Goal: Transaction & Acquisition: Purchase product/service

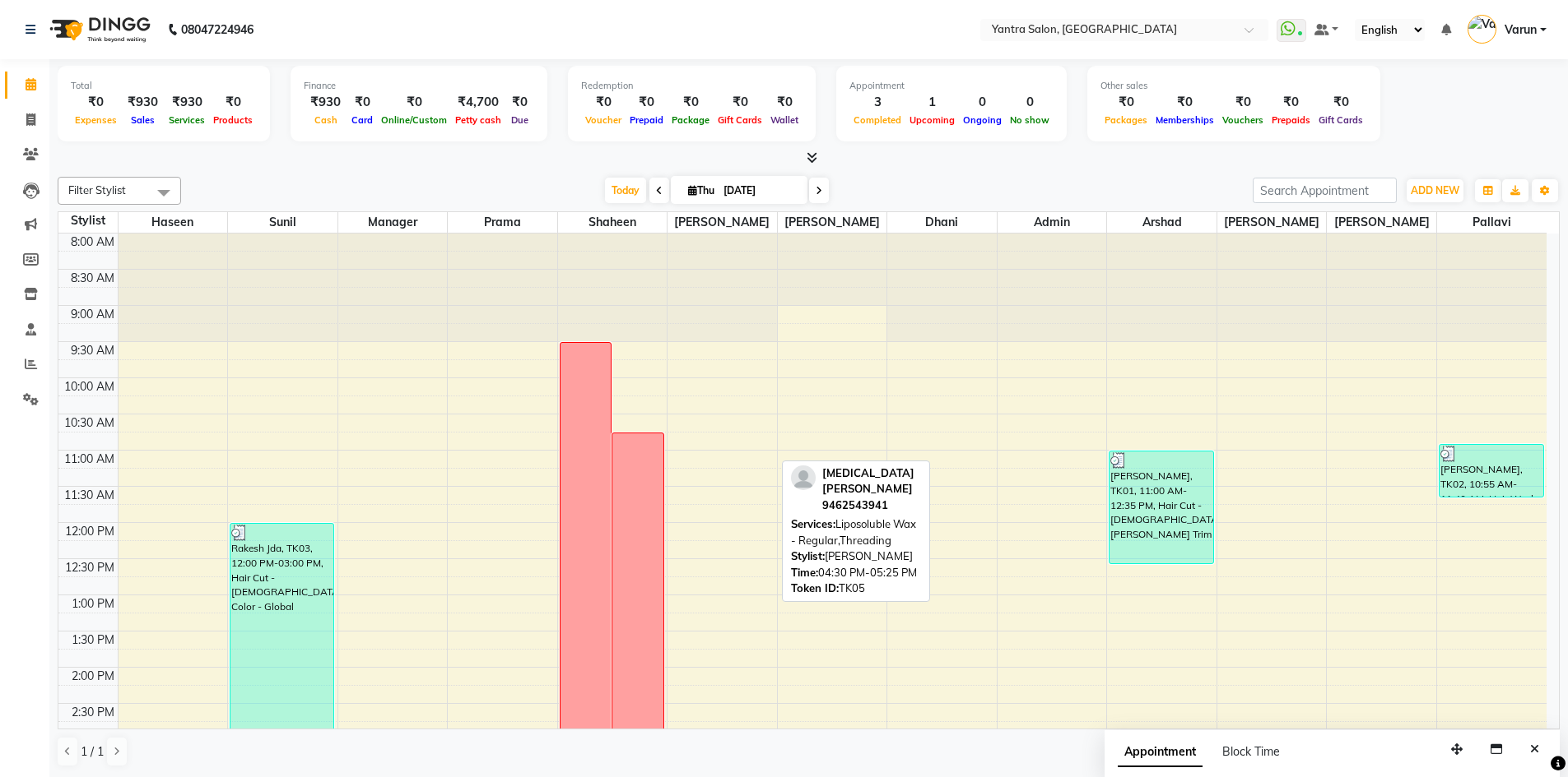
scroll to position [445, 0]
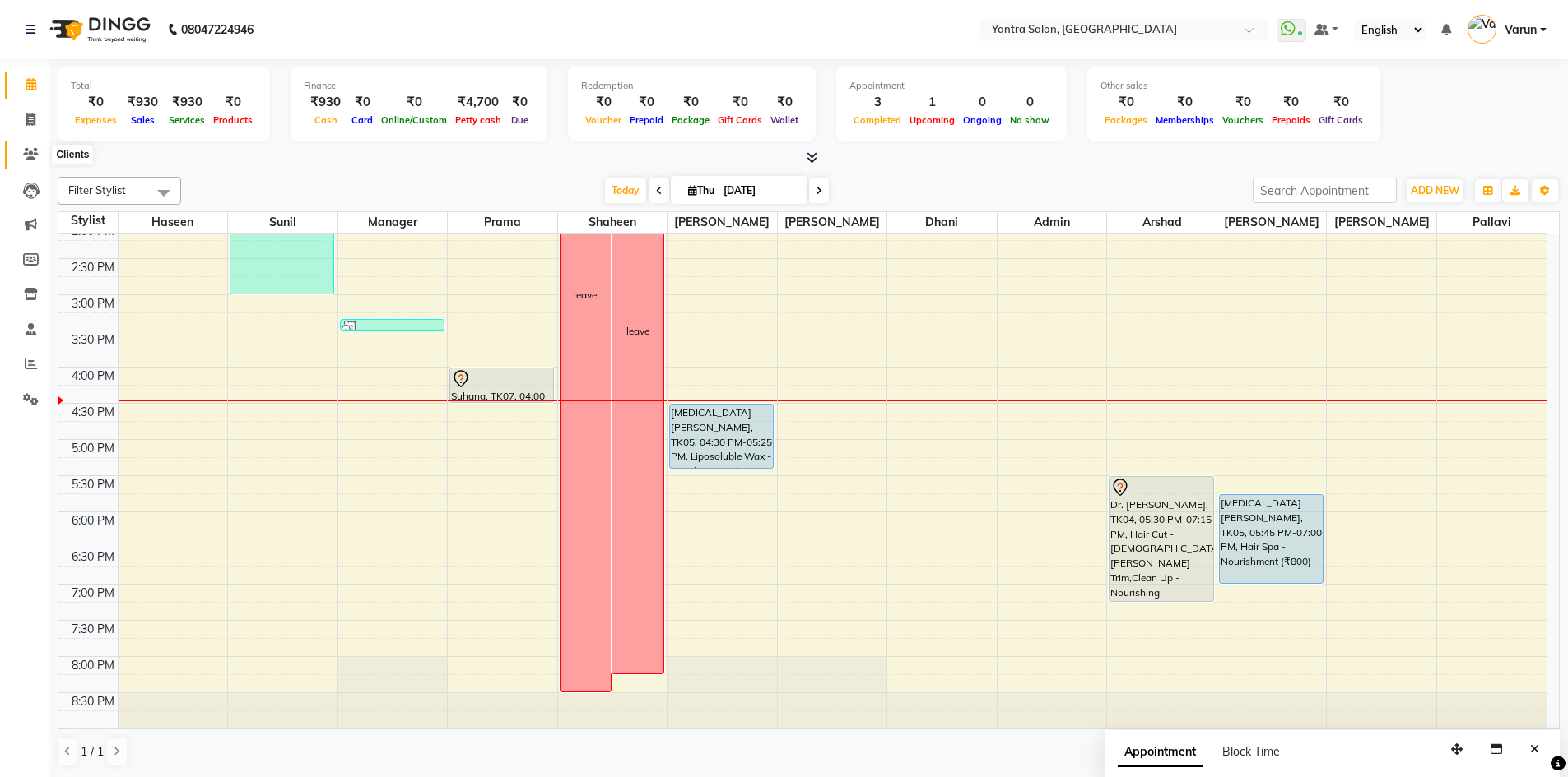
click at [38, 157] on span at bounding box center [31, 155] width 29 height 19
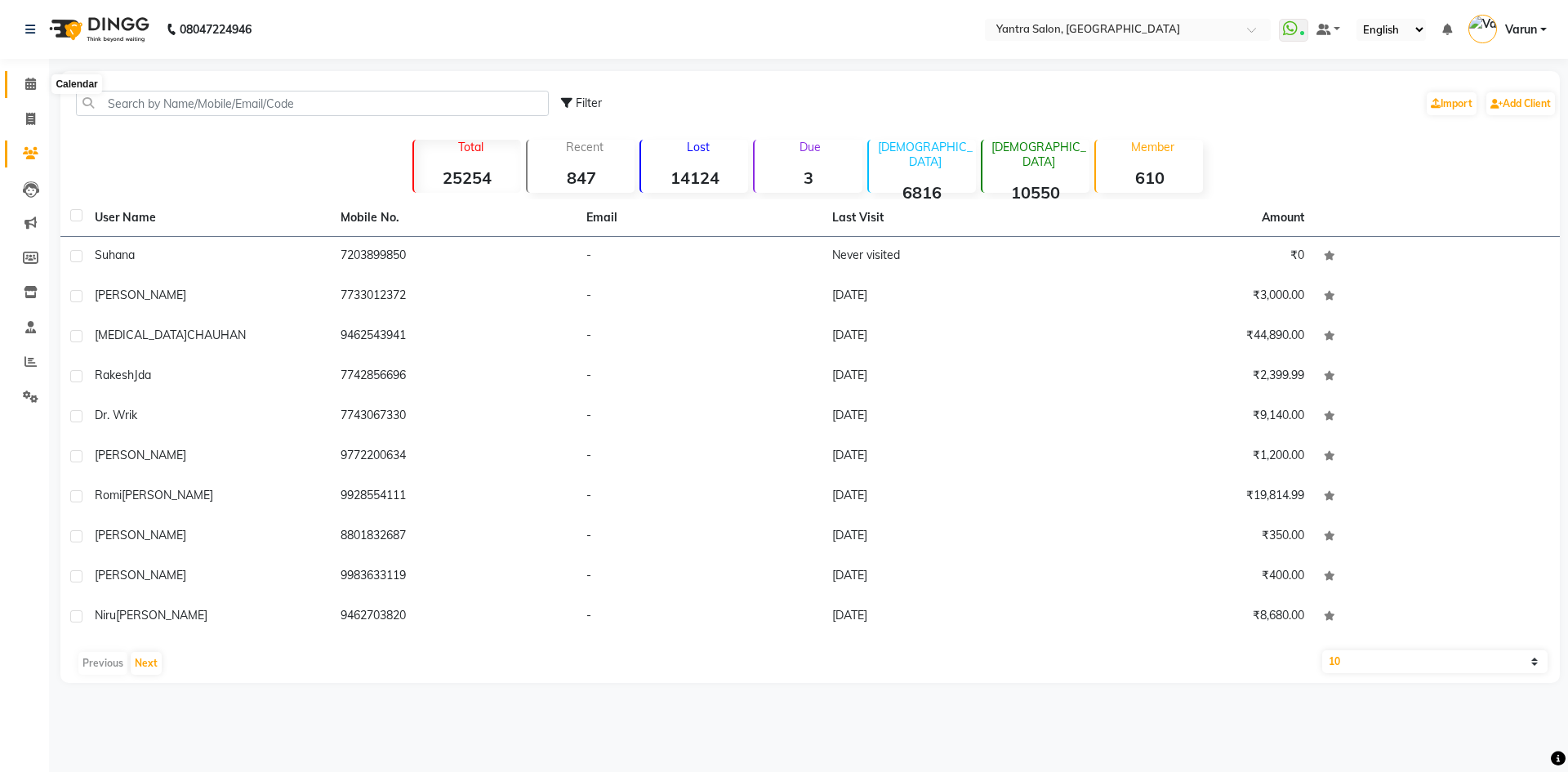
click at [37, 84] on span at bounding box center [31, 85] width 29 height 19
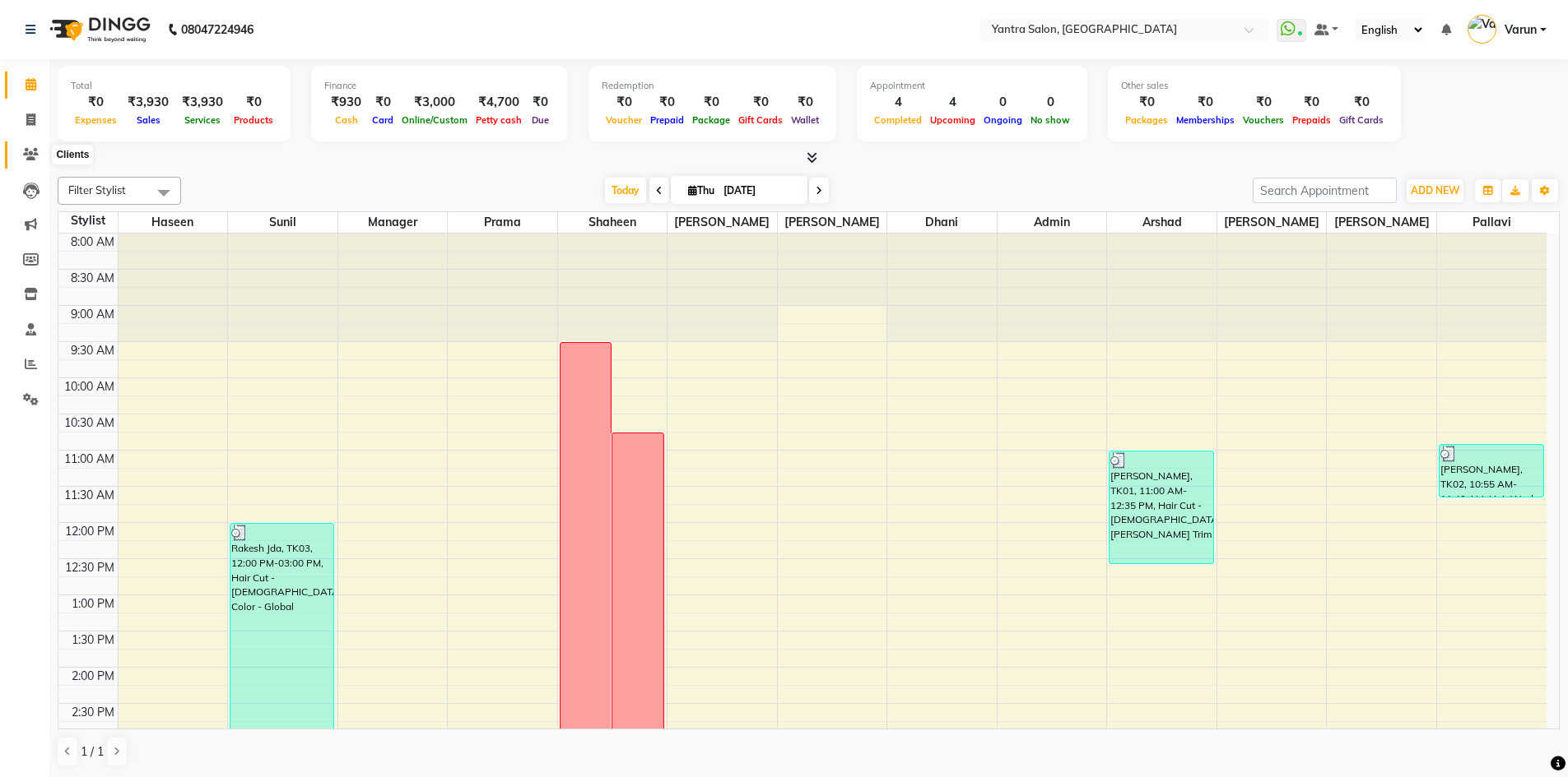
click at [38, 154] on icon at bounding box center [31, 154] width 15 height 13
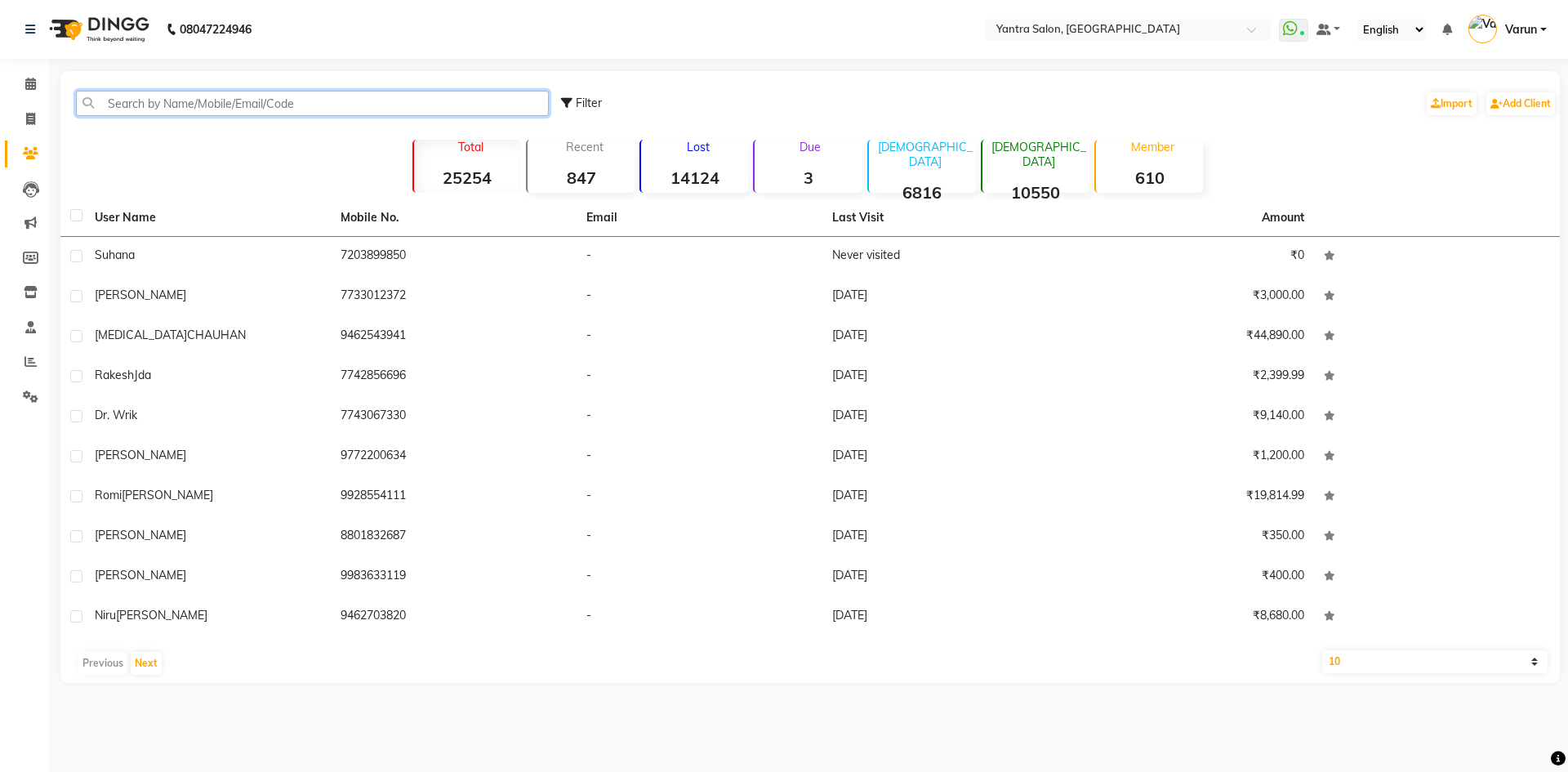
click at [249, 110] on input "text" at bounding box center [312, 103] width 473 height 26
click at [36, 118] on span at bounding box center [31, 119] width 29 height 19
select select "service"
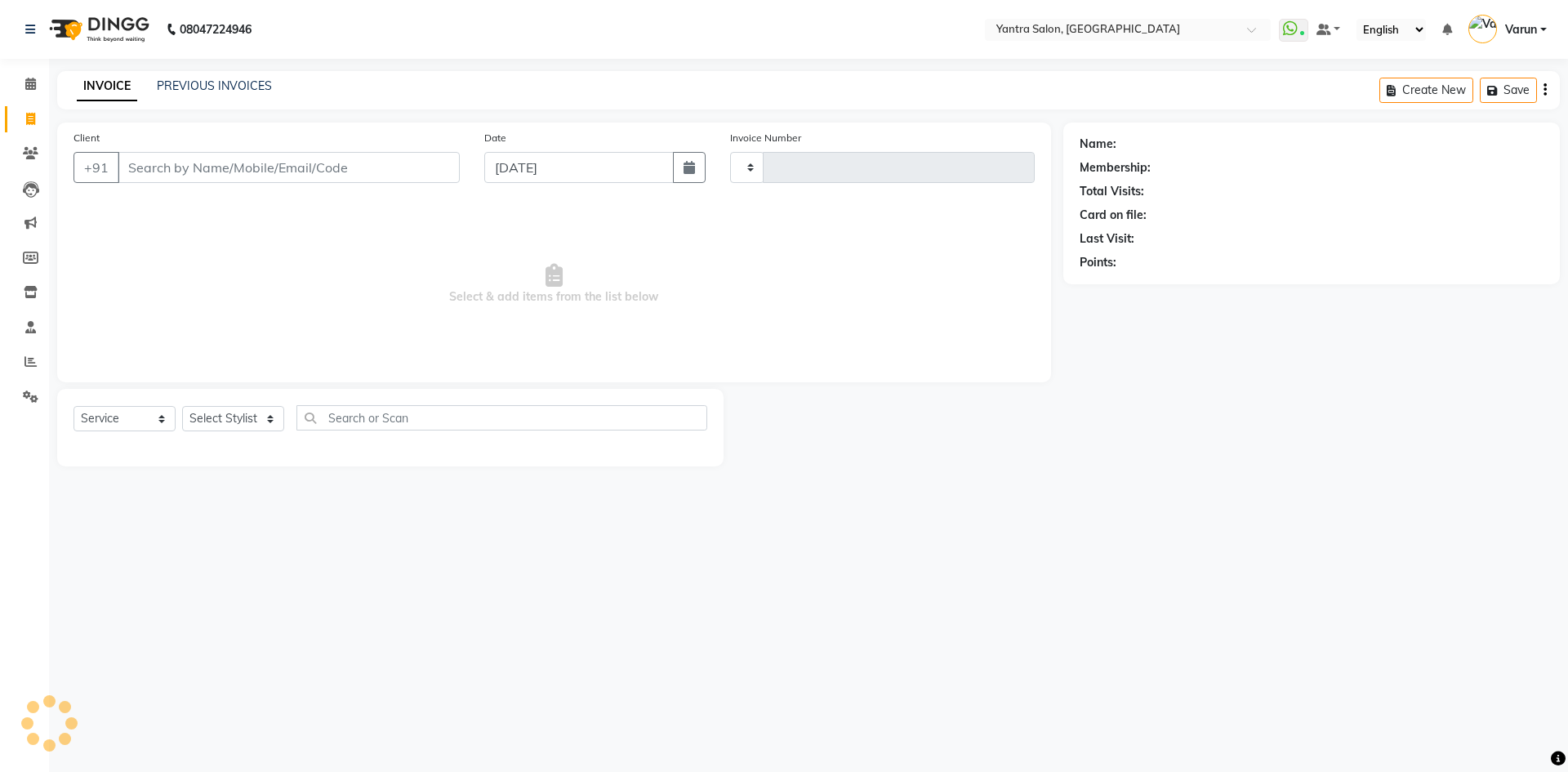
type input "2454"
select select "6253"
click at [270, 90] on div "INVOICE PREVIOUS INVOICES" at bounding box center [175, 87] width 235 height 19
click at [264, 88] on link "PREVIOUS INVOICES" at bounding box center [214, 85] width 116 height 14
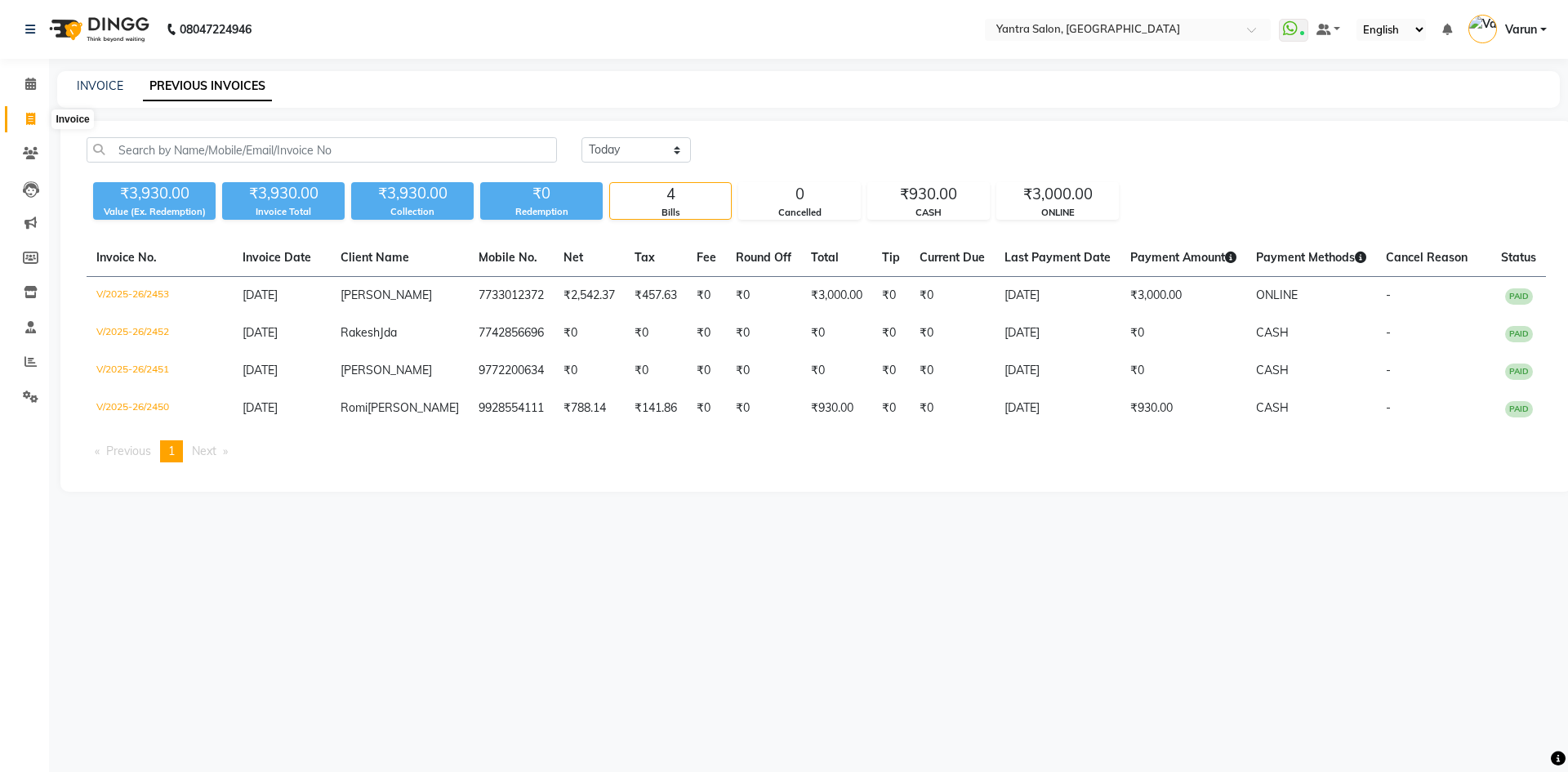
click at [24, 114] on span at bounding box center [31, 119] width 29 height 19
select select "service"
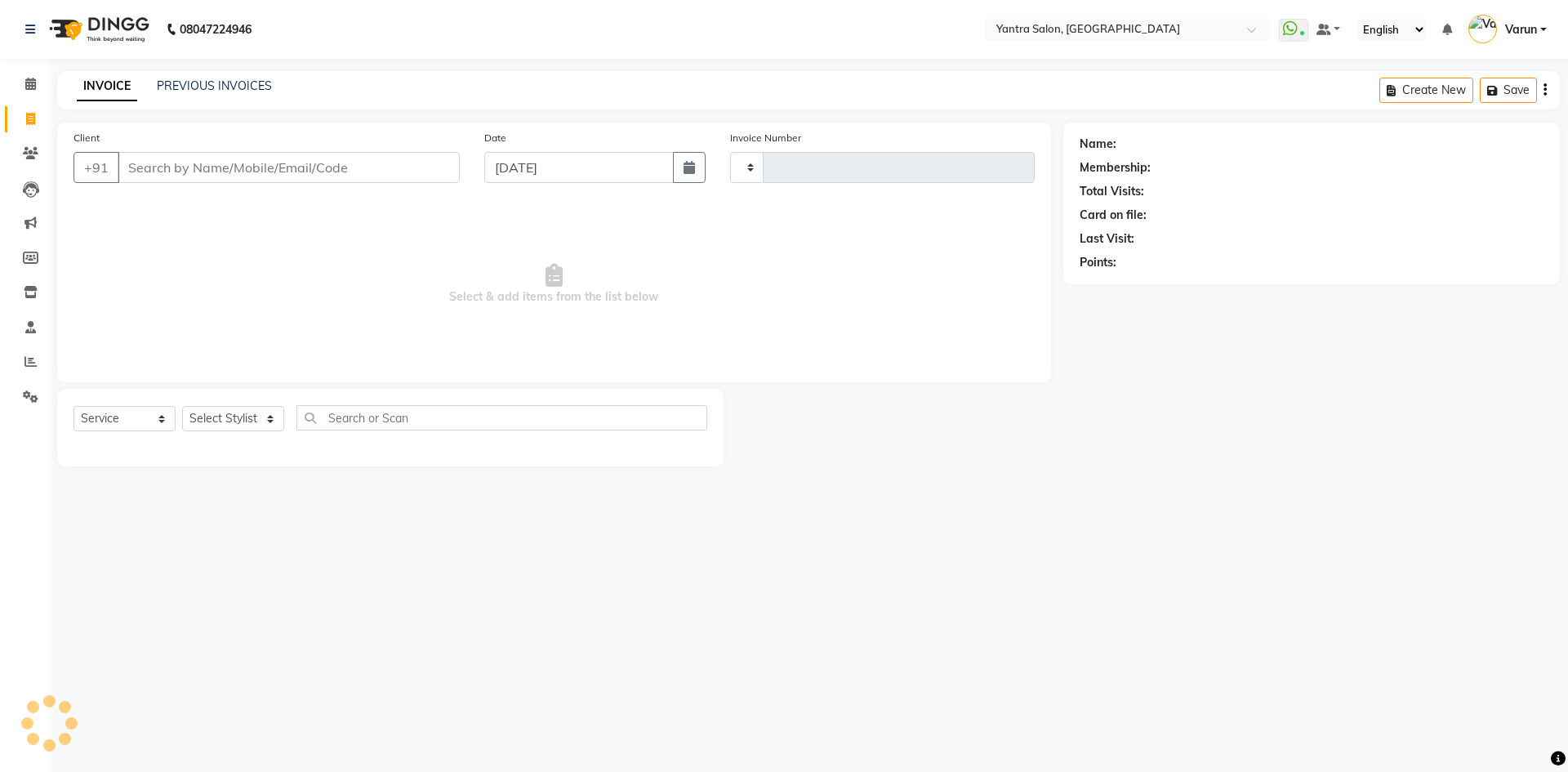
type input "2454"
select select "6253"
click at [226, 164] on input "Client" at bounding box center [288, 167] width 342 height 32
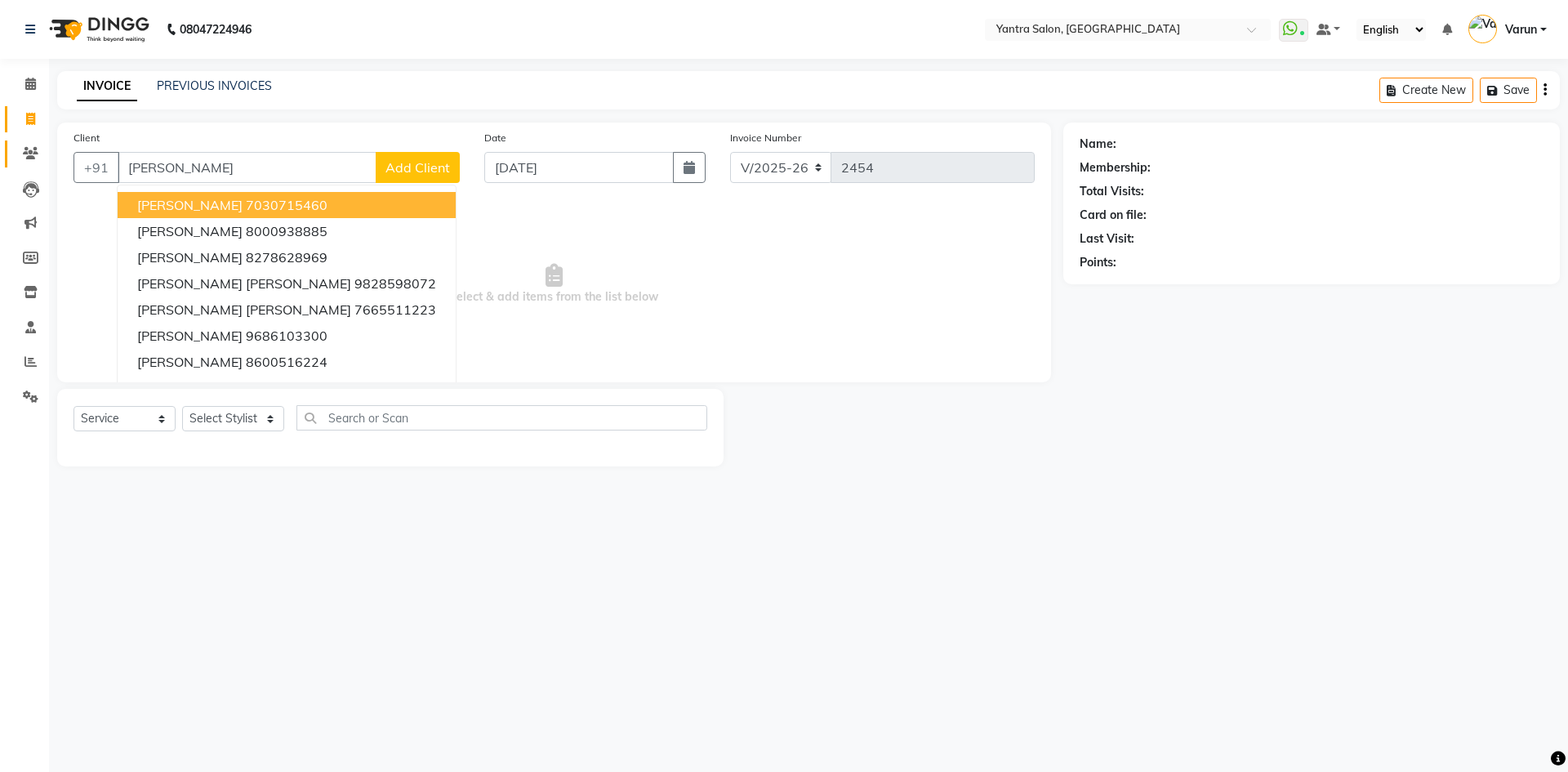
type input "[PERSON_NAME]"
click at [12, 156] on link "Clients" at bounding box center [24, 154] width 39 height 27
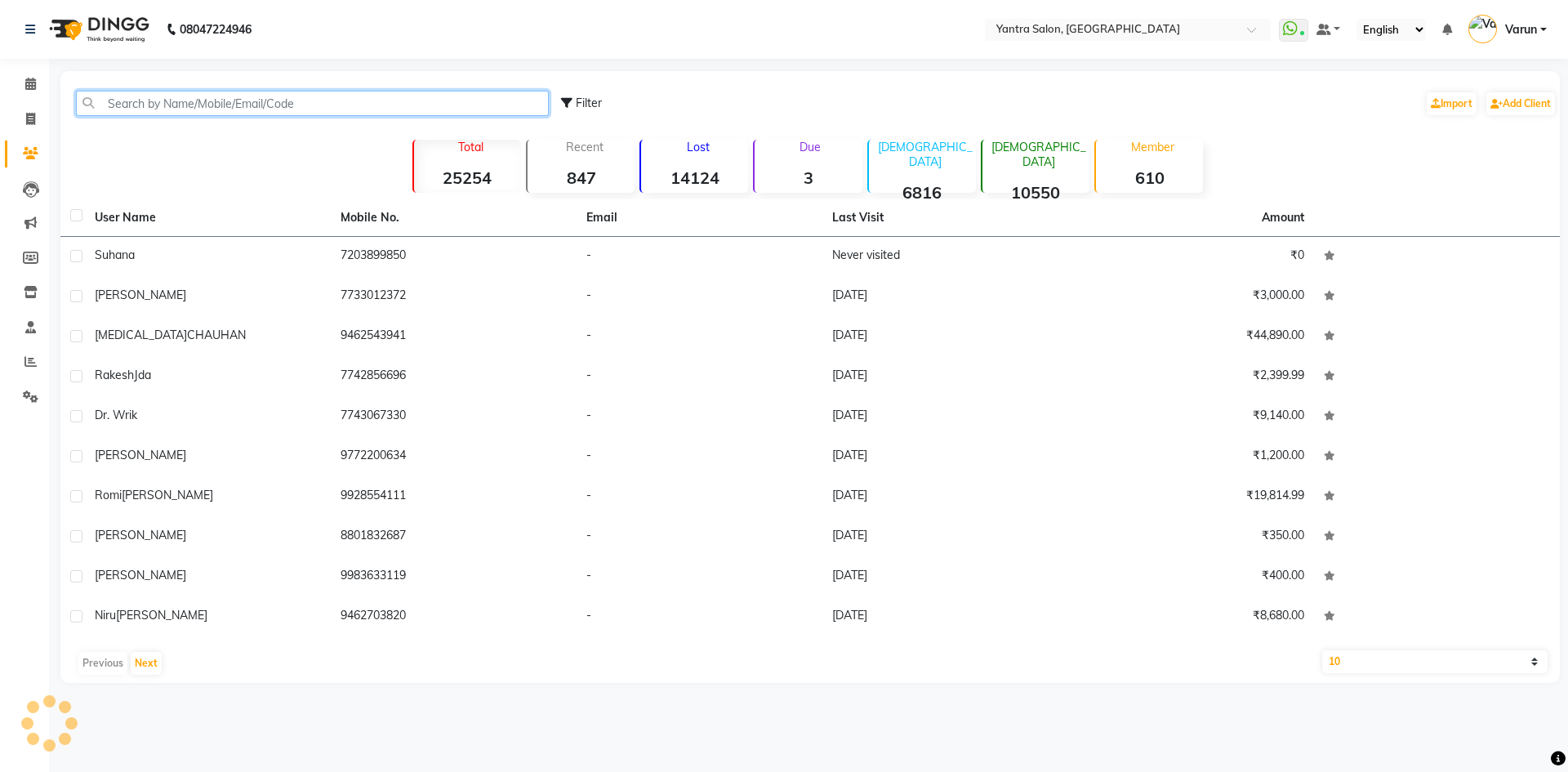
click at [336, 109] on input "text" at bounding box center [312, 103] width 473 height 26
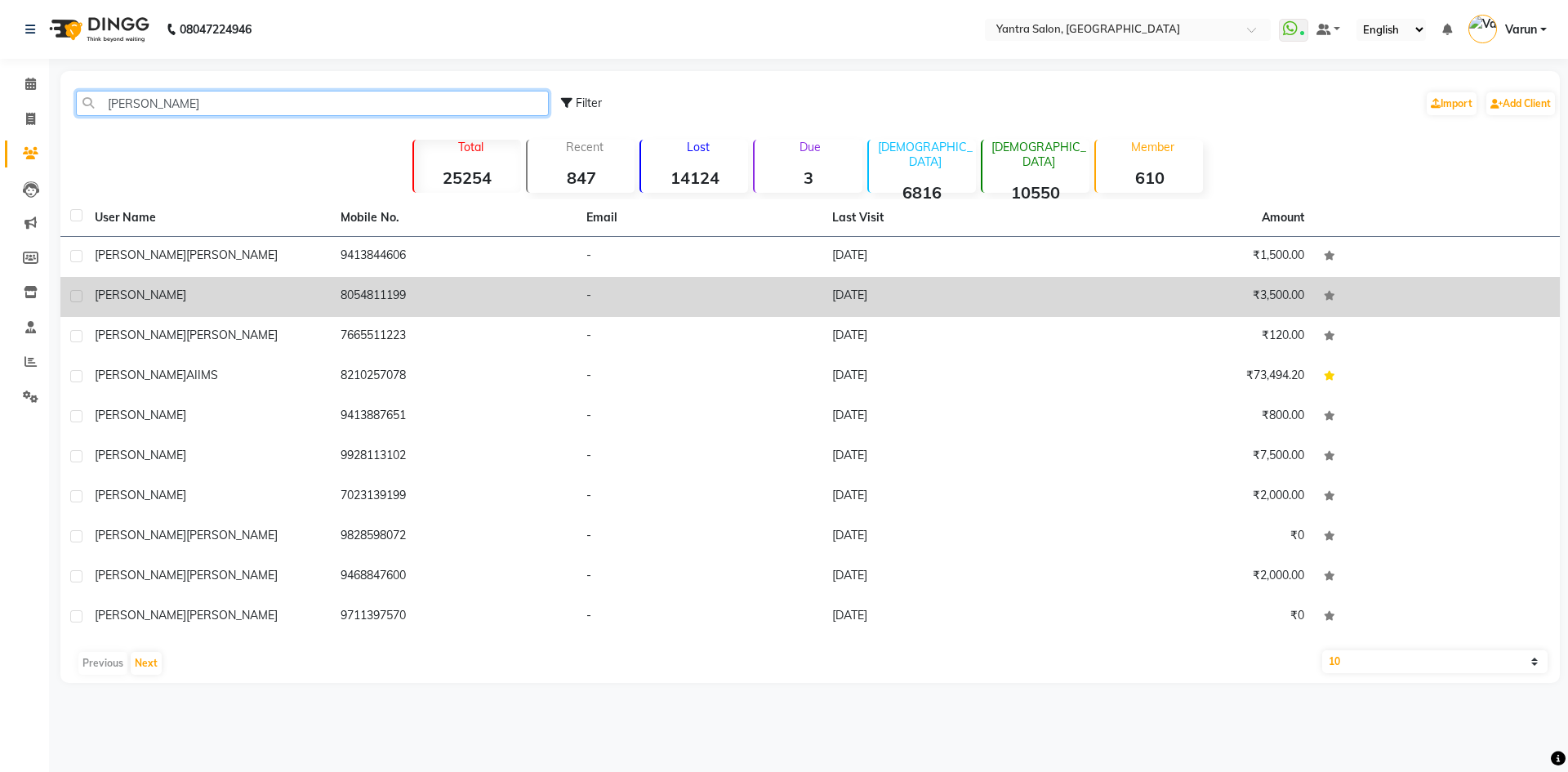
type input "[PERSON_NAME]"
click at [564, 290] on td "8054811199" at bounding box center [453, 297] width 245 height 40
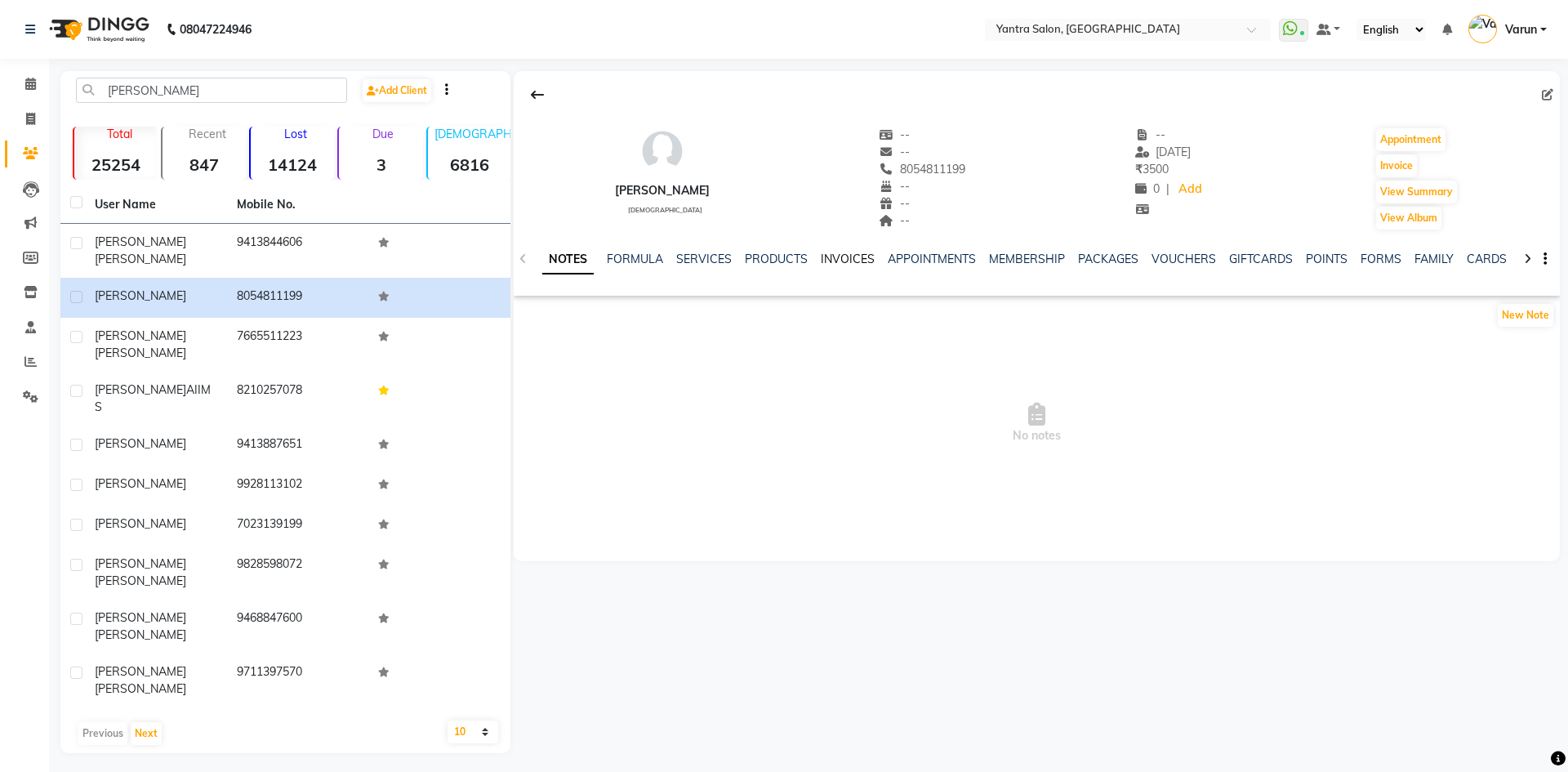
click at [839, 257] on link "INVOICES" at bounding box center [848, 258] width 53 height 14
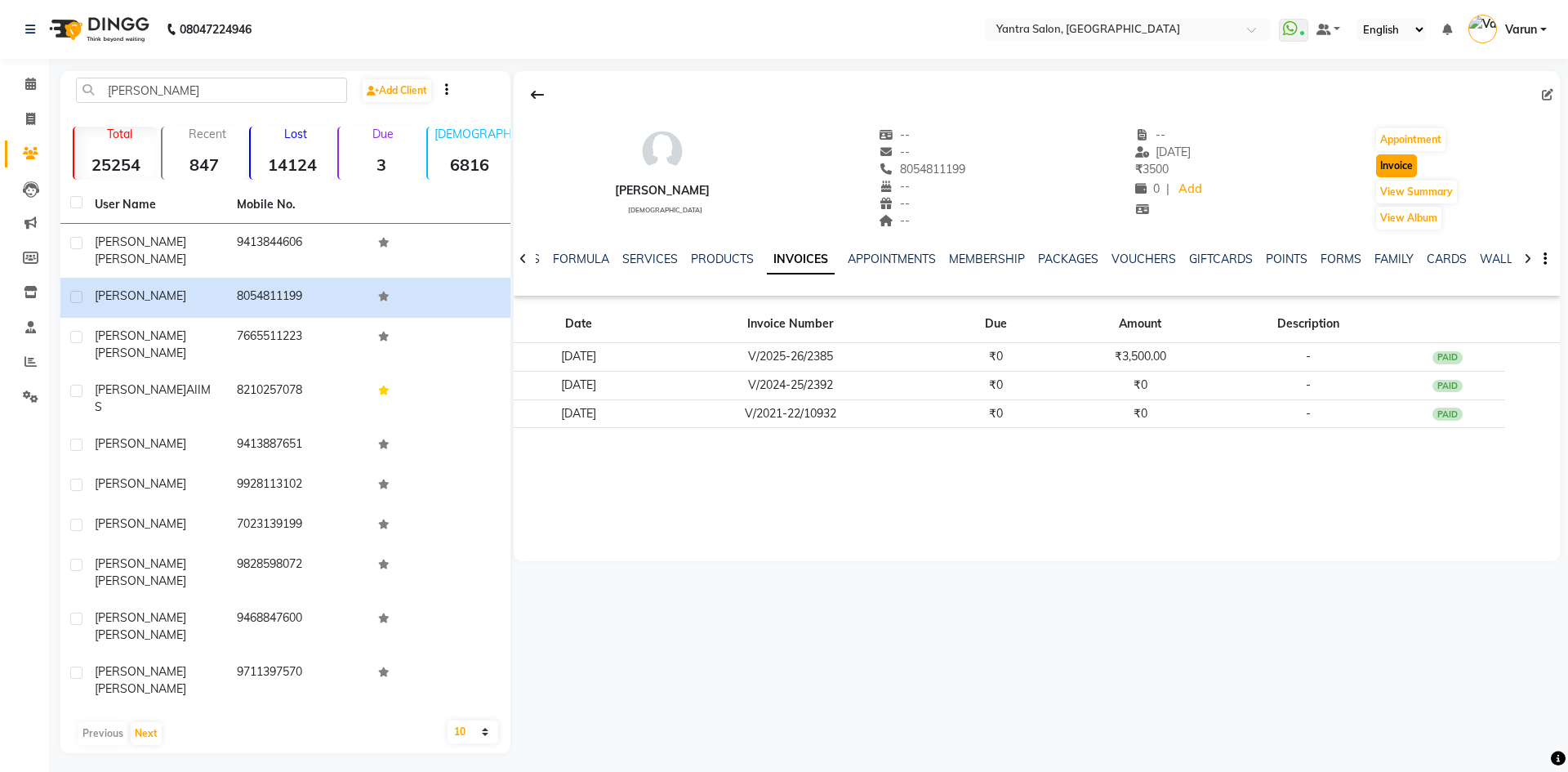
click at [1383, 169] on button "Invoice" at bounding box center [1396, 166] width 41 height 23
select select "6253"
select select "service"
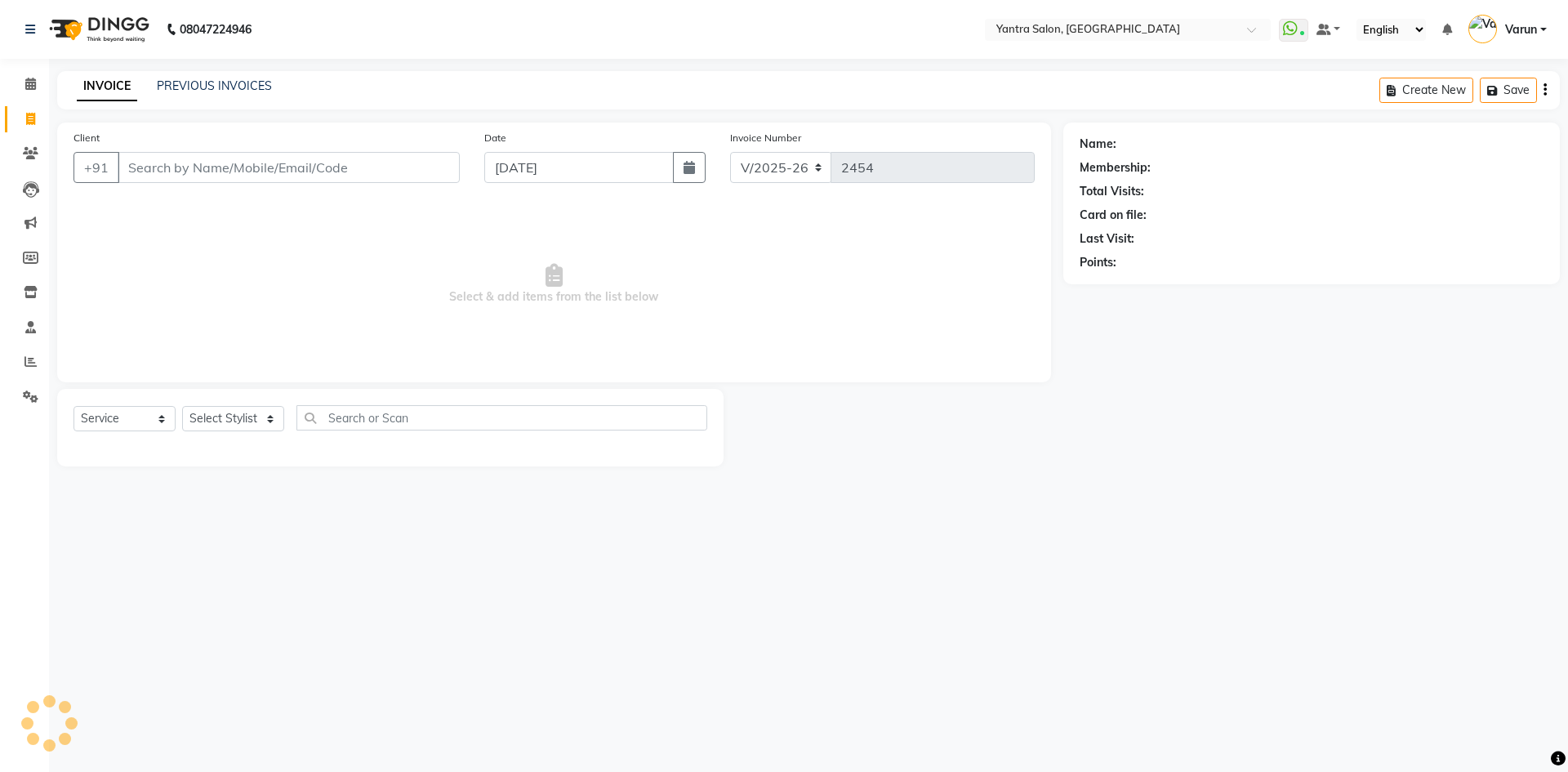
type input "8054811199"
click at [229, 416] on select "Select Stylist admin [PERSON_NAME] Dhani Haseen [PERSON_NAME] Manager [PERSON_N…" at bounding box center [233, 418] width 102 height 26
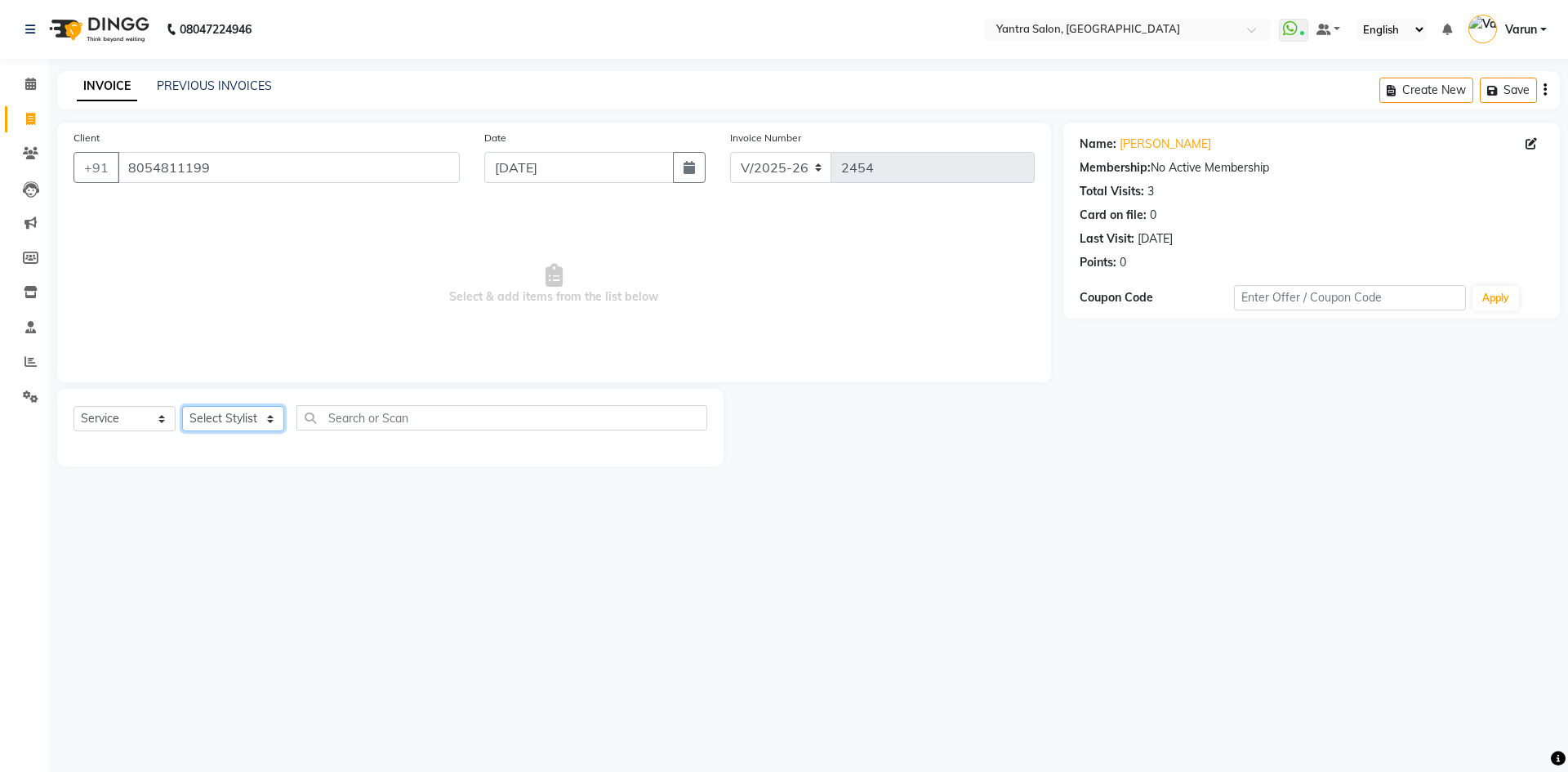
select select "90728"
click at [182, 406] on select "Select Stylist admin [PERSON_NAME] Dhani Haseen [PERSON_NAME] Manager [PERSON_N…" at bounding box center [233, 418] width 102 height 26
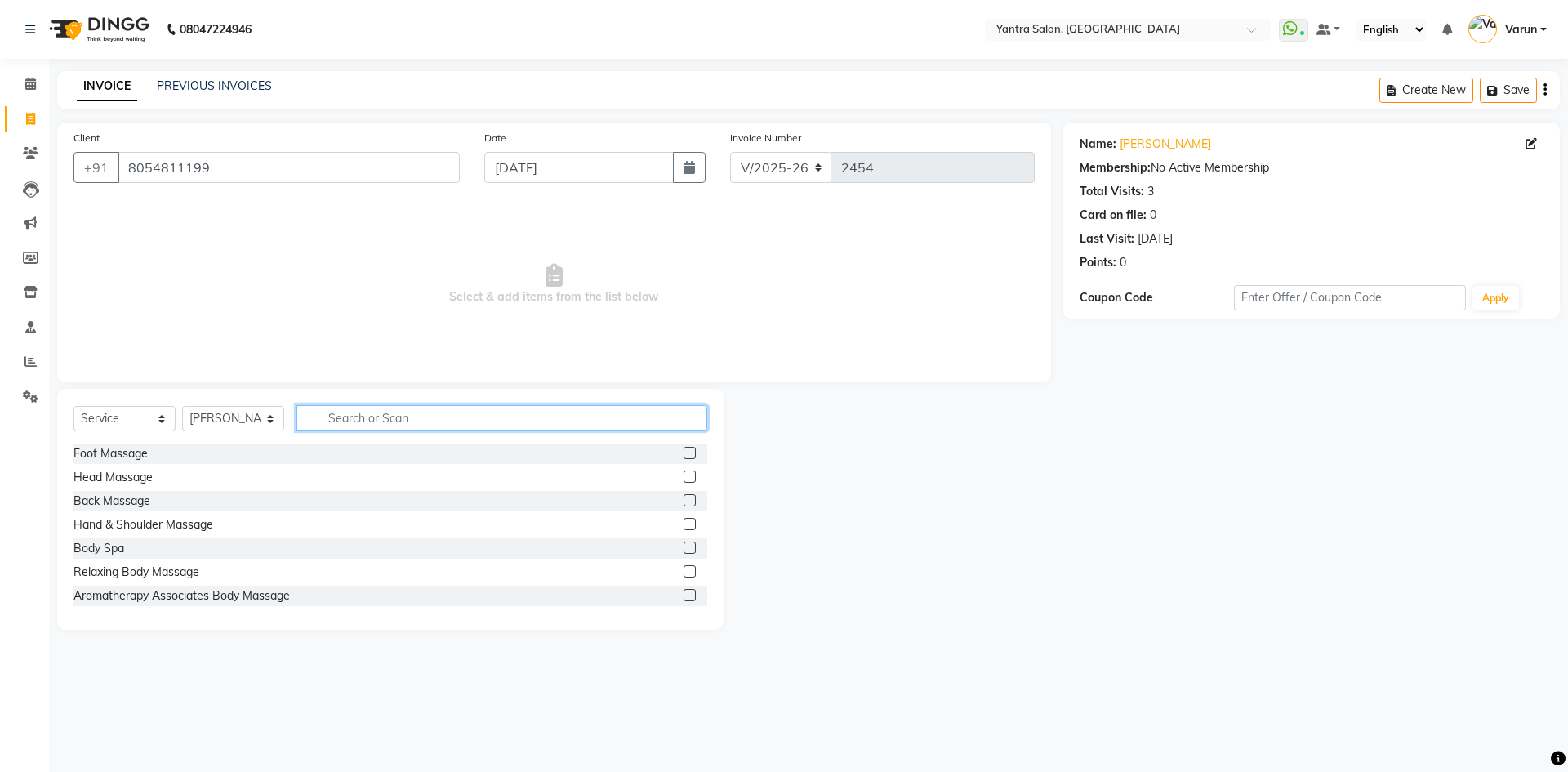
click at [363, 416] on input "text" at bounding box center [502, 418] width 411 height 26
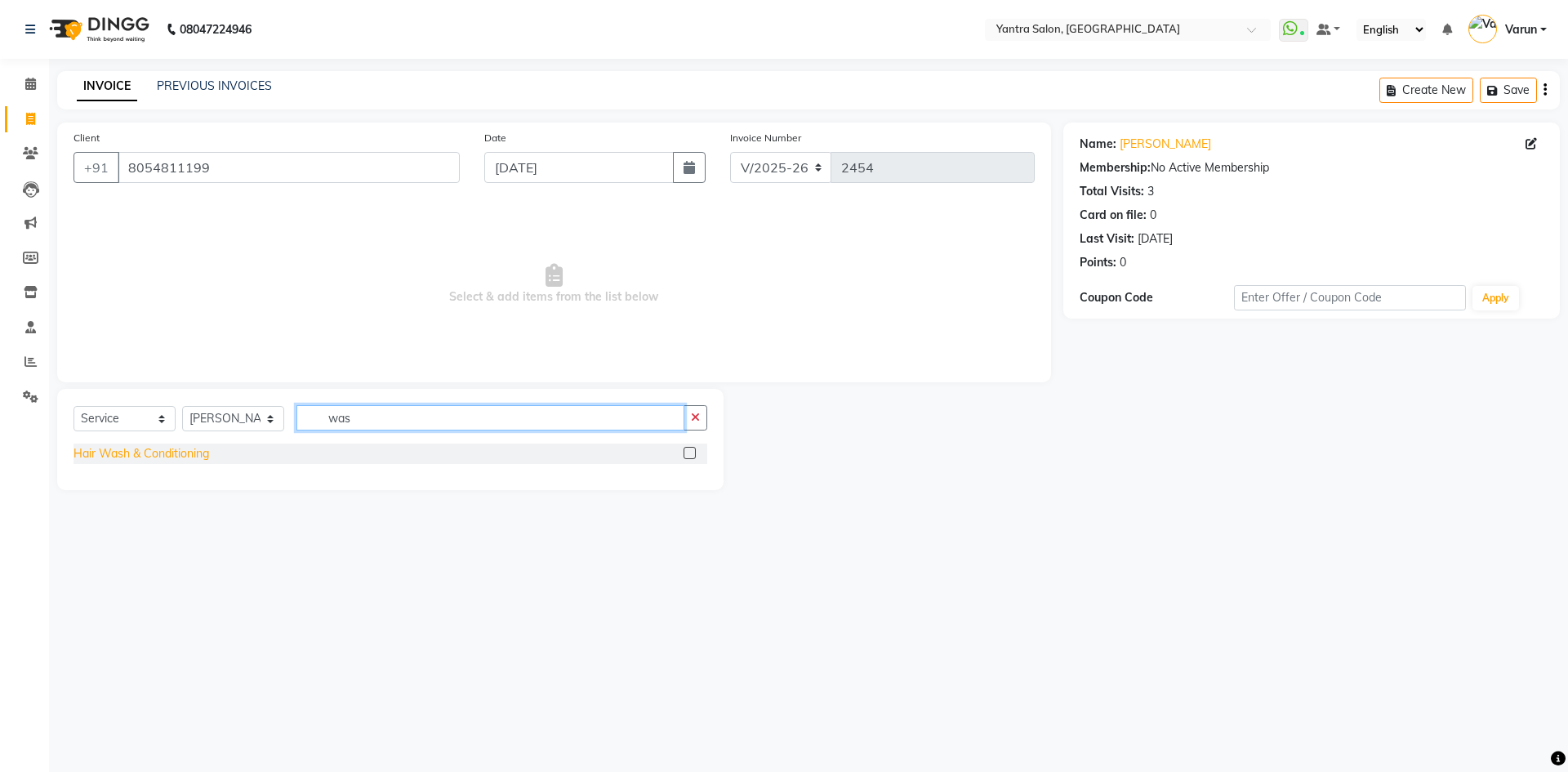
type input "was"
click at [194, 451] on div "Hair Wash & Conditioning" at bounding box center [141, 454] width 136 height 17
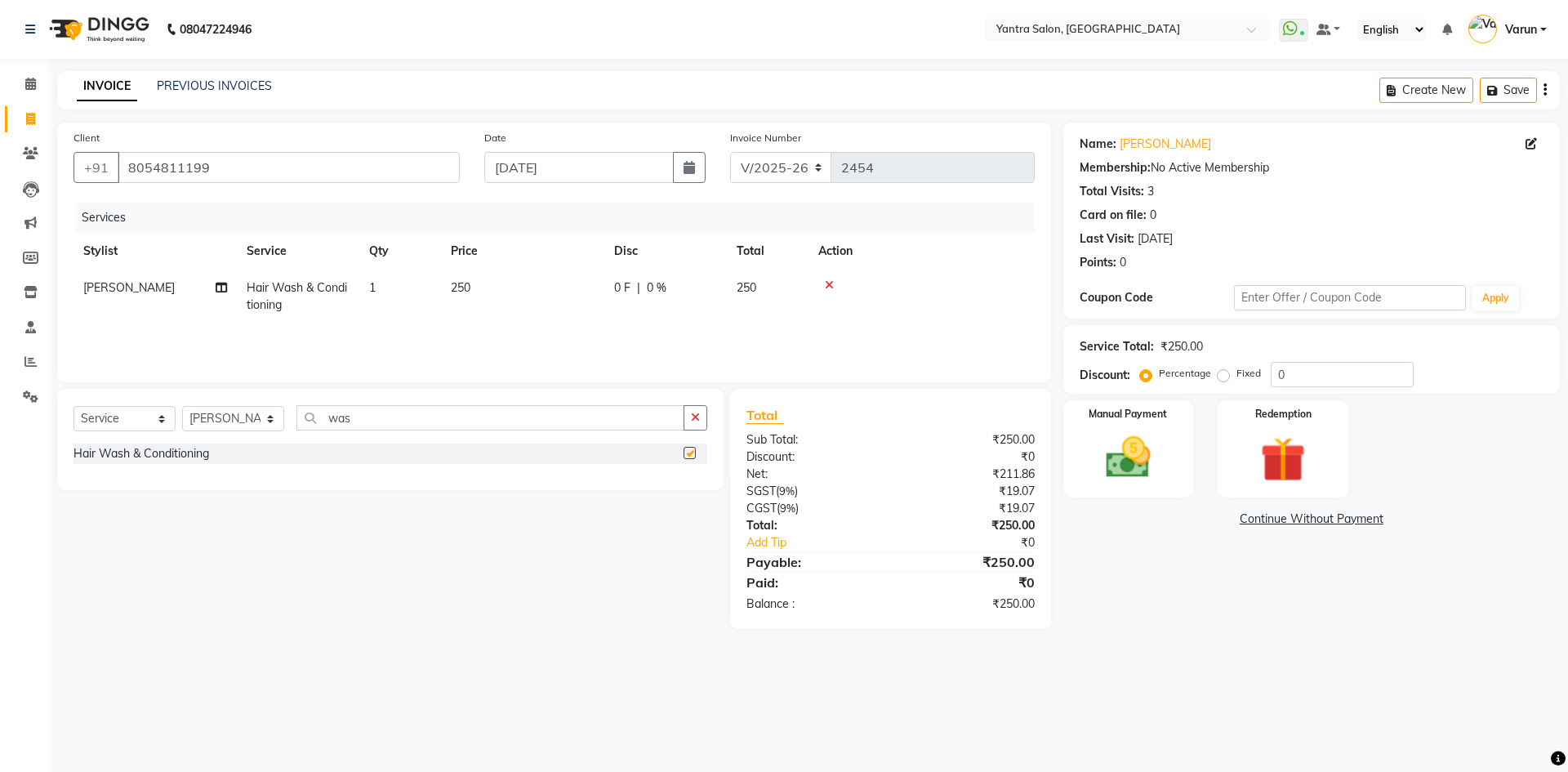
checkbox input "false"
click at [593, 291] on td "250" at bounding box center [522, 296] width 163 height 54
select select "90728"
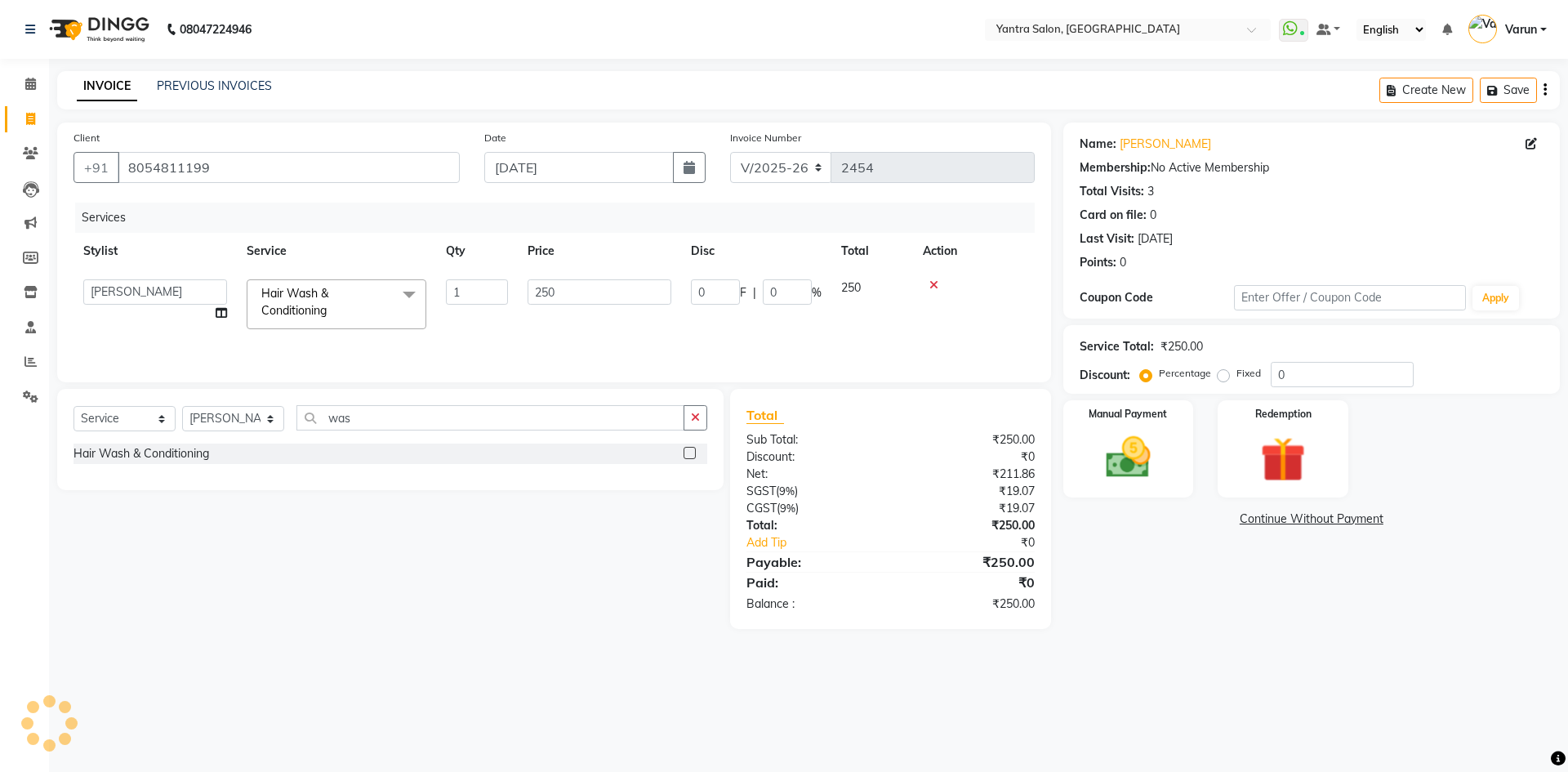
click at [593, 291] on input "250" at bounding box center [600, 292] width 144 height 26
type input "350"
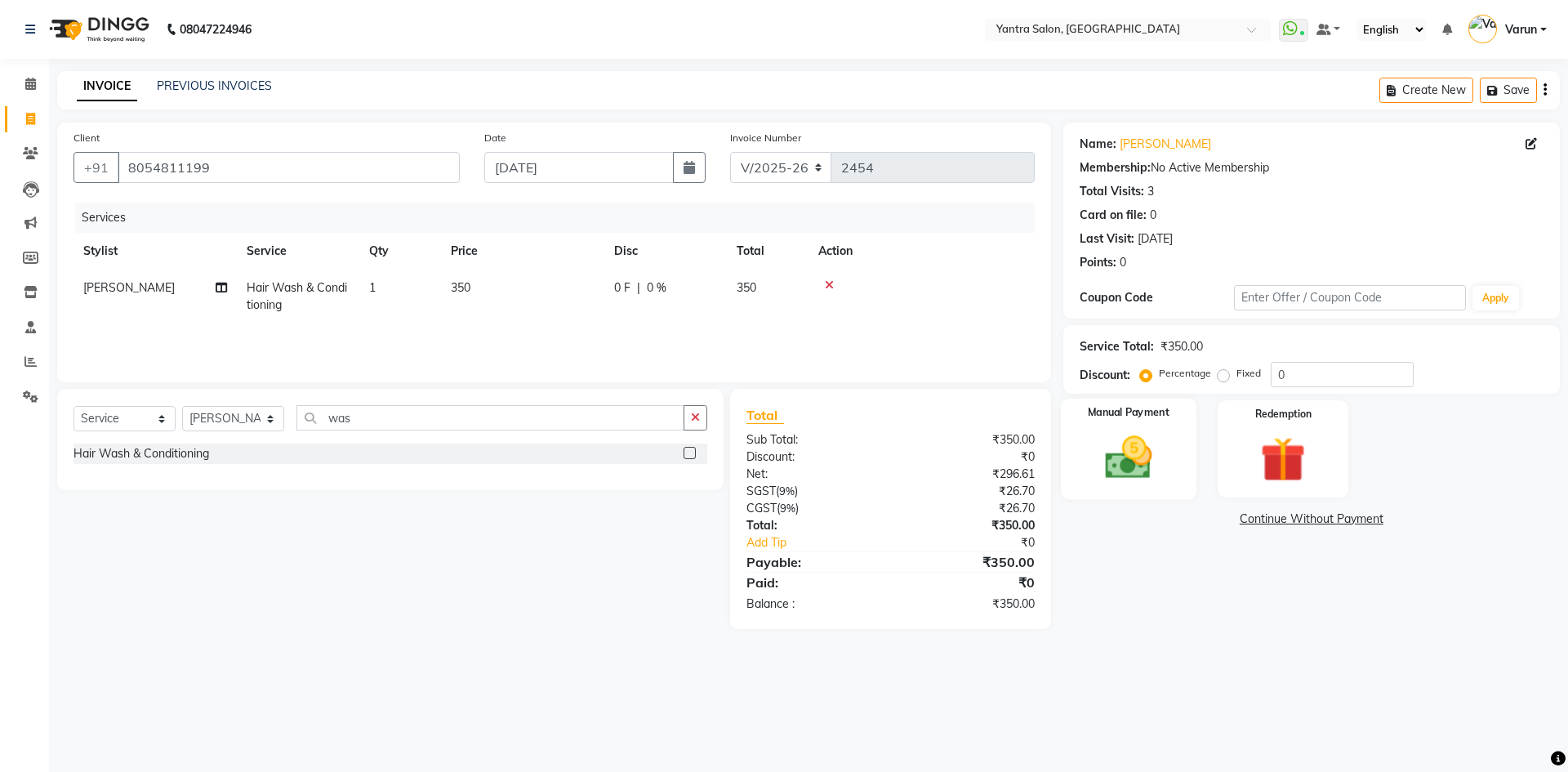
click at [1155, 449] on img at bounding box center [1129, 458] width 76 height 54
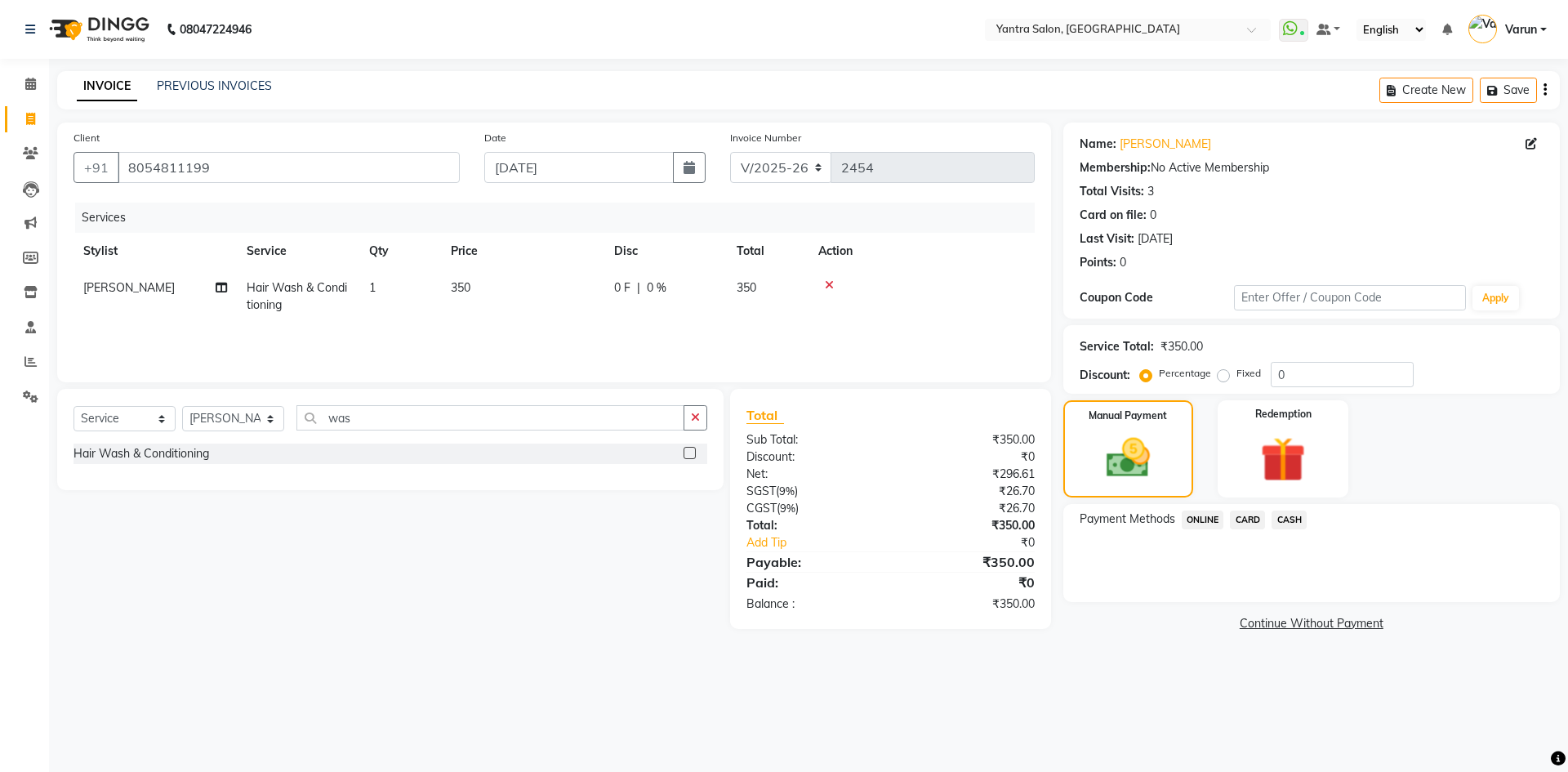
click at [1256, 512] on span "CARD" at bounding box center [1247, 521] width 35 height 19
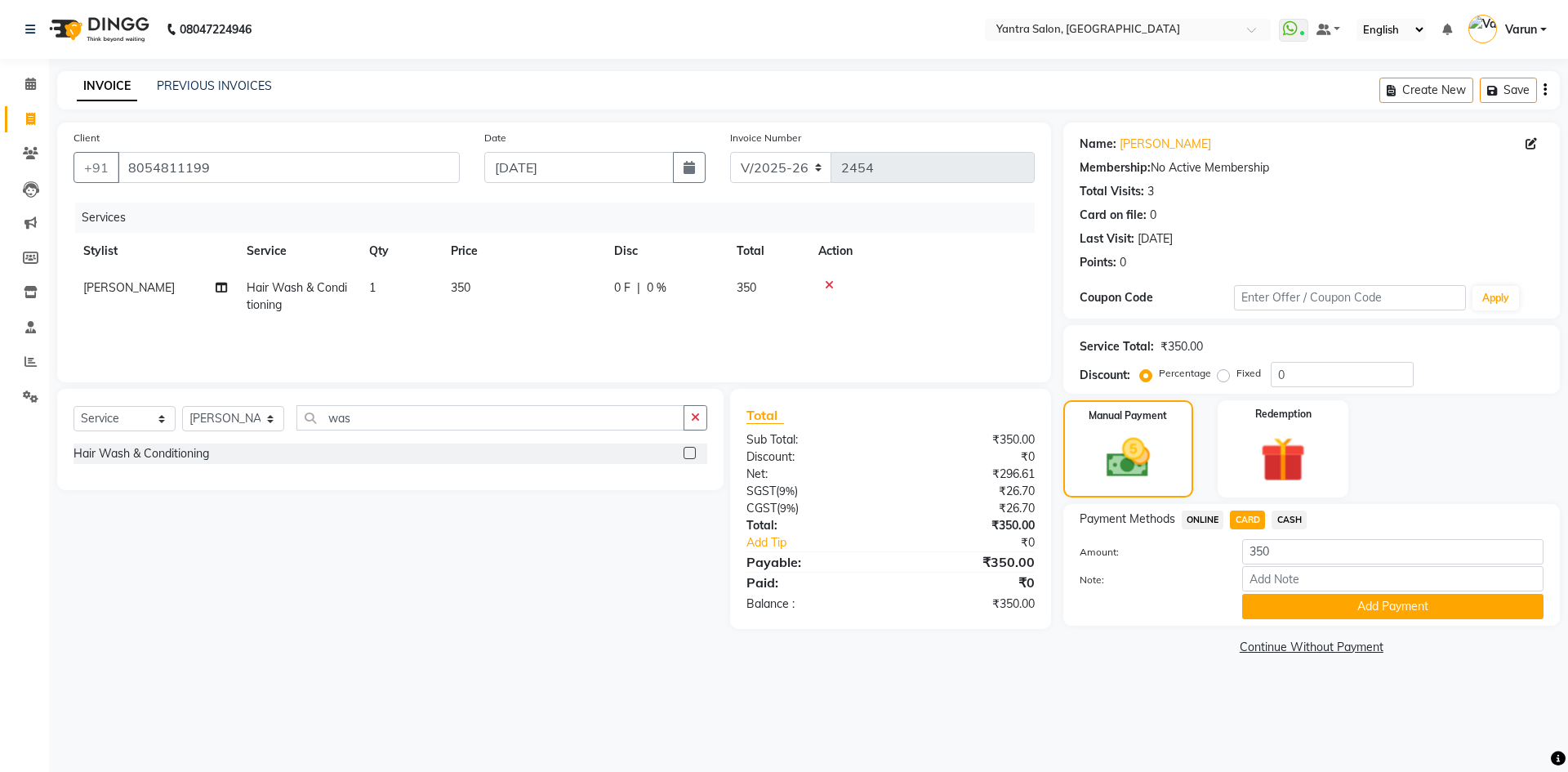
click at [1291, 635] on div "Name: [PERSON_NAME] Membership: No Active Membership Total Visits: 3 Card on fi…" at bounding box center [1318, 391] width 509 height 537
click at [1291, 589] on input "Note:" at bounding box center [1393, 579] width 302 height 26
click at [1288, 609] on button "Add Payment" at bounding box center [1393, 607] width 302 height 26
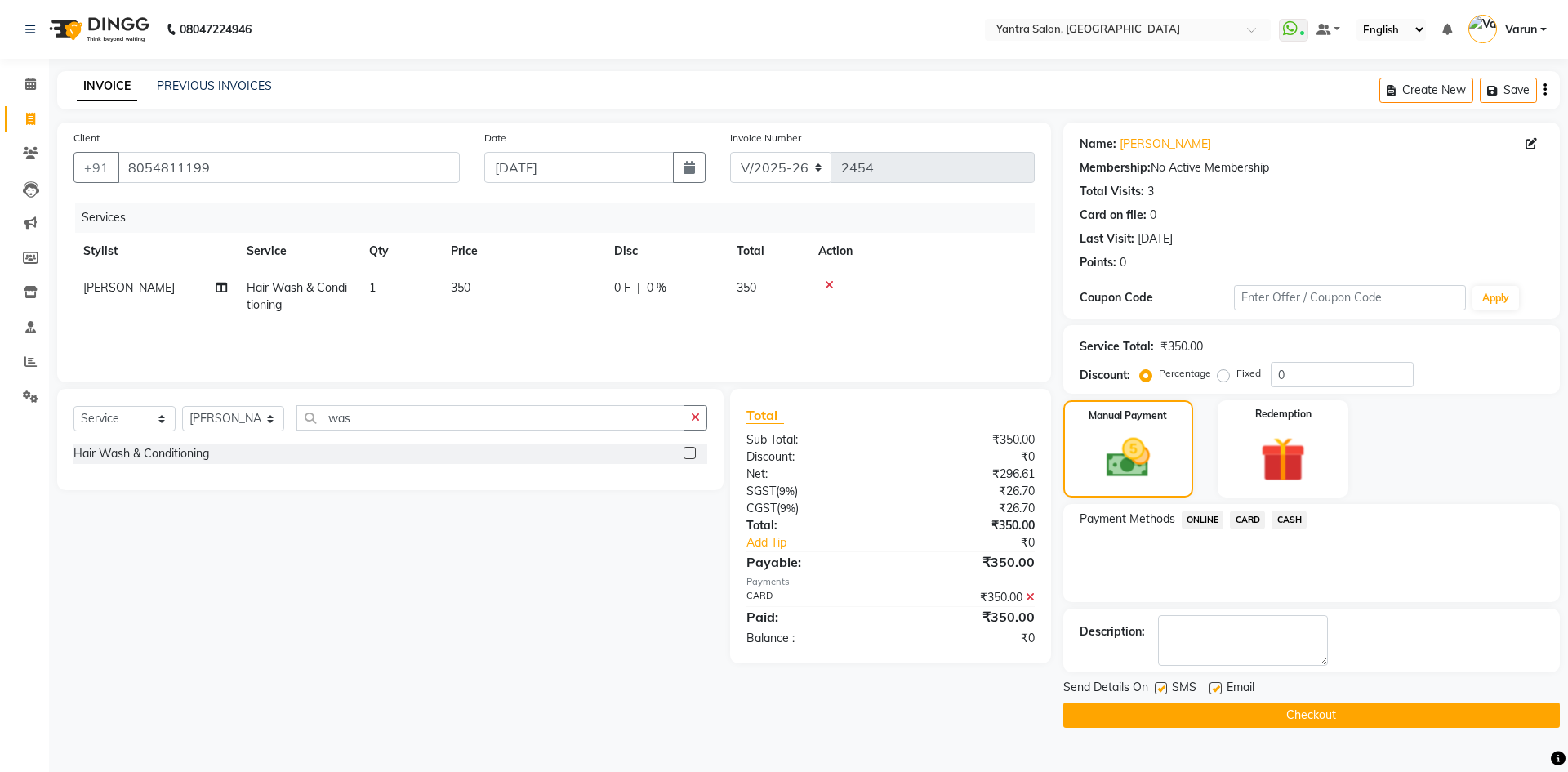
click at [1278, 709] on button "Checkout" at bounding box center [1312, 716] width 497 height 26
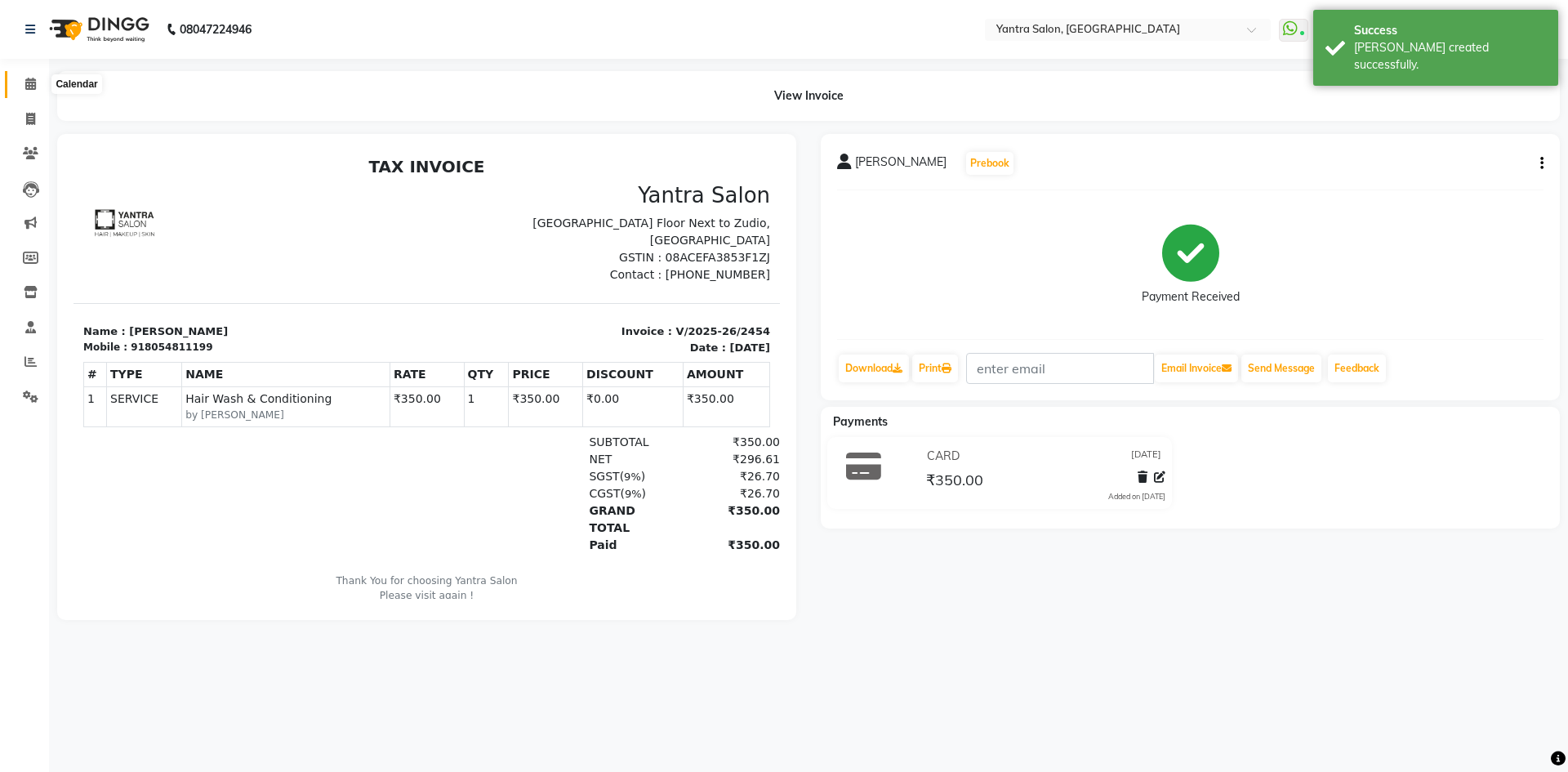
click at [22, 80] on span at bounding box center [31, 85] width 29 height 19
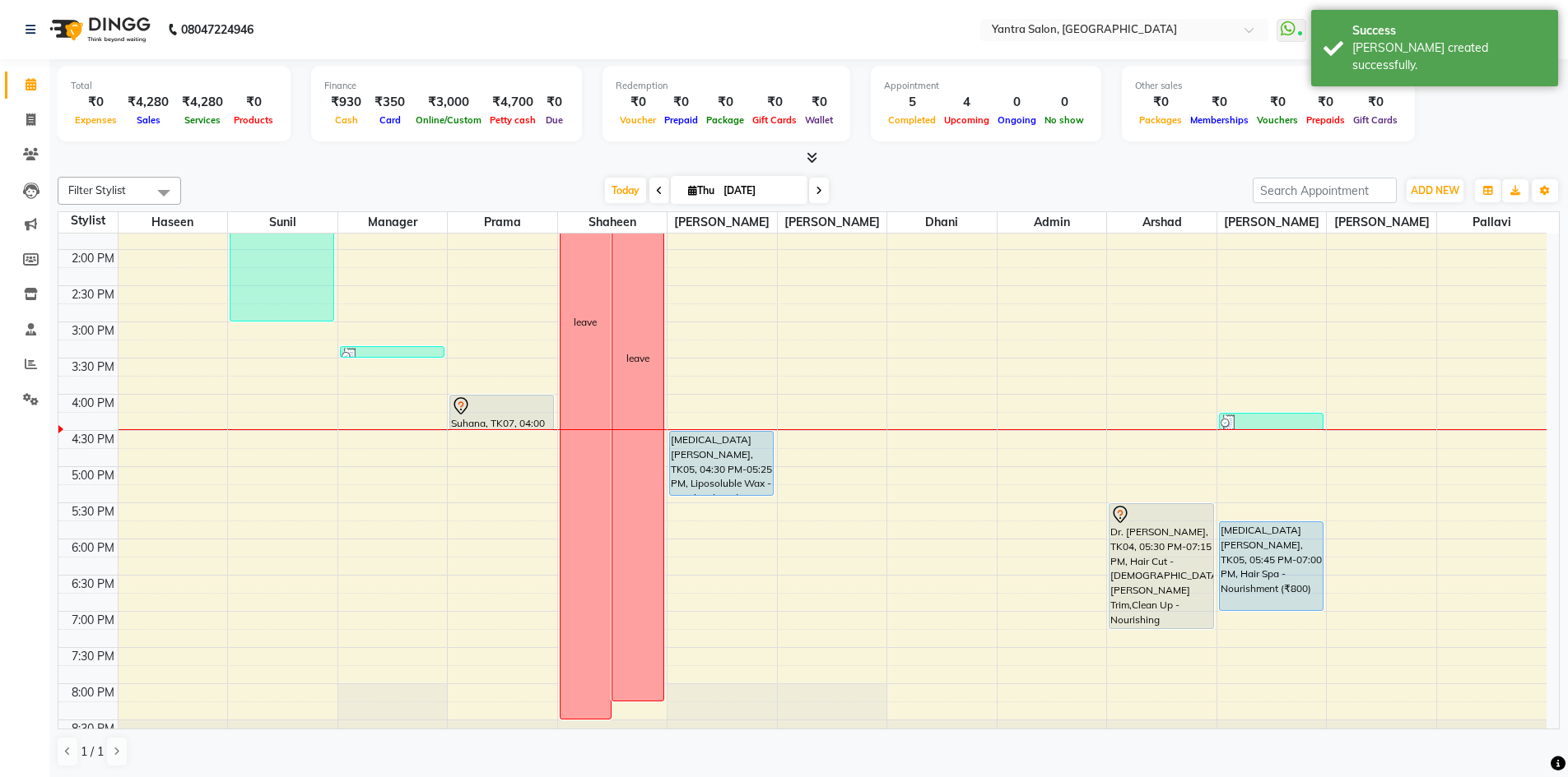
scroll to position [445, 0]
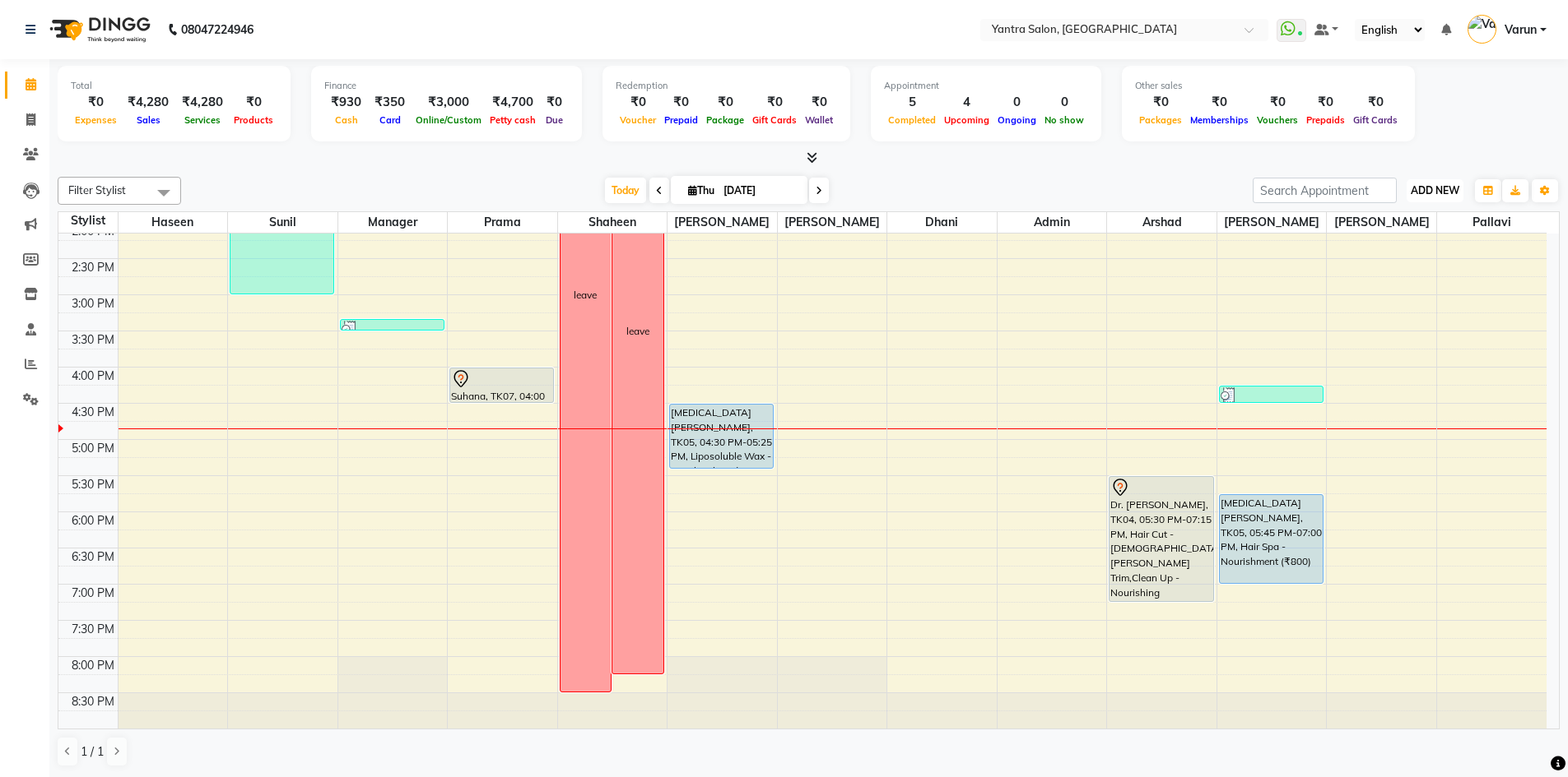
click at [1436, 192] on span "ADD NEW" at bounding box center [1434, 190] width 48 height 13
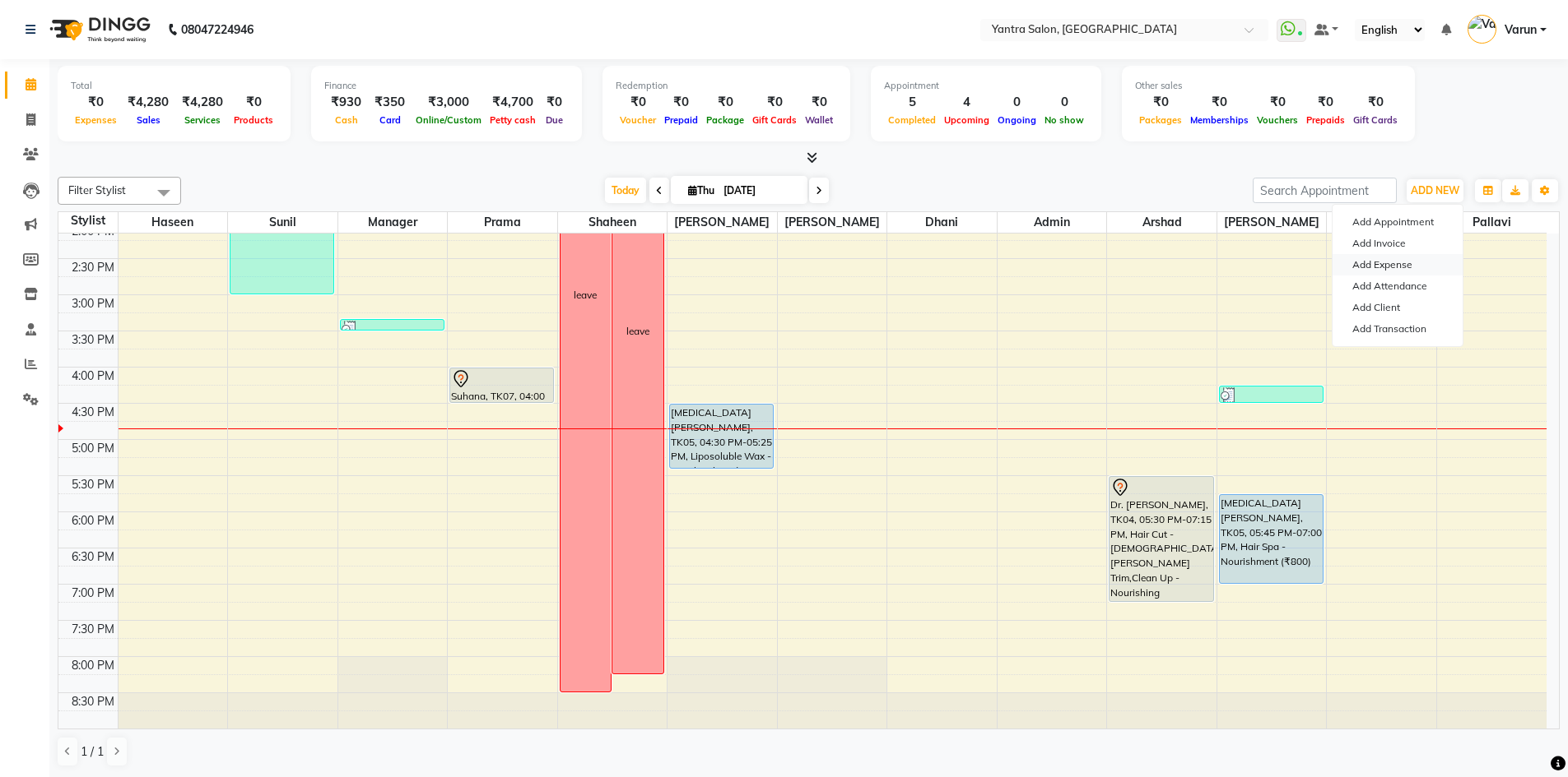
click at [1404, 267] on link "Add Expense" at bounding box center [1397, 264] width 130 height 21
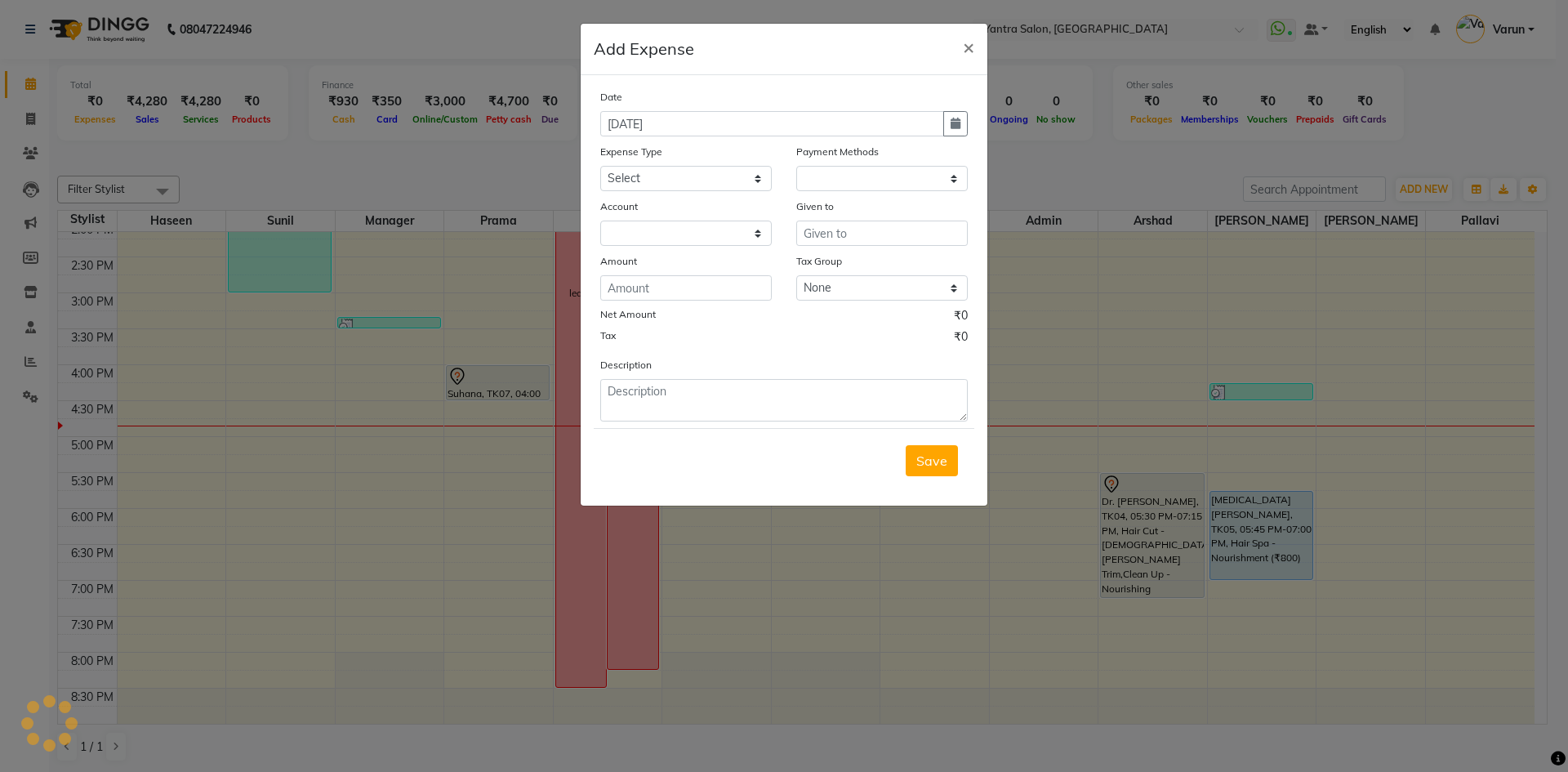
select select "1"
select select "5248"
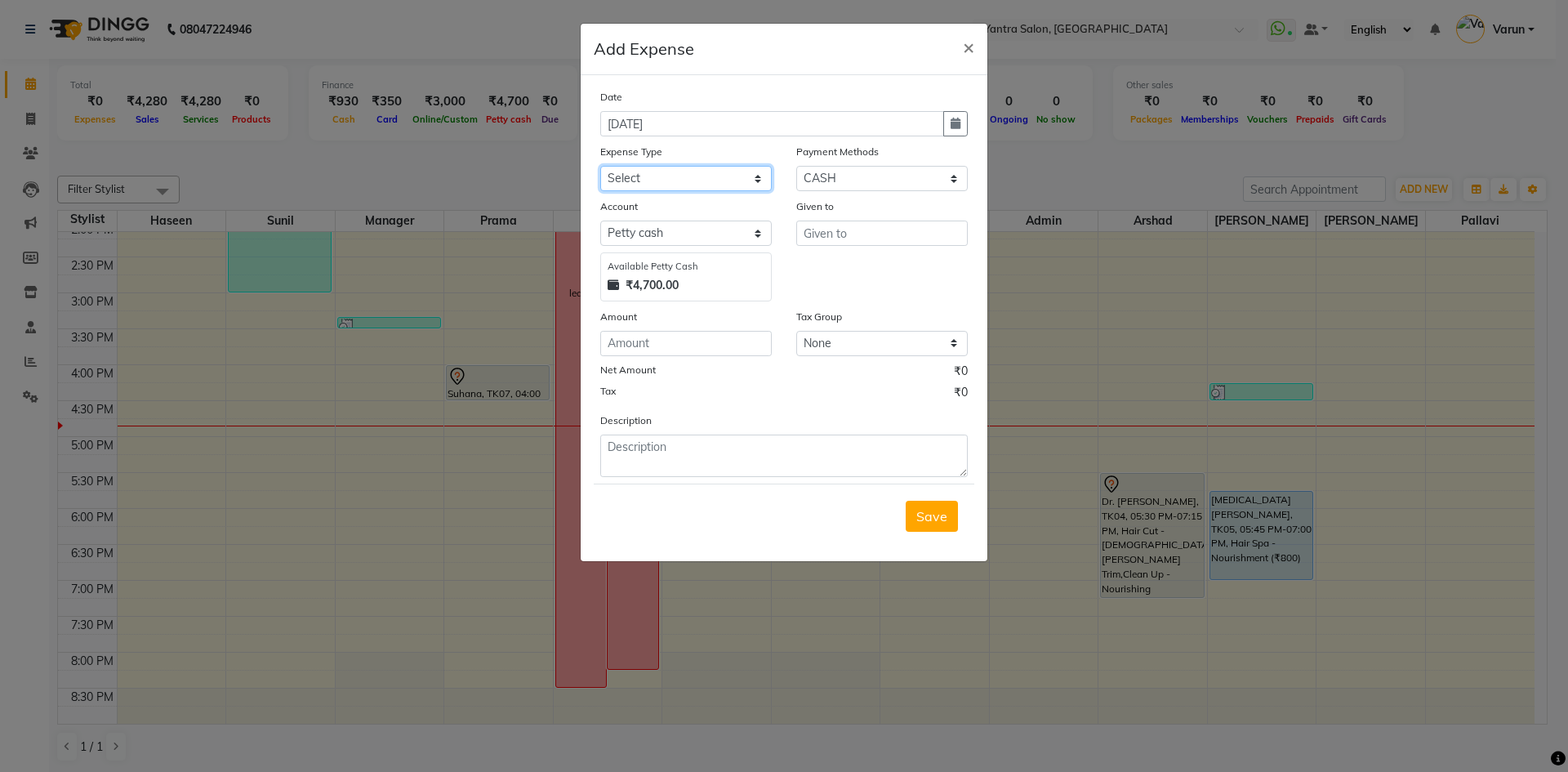
click at [648, 174] on select "Select Advance Salary Bank charges Car maintenance Cash transfer to bank Cash t…" at bounding box center [687, 179] width 172 height 26
select select "10"
click at [601, 166] on select "Select Advance Salary Bank charges Car maintenance Cash transfer to bank Cash t…" at bounding box center [687, 179] width 172 height 26
click at [821, 241] on input "text" at bounding box center [882, 233] width 172 height 26
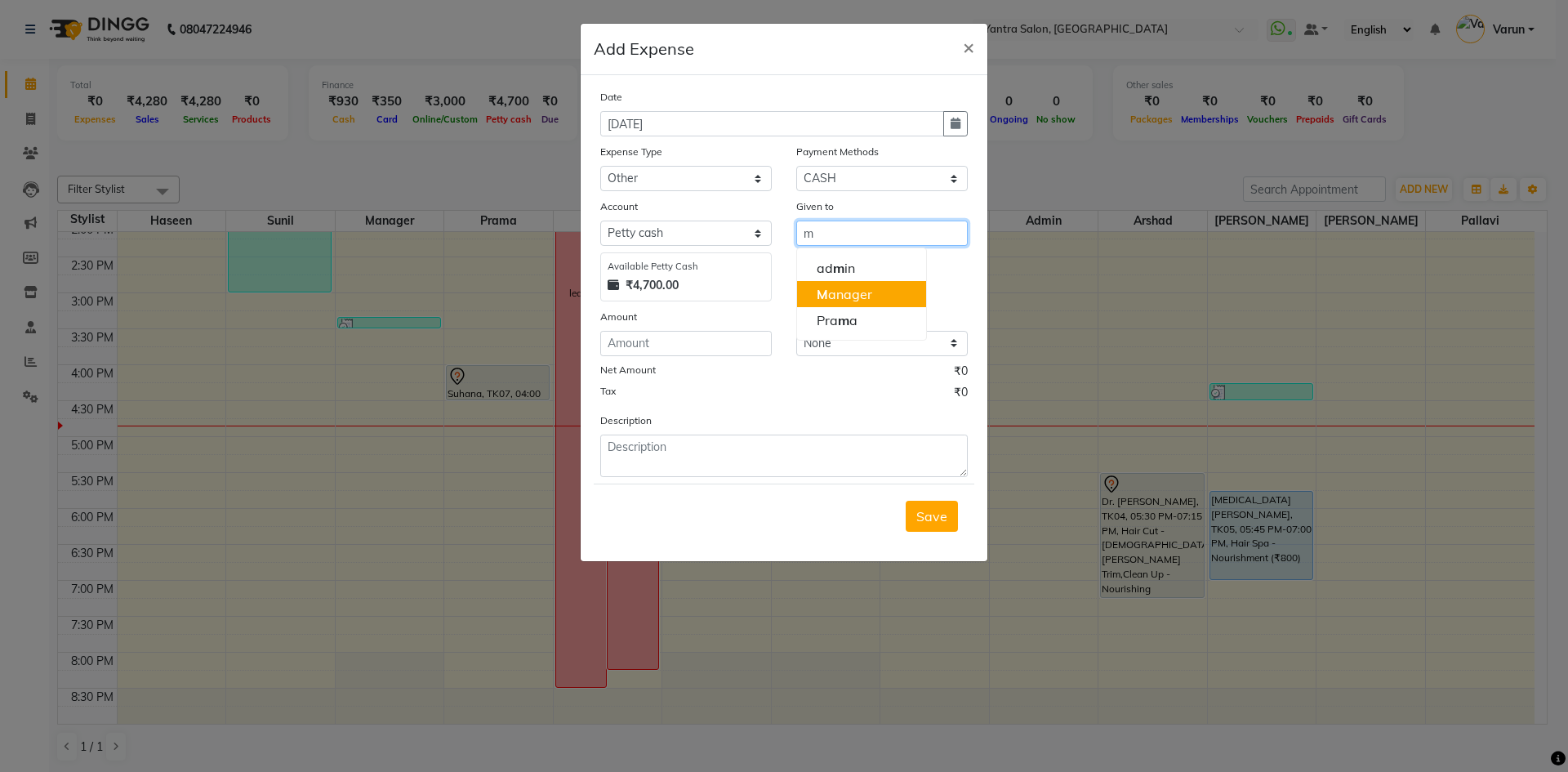
click at [831, 295] on ngb-highlight "M anager" at bounding box center [844, 293] width 55 height 16
type input "Manager"
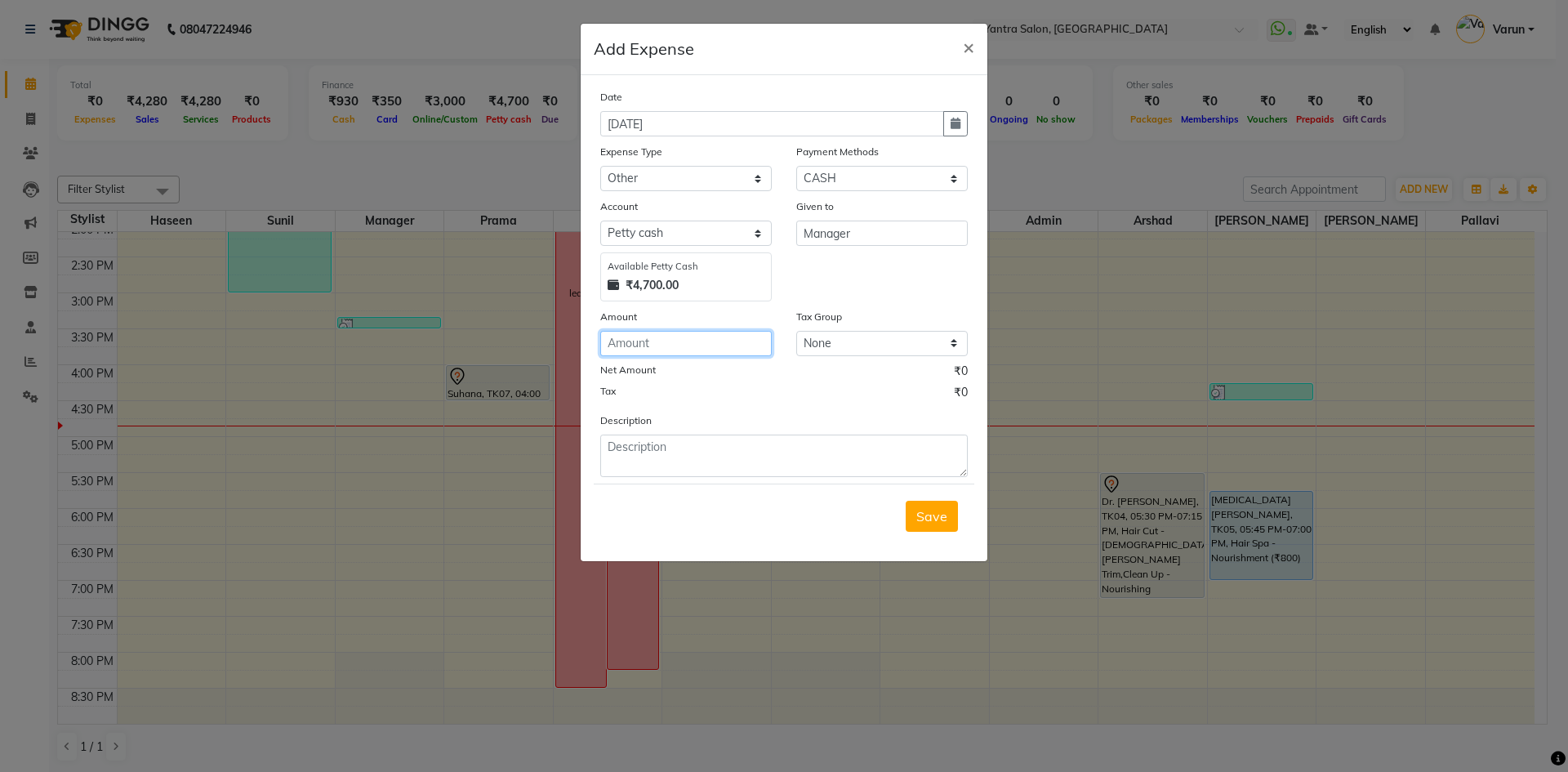
click at [609, 349] on input "number" at bounding box center [687, 343] width 172 height 26
type input "30"
click at [629, 468] on textarea at bounding box center [784, 456] width 368 height 42
type textarea "tea"
click at [946, 525] on button "Save" at bounding box center [932, 516] width 53 height 32
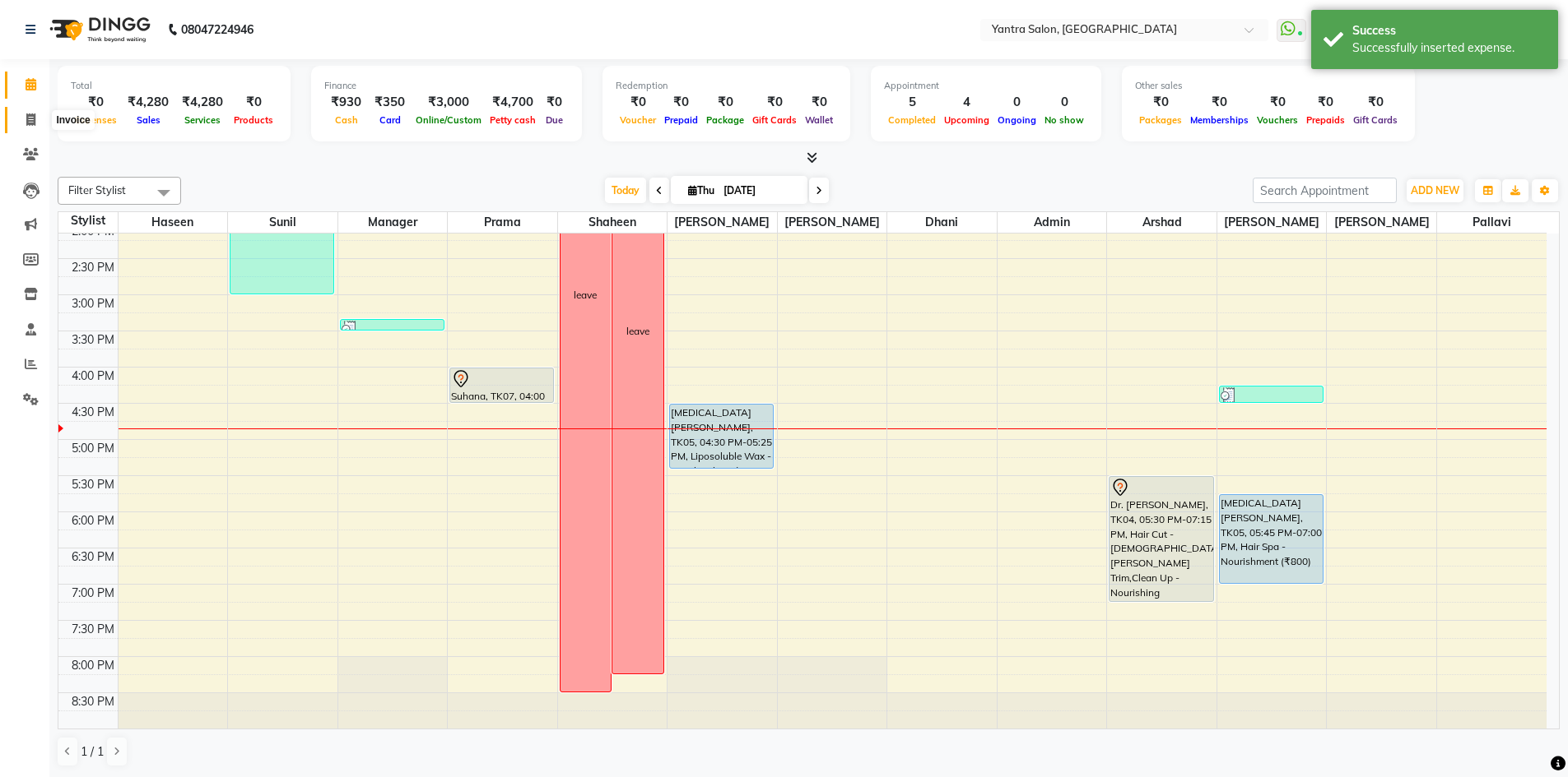
click at [27, 116] on icon at bounding box center [30, 119] width 9 height 13
select select "service"
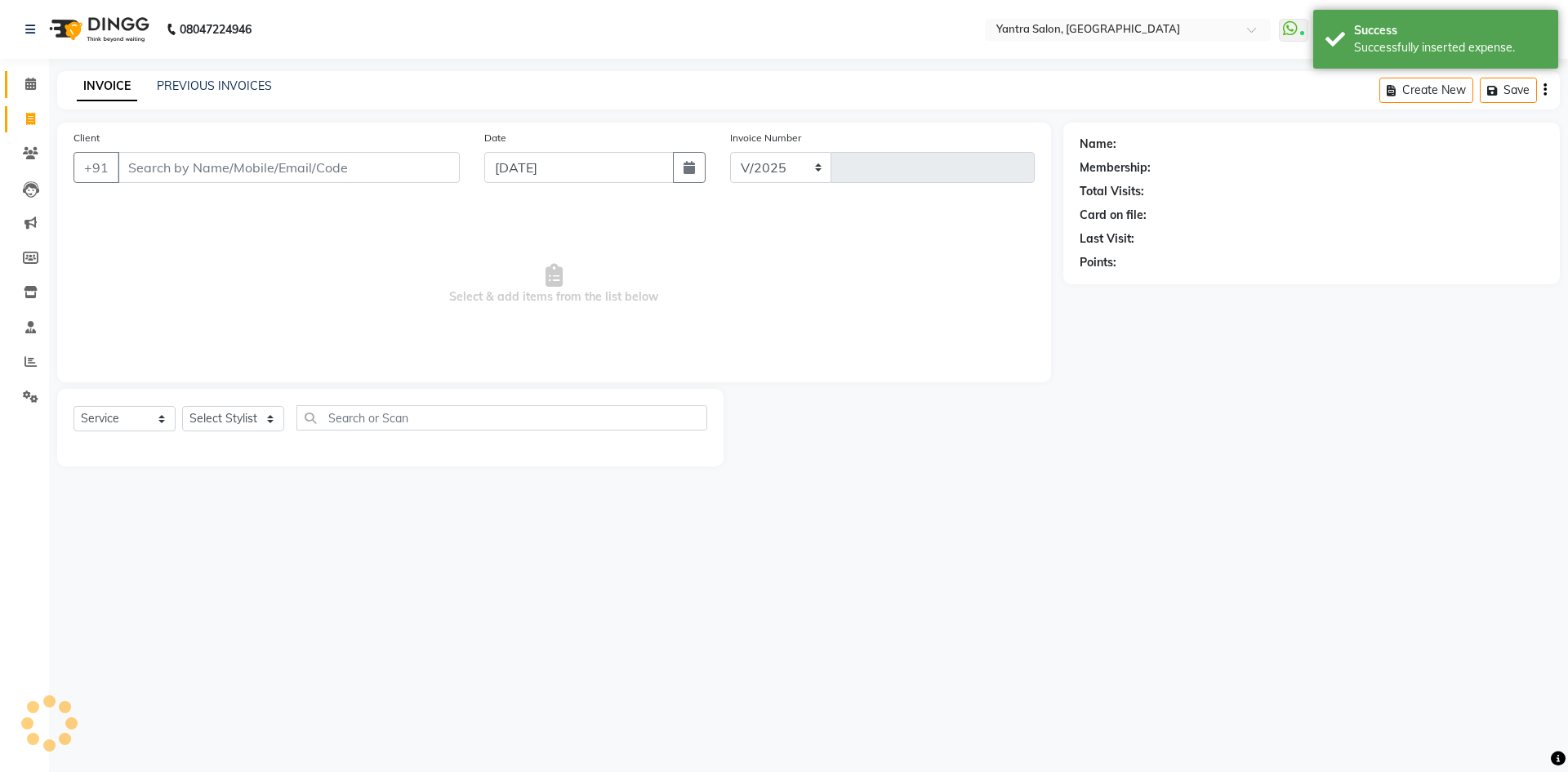
select select "6253"
type input "2455"
click at [31, 89] on icon at bounding box center [31, 83] width 11 height 12
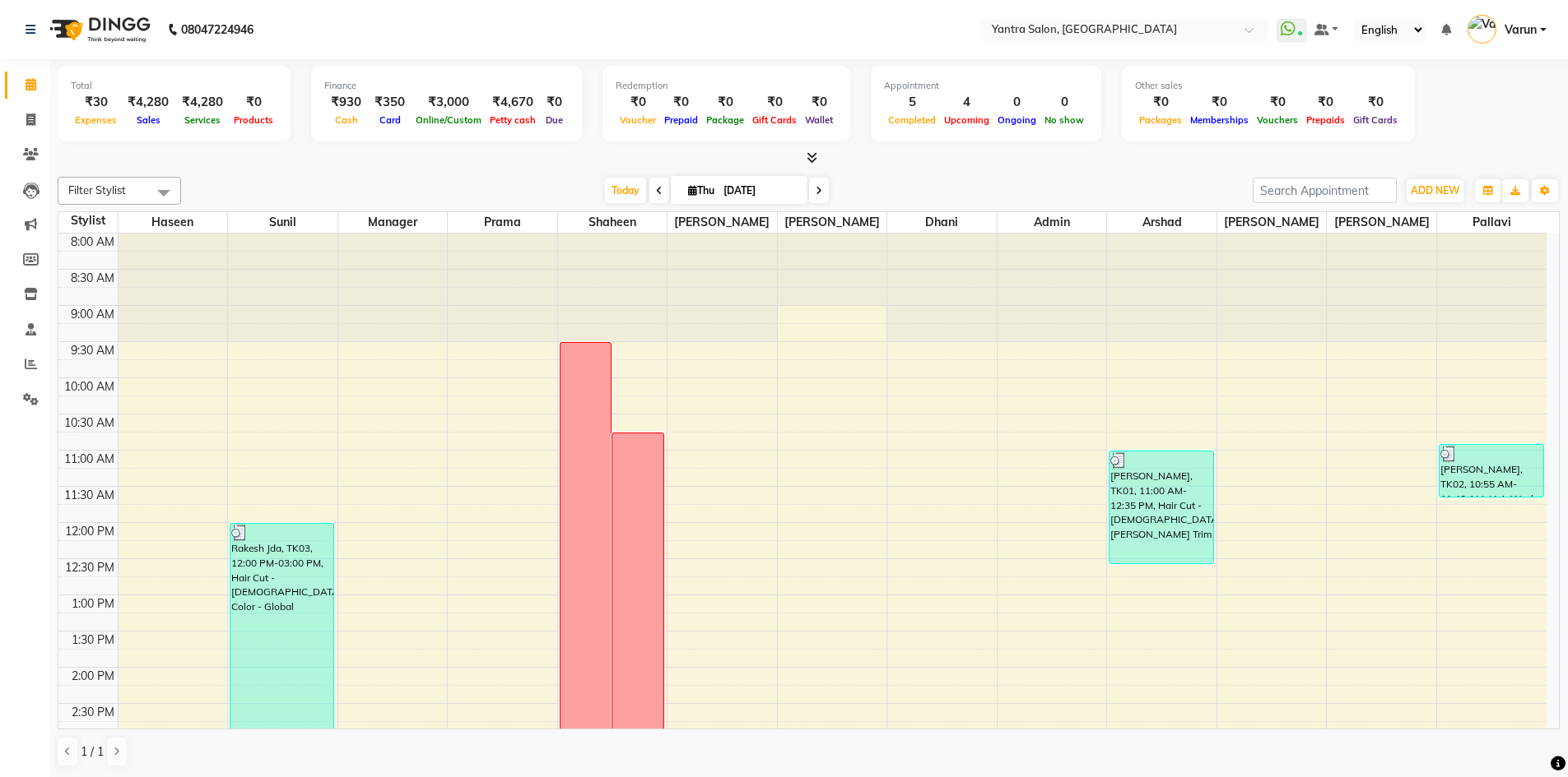
click at [39, 98] on link "Calendar" at bounding box center [24, 85] width 39 height 27
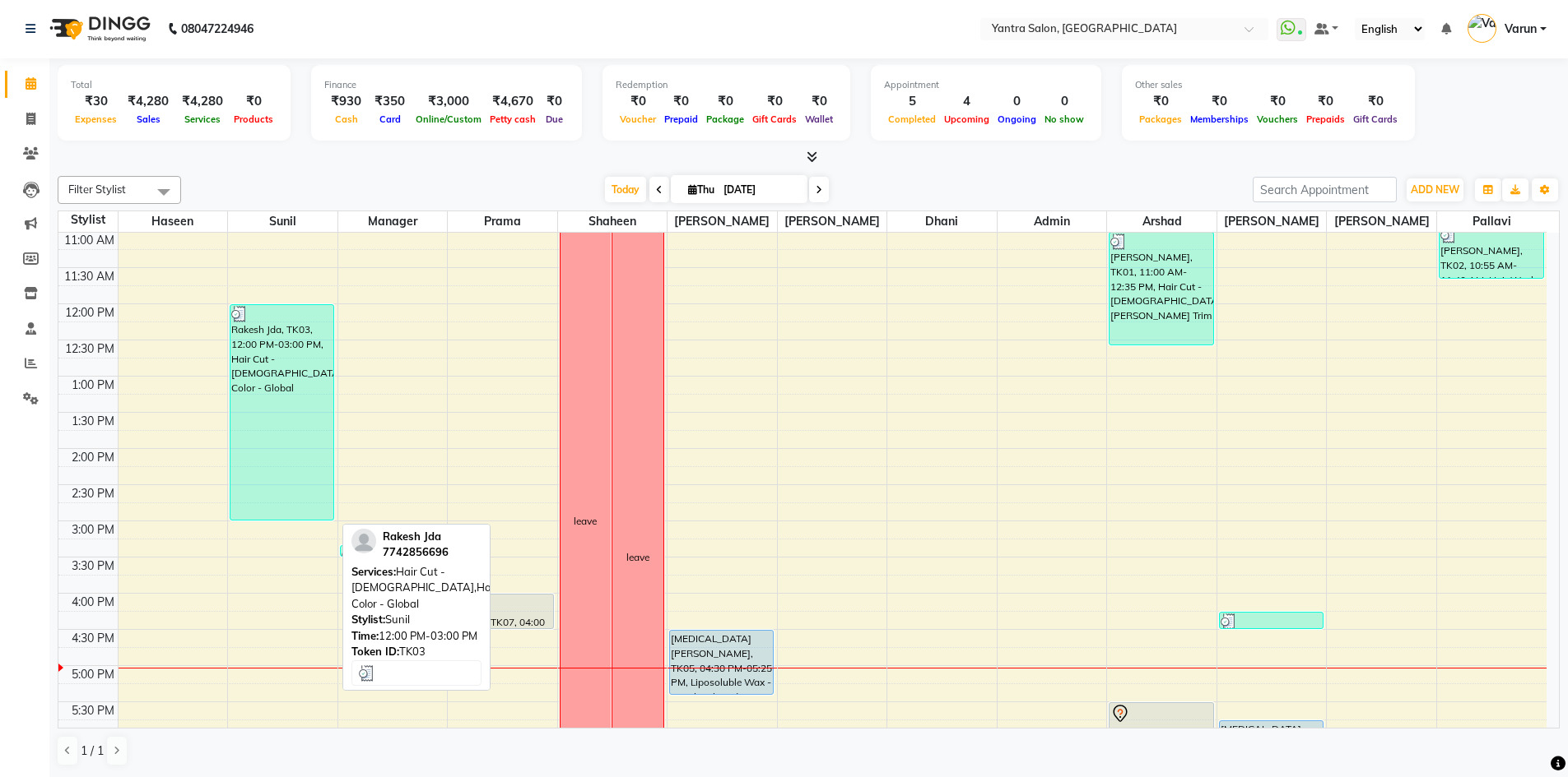
scroll to position [247, 0]
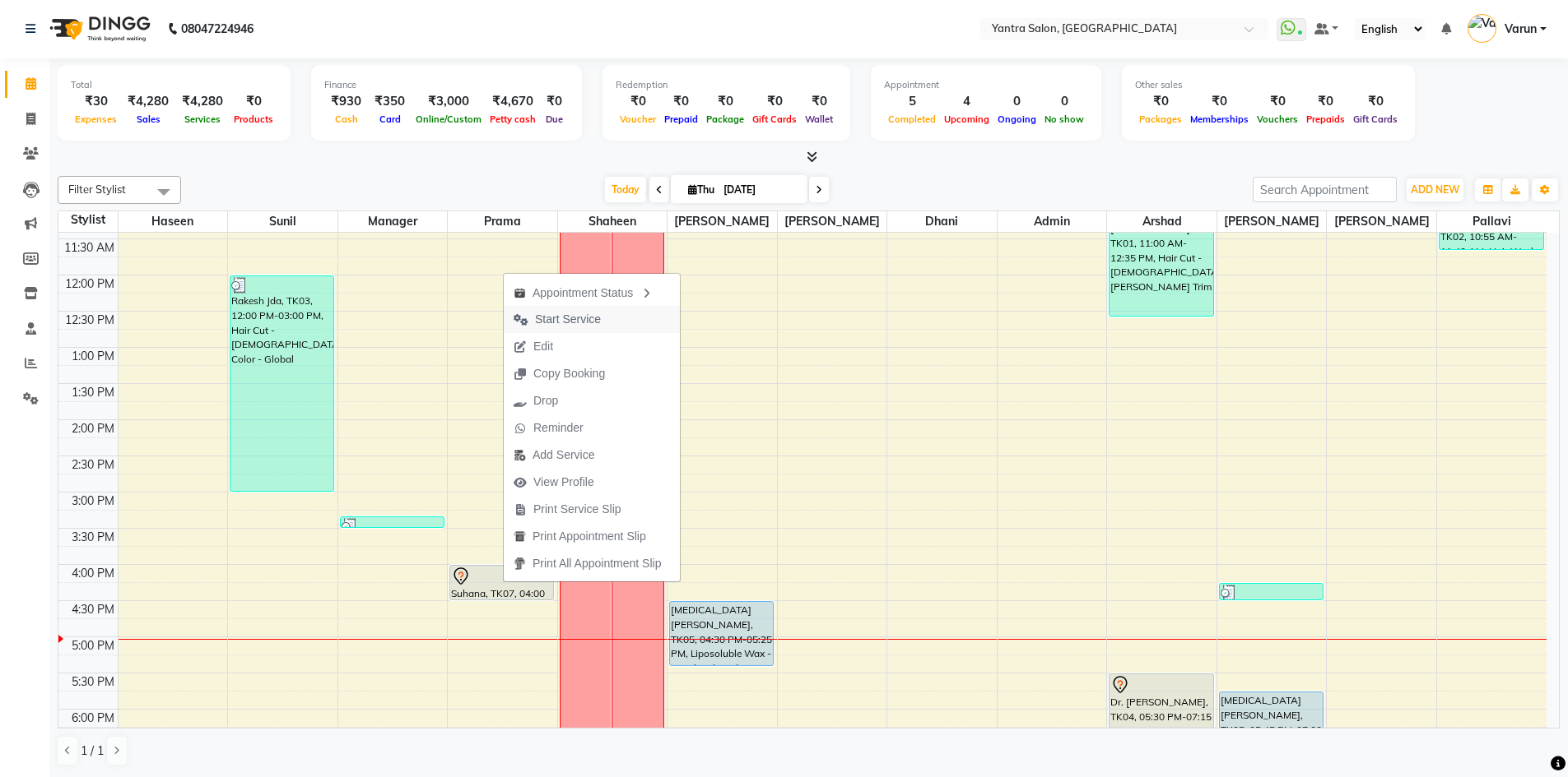
click at [557, 320] on span "Start Service" at bounding box center [568, 319] width 65 height 17
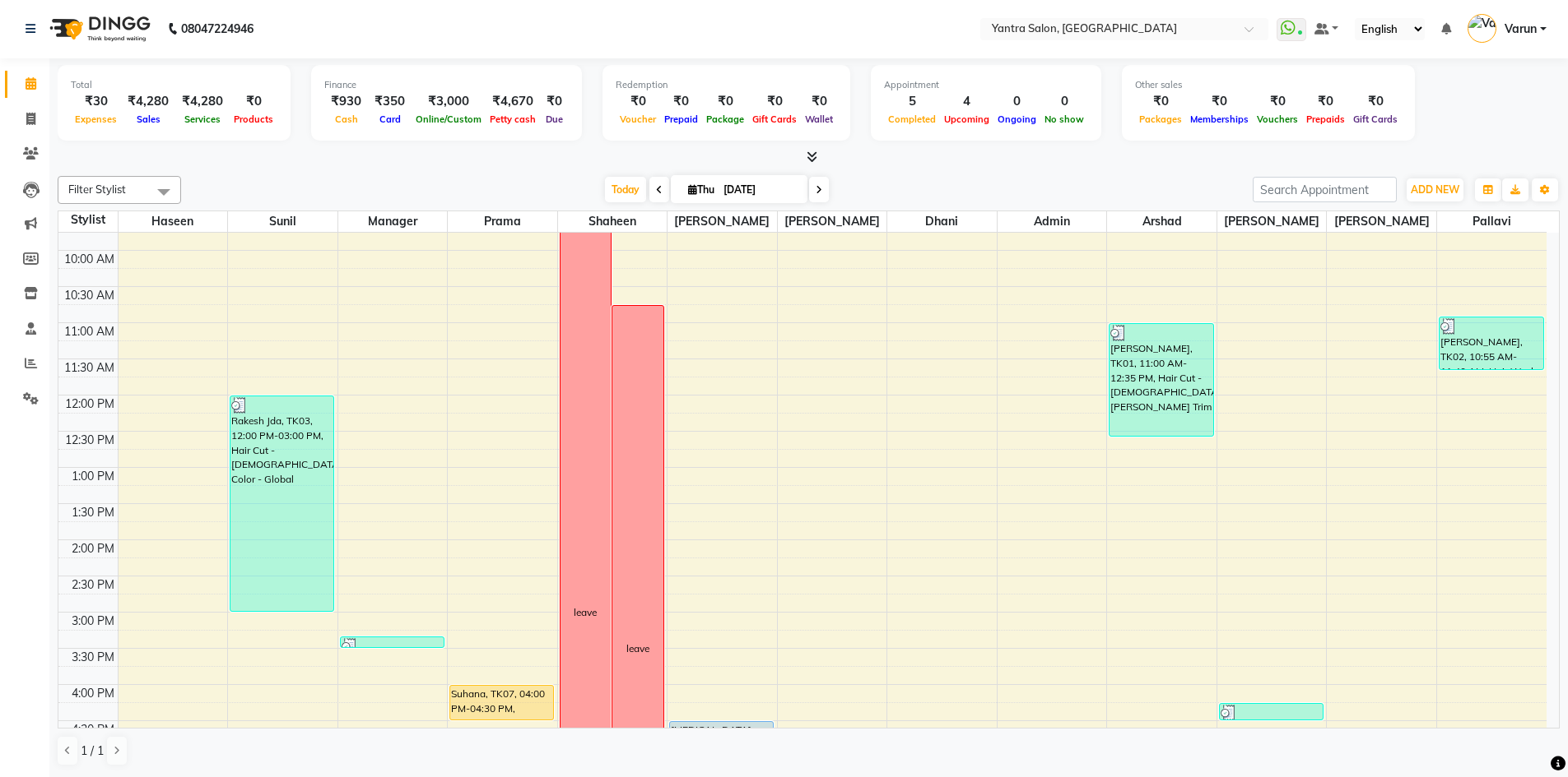
scroll to position [116, 0]
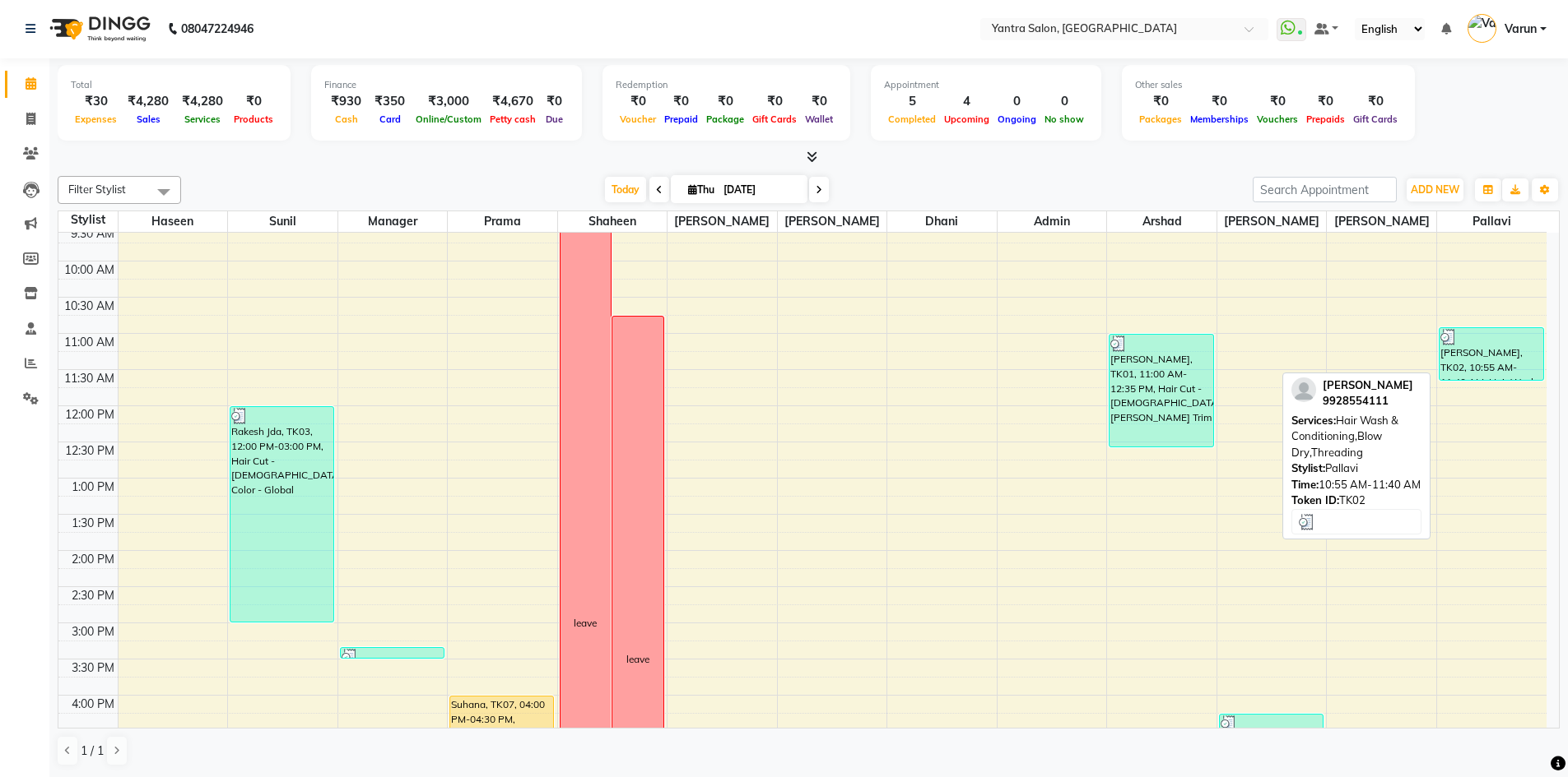
click at [1462, 363] on div "[PERSON_NAME], TK02, 10:55 AM-11:40 AM, Hair Wash & Conditioning,Blow Dry,Threa…" at bounding box center [1491, 354] width 104 height 52
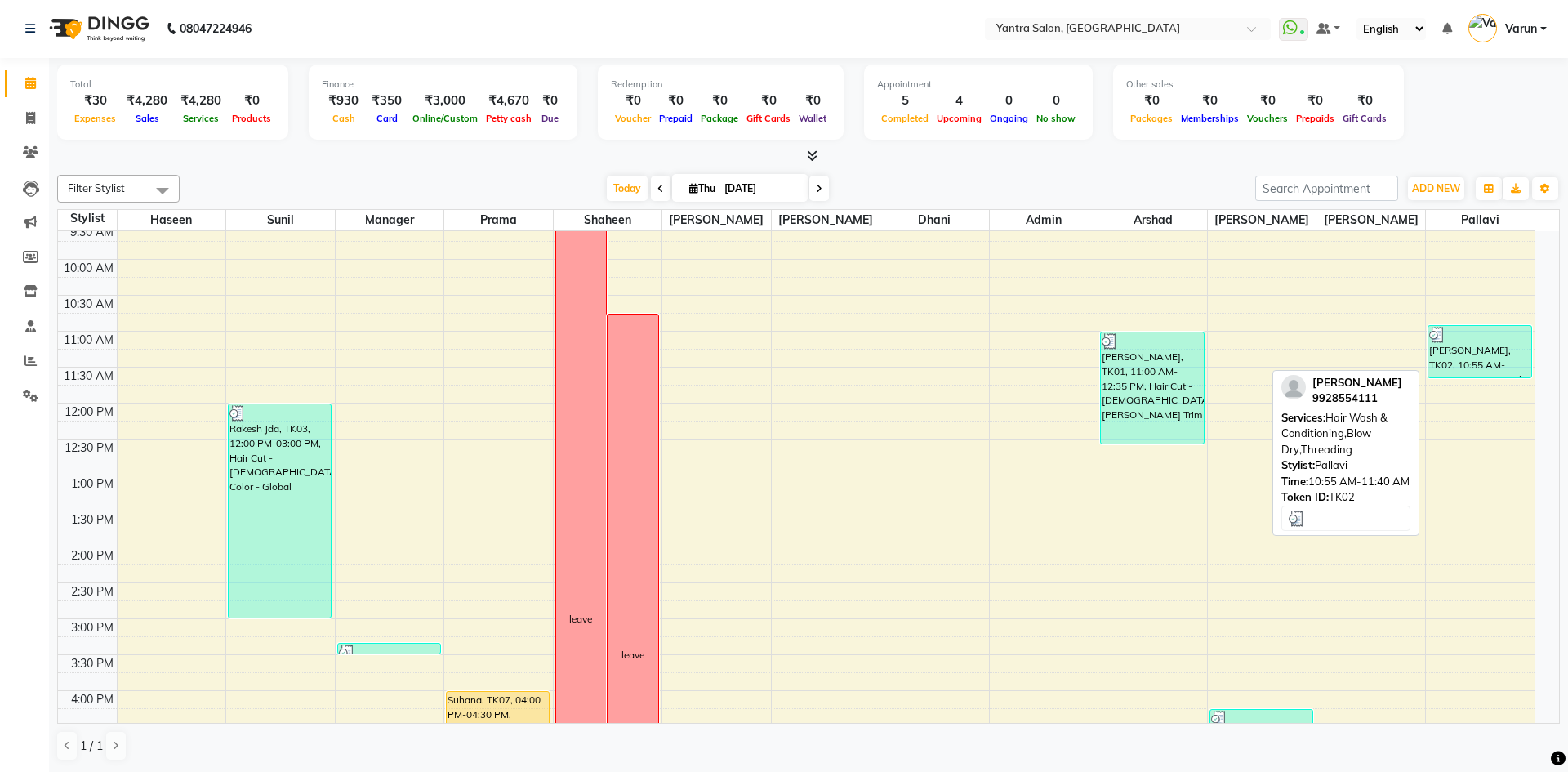
select select "3"
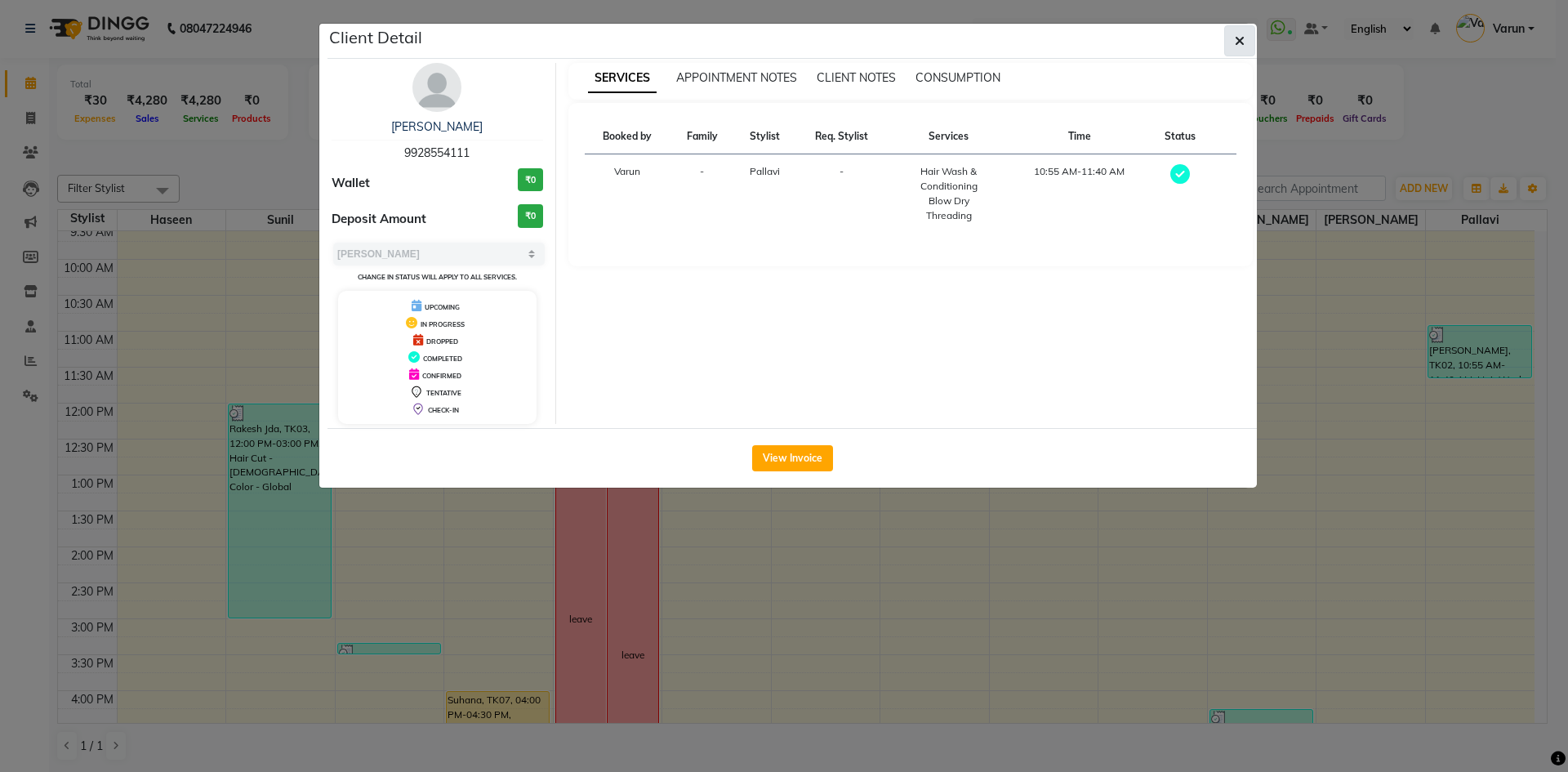
click at [1236, 36] on icon "button" at bounding box center [1240, 41] width 10 height 13
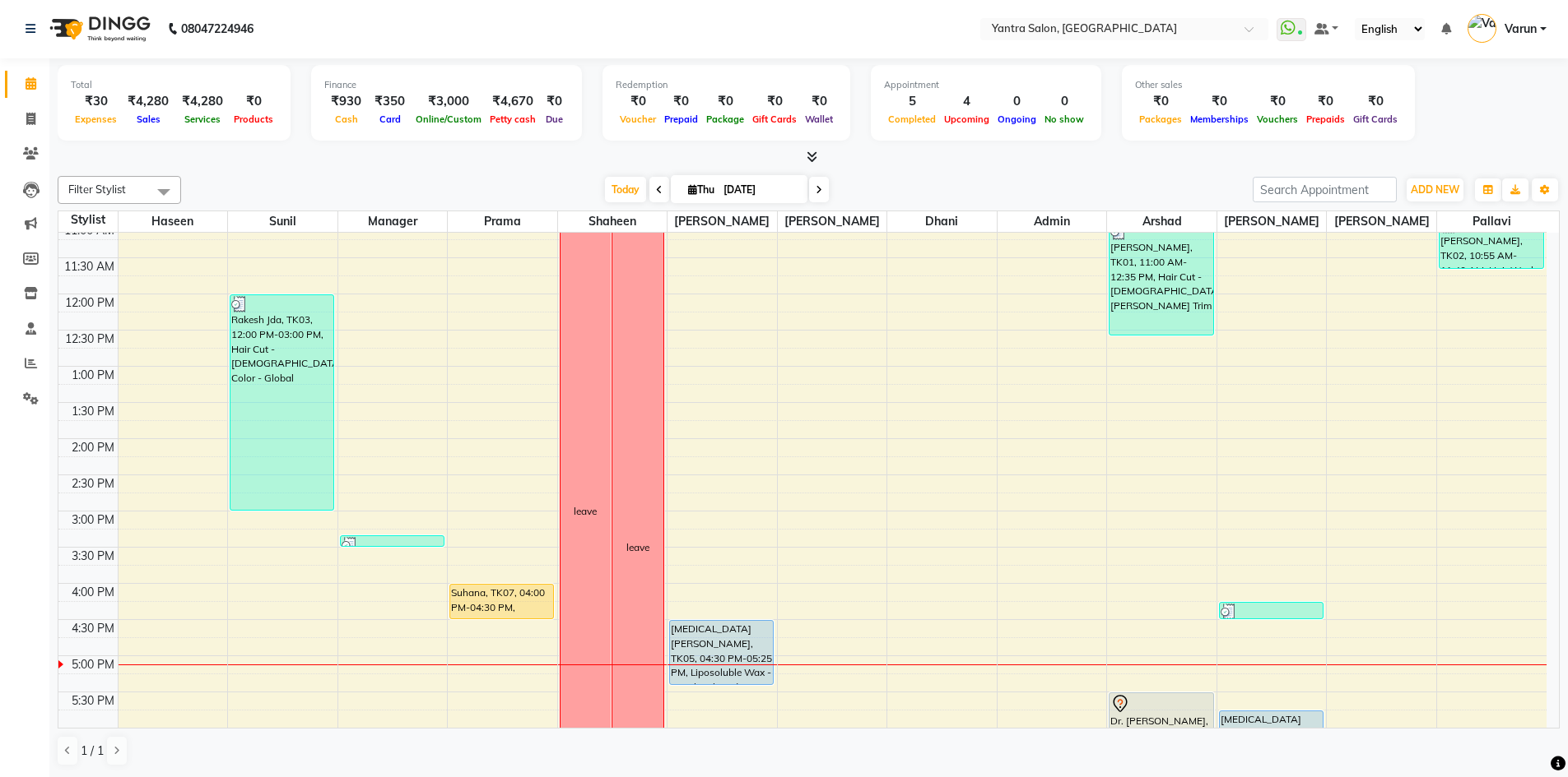
scroll to position [363, 0]
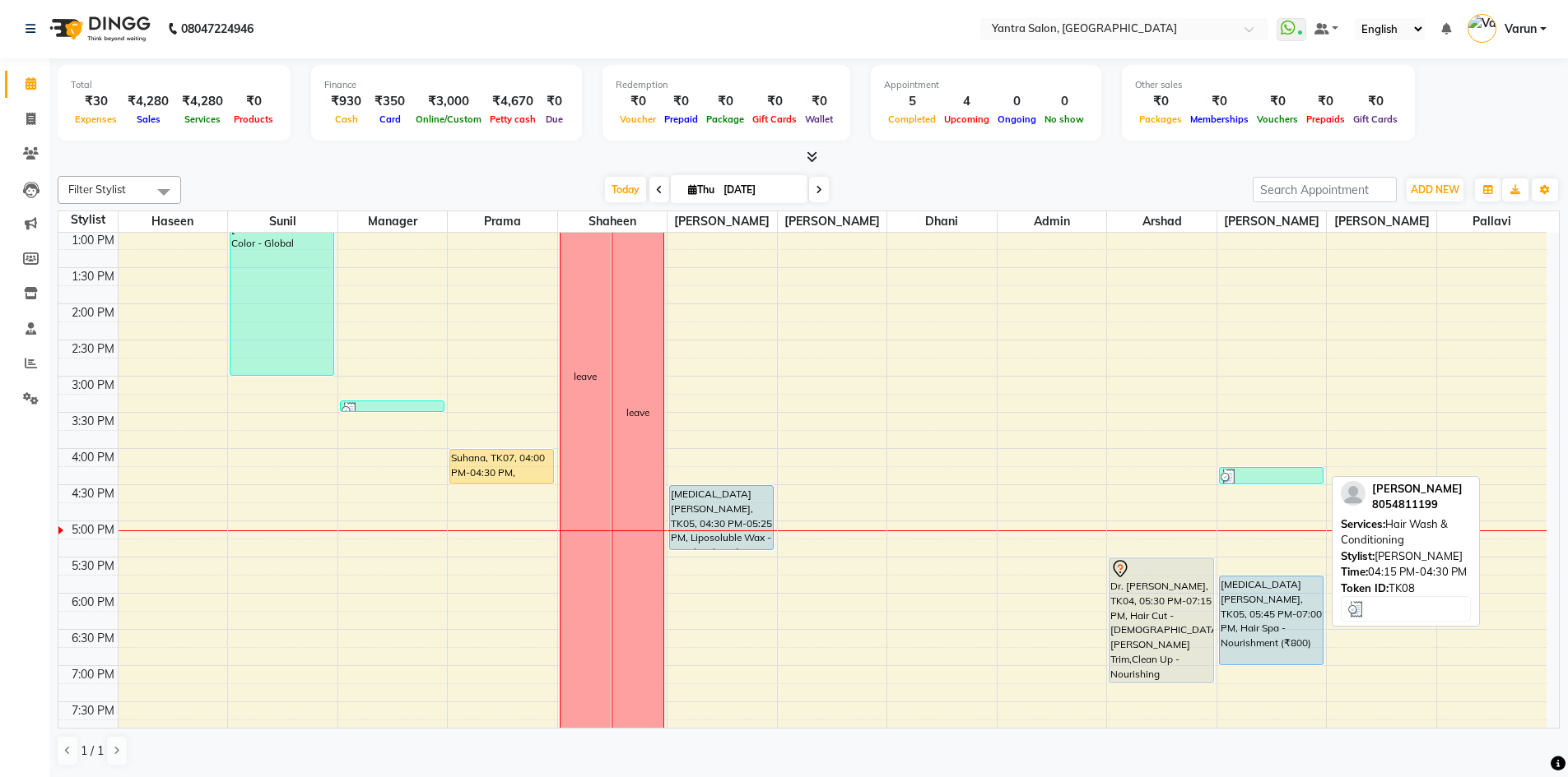
click at [1270, 472] on div at bounding box center [1271, 477] width 101 height 16
select select "3"
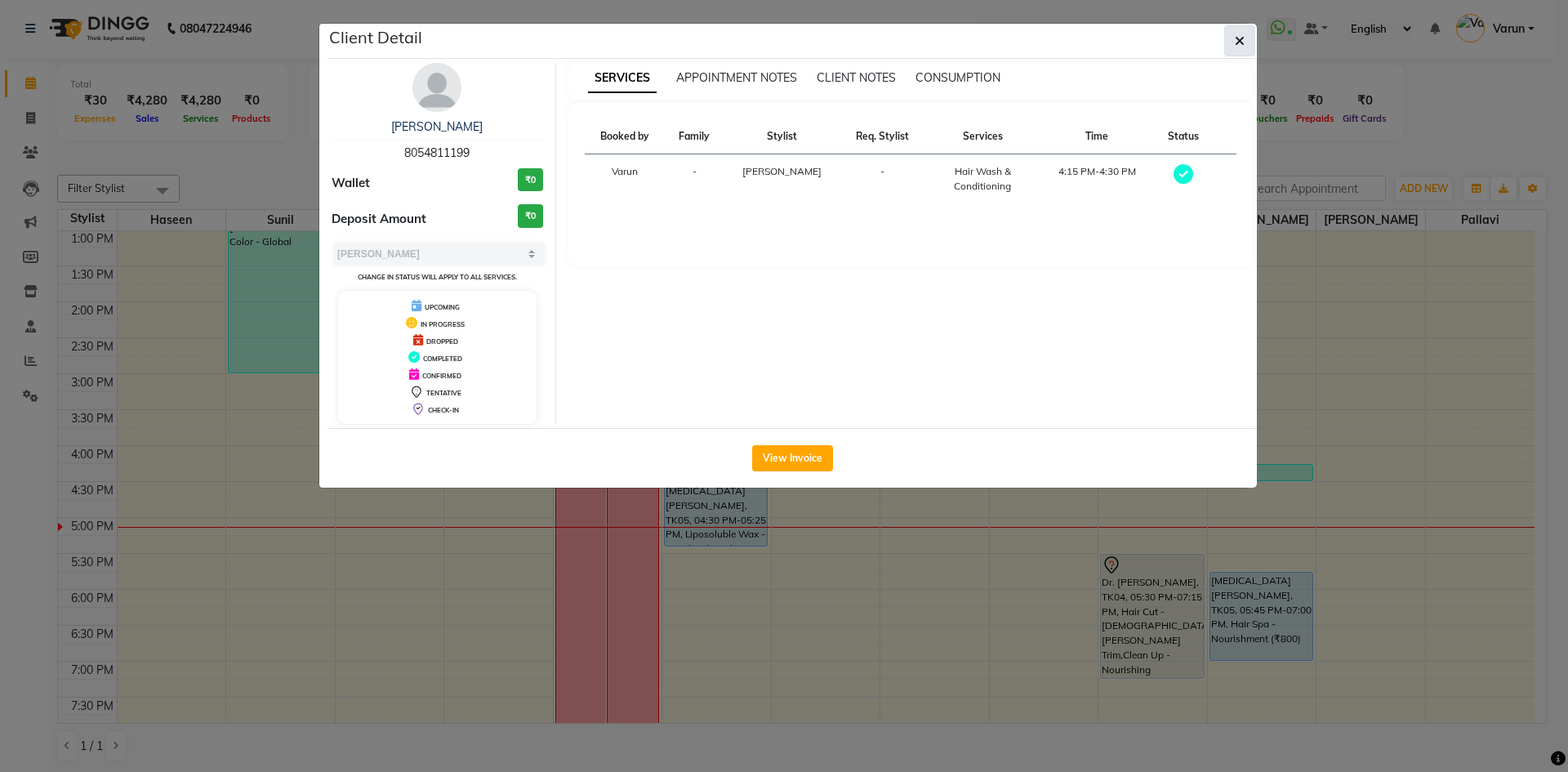
click at [1242, 47] on icon "button" at bounding box center [1240, 41] width 10 height 13
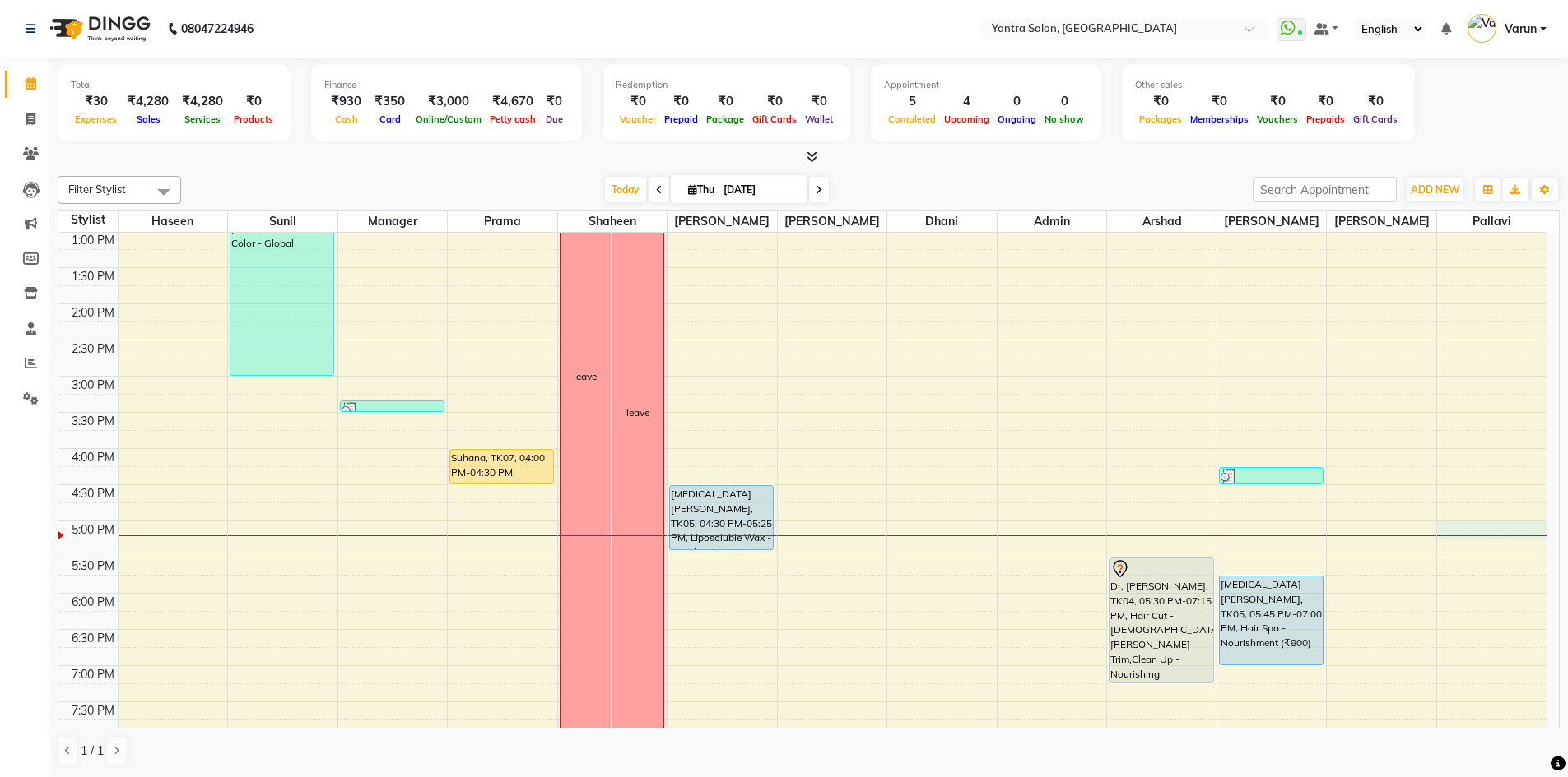
click at [1484, 539] on div "8:00 AM 8:30 AM 9:00 AM 9:30 AM 10:00 AM 10:30 AM 11:00 AM 11:30 AM 12:00 PM 12…" at bounding box center [802, 340] width 1488 height 940
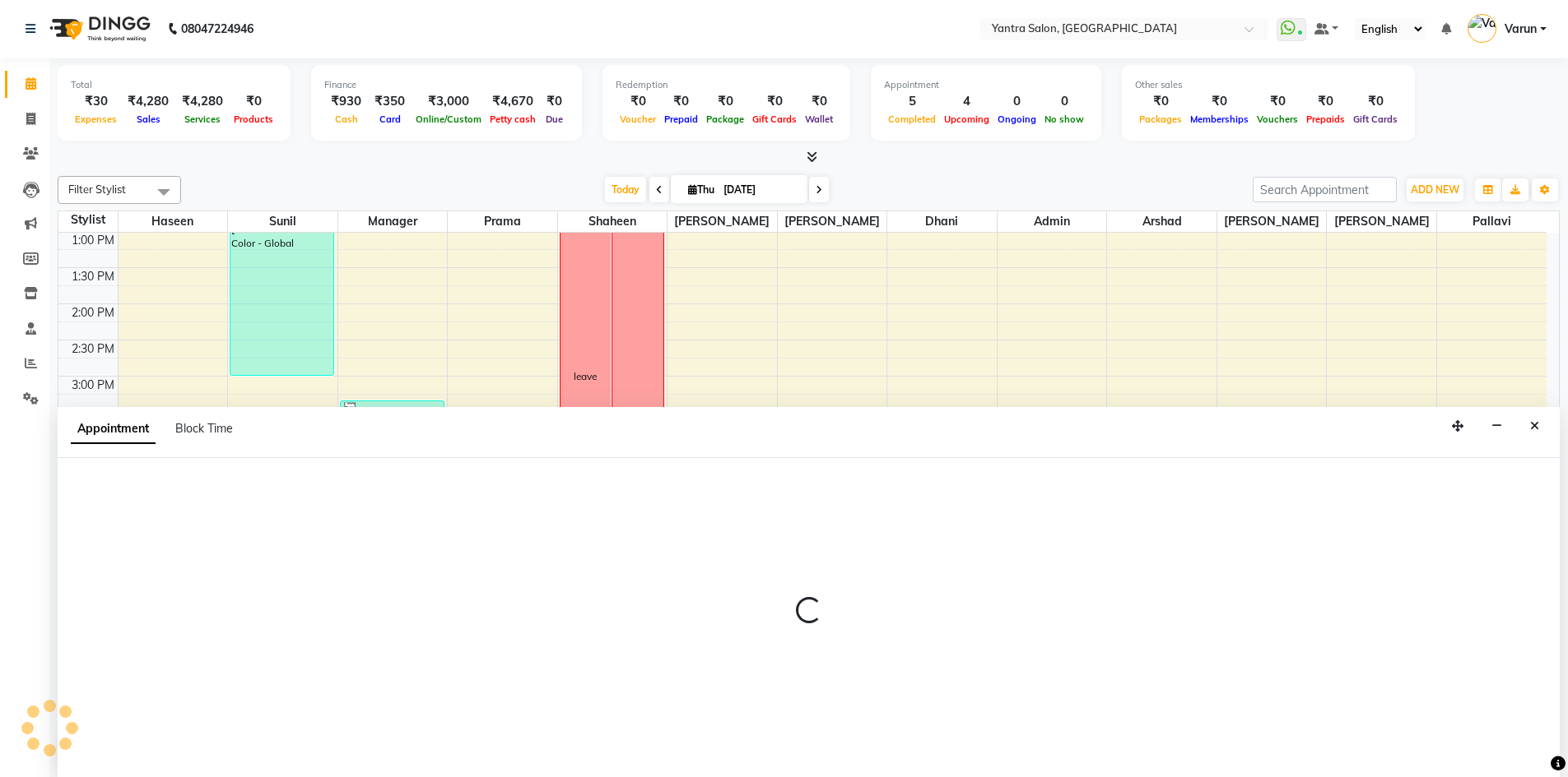
select select "88137"
select select "1020"
select select "tentative"
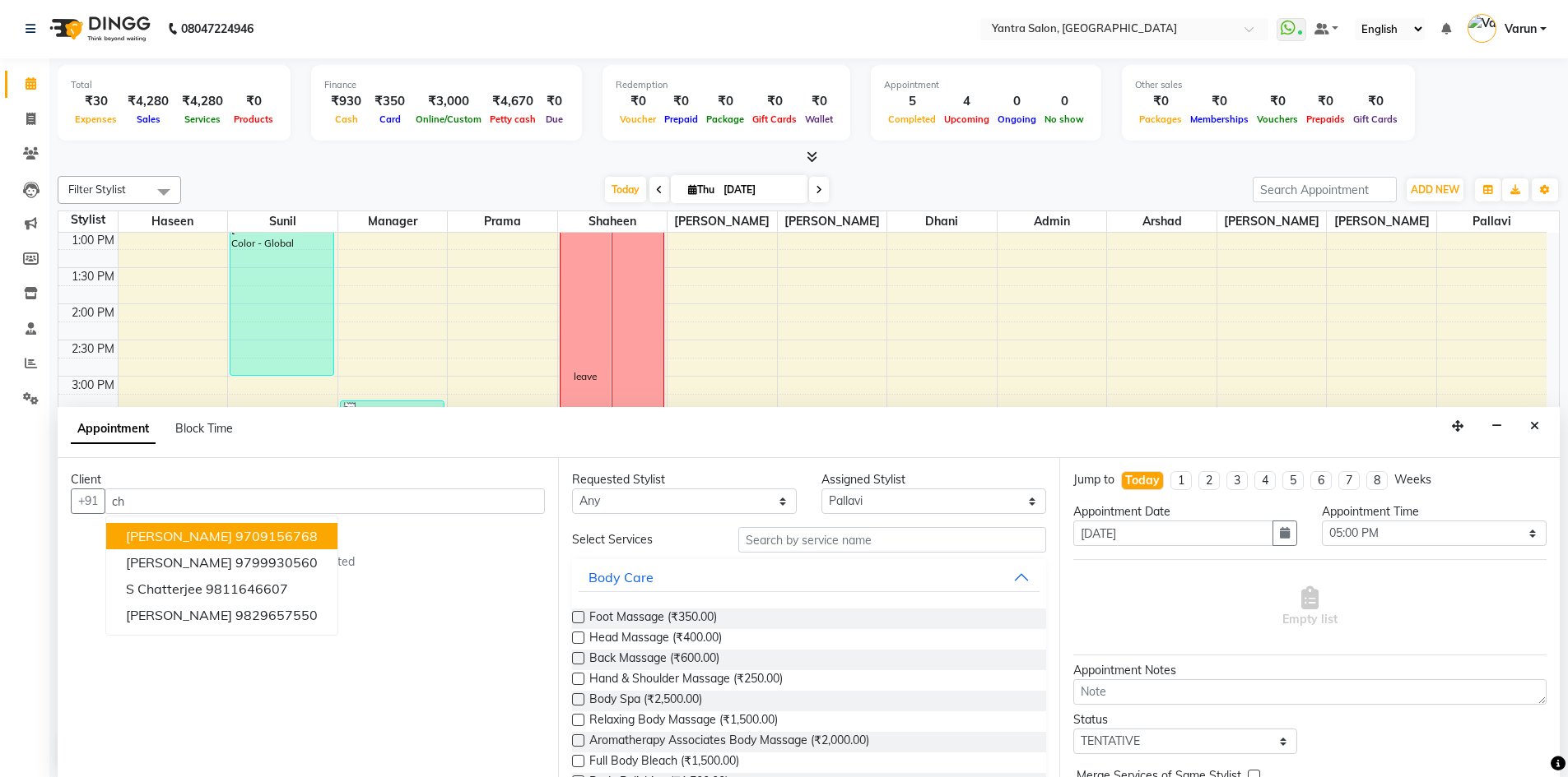
type input "c"
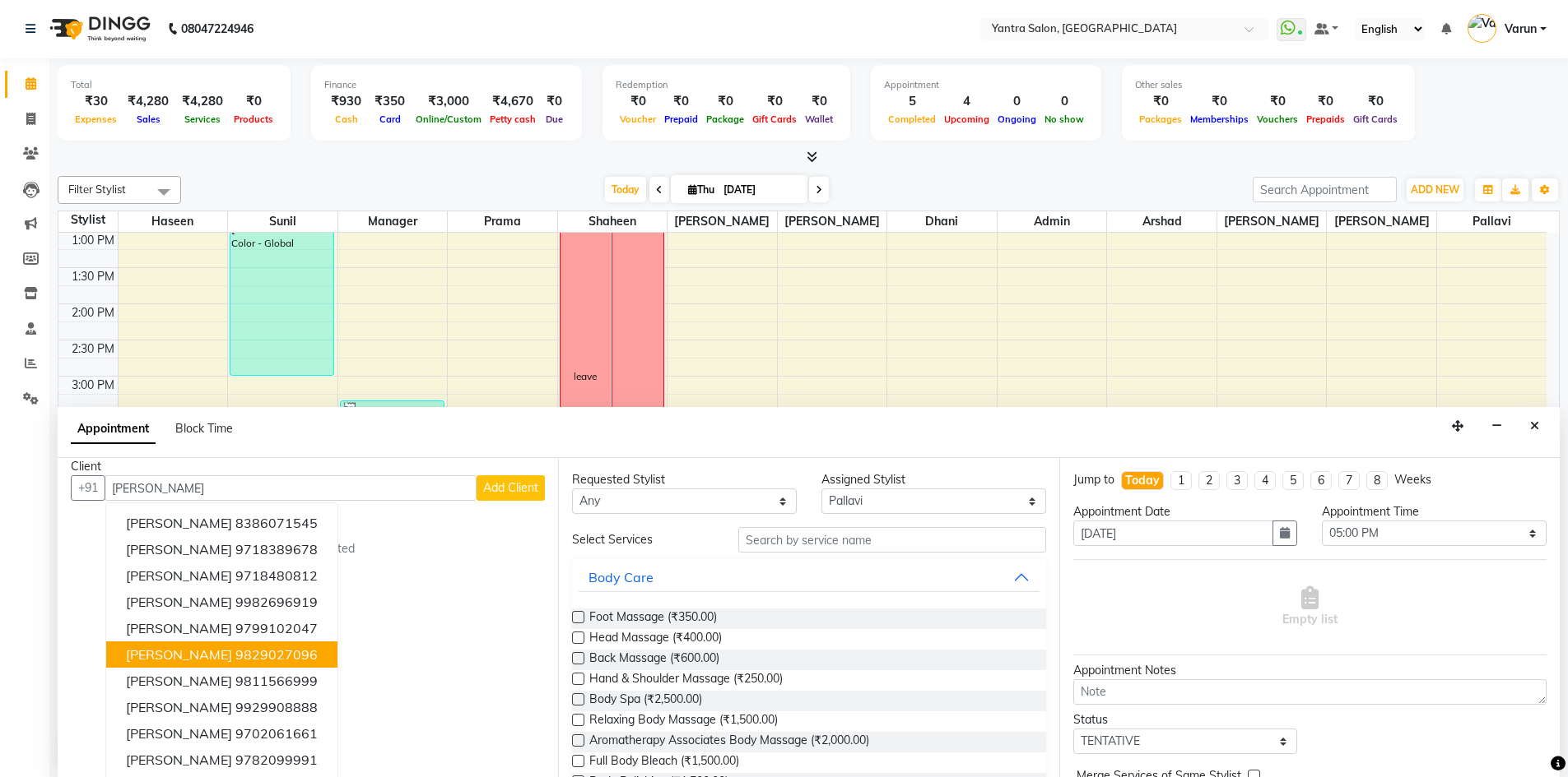
scroll to position [16, 0]
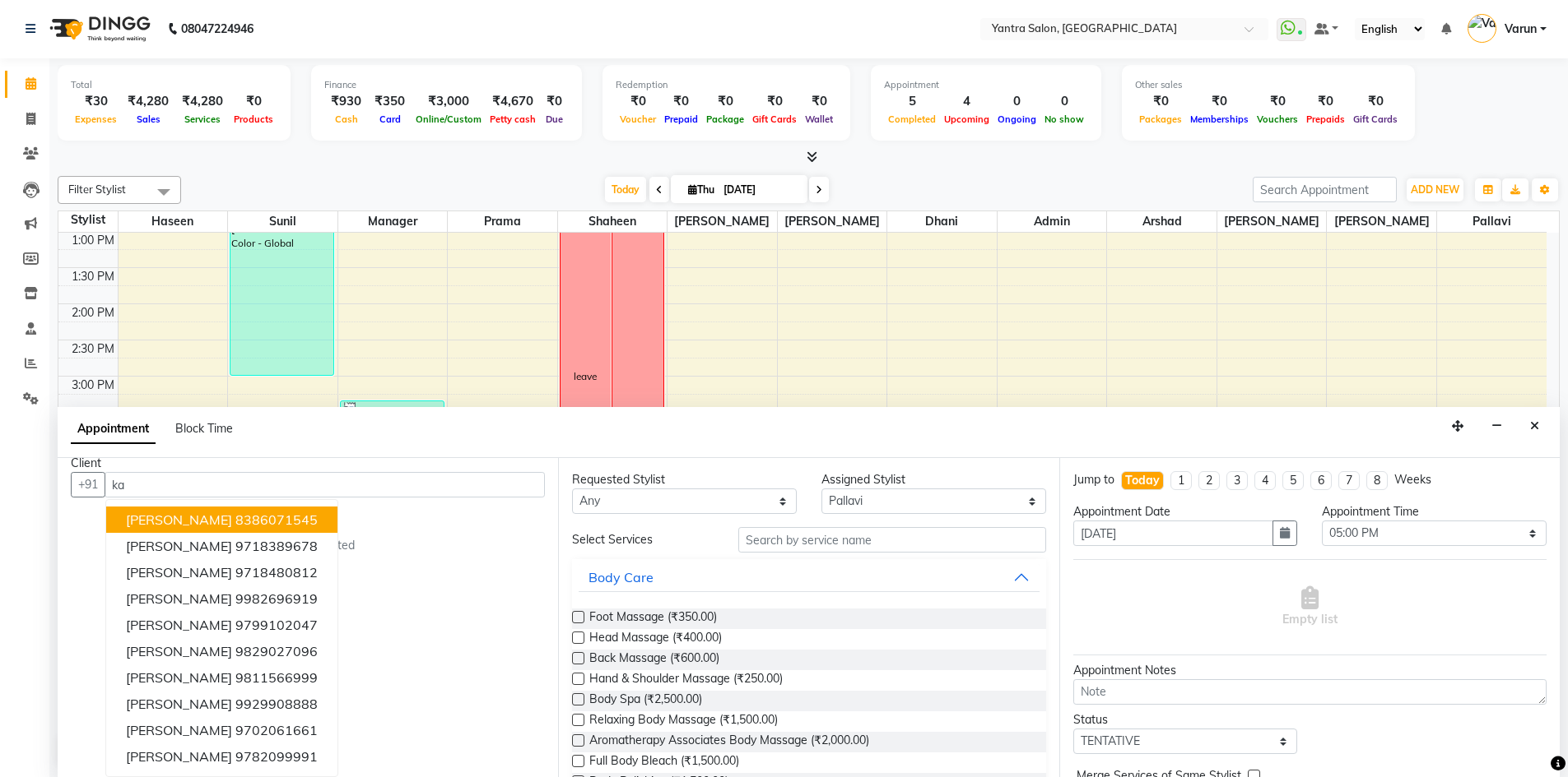
type input "k"
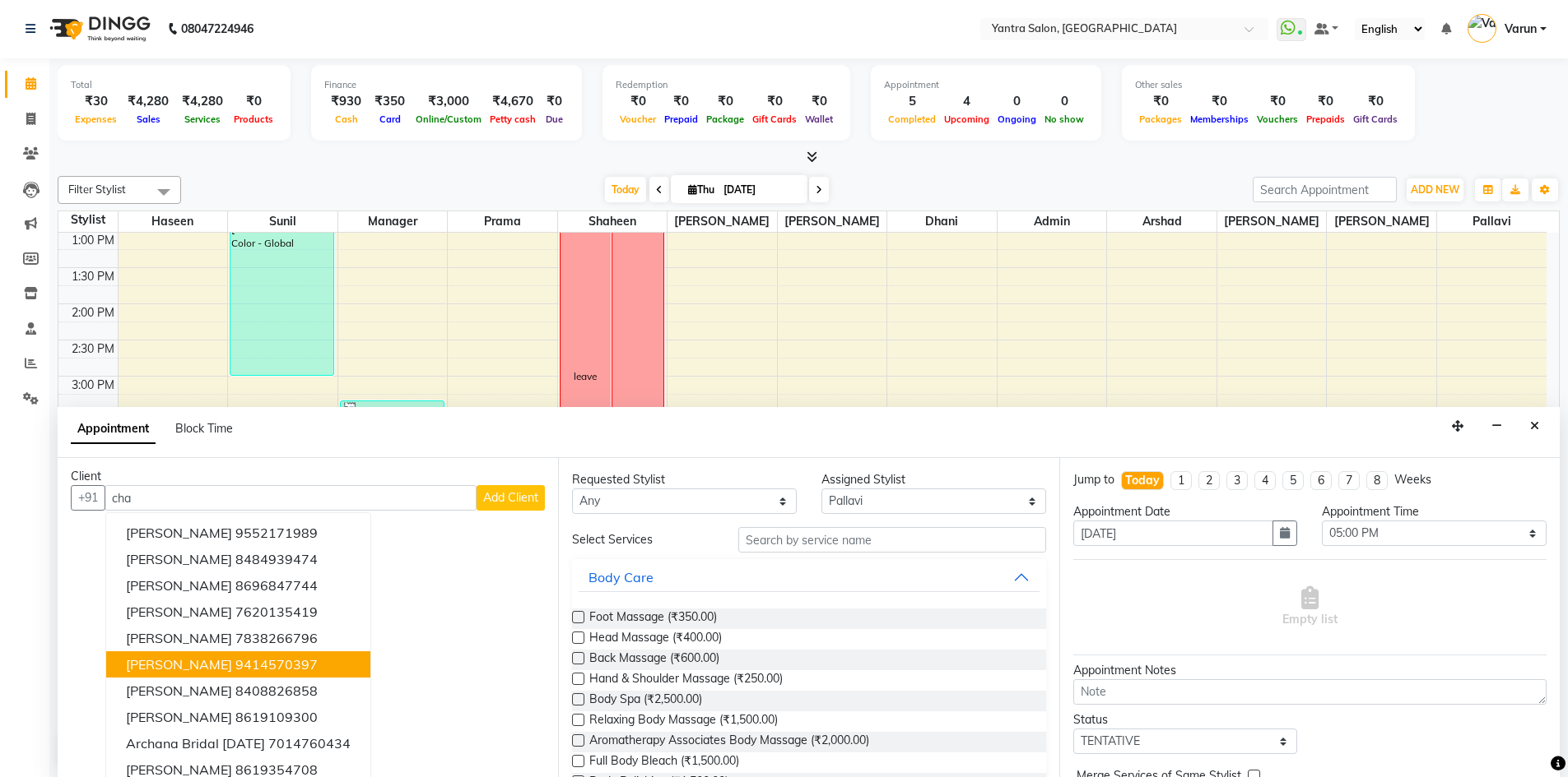
scroll to position [0, 0]
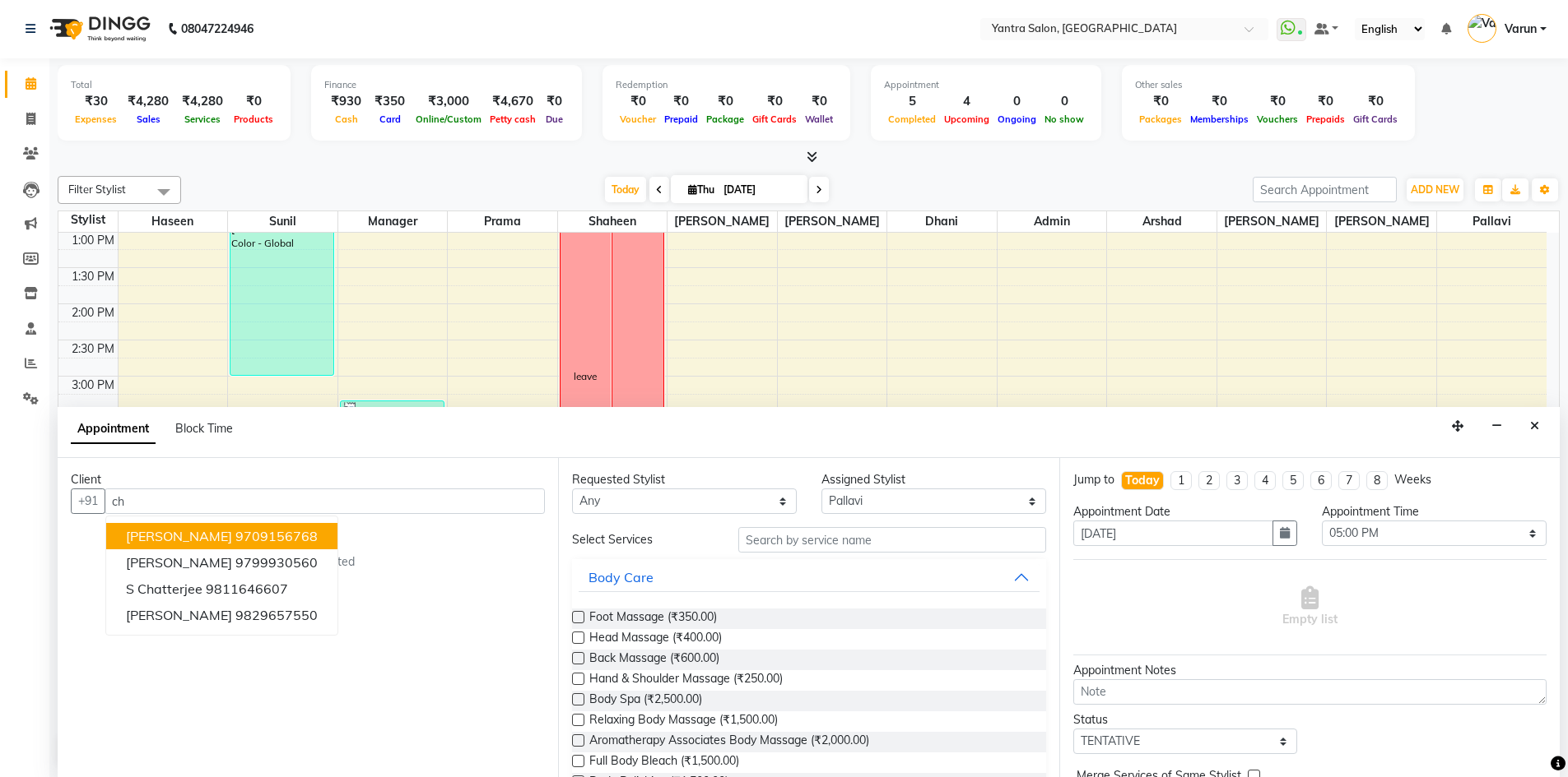
type input "c"
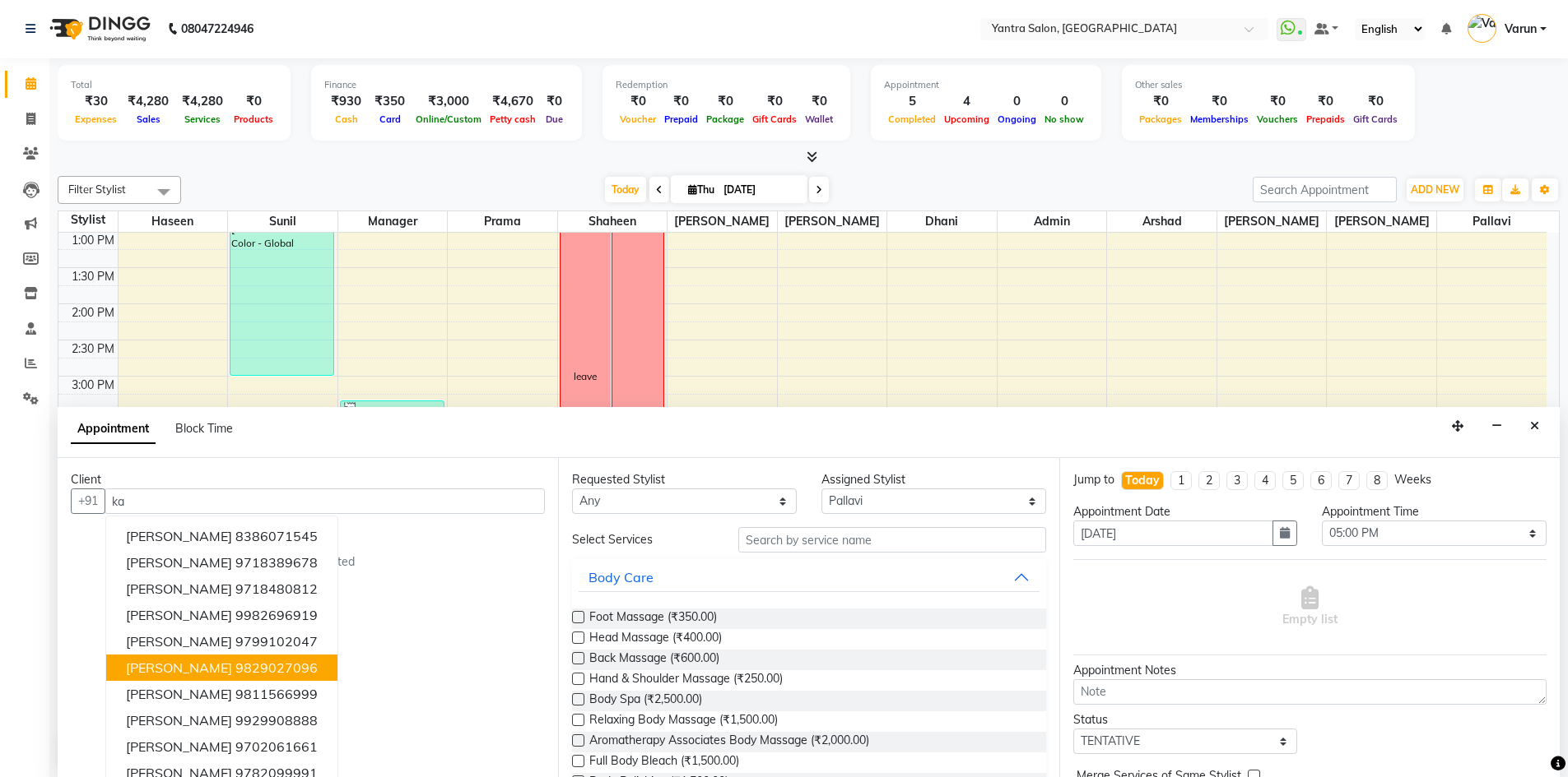
type input "k"
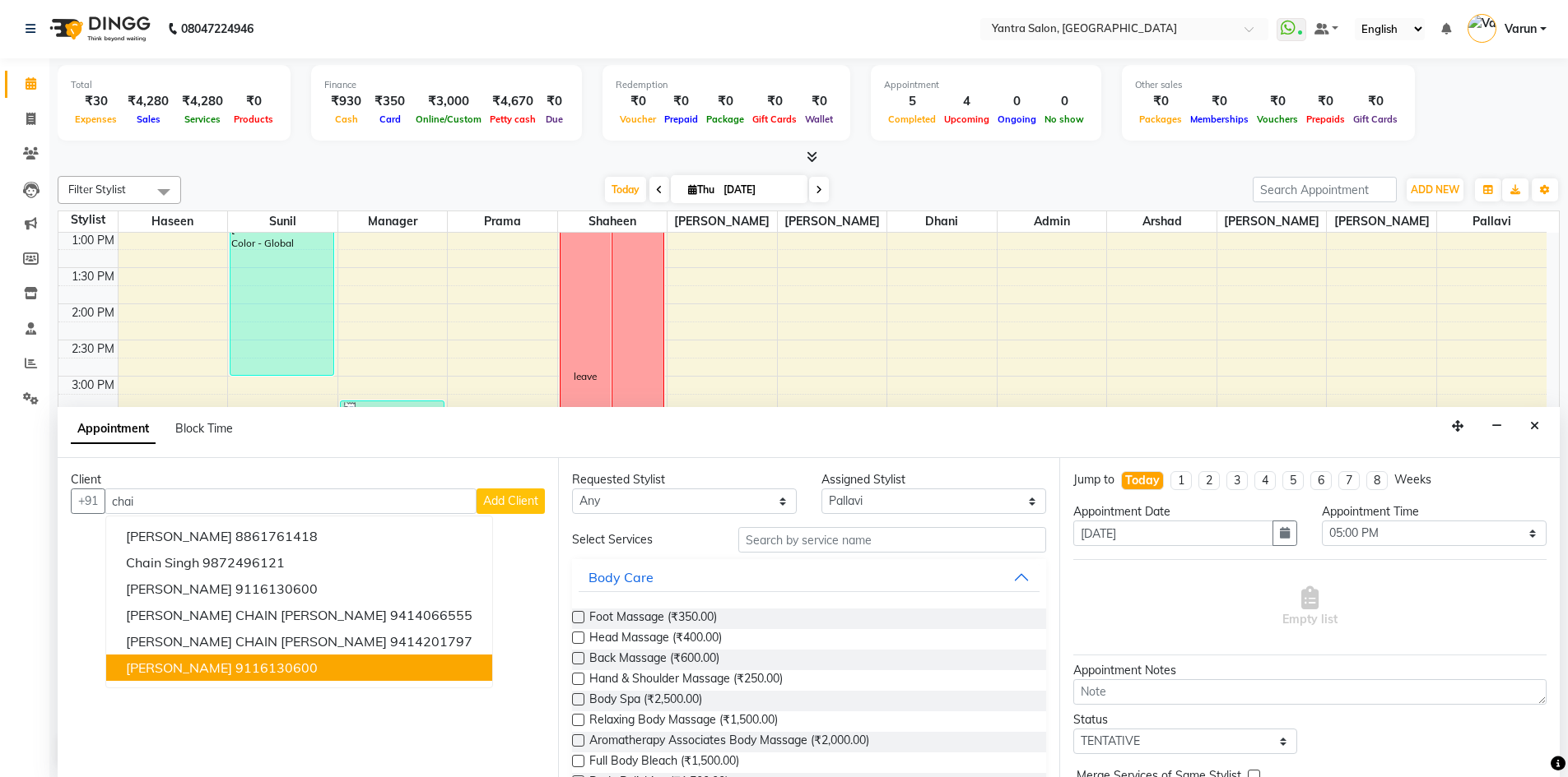
click at [149, 665] on span "[PERSON_NAME]" at bounding box center [179, 667] width 106 height 16
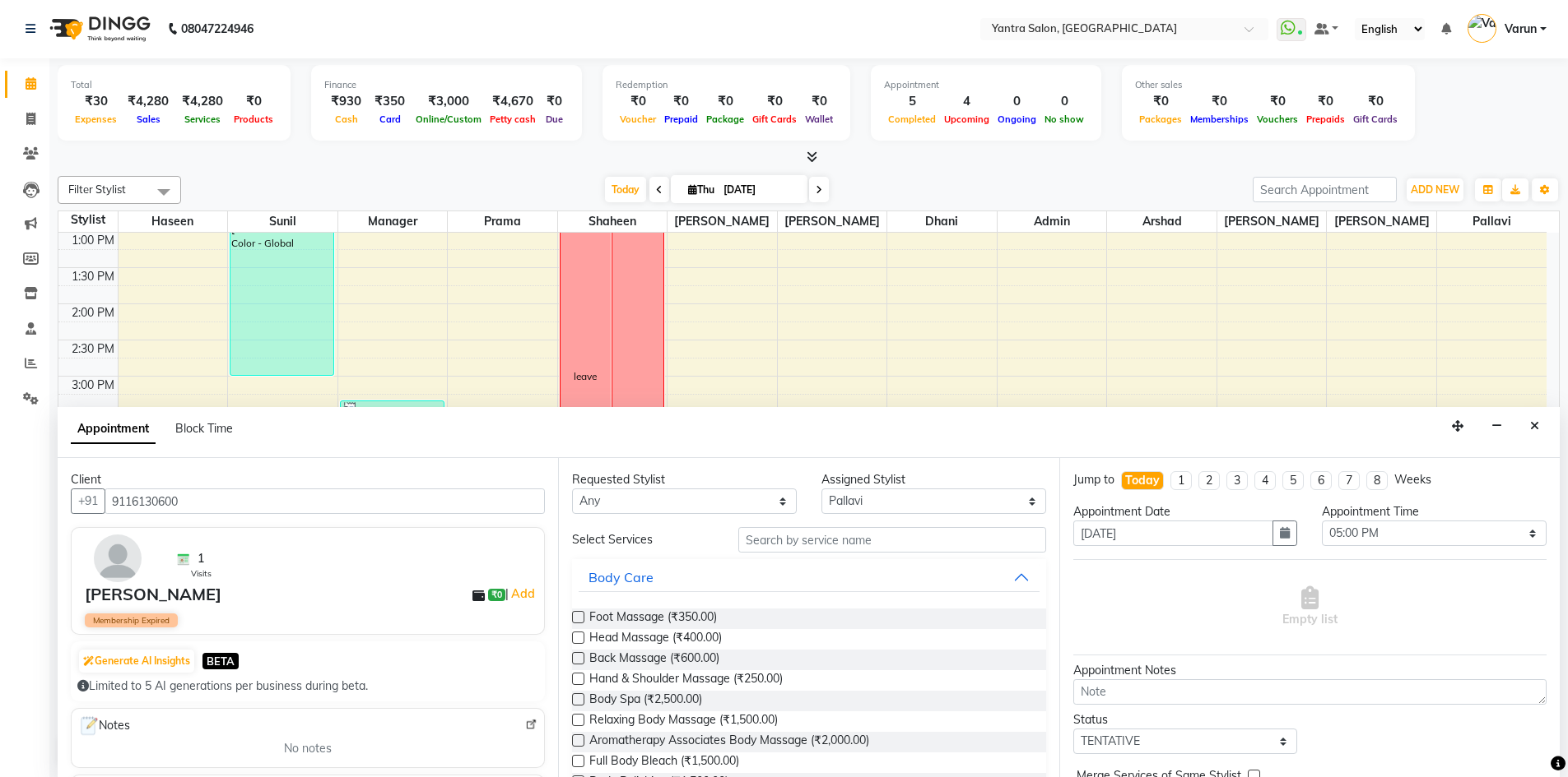
type input "9116130600"
click at [762, 541] on input "text" at bounding box center [892, 539] width 308 height 26
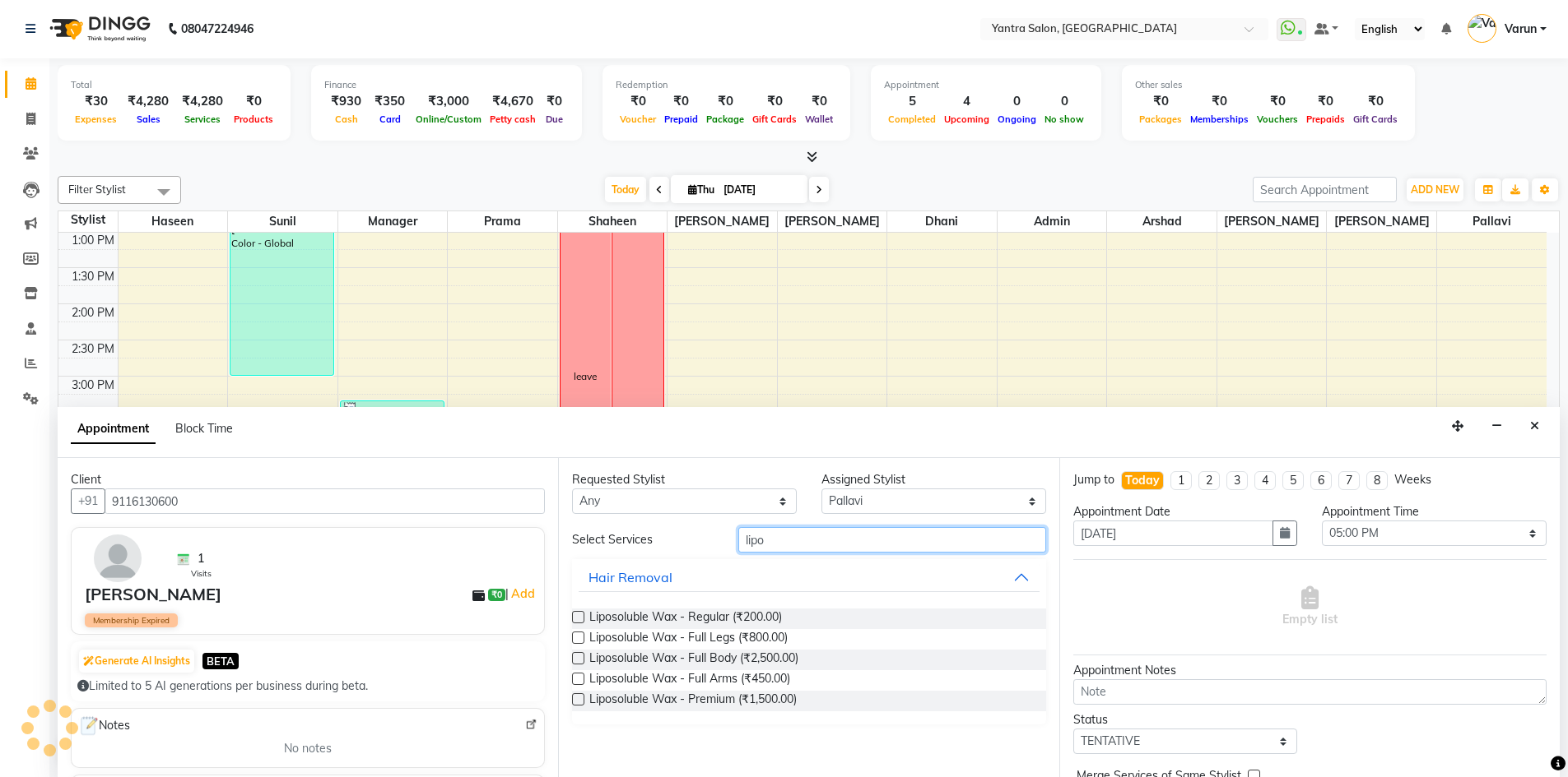
type input "lipo"
click at [582, 616] on label at bounding box center [578, 617] width 13 height 13
click at [582, 616] on input "checkbox" at bounding box center [577, 618] width 11 height 11
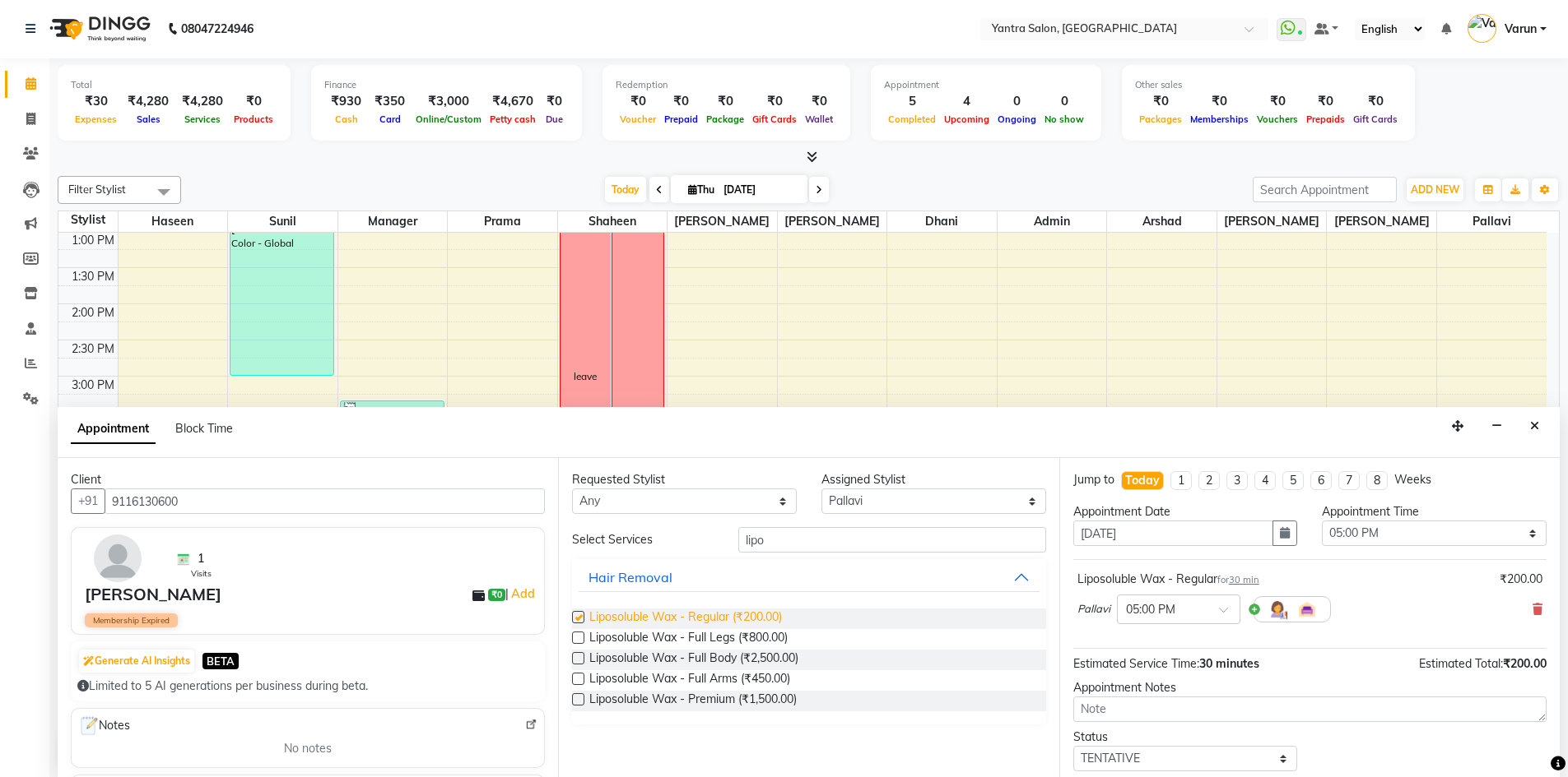
checkbox input "false"
click at [1337, 529] on select "Select 09:00 AM 09:15 AM 09:30 AM 09:45 AM 10:00 AM 10:15 AM 10:30 AM 10:45 AM …" at bounding box center [1434, 534] width 225 height 26
select select "1035"
click at [1322, 521] on select "Select 09:00 AM 09:15 AM 09:30 AM 09:45 AM 10:00 AM 10:15 AM 10:30 AM 10:45 AM …" at bounding box center [1434, 534] width 225 height 26
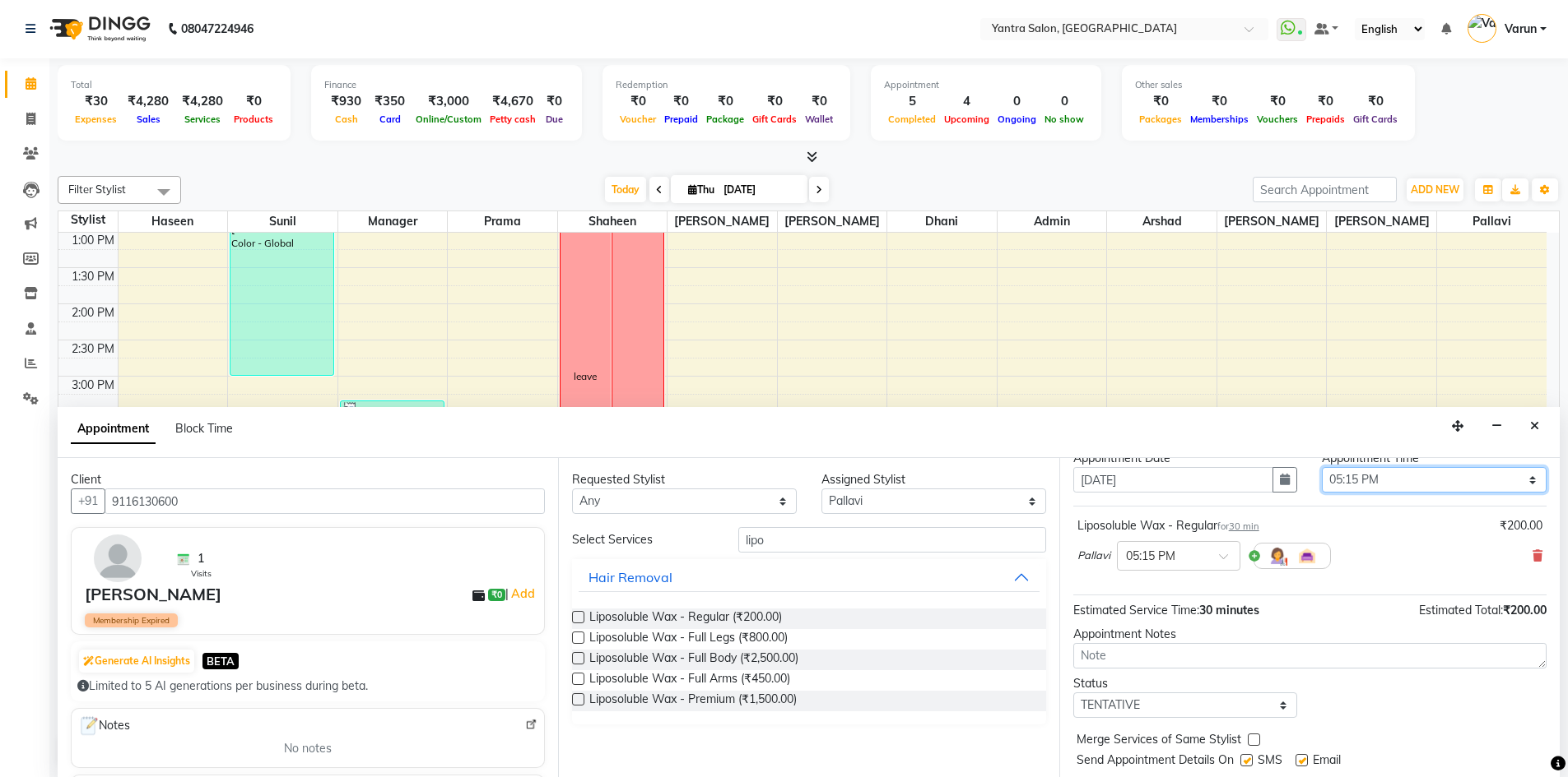
scroll to position [98, 0]
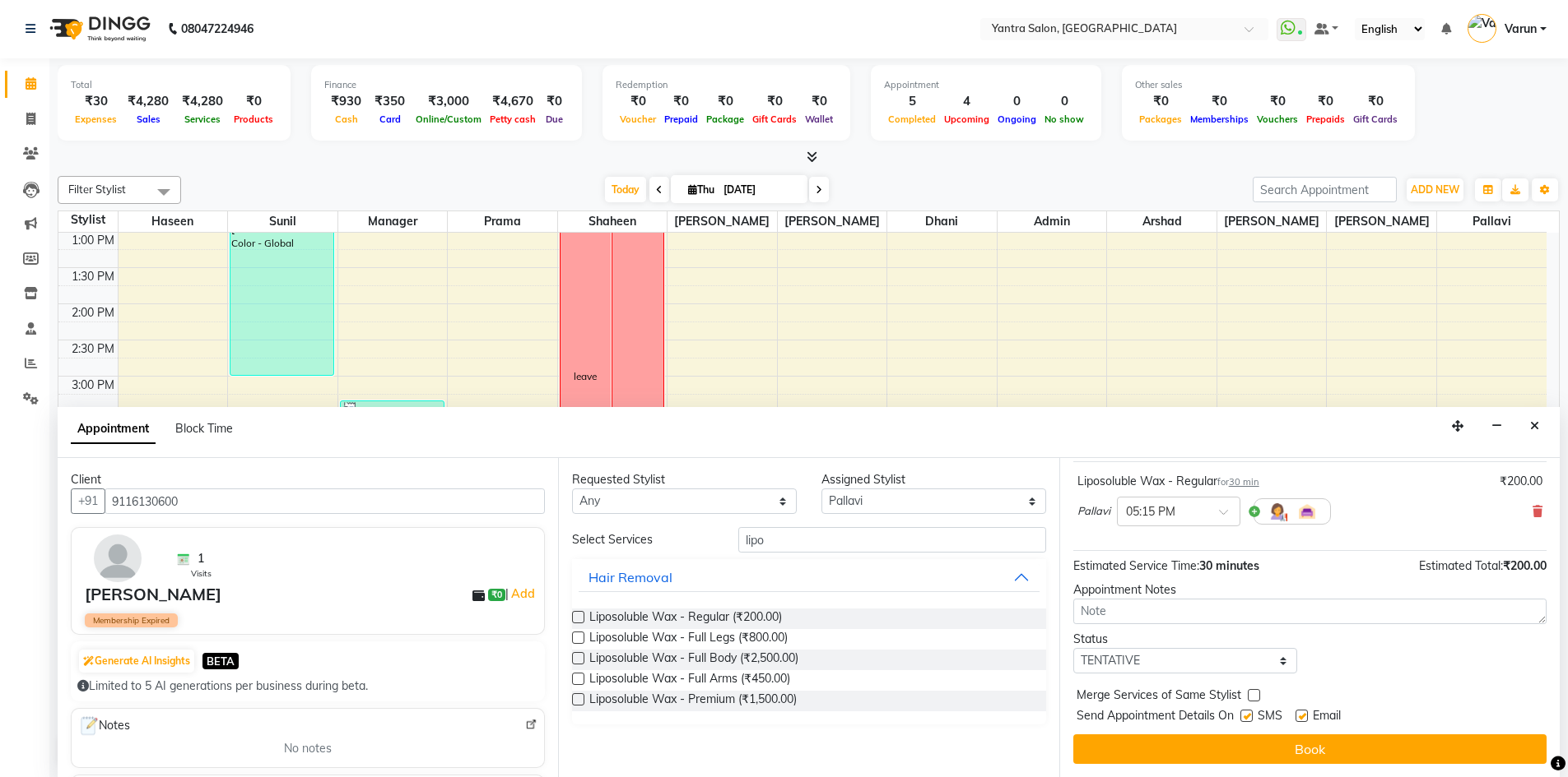
click at [1247, 718] on label at bounding box center [1246, 715] width 13 height 13
click at [1247, 718] on input "checkbox" at bounding box center [1245, 717] width 11 height 11
checkbox input "false"
click at [1301, 716] on label at bounding box center [1301, 715] width 13 height 13
click at [1301, 716] on input "checkbox" at bounding box center [1300, 717] width 11 height 11
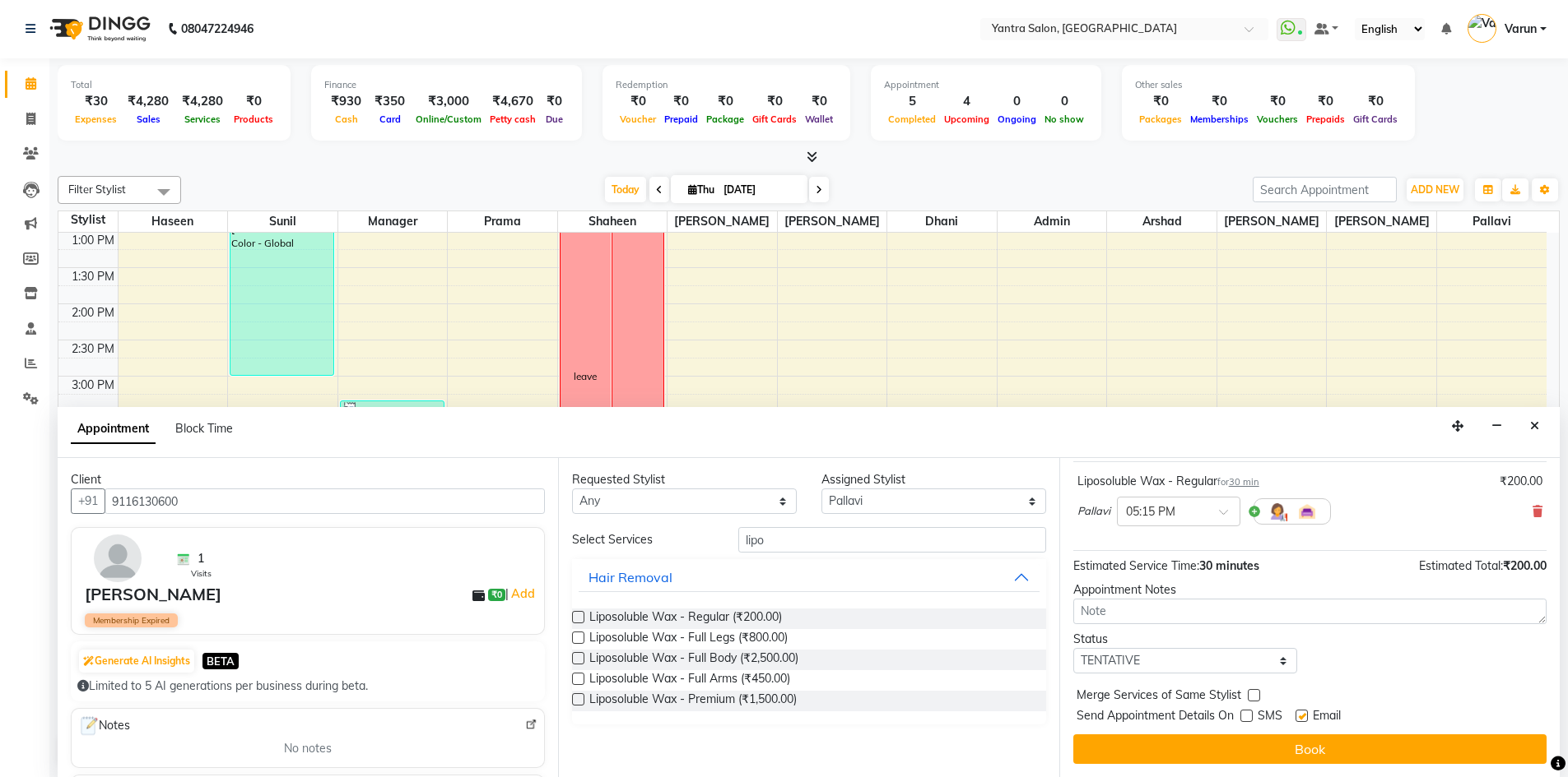
checkbox input "false"
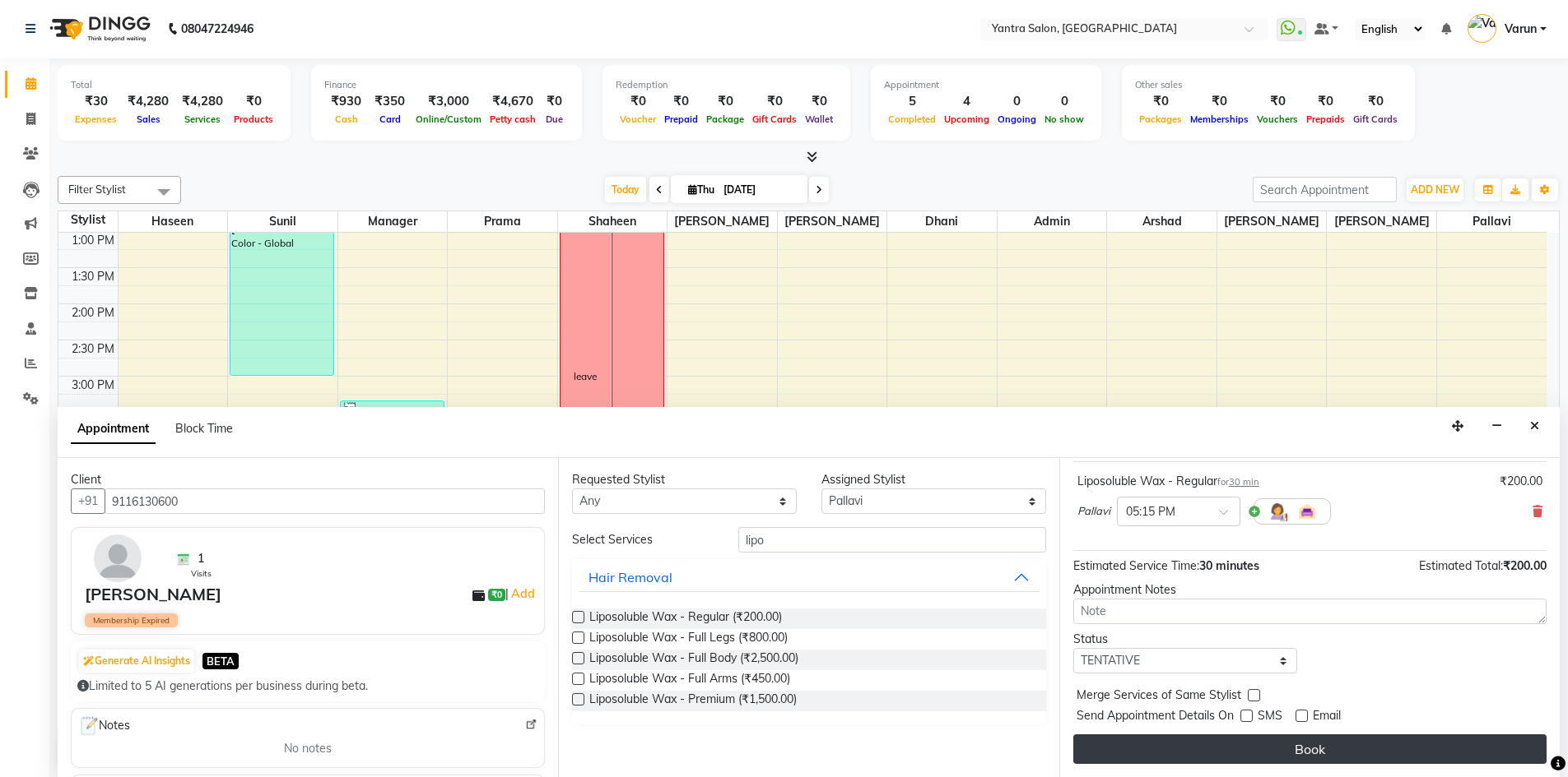
click at [1301, 750] on button "Book" at bounding box center [1310, 749] width 473 height 30
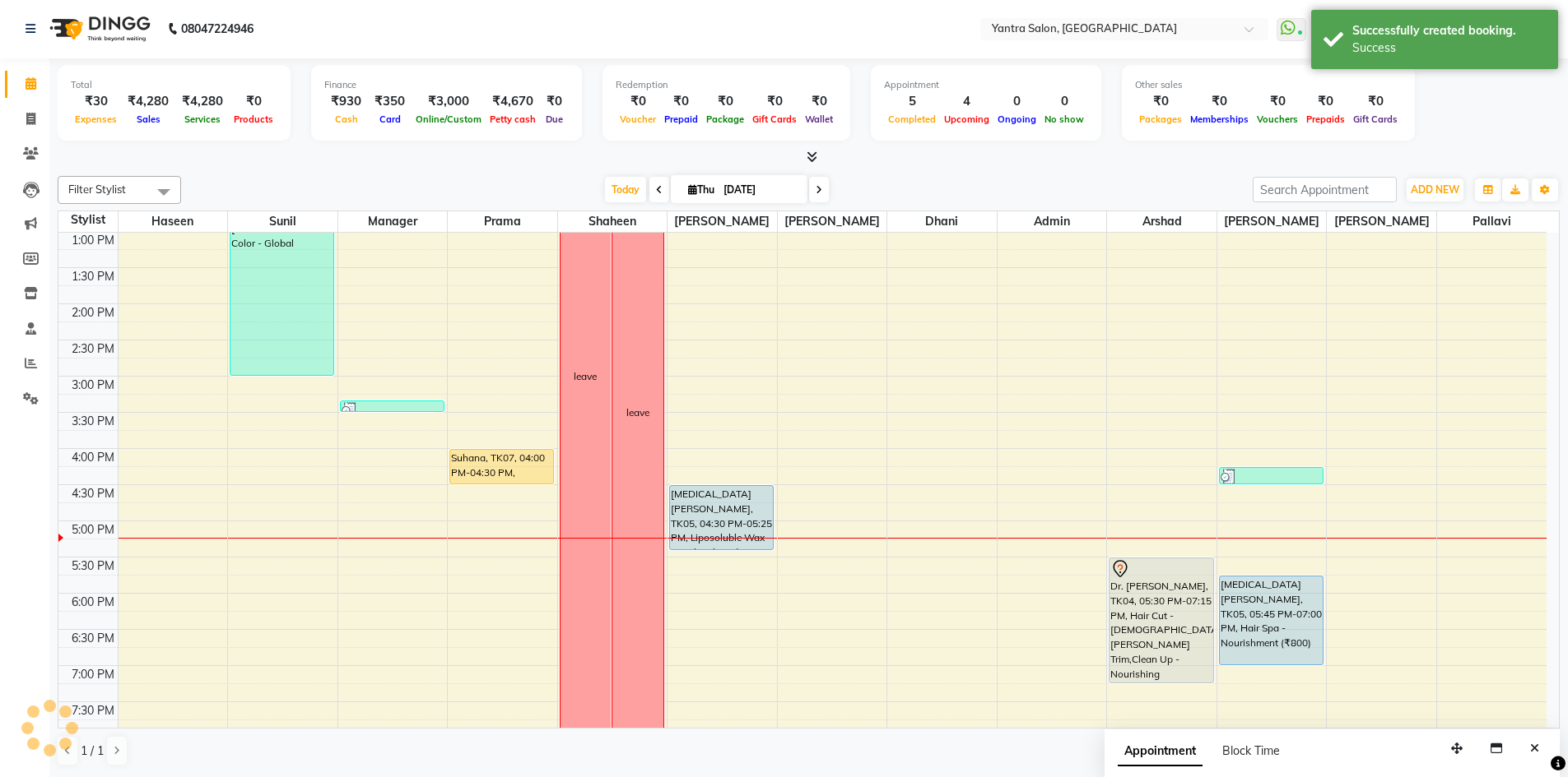
scroll to position [0, 0]
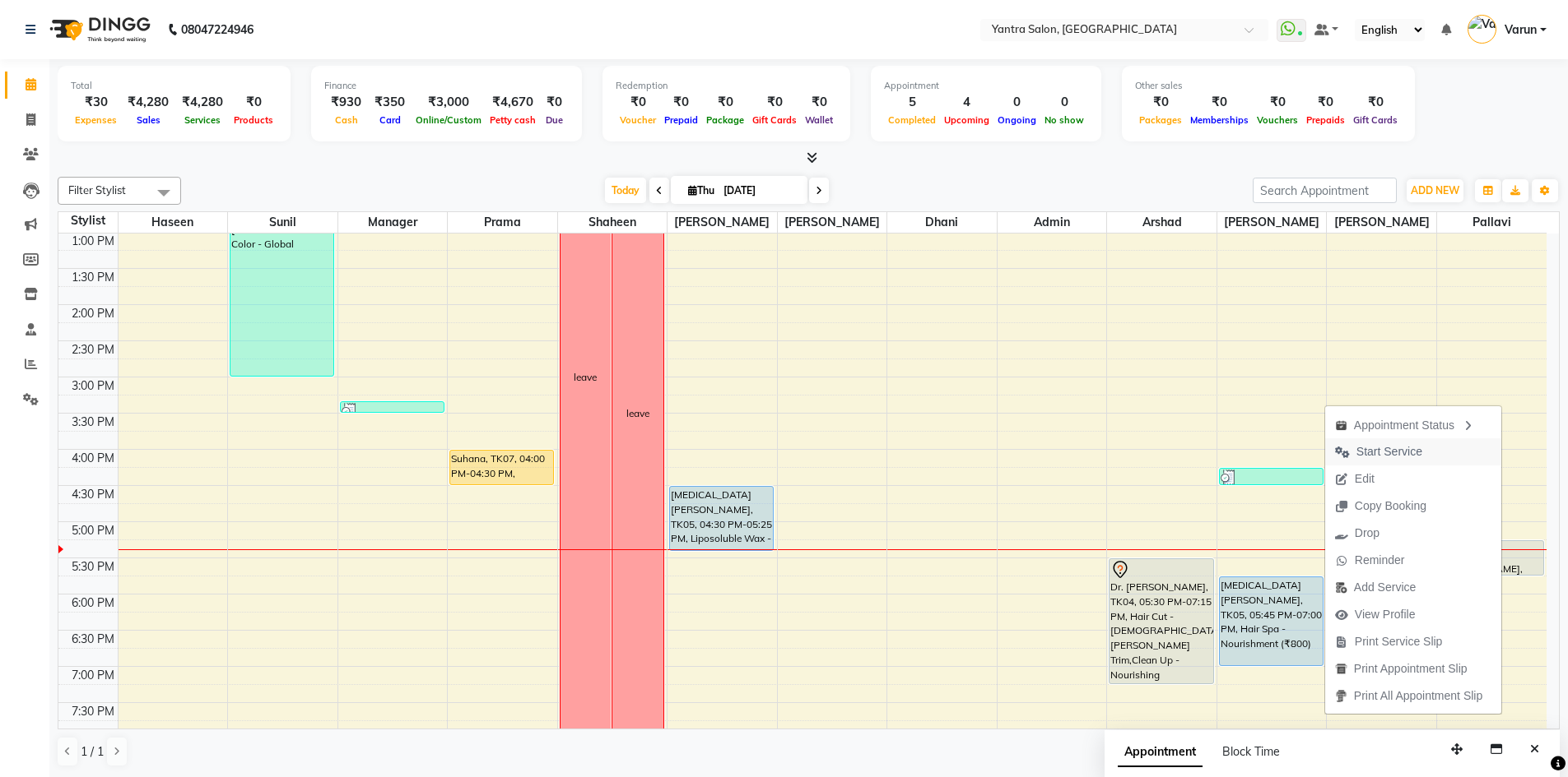
click at [1359, 451] on span "Start Service" at bounding box center [1389, 452] width 65 height 17
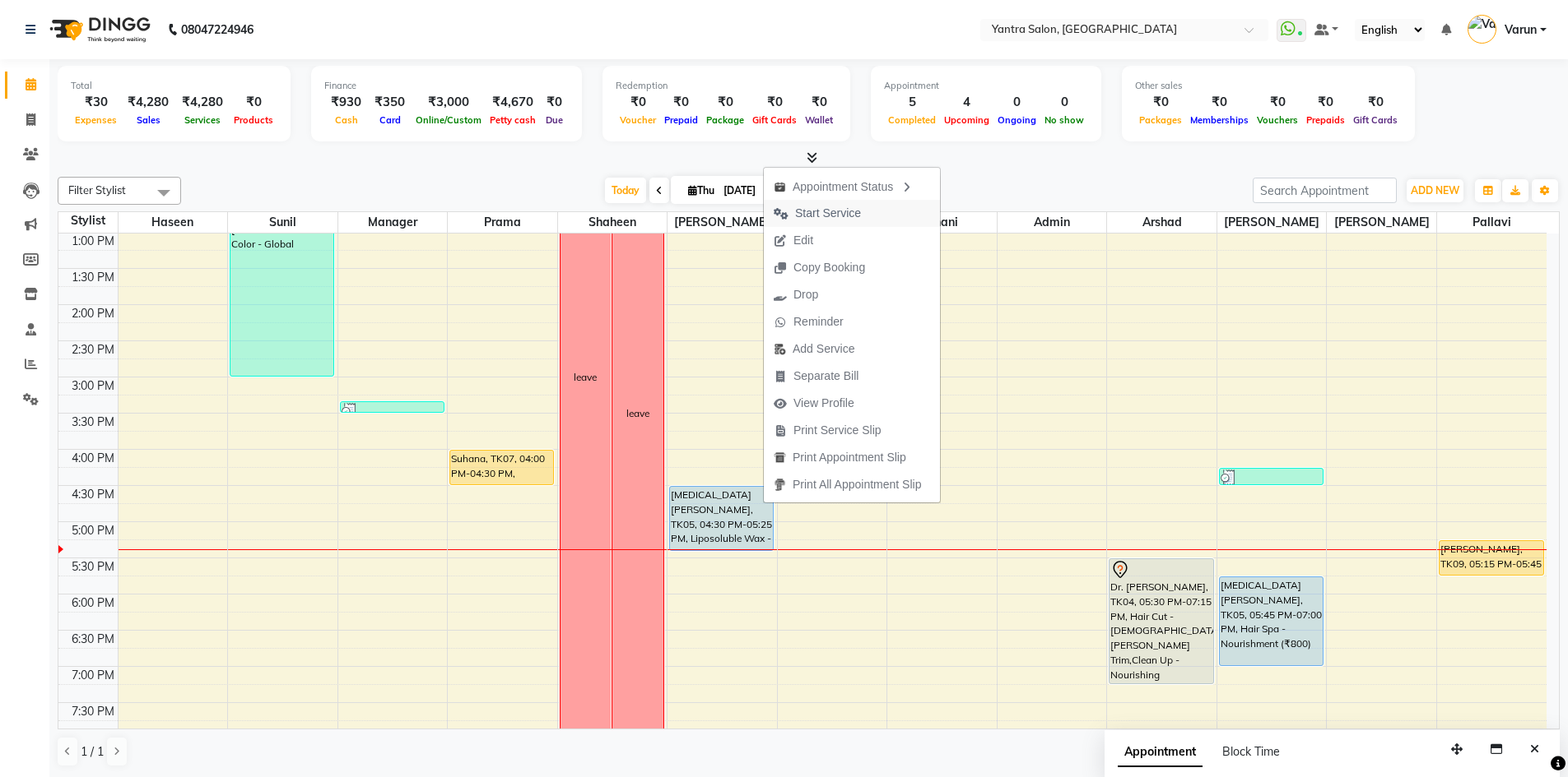
click at [857, 209] on span "Start Service" at bounding box center [827, 213] width 65 height 17
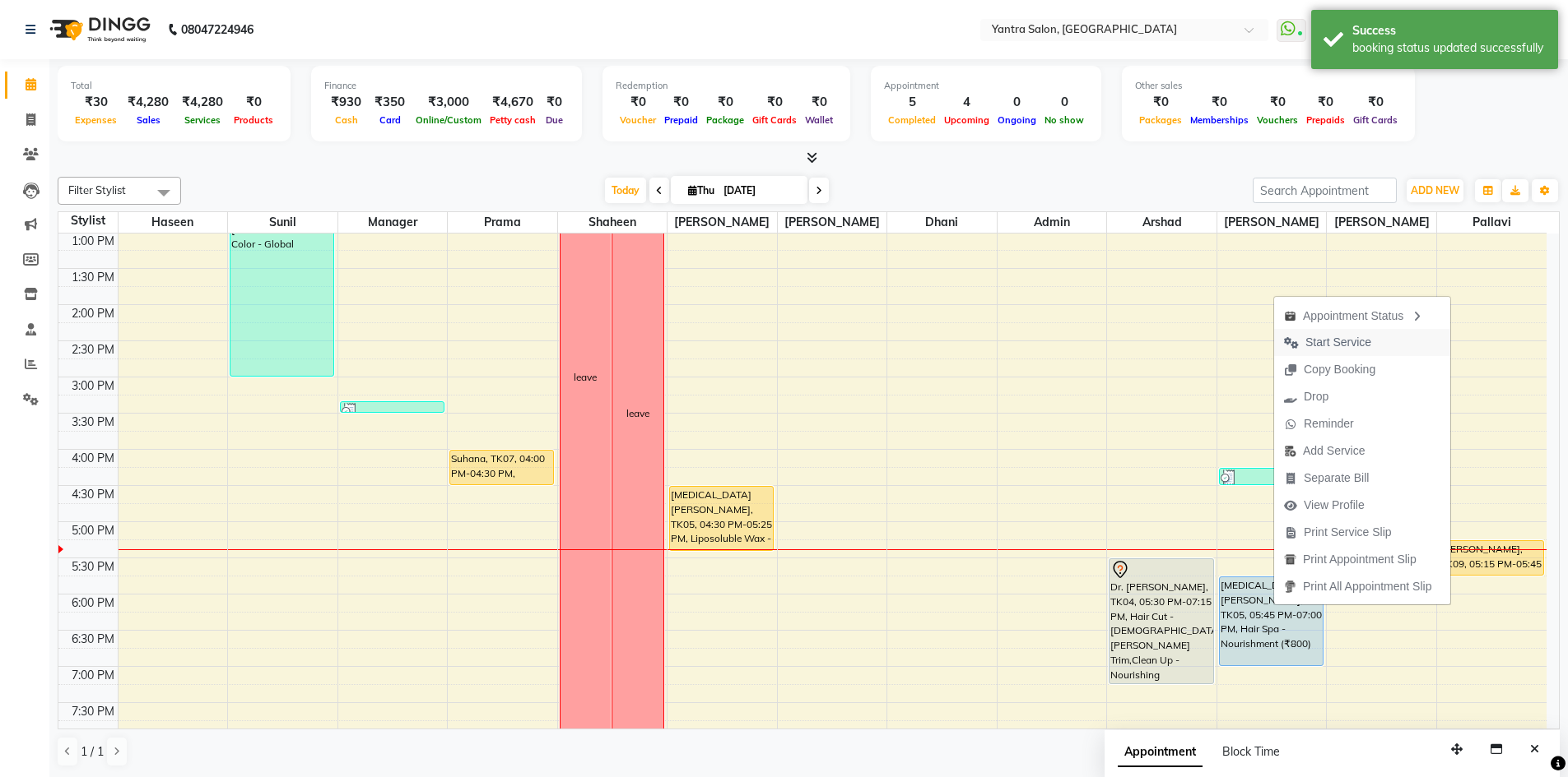
click at [1370, 340] on span "Start Service" at bounding box center [1338, 342] width 65 height 17
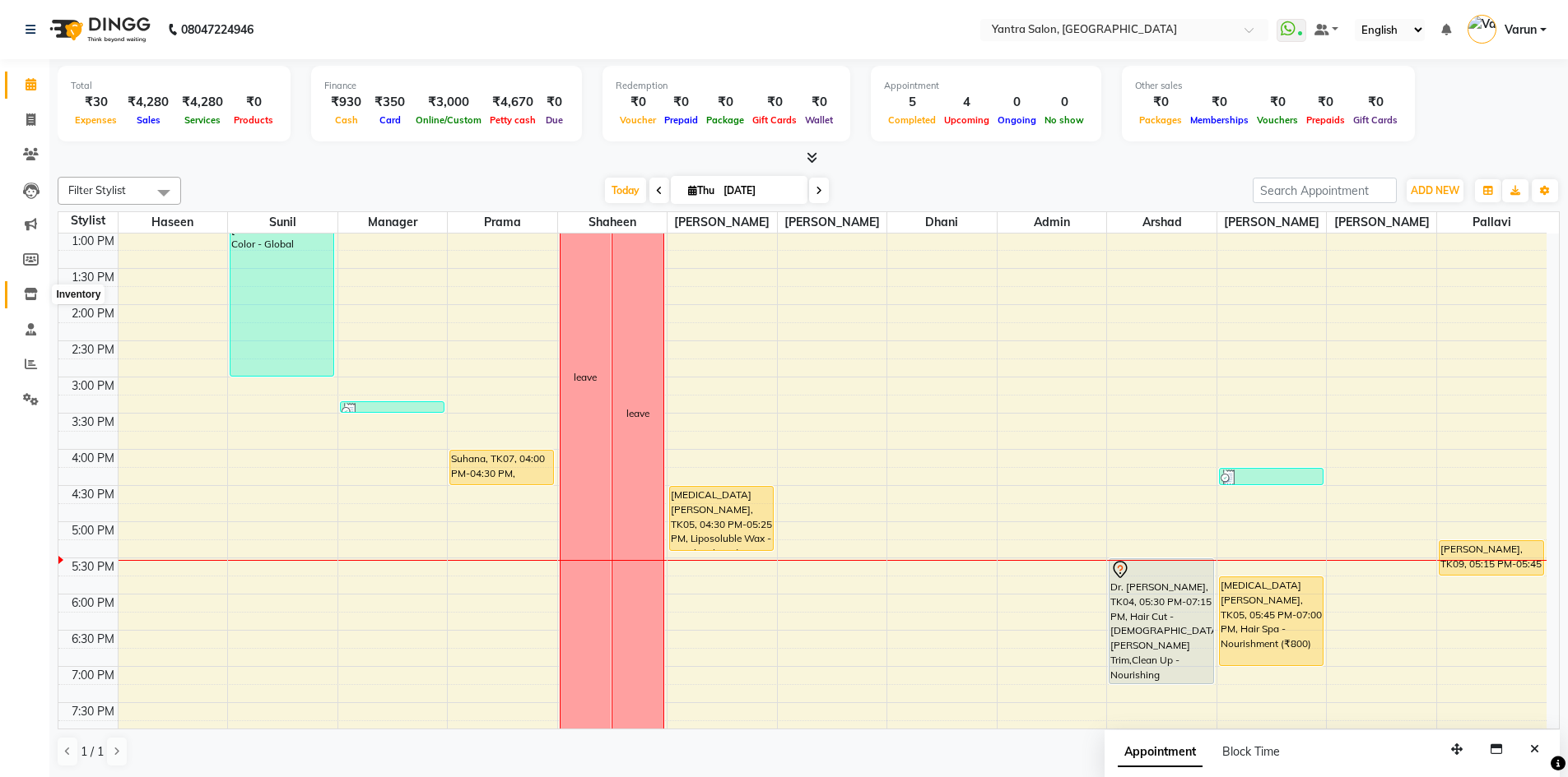
click at [27, 295] on icon at bounding box center [31, 293] width 14 height 13
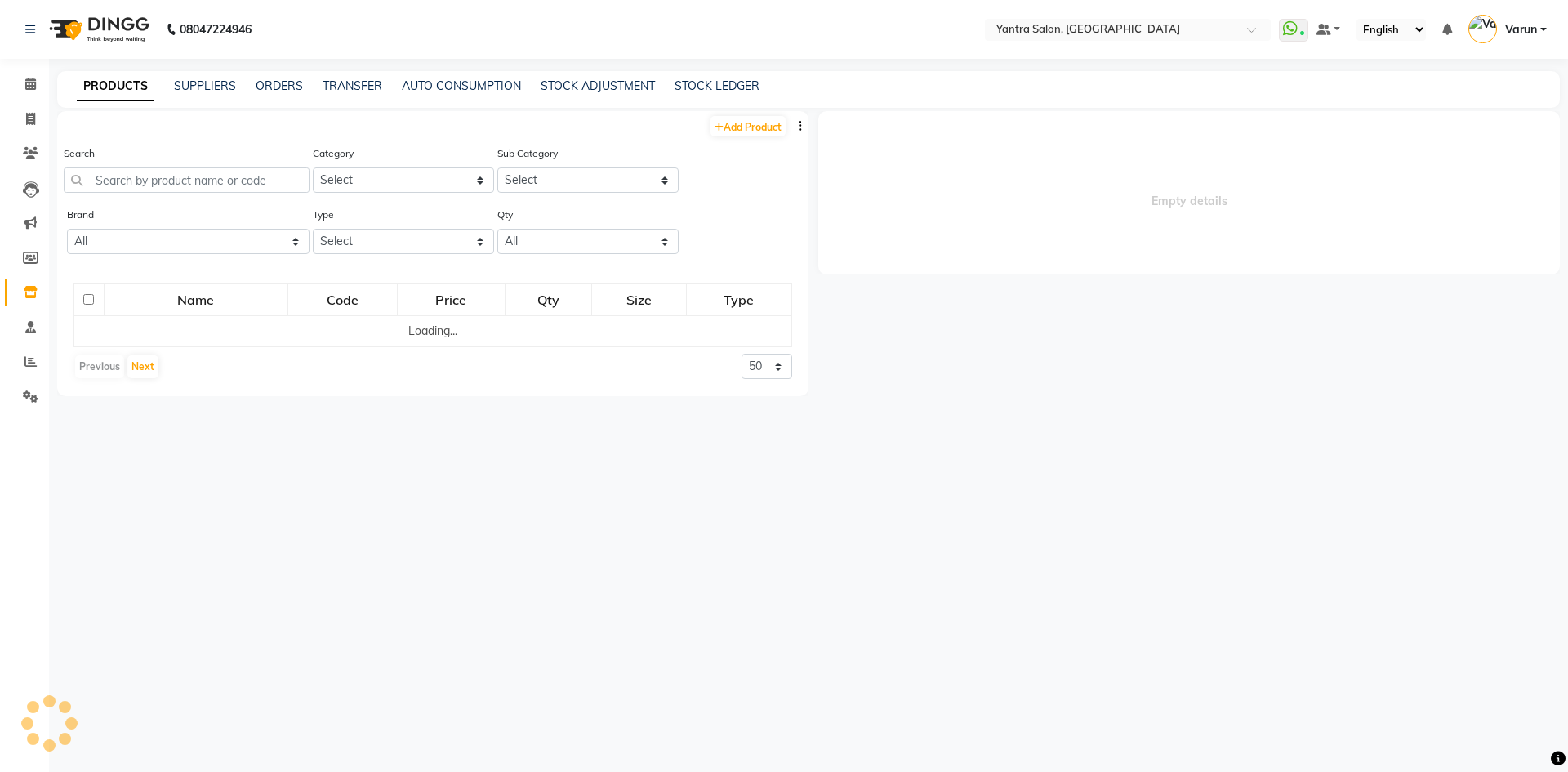
select select
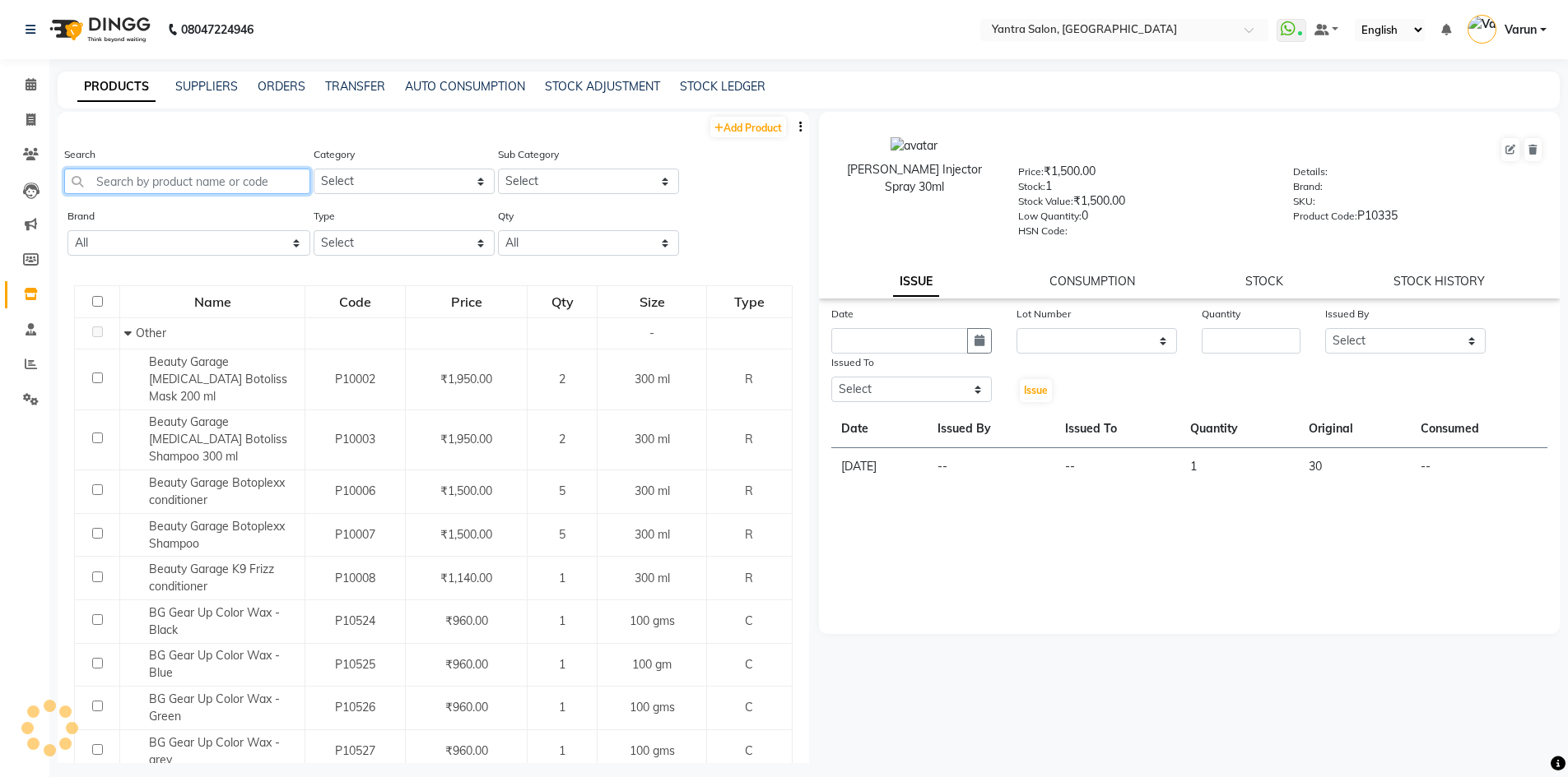
click at [106, 188] on input "text" at bounding box center [188, 181] width 246 height 26
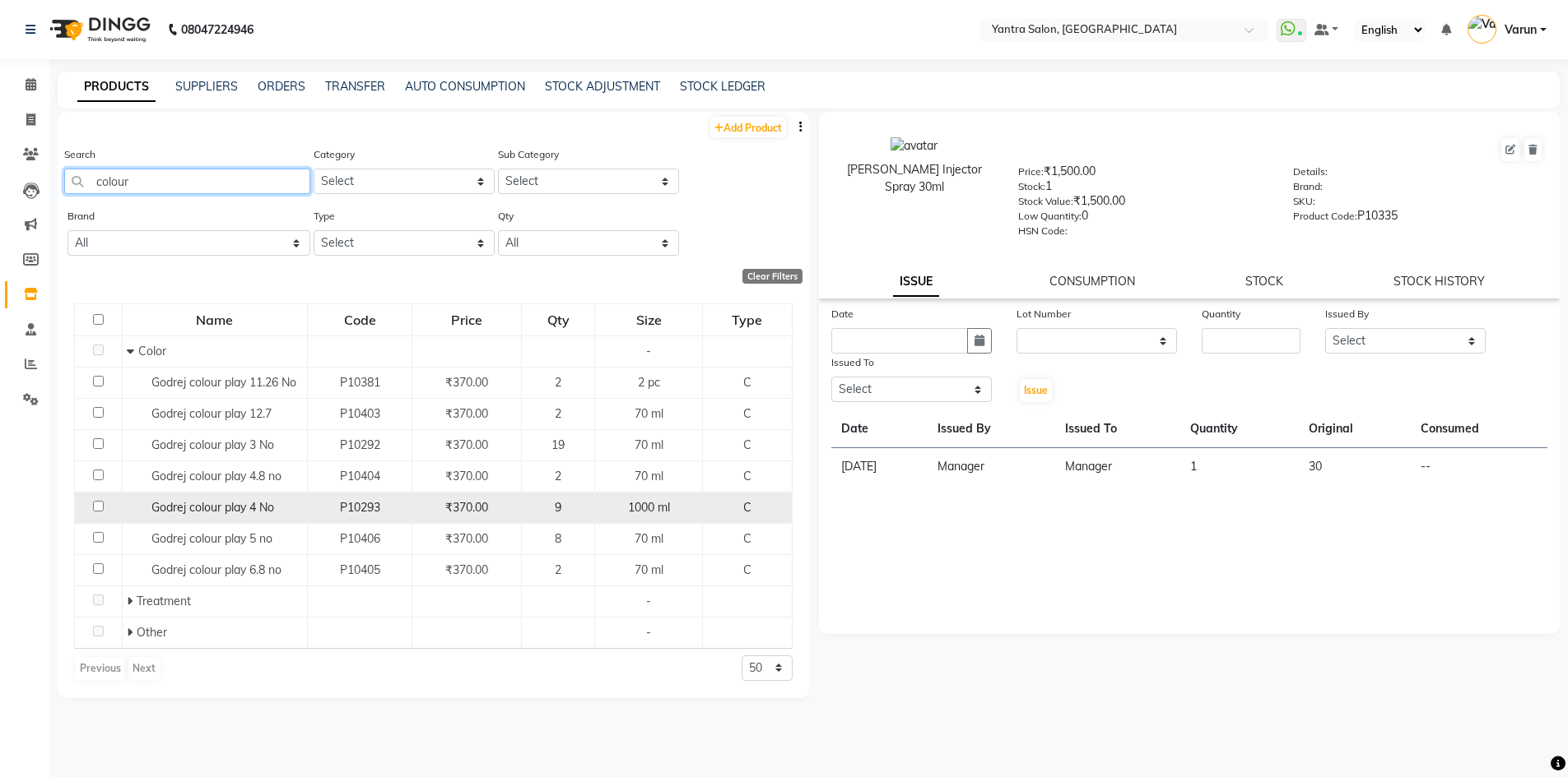
type input "colour"
click at [97, 505] on input "checkbox" at bounding box center [98, 506] width 11 height 11
checkbox input "true"
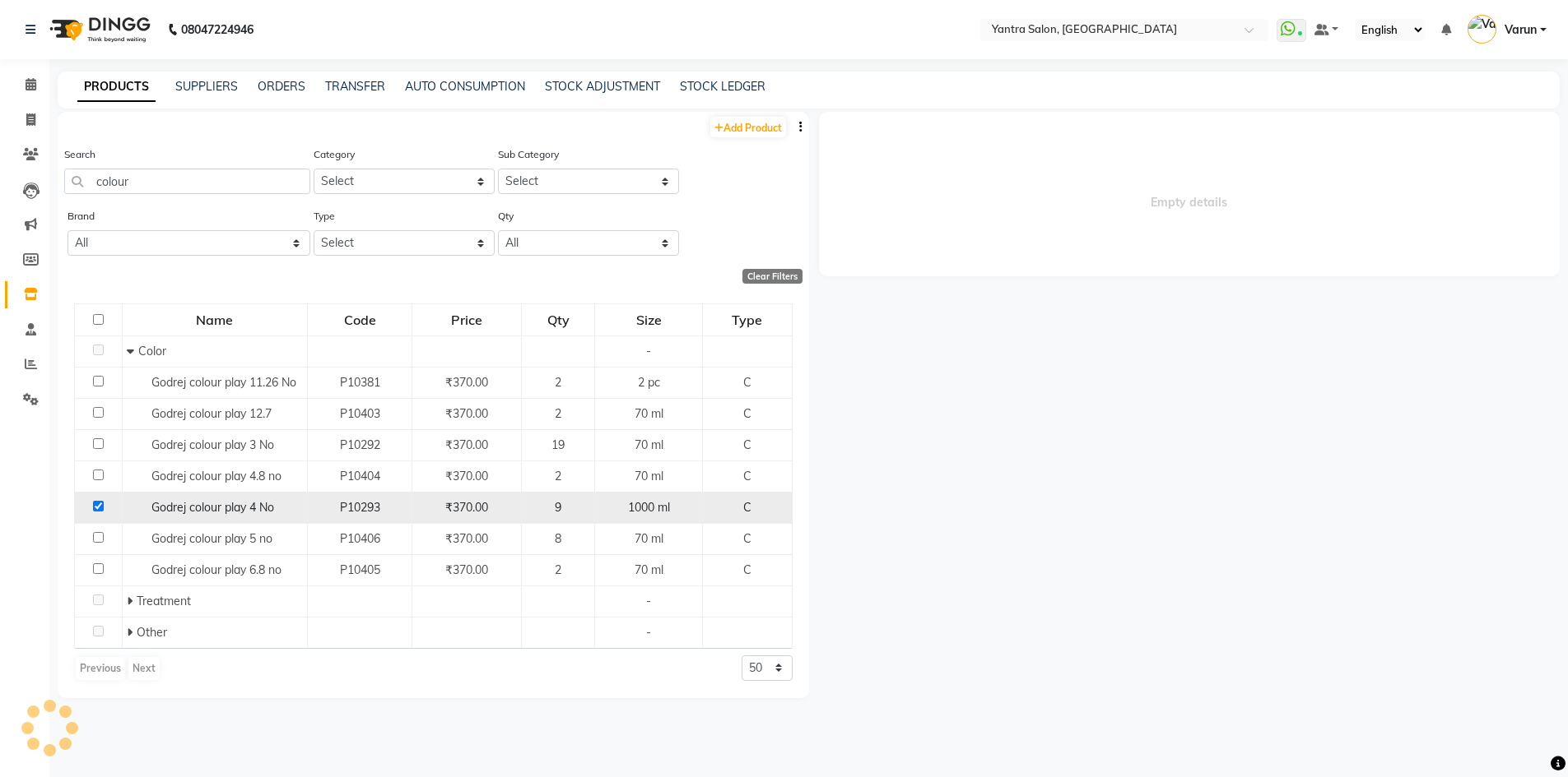
select select
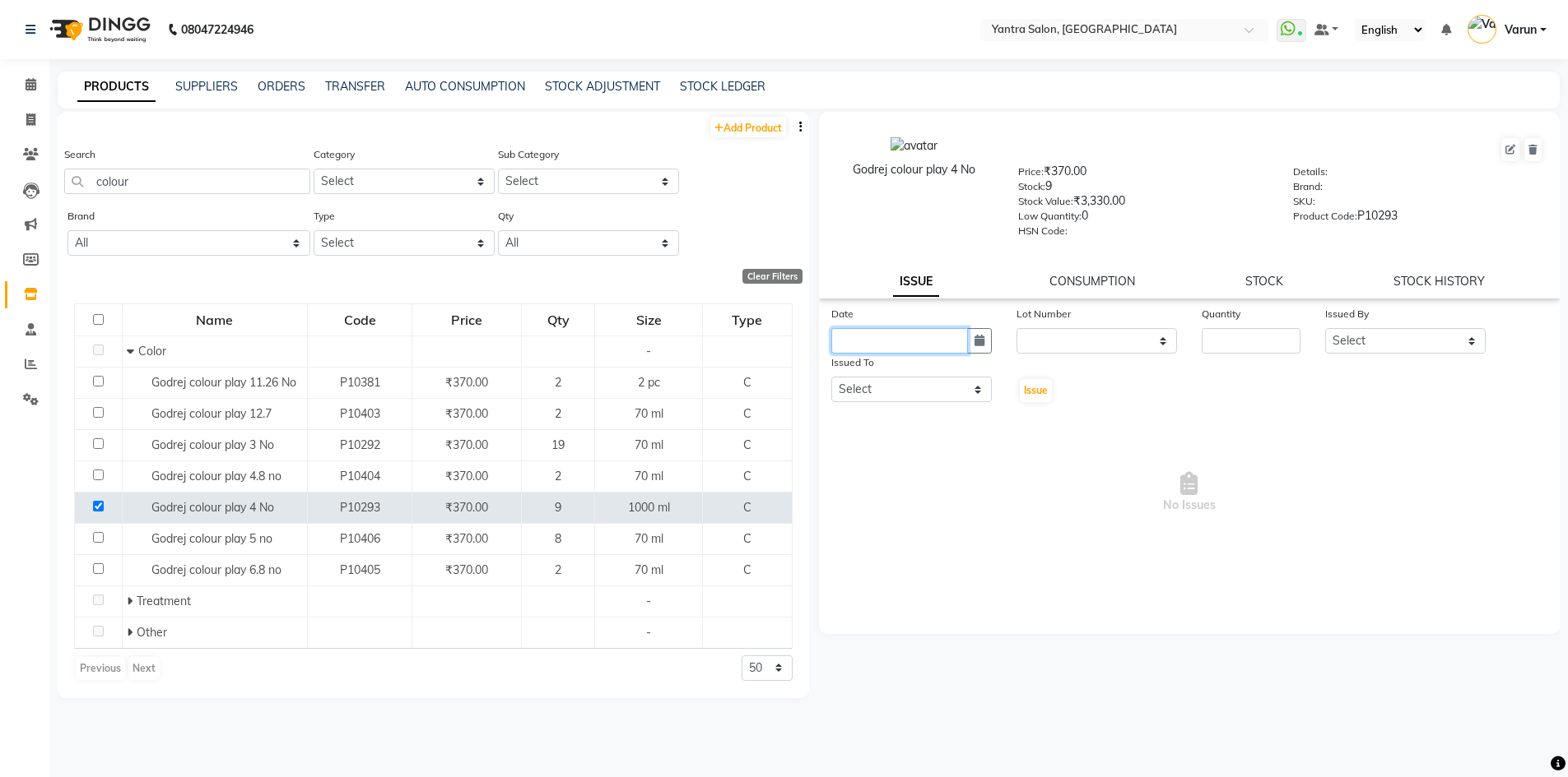
click at [846, 341] on input "text" at bounding box center [899, 340] width 137 height 26
select select "9"
select select "2025"
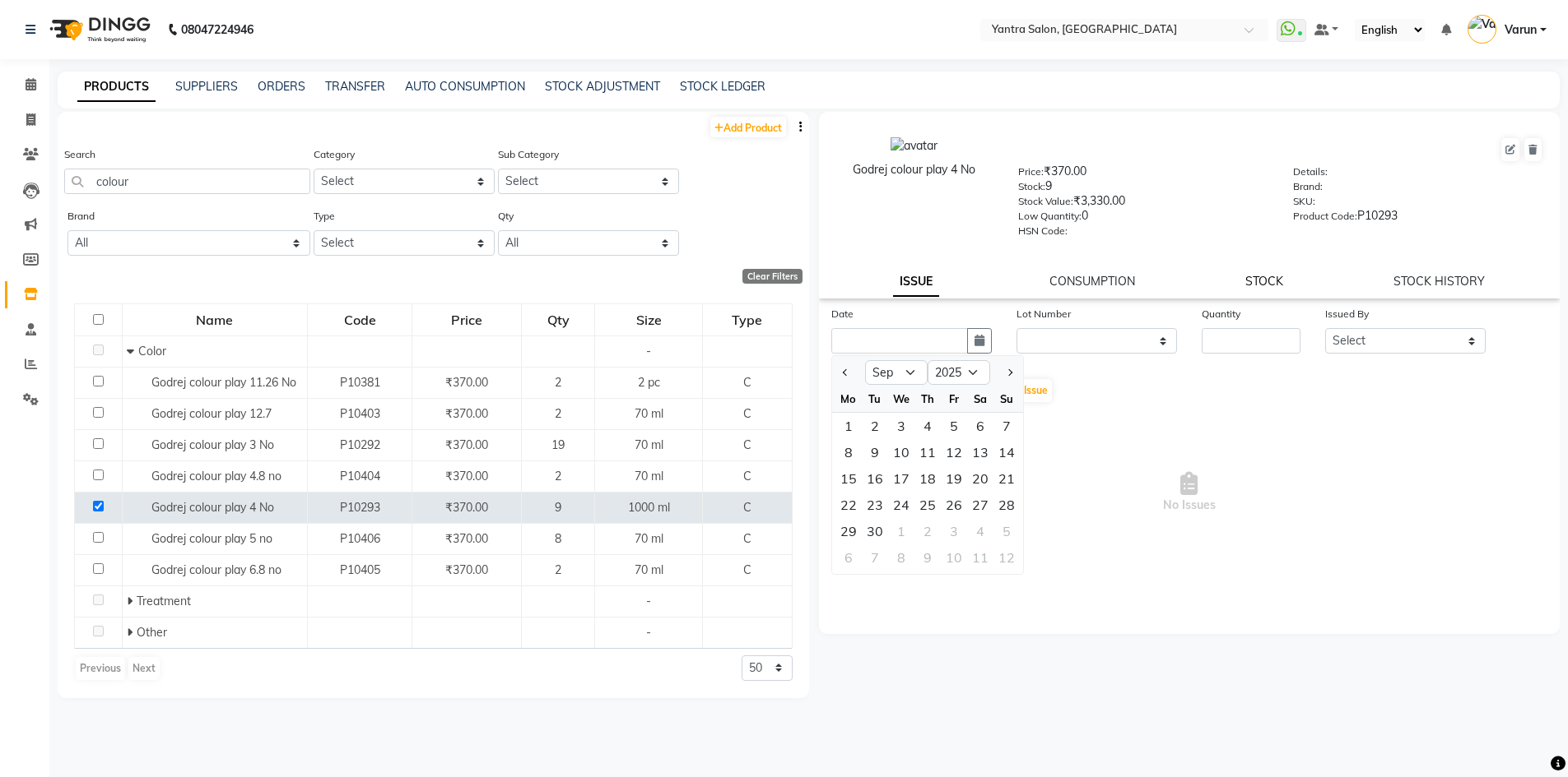
click at [1275, 284] on link "STOCK" at bounding box center [1263, 281] width 38 height 14
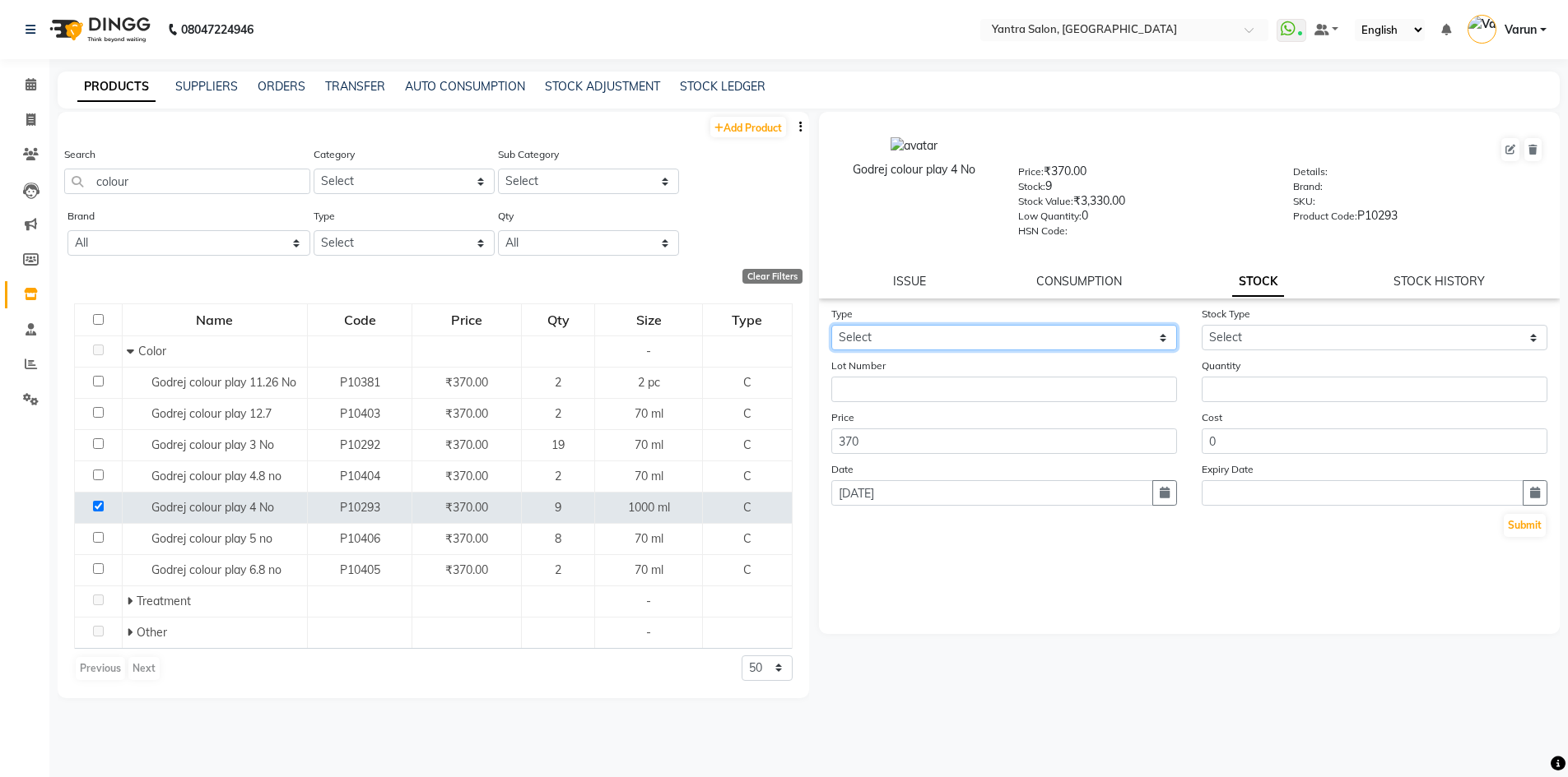
click at [859, 341] on select "Select In Out" at bounding box center [1003, 338] width 345 height 26
select select "out"
click at [831, 325] on select "Select In Out" at bounding box center [1003, 338] width 345 height 26
select select
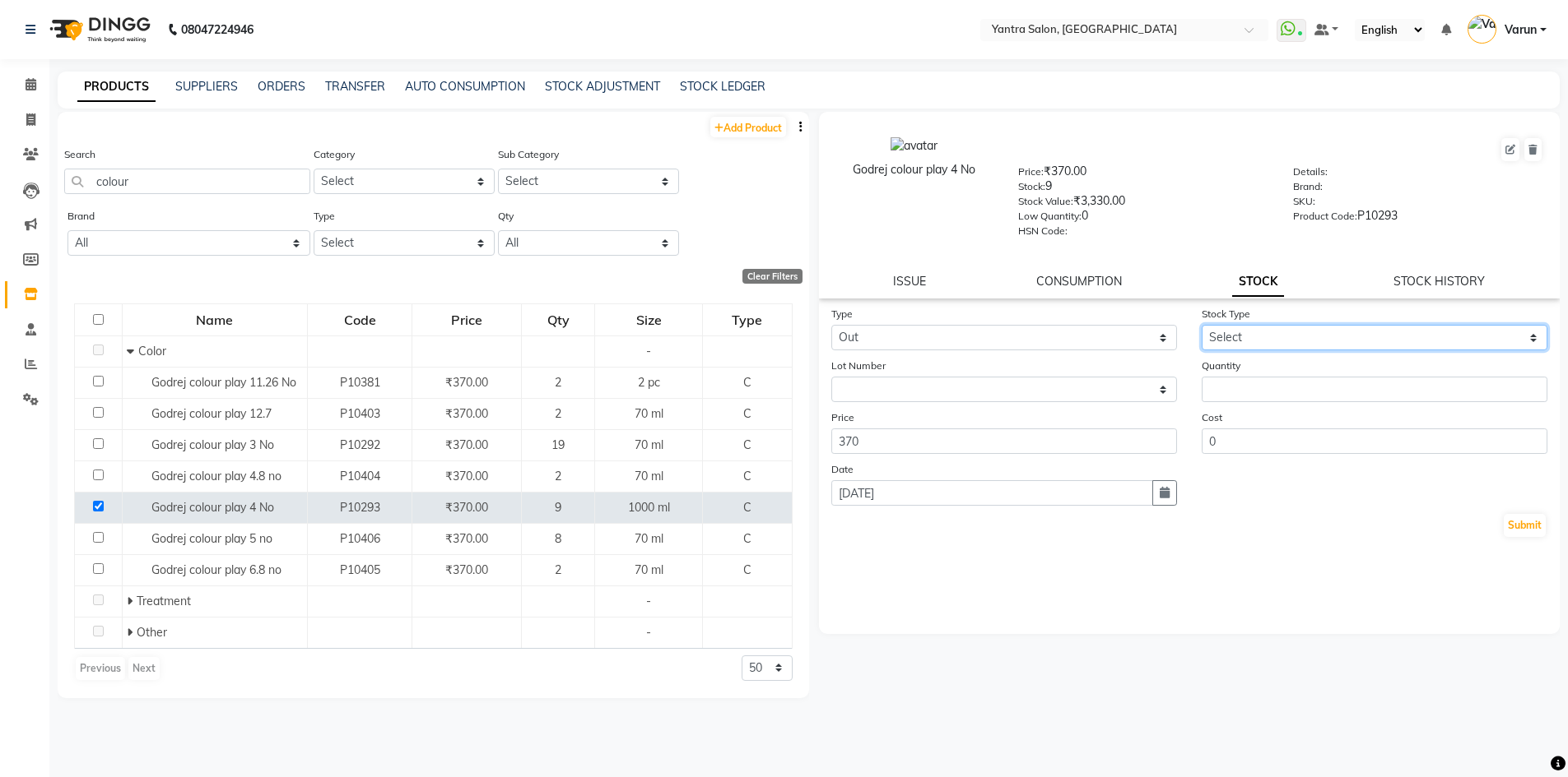
click at [1233, 339] on select "Select Internal Use Damaged Expired Adjustment Return Other" at bounding box center [1374, 338] width 345 height 26
select select "internal use"
click at [1201, 325] on select "Select Internal Use Damaged Expired Adjustment Return Other" at bounding box center [1374, 338] width 345 height 26
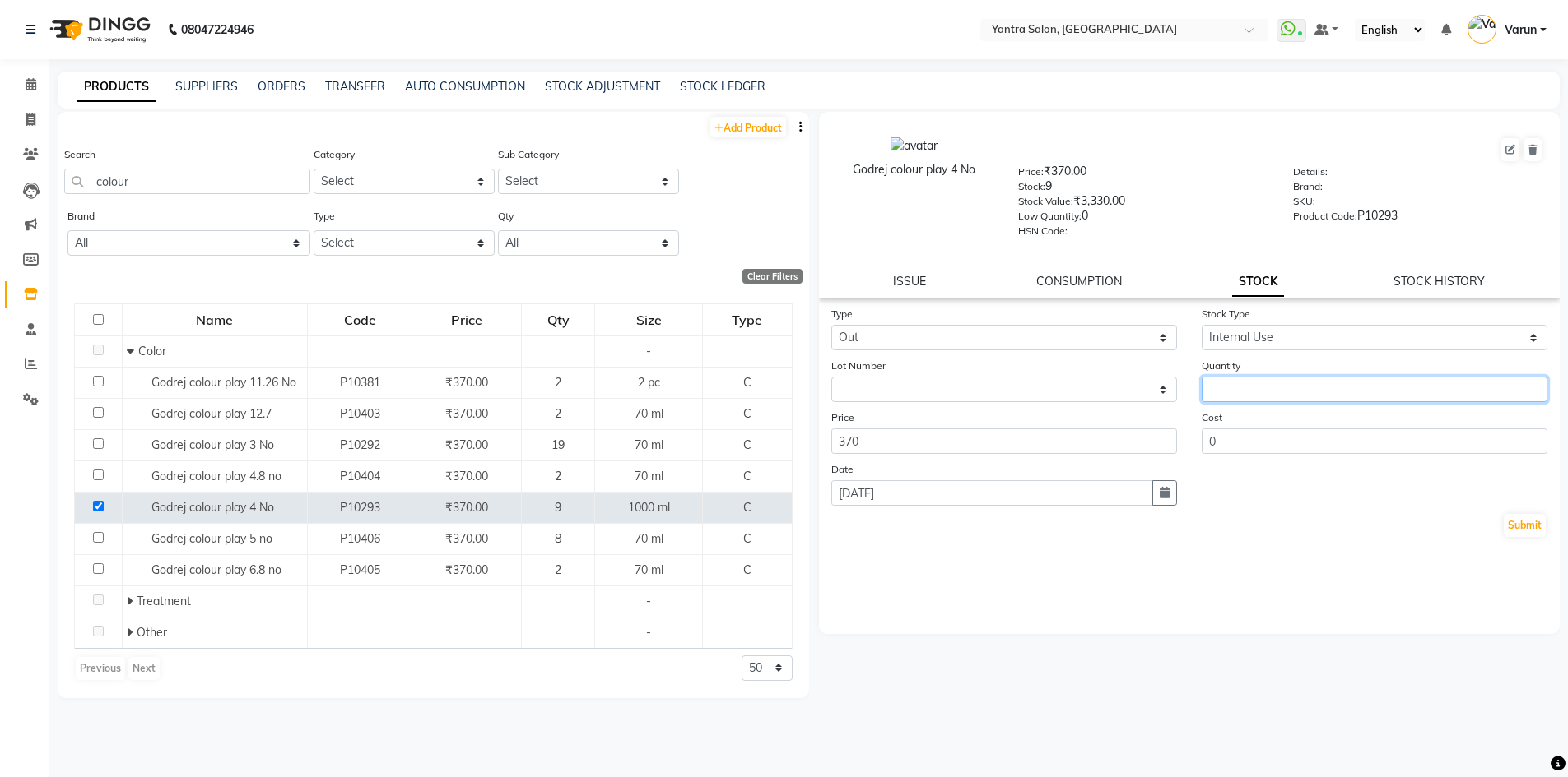
click at [1222, 401] on input "number" at bounding box center [1374, 389] width 345 height 26
type input "1"
click at [1506, 531] on button "Submit" at bounding box center [1525, 526] width 42 height 23
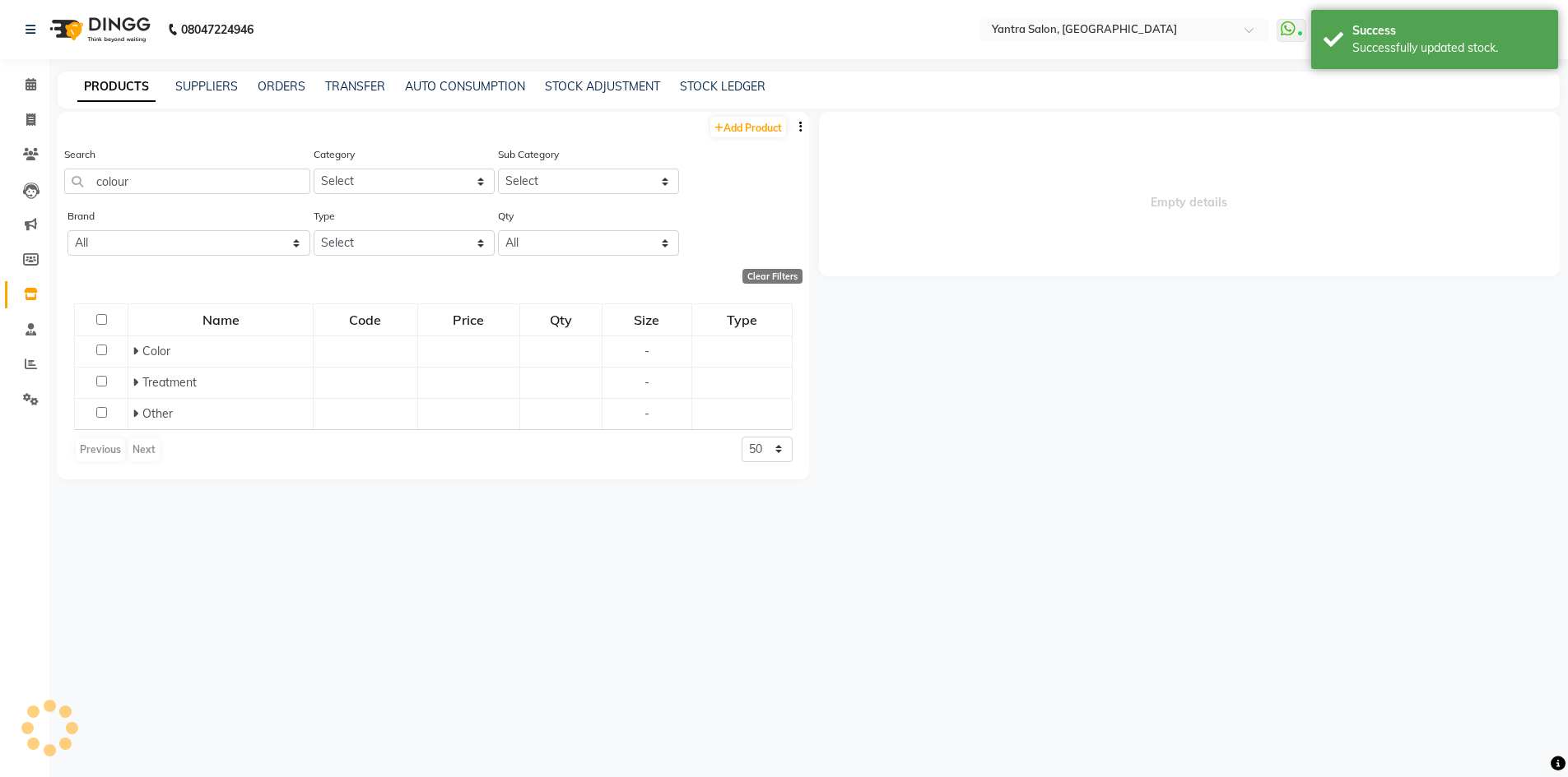
select select
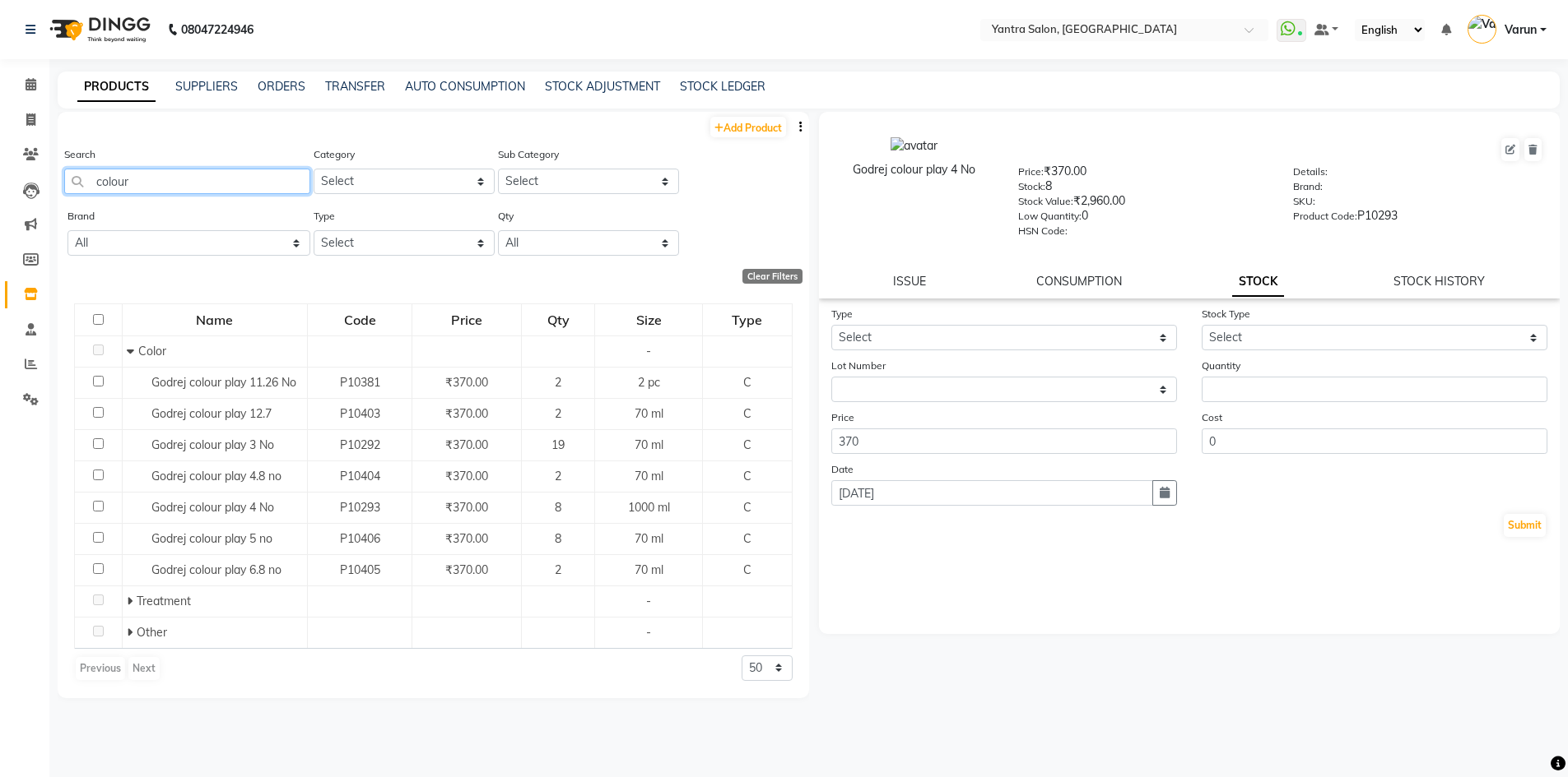
click at [126, 182] on input "colour" at bounding box center [188, 181] width 246 height 26
type input "r"
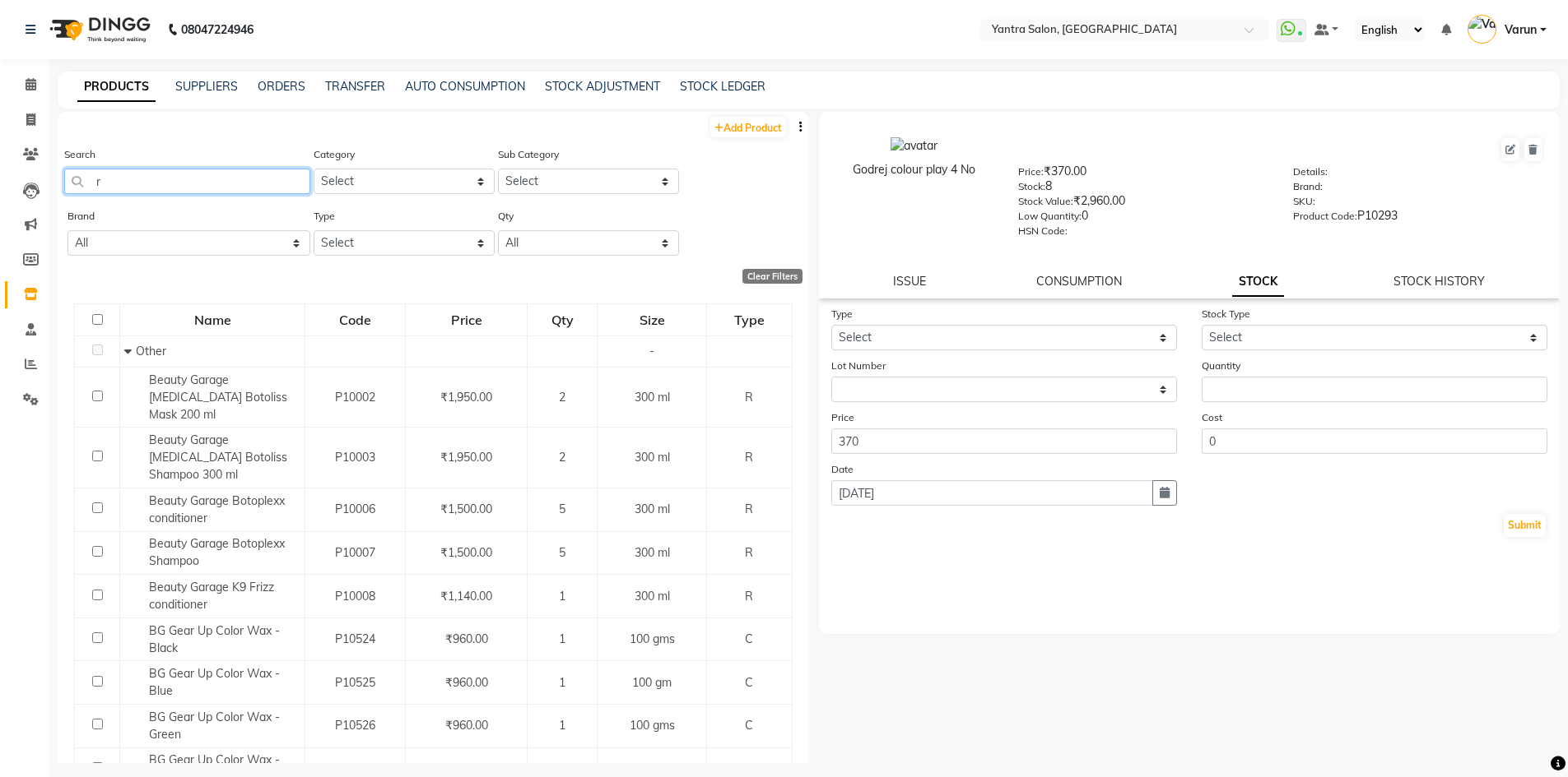
click at [105, 184] on input "r" at bounding box center [188, 181] width 246 height 26
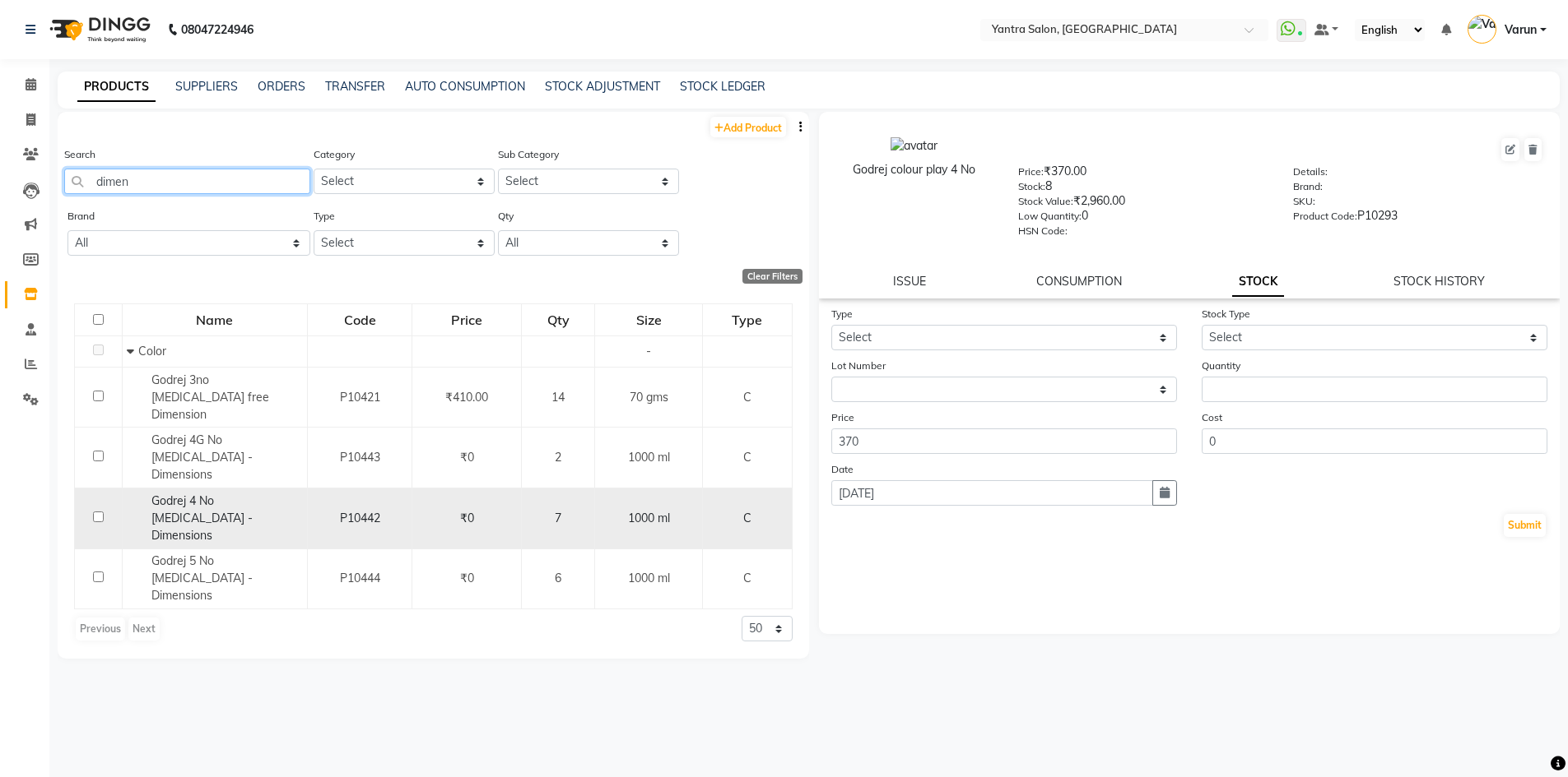
type input "dimen"
click at [100, 512] on input "checkbox" at bounding box center [98, 516] width 11 height 11
checkbox input "true"
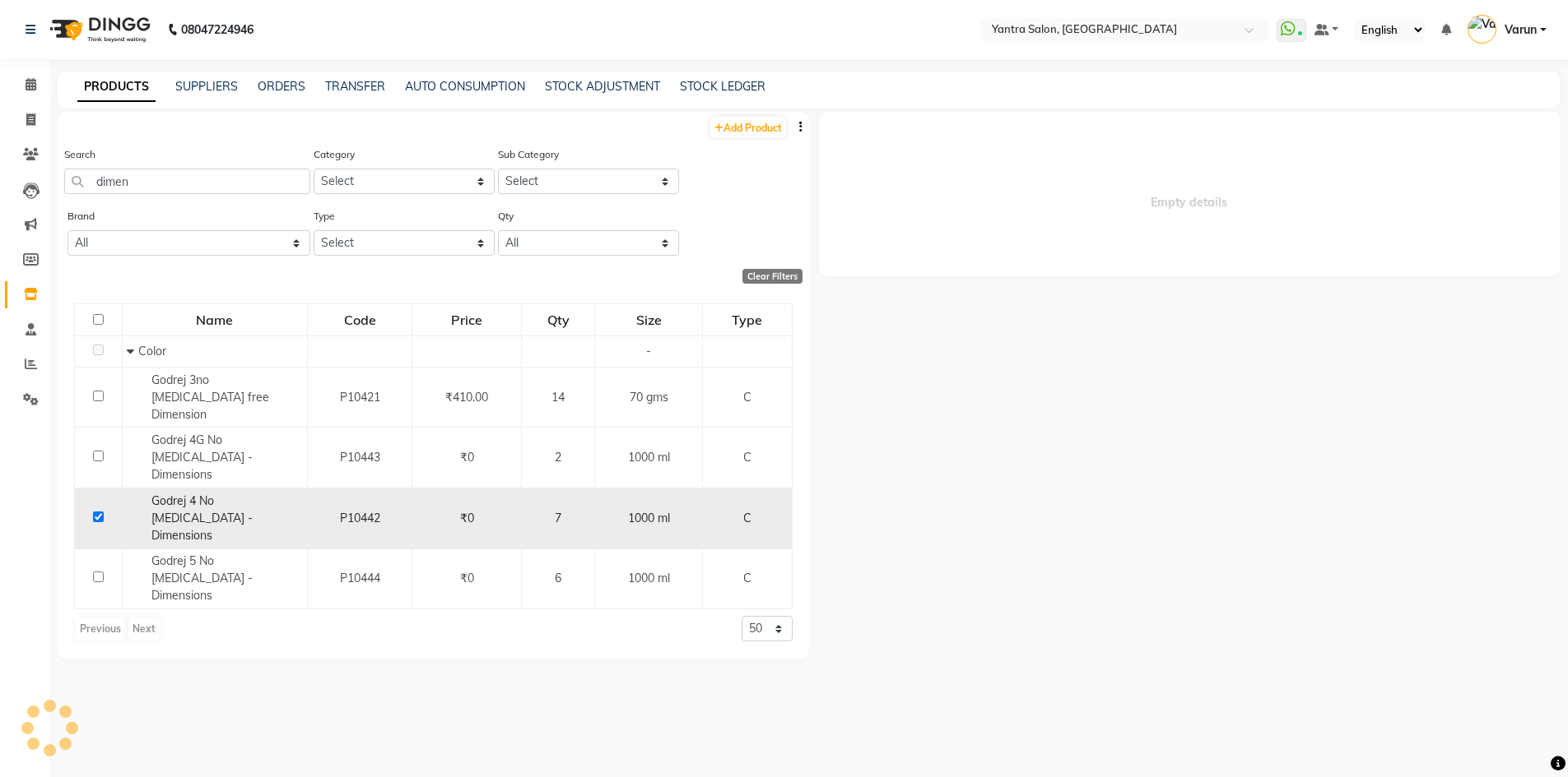
select select
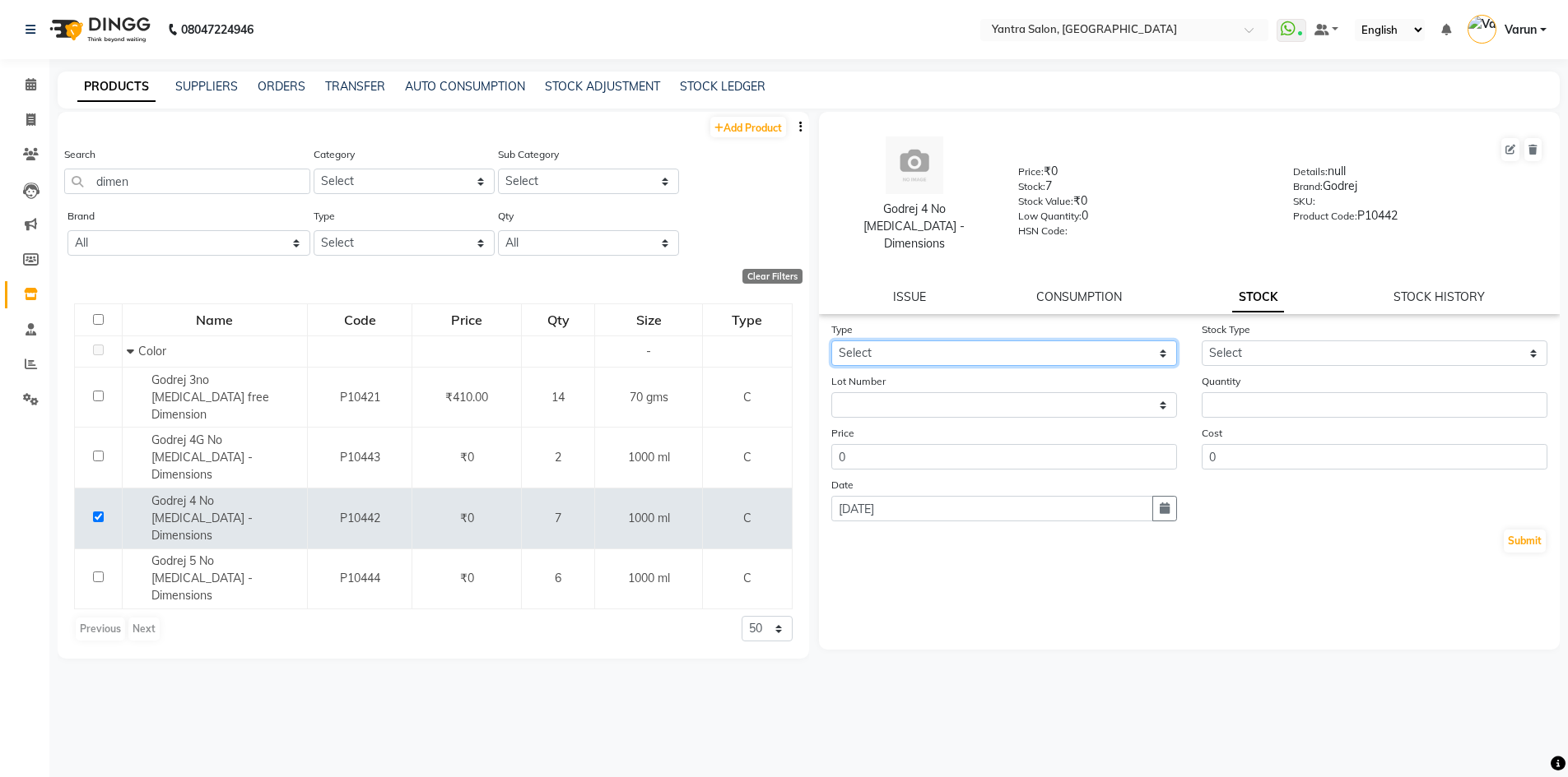
click at [894, 340] on select "Select In Out" at bounding box center [1003, 353] width 345 height 26
select select "out"
click at [831, 340] on select "Select In Out" at bounding box center [1003, 353] width 345 height 26
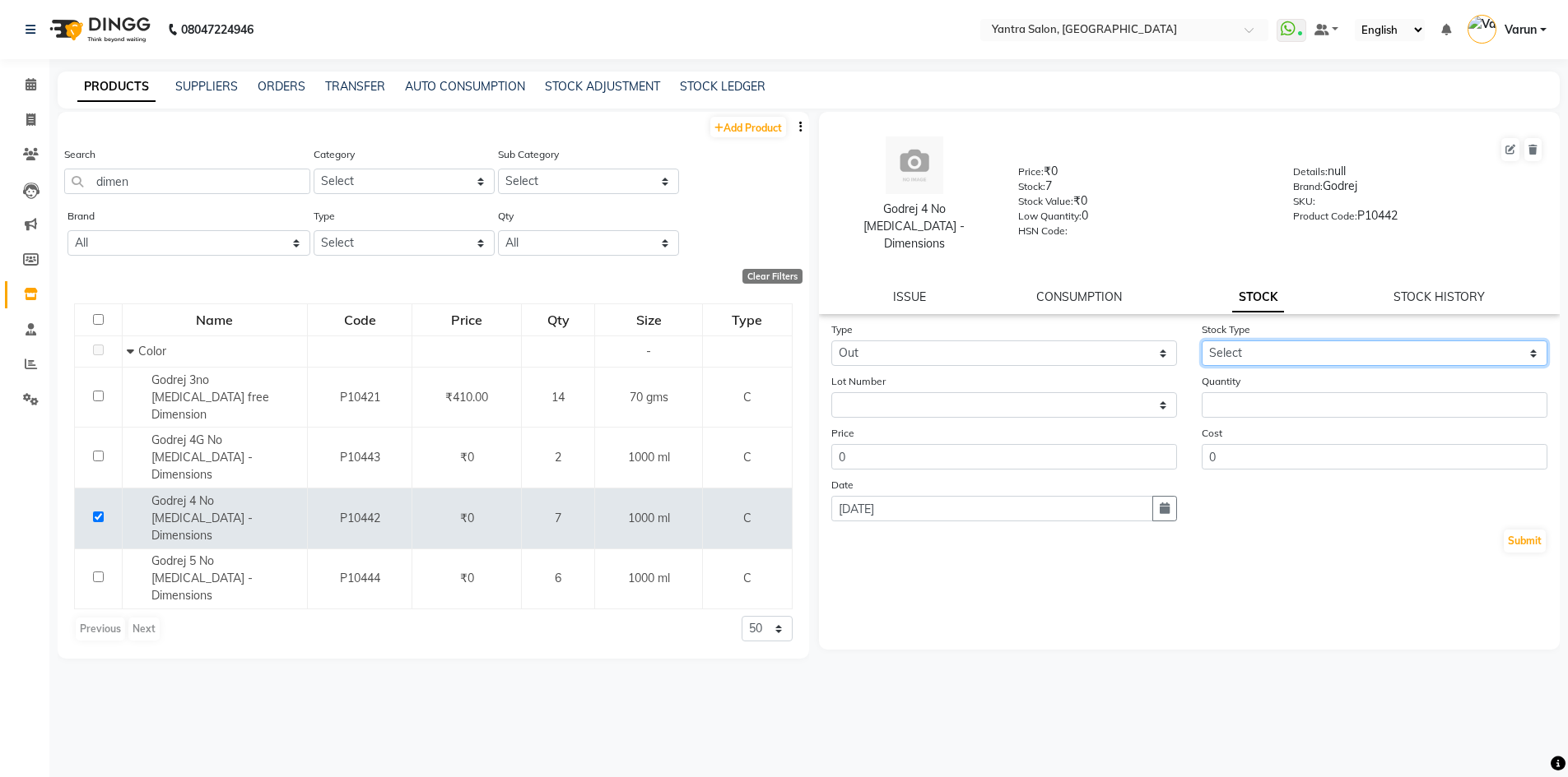
click at [1234, 340] on select "Select Internal Use Damaged Expired Adjustment Return Other" at bounding box center [1374, 353] width 345 height 26
select select "internal use"
click at [1201, 340] on select "Select Internal Use Damaged Expired Adjustment Return Other" at bounding box center [1374, 353] width 345 height 26
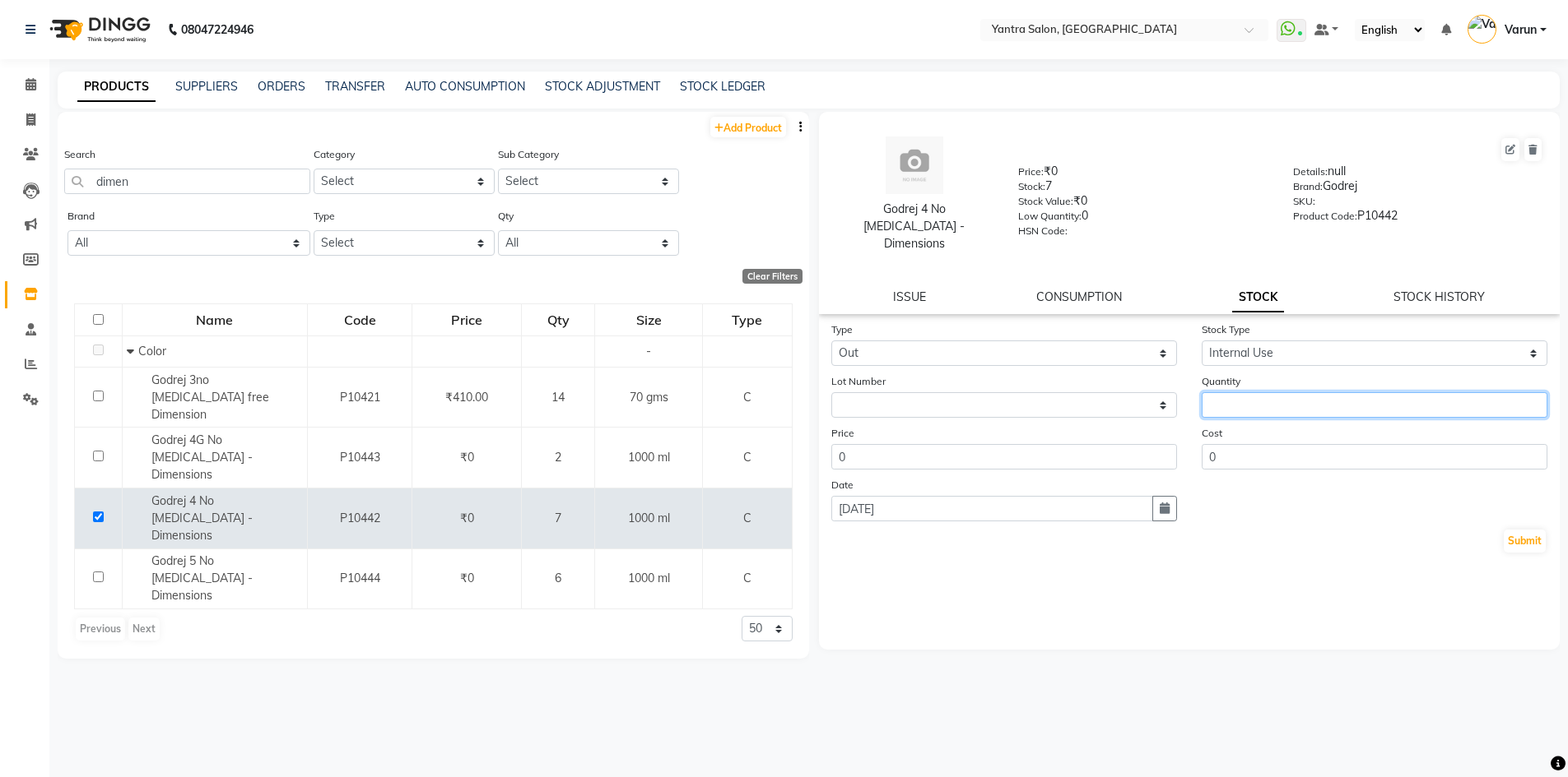
click at [1210, 398] on input "number" at bounding box center [1374, 405] width 345 height 26
type input "1"
click at [1520, 530] on button "Submit" at bounding box center [1525, 541] width 42 height 23
select select
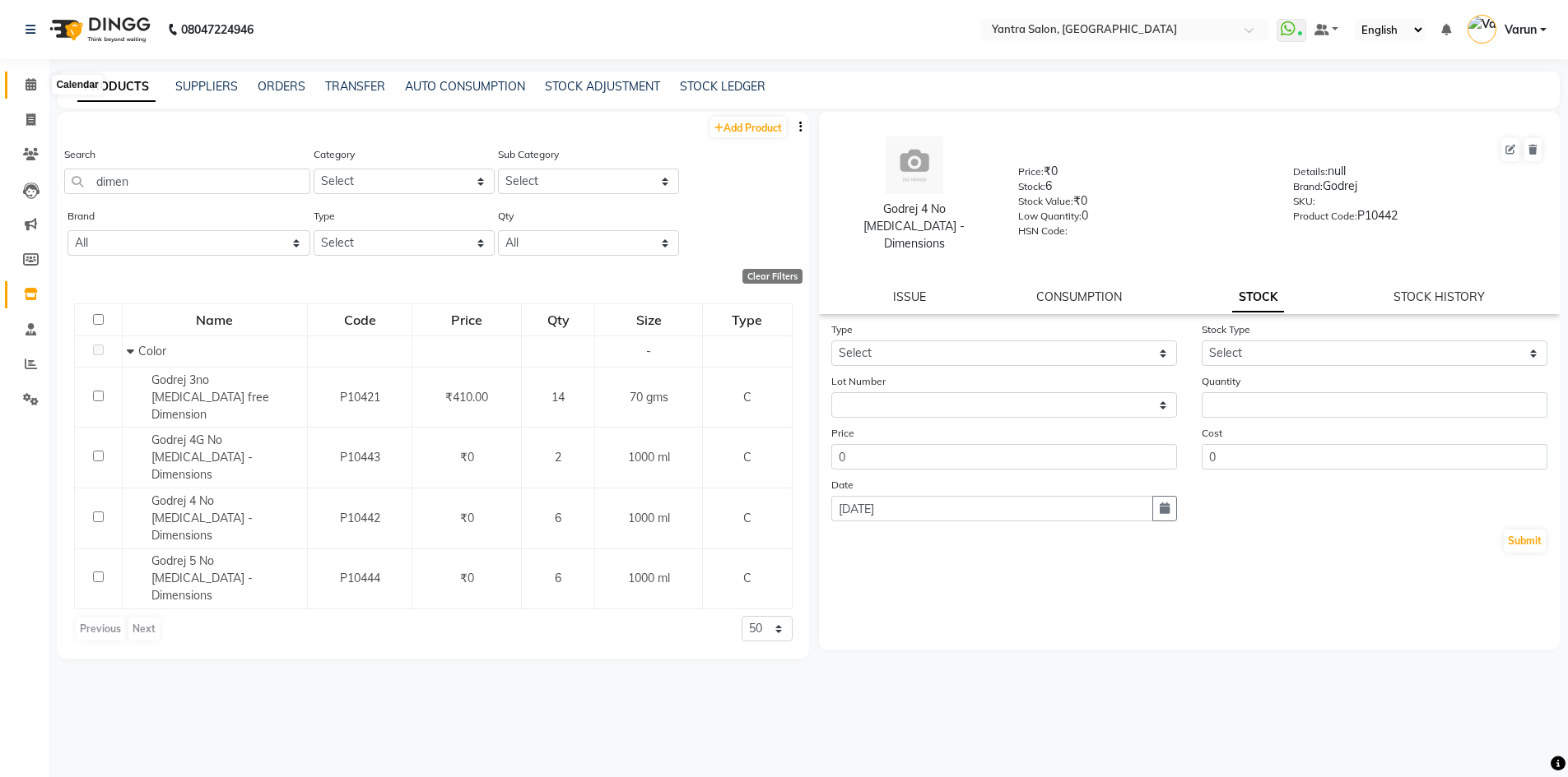
click at [29, 90] on span at bounding box center [31, 86] width 29 height 19
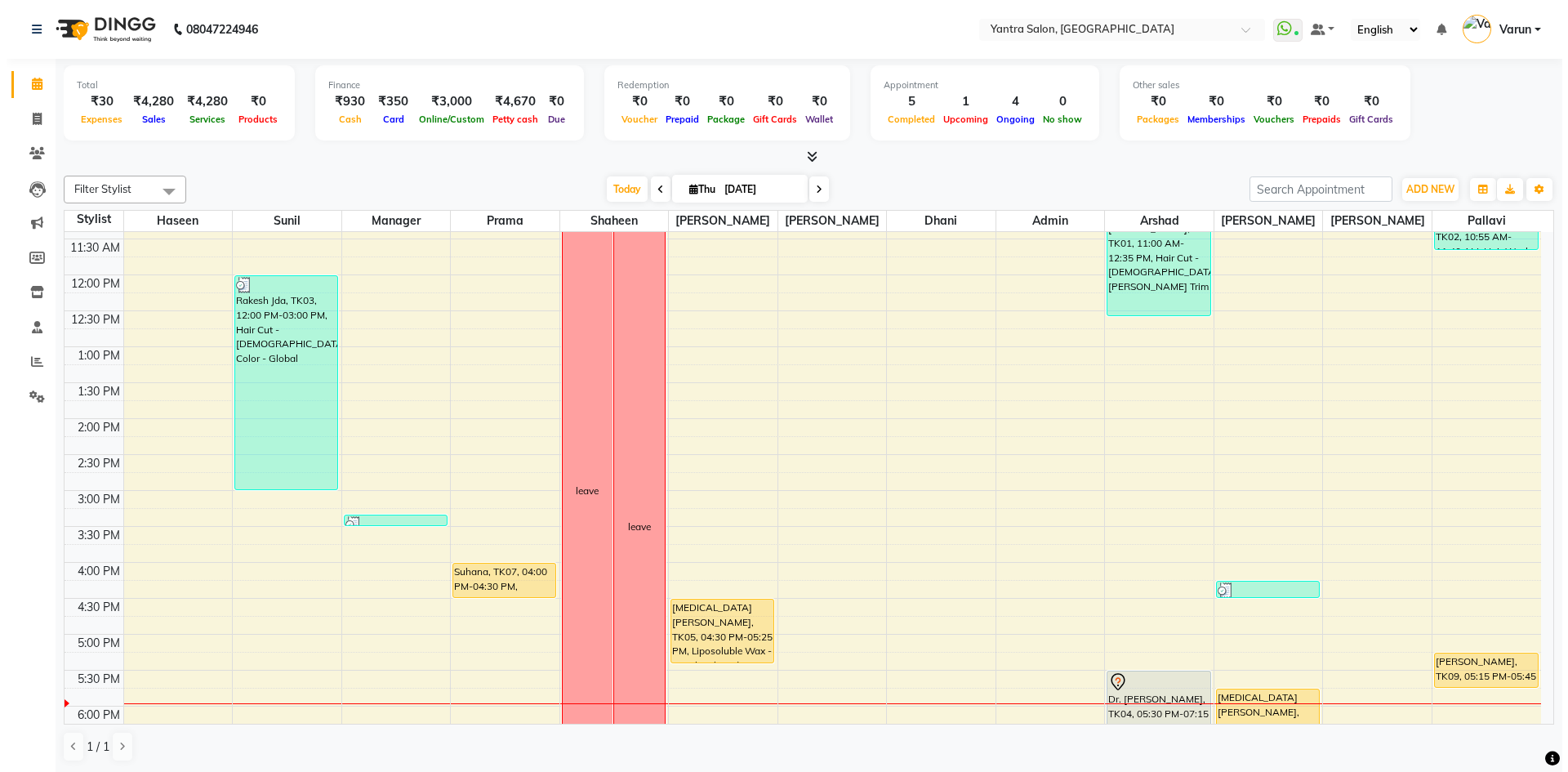
scroll to position [246, 0]
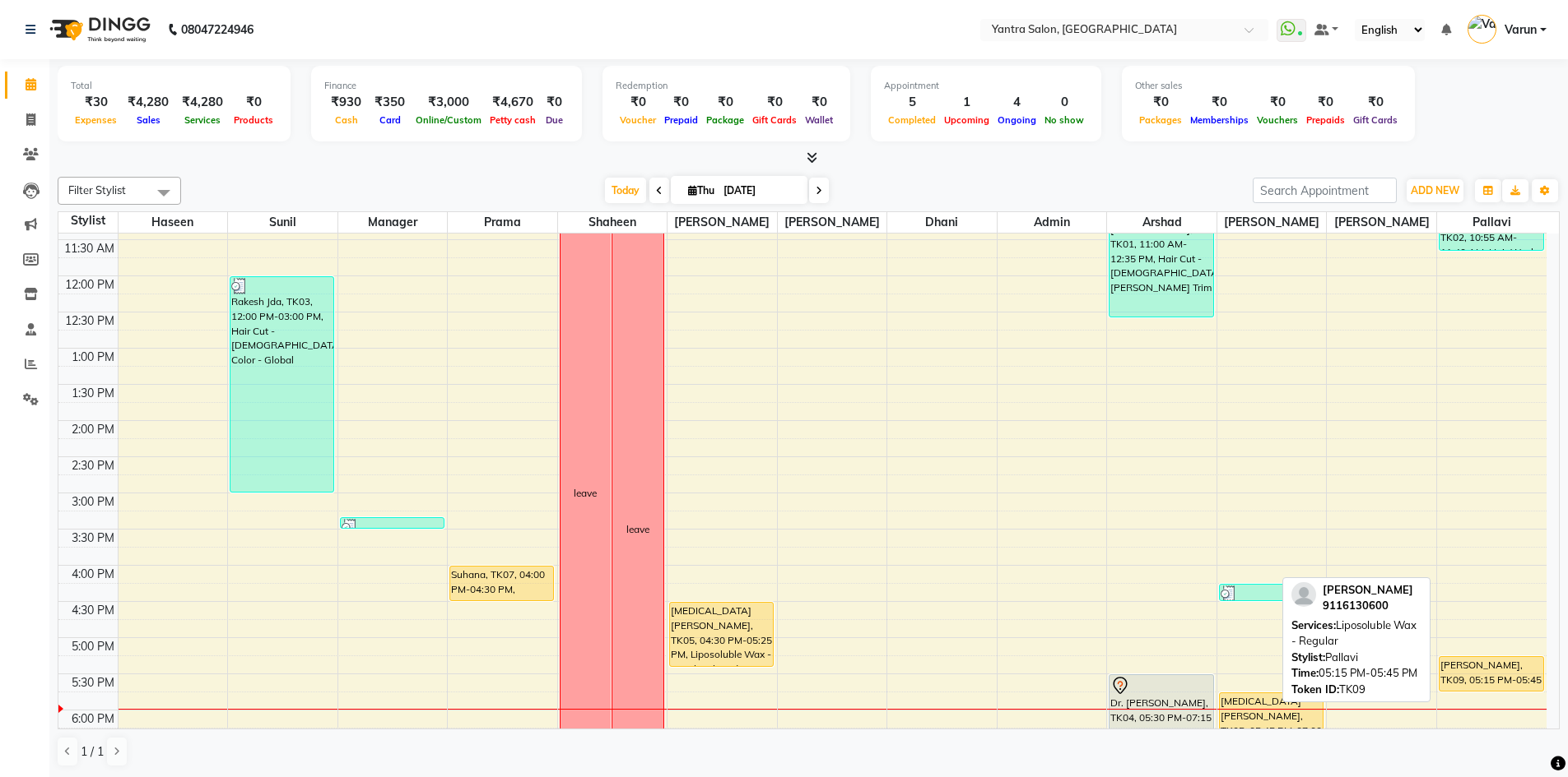
click at [1509, 664] on div "[PERSON_NAME], TK09, 05:15 PM-05:45 PM, Liposoluble Wax - Regular" at bounding box center [1491, 674] width 104 height 34
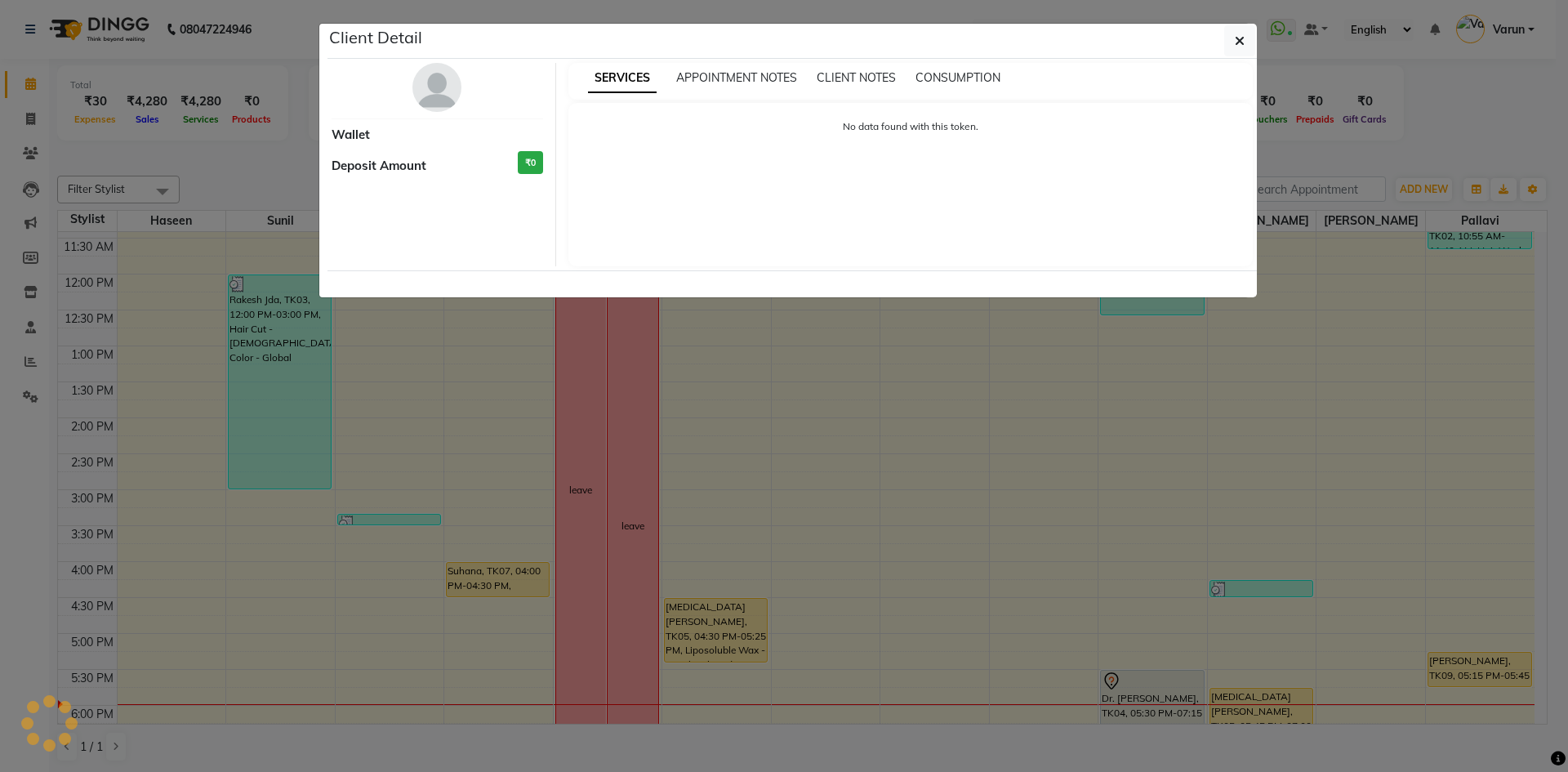
select select "1"
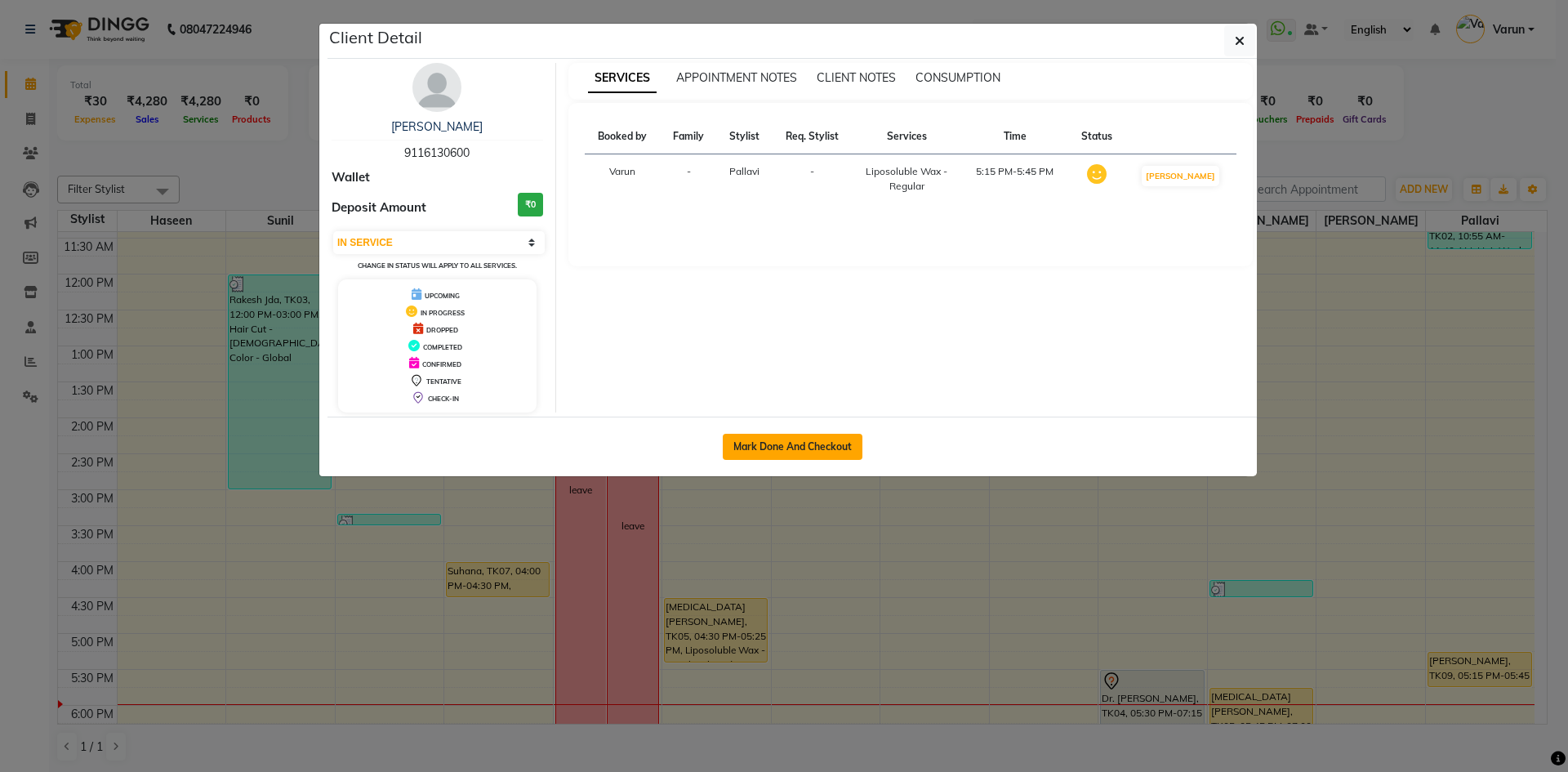
click at [790, 442] on button "Mark Done And Checkout" at bounding box center [793, 446] width 139 height 26
select select "service"
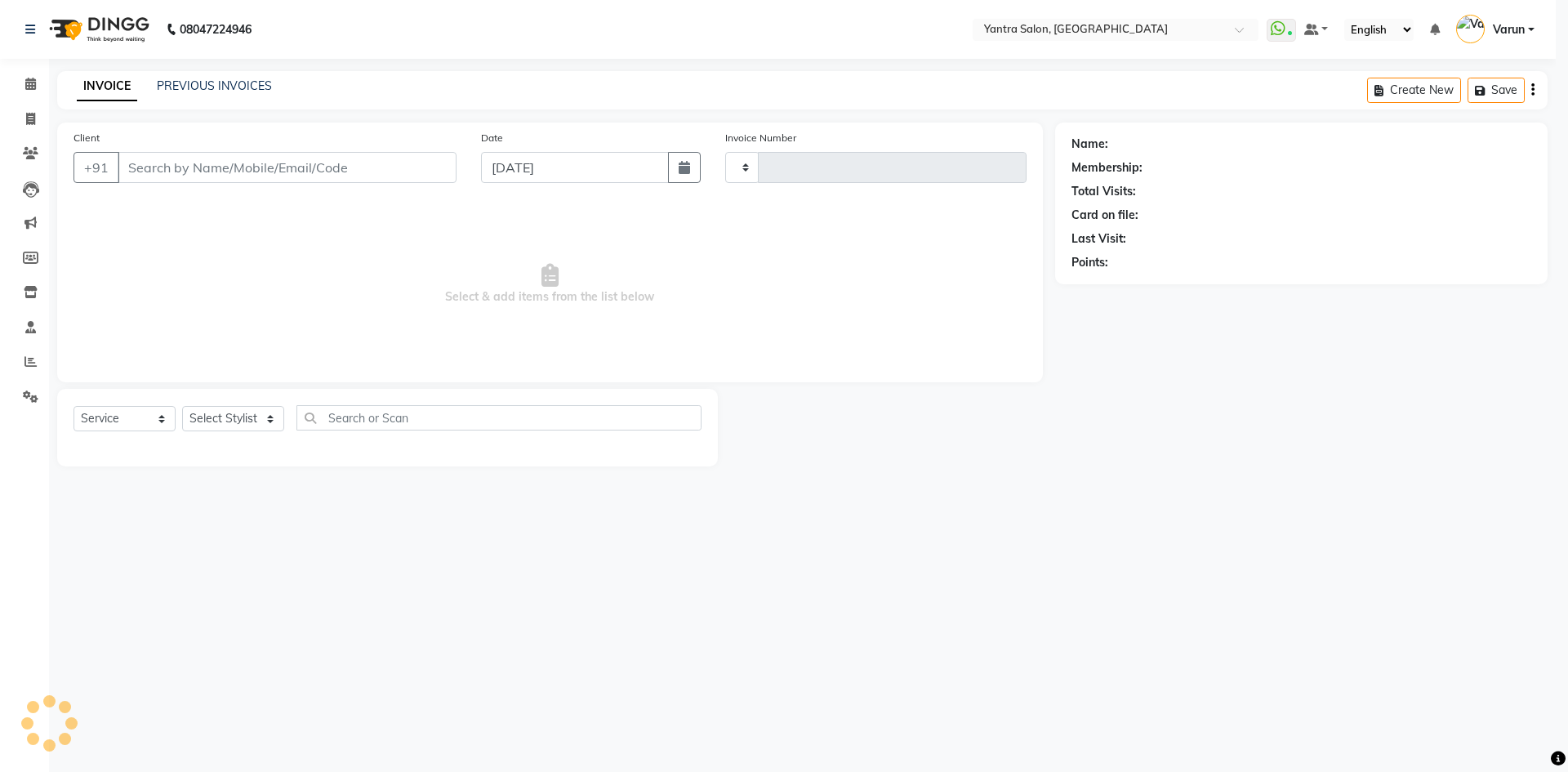
type input "2455"
select select "6253"
type input "9116130600"
select select "88137"
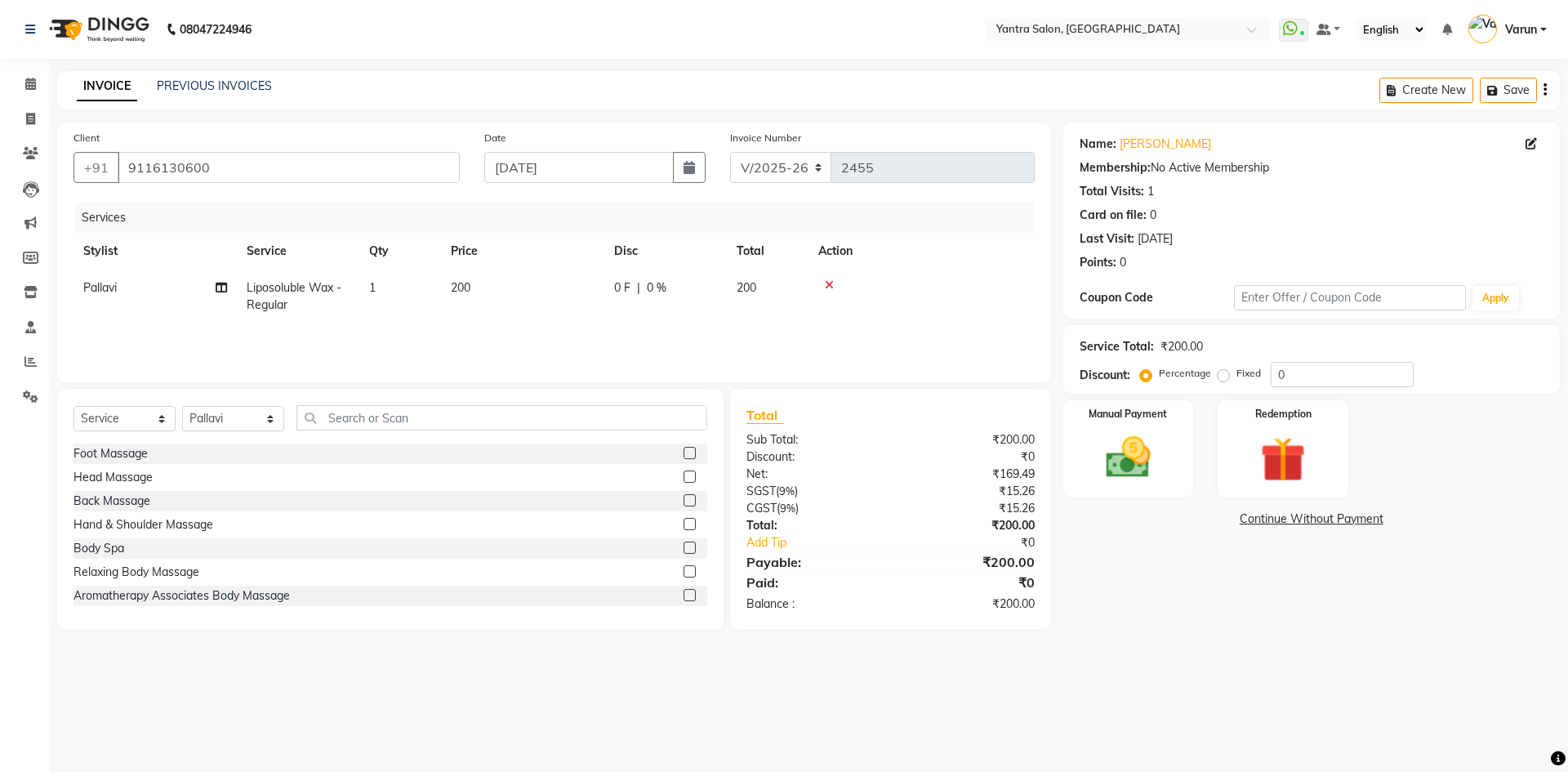
click at [457, 293] on span "200" at bounding box center [460, 287] width 20 height 14
select select "88137"
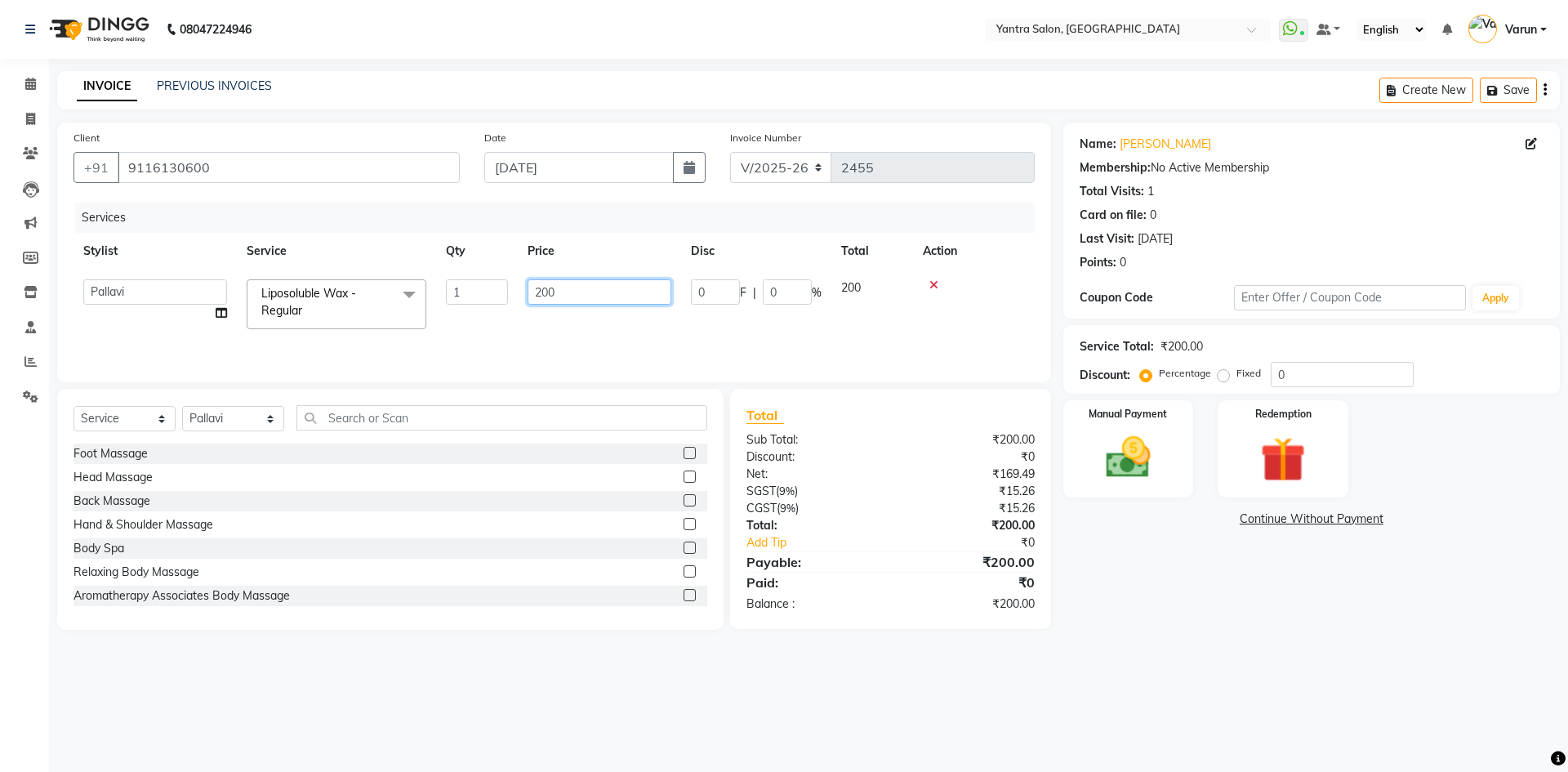
click at [549, 294] on input "200" at bounding box center [600, 292] width 144 height 26
type input "1800"
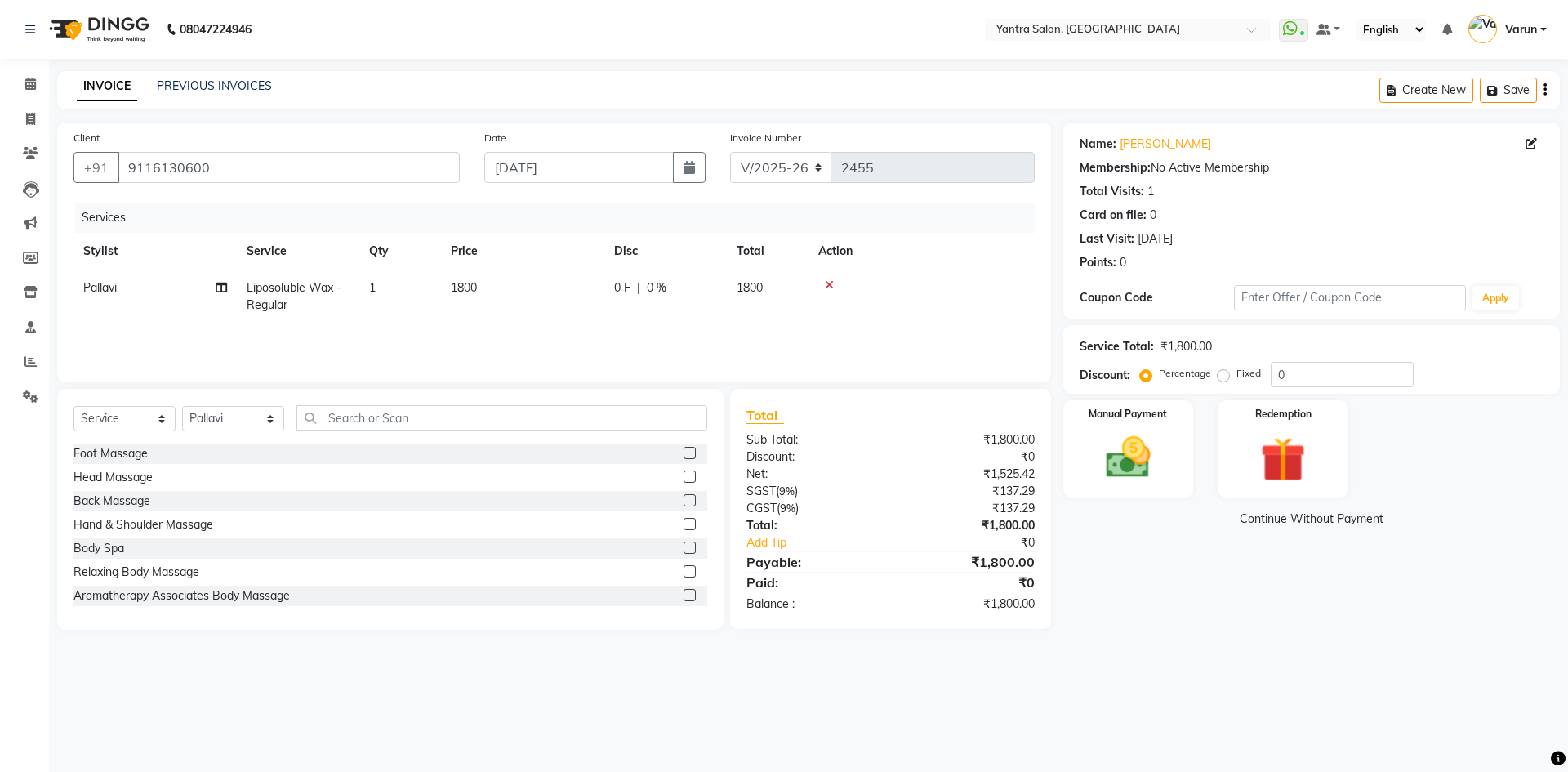
click at [222, 311] on td "Pallavi Split Commission" at bounding box center [155, 296] width 163 height 54
select select "88137"
click at [222, 311] on icon at bounding box center [222, 313] width 11 height 11
select select "88137"
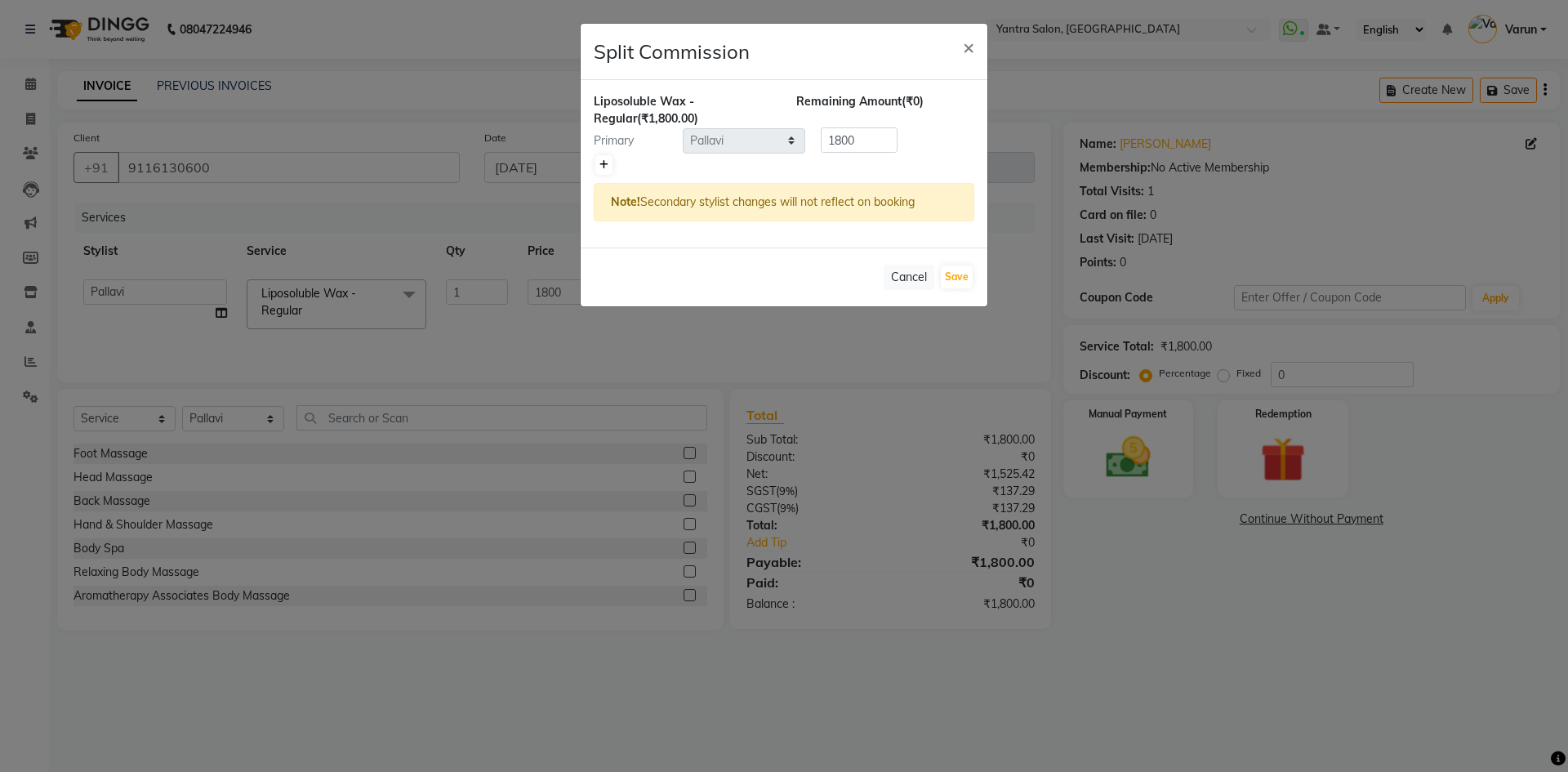
click at [604, 161] on icon at bounding box center [604, 165] width 9 height 10
type input "900"
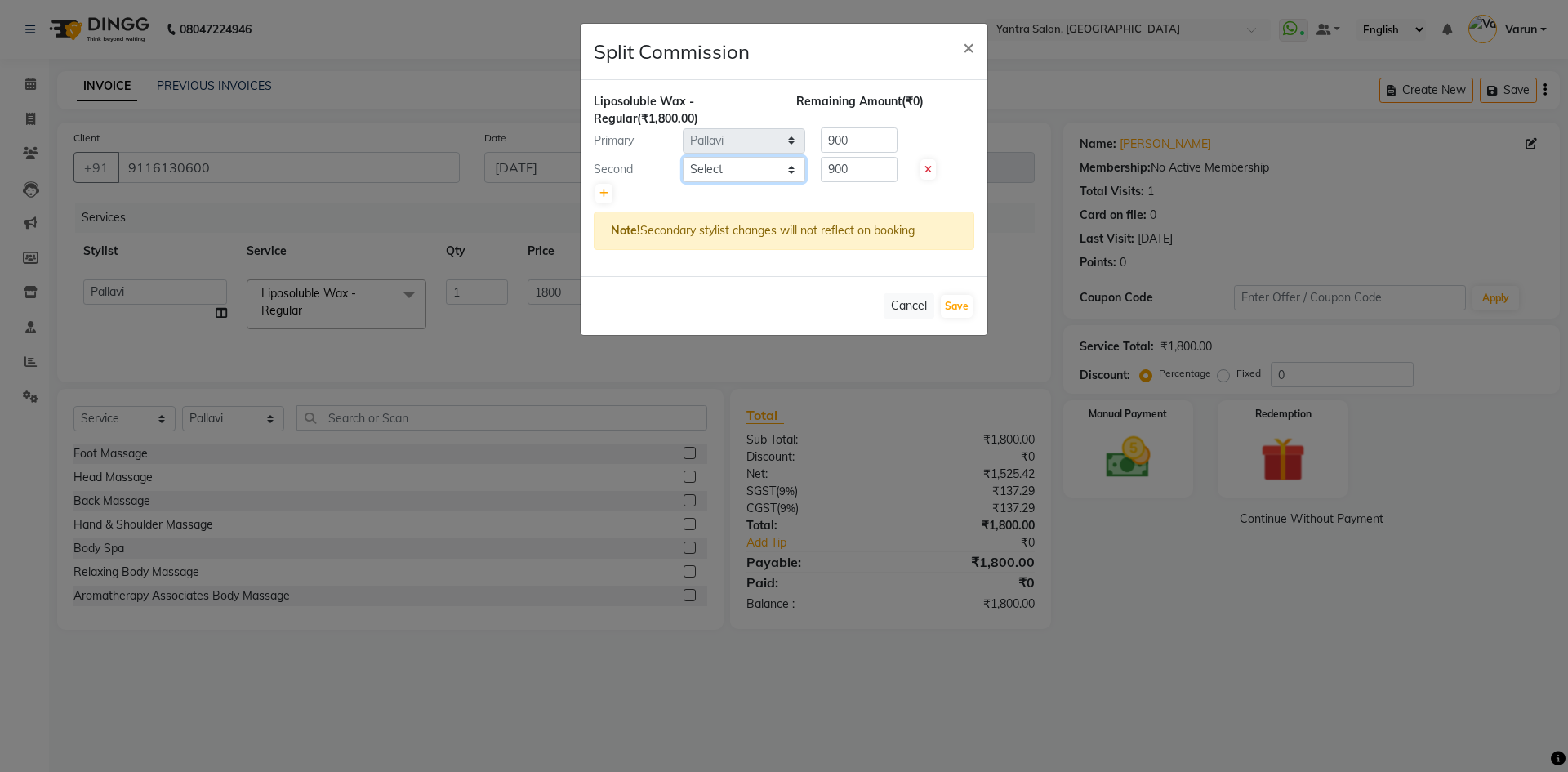
click at [703, 172] on select "Select admin [PERSON_NAME] Dhani Haseen [PERSON_NAME] Manager [PERSON_NAME] Pra…" at bounding box center [744, 169] width 122 height 26
select select "86115"
click at [683, 157] on select "Select admin [PERSON_NAME] Dhani Haseen [PERSON_NAME] Manager [PERSON_NAME] Pra…" at bounding box center [744, 169] width 122 height 26
drag, startPoint x: 954, startPoint y: 312, endPoint x: 961, endPoint y: 303, distance: 11.4
click at [961, 303] on button "Save" at bounding box center [956, 307] width 32 height 23
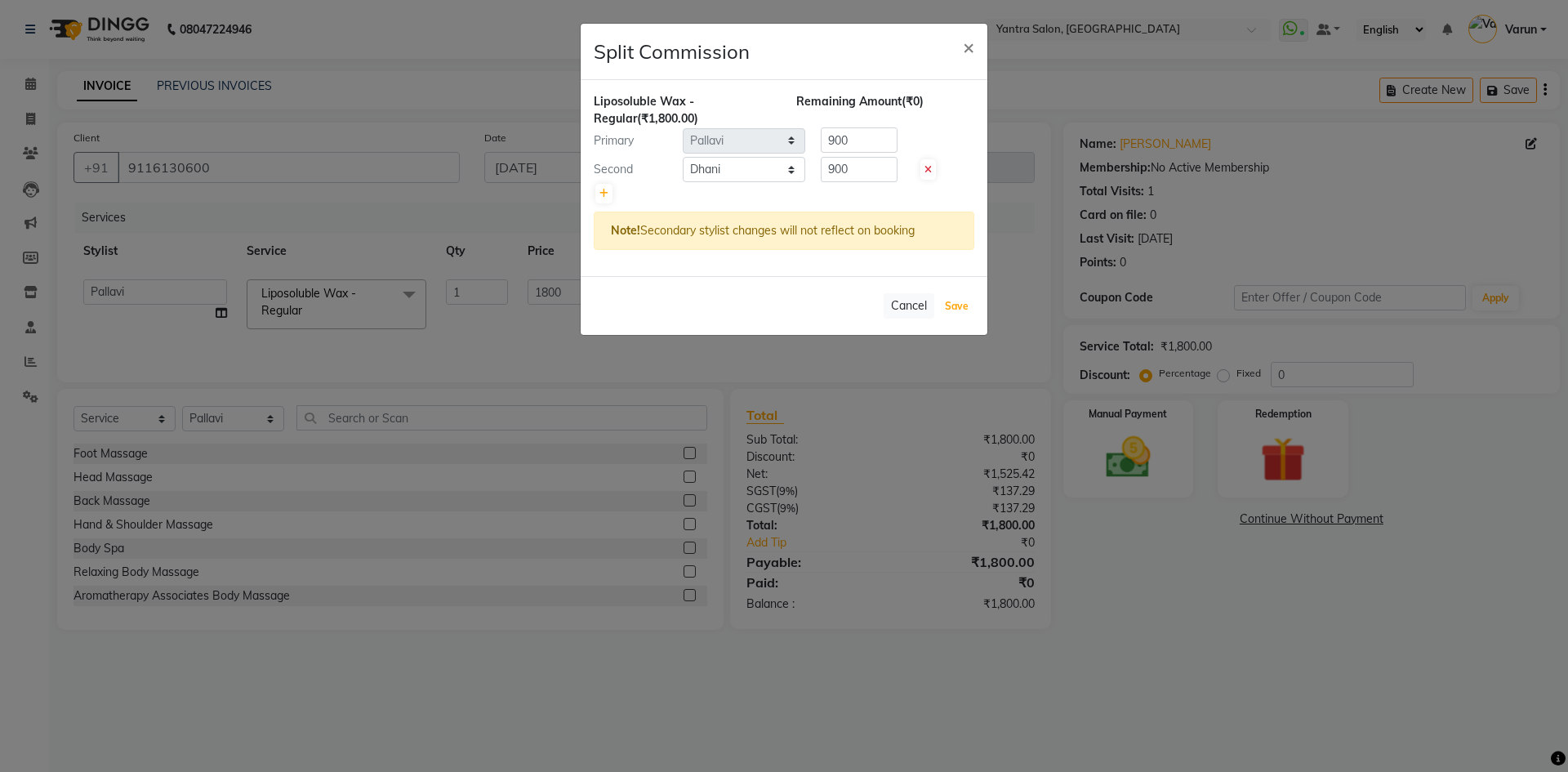
select select "Select"
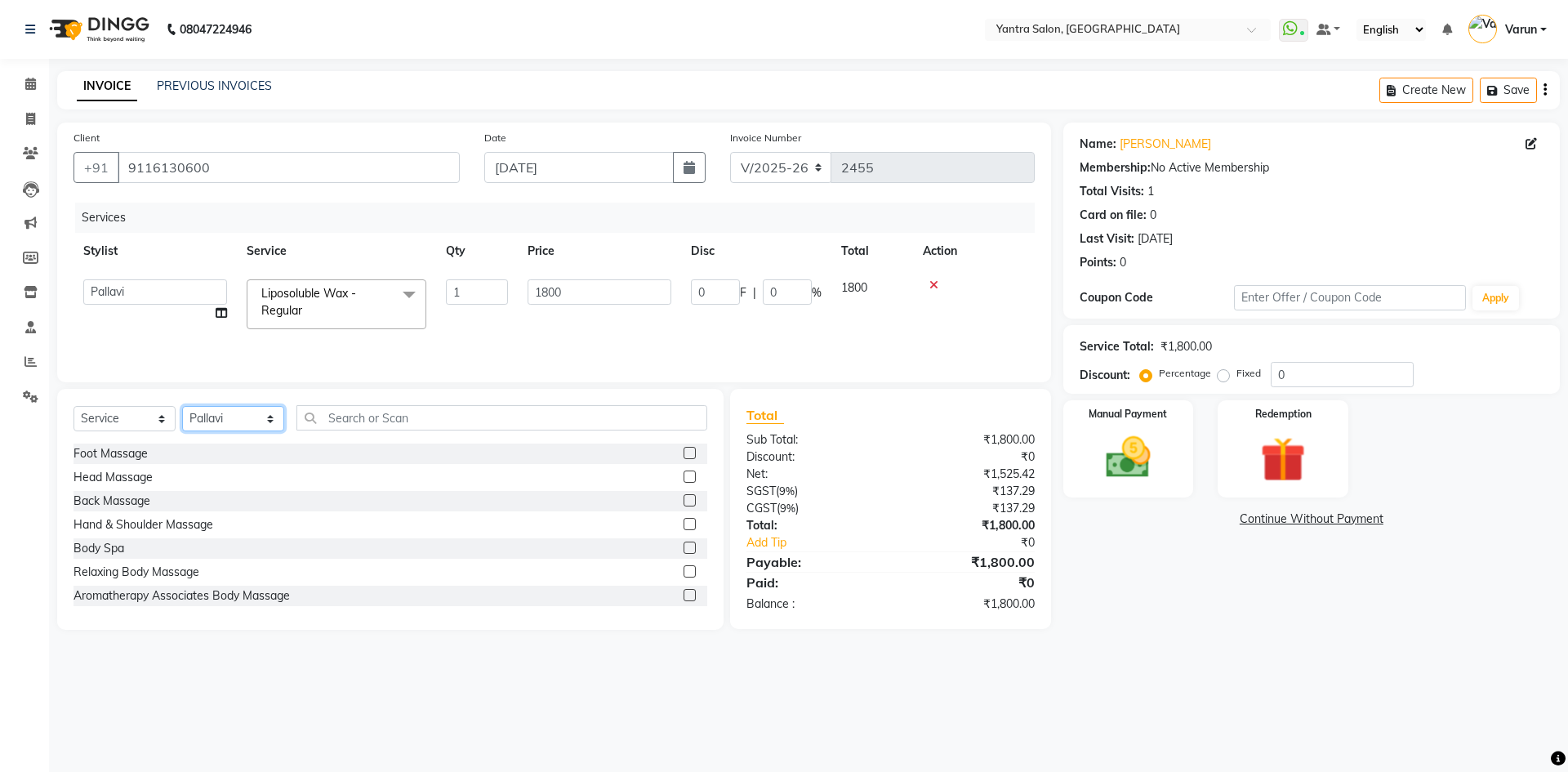
click at [215, 419] on select "Select Stylist admin [PERSON_NAME] Dhani Haseen [PERSON_NAME] Manager [PERSON_N…" at bounding box center [233, 418] width 102 height 26
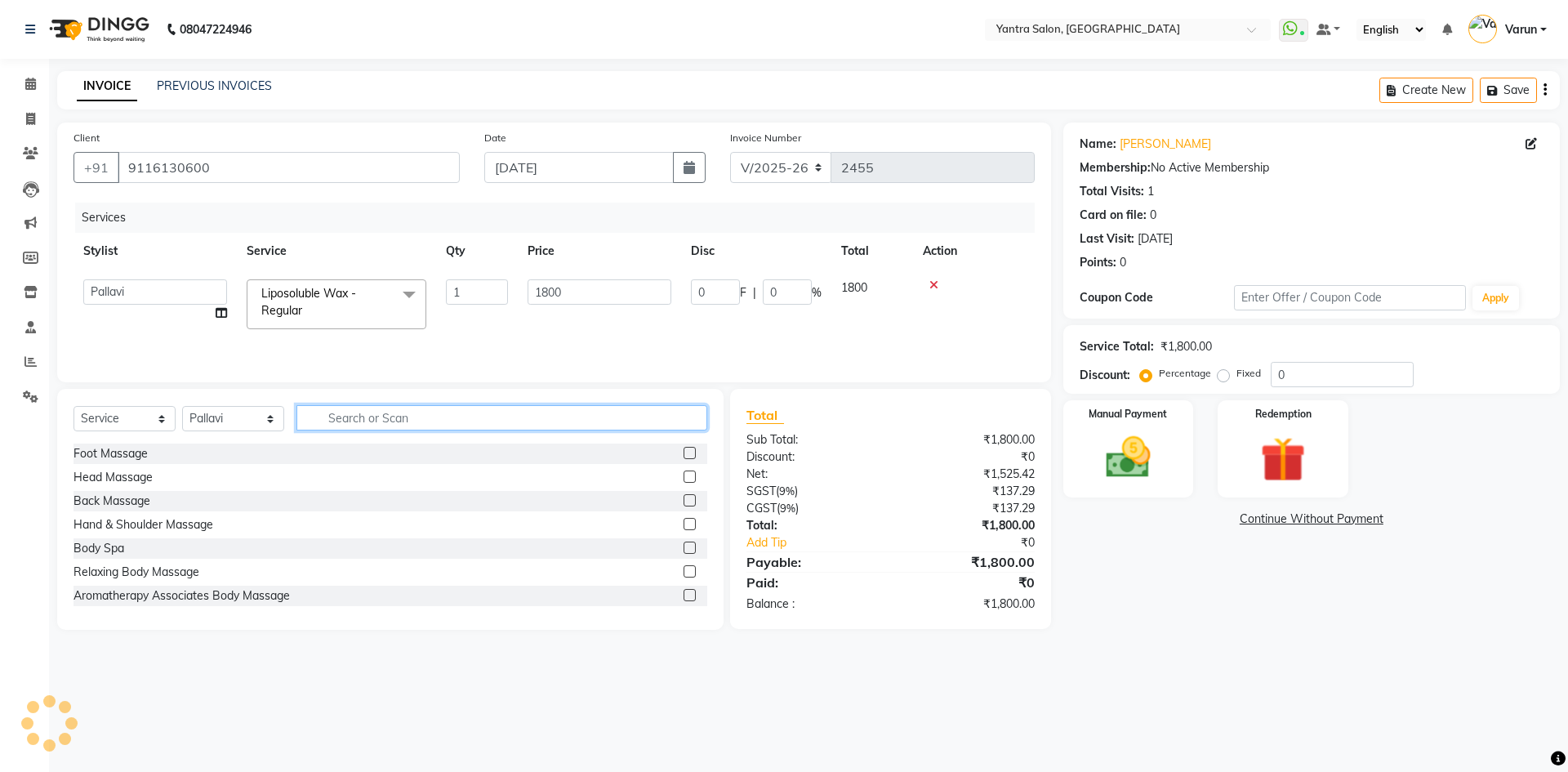
click at [348, 405] on input "text" at bounding box center [502, 418] width 411 height 26
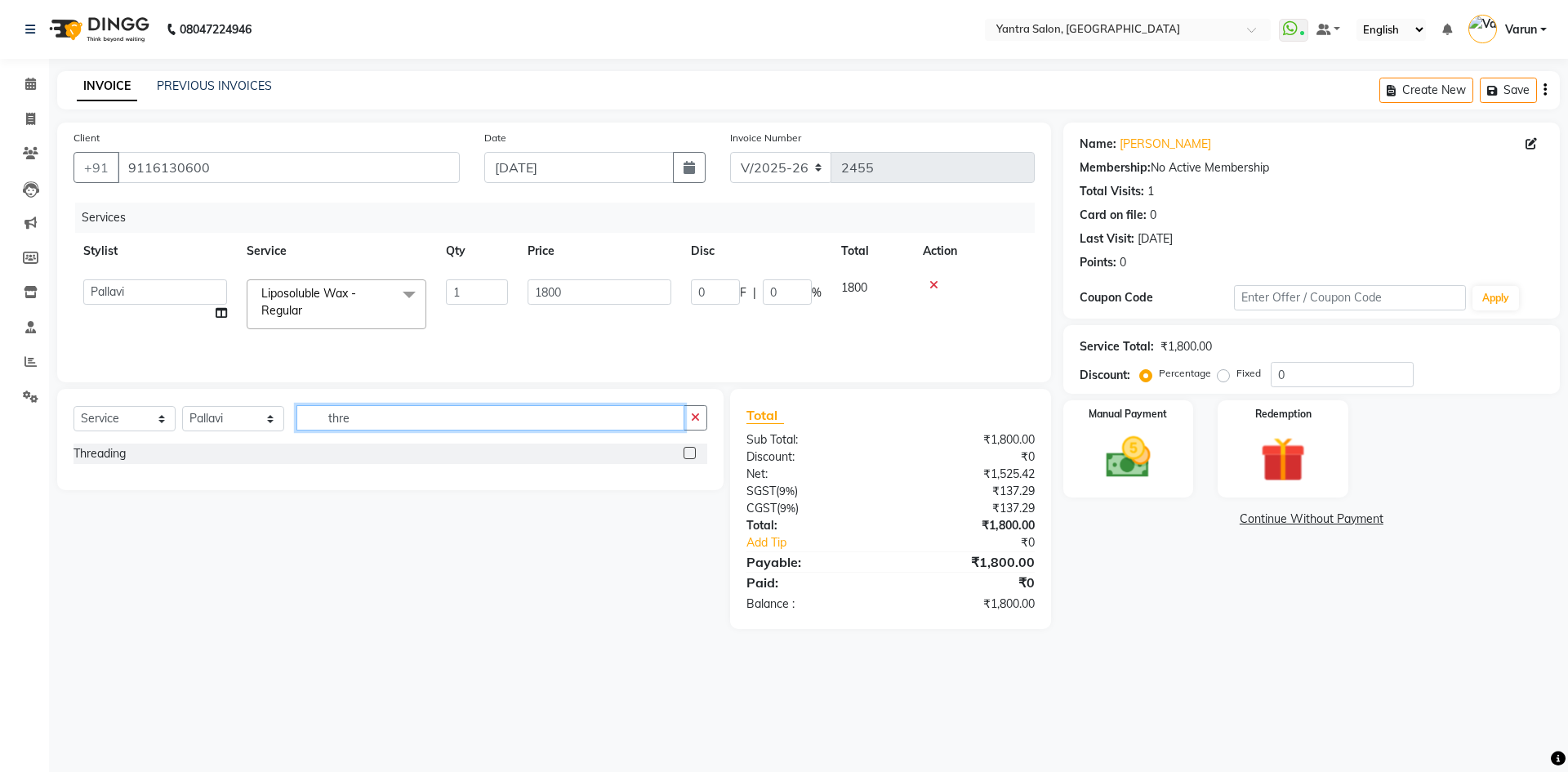
type input "thre"
click at [690, 453] on label at bounding box center [689, 453] width 12 height 12
click at [690, 453] on input "checkbox" at bounding box center [689, 454] width 11 height 11
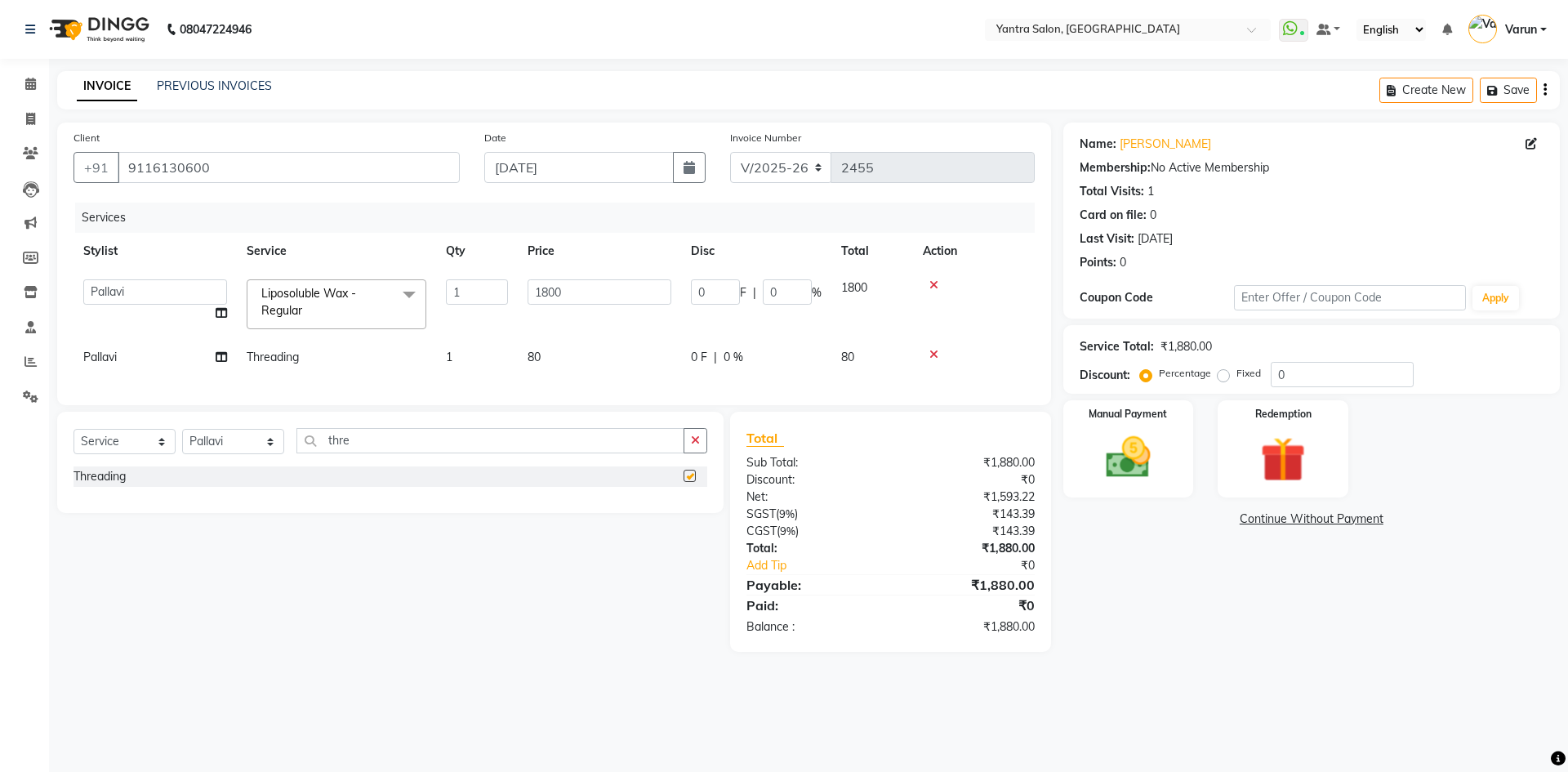
checkbox input "false"
click at [1154, 456] on img at bounding box center [1129, 458] width 76 height 54
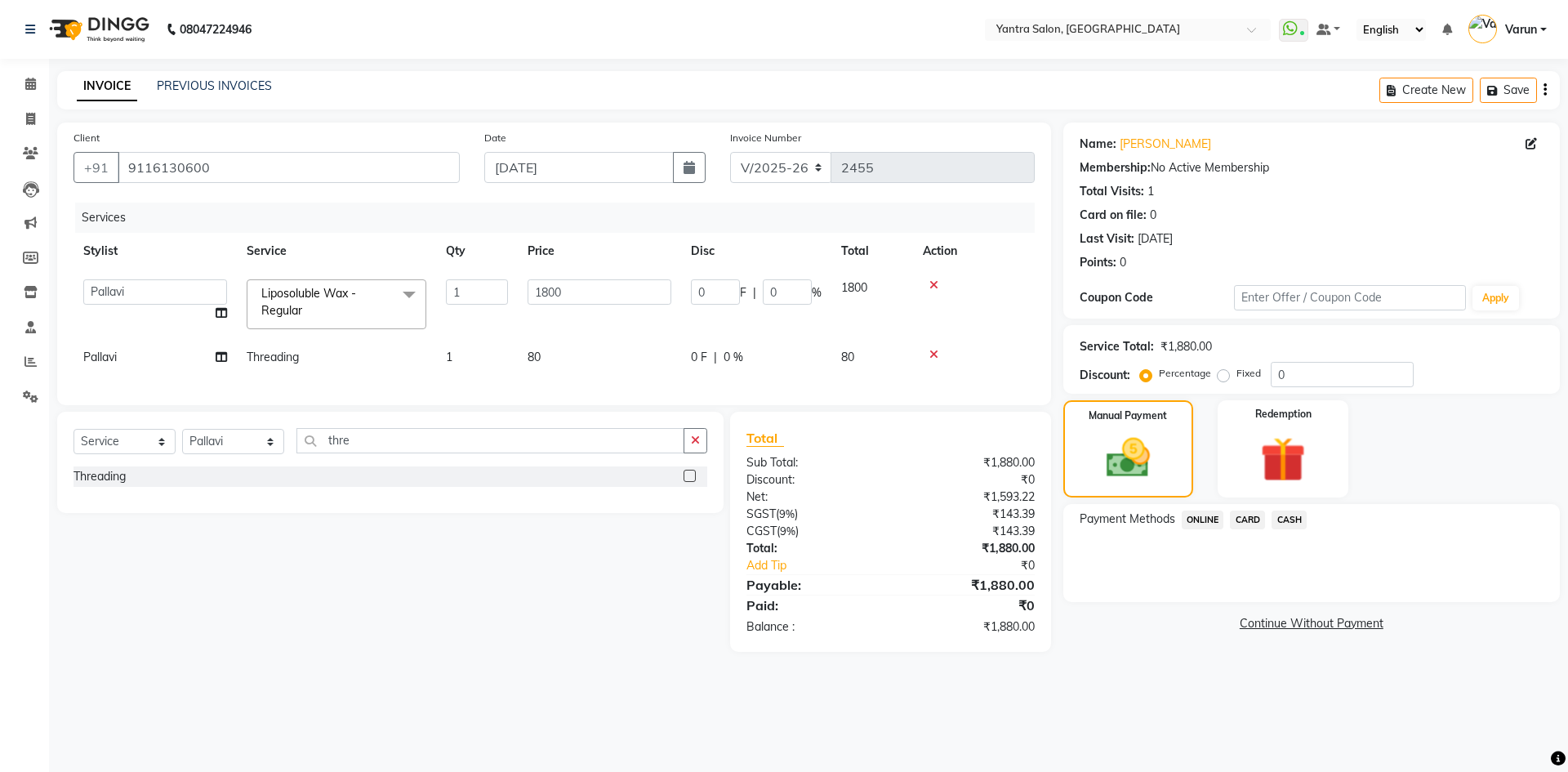
click at [1206, 518] on span "ONLINE" at bounding box center [1203, 521] width 42 height 19
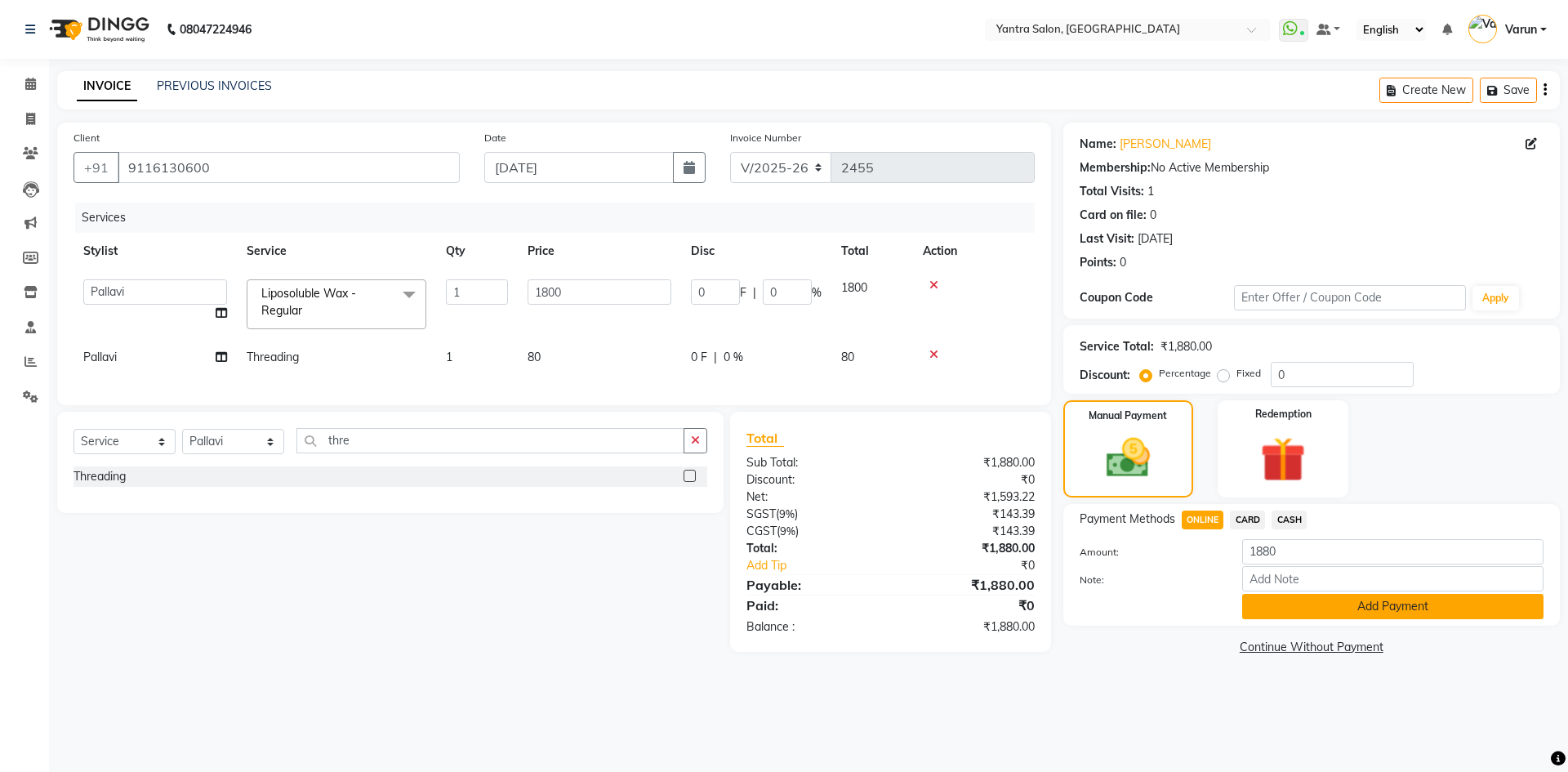
click at [1266, 608] on button "Add Payment" at bounding box center [1393, 607] width 302 height 26
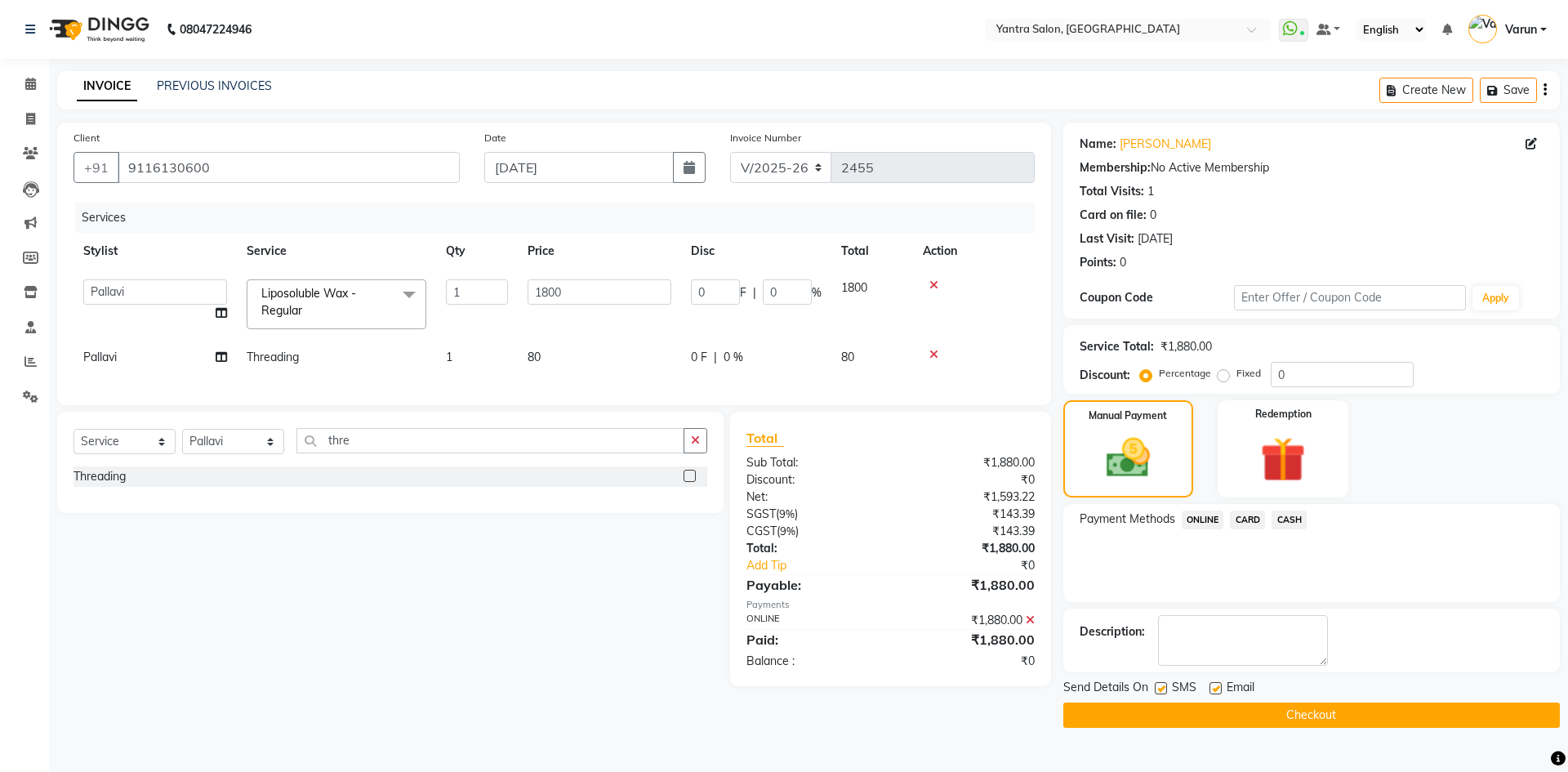
click at [1275, 721] on button "Checkout" at bounding box center [1312, 716] width 497 height 26
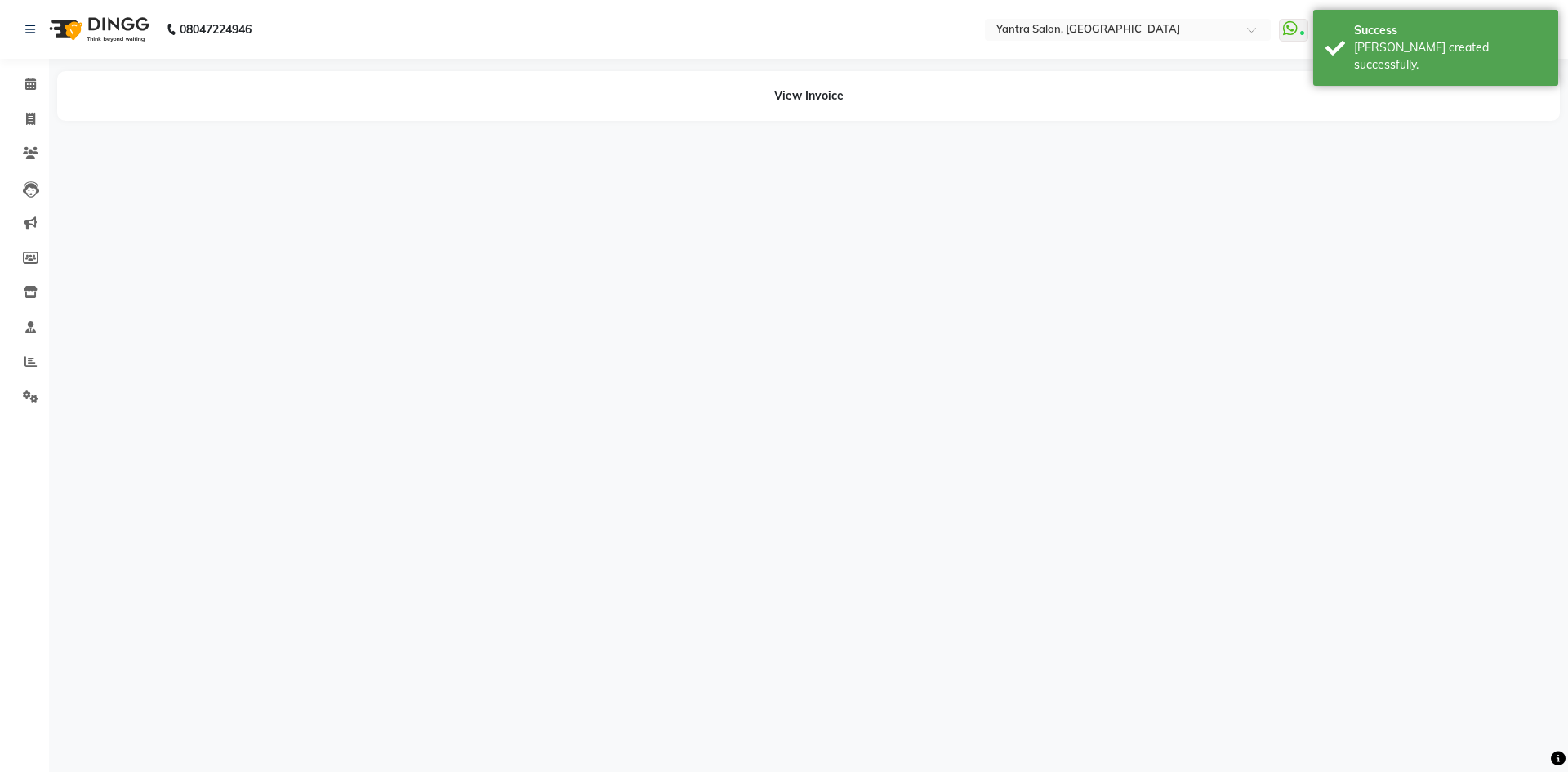
select select "88137"
select select "86115"
select select "88137"
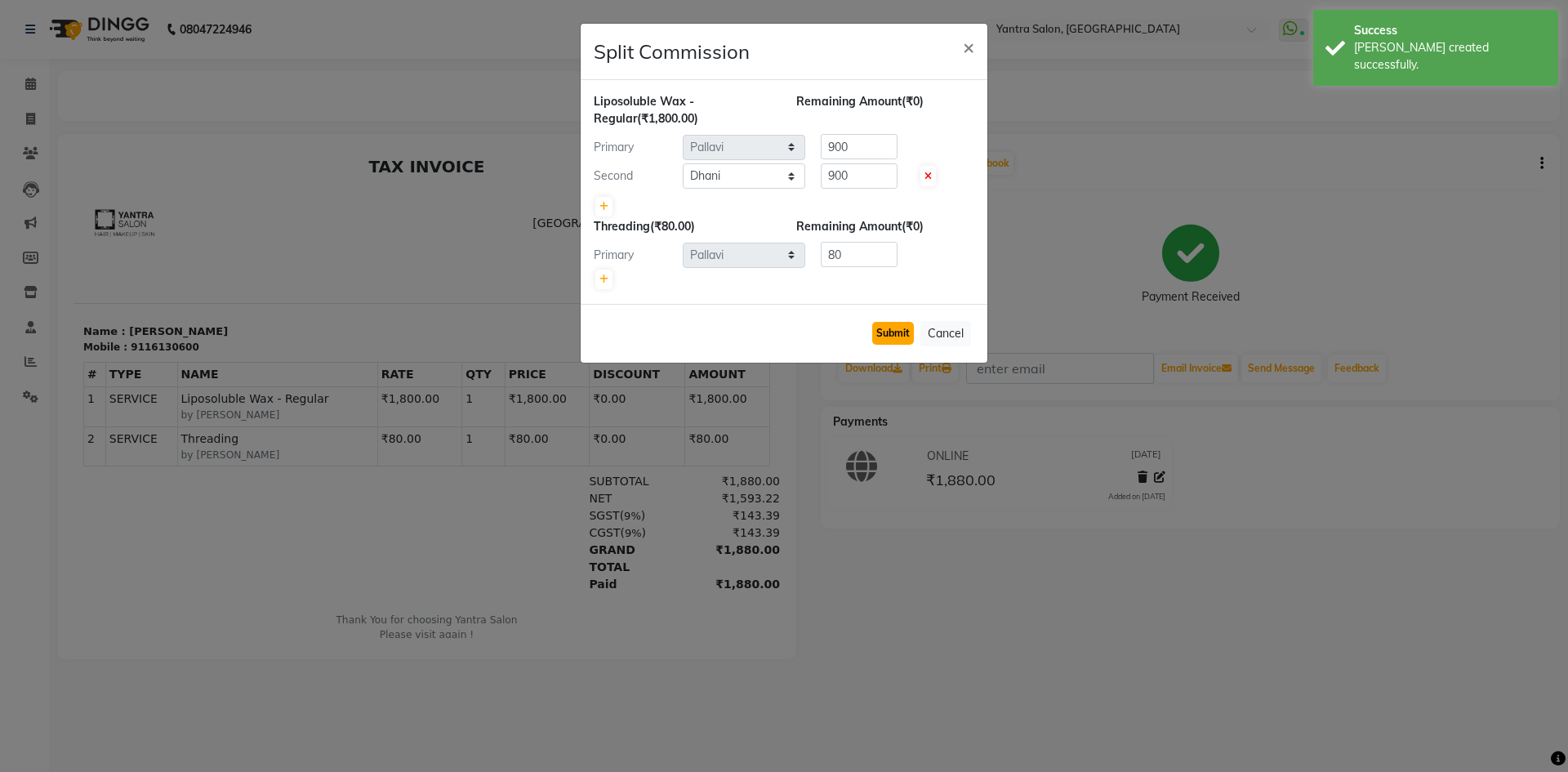
click at [897, 332] on button "Submit" at bounding box center [894, 333] width 42 height 23
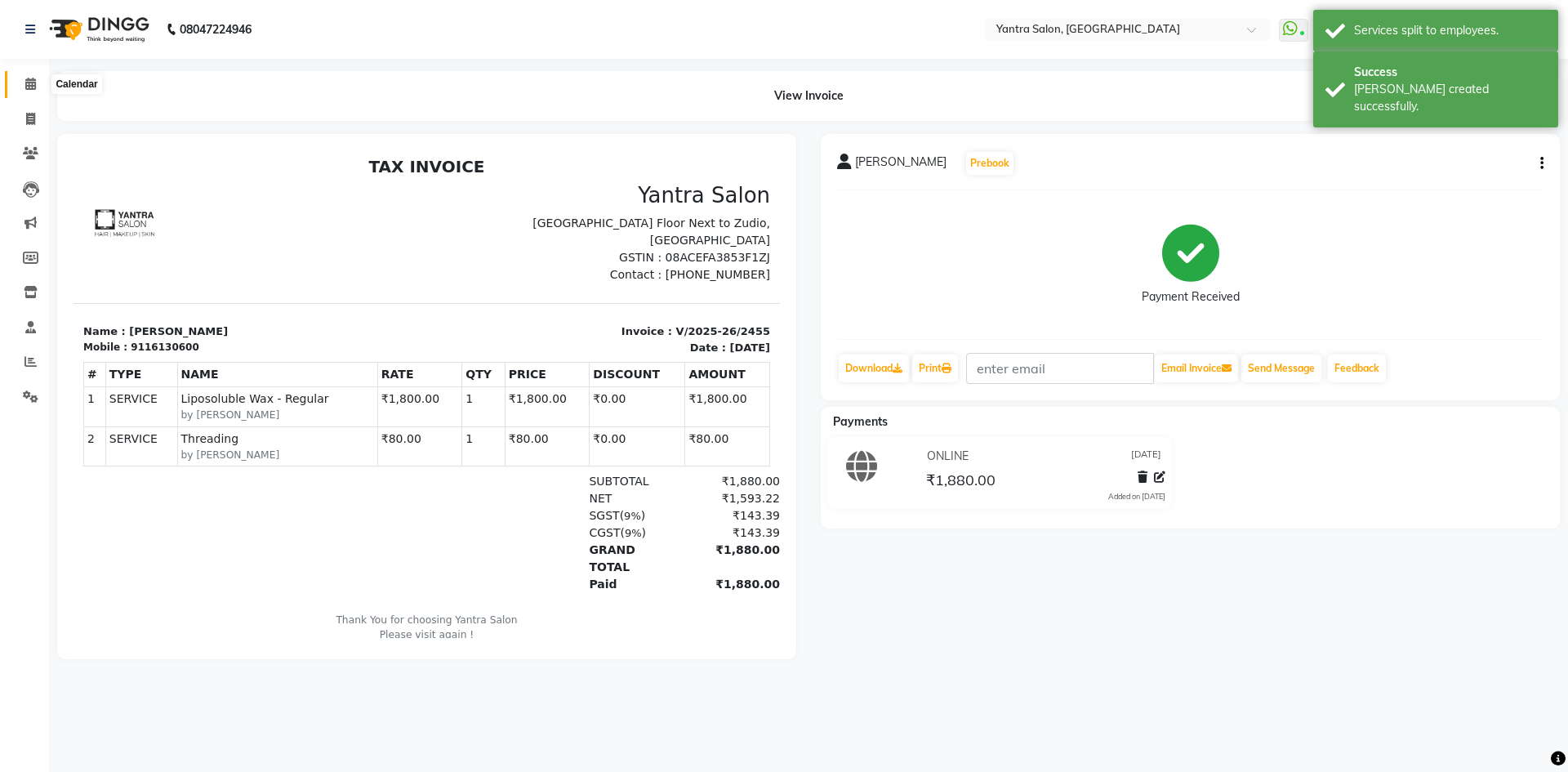
click at [35, 85] on icon at bounding box center [31, 83] width 11 height 12
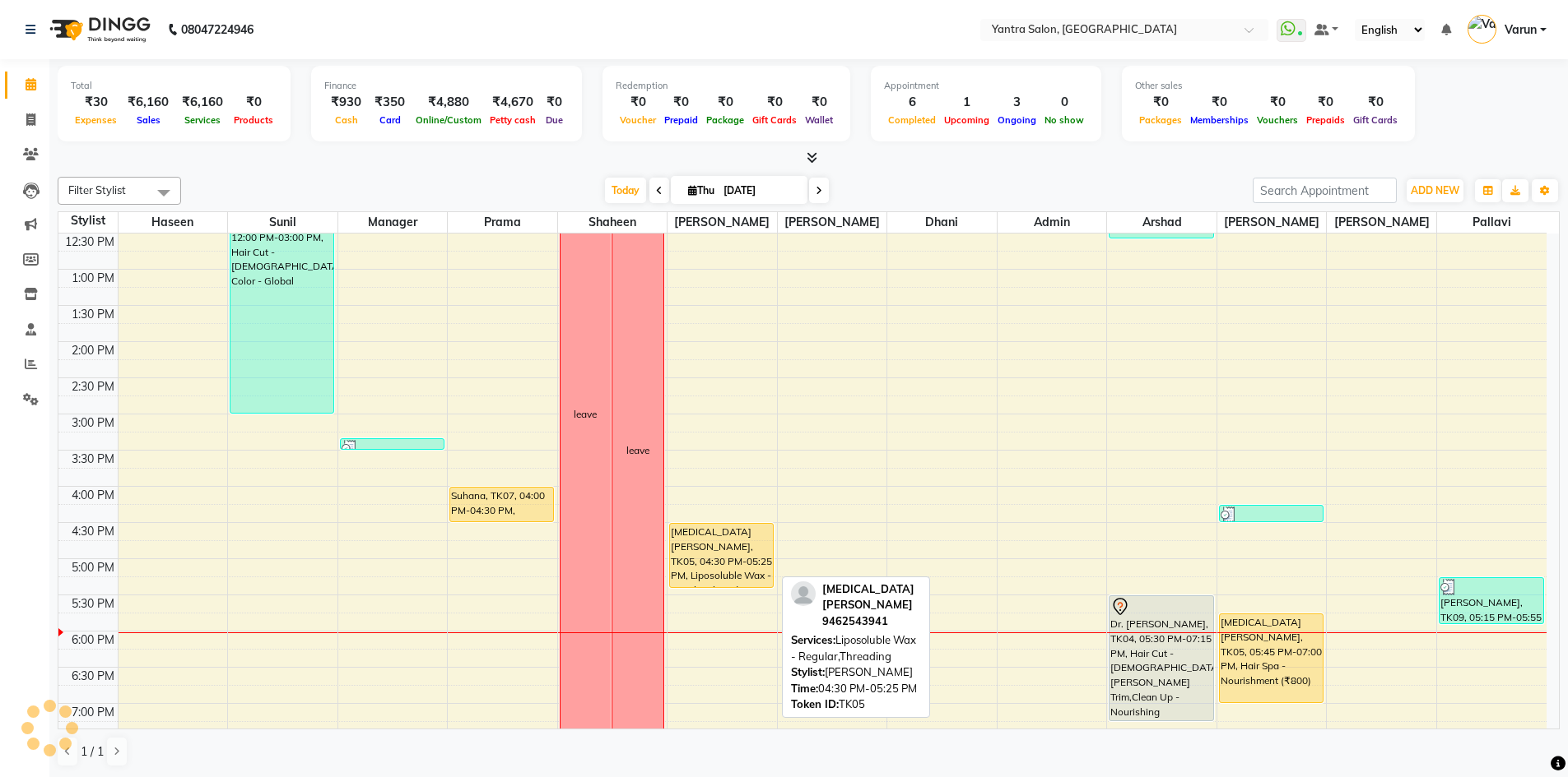
scroll to position [329, 0]
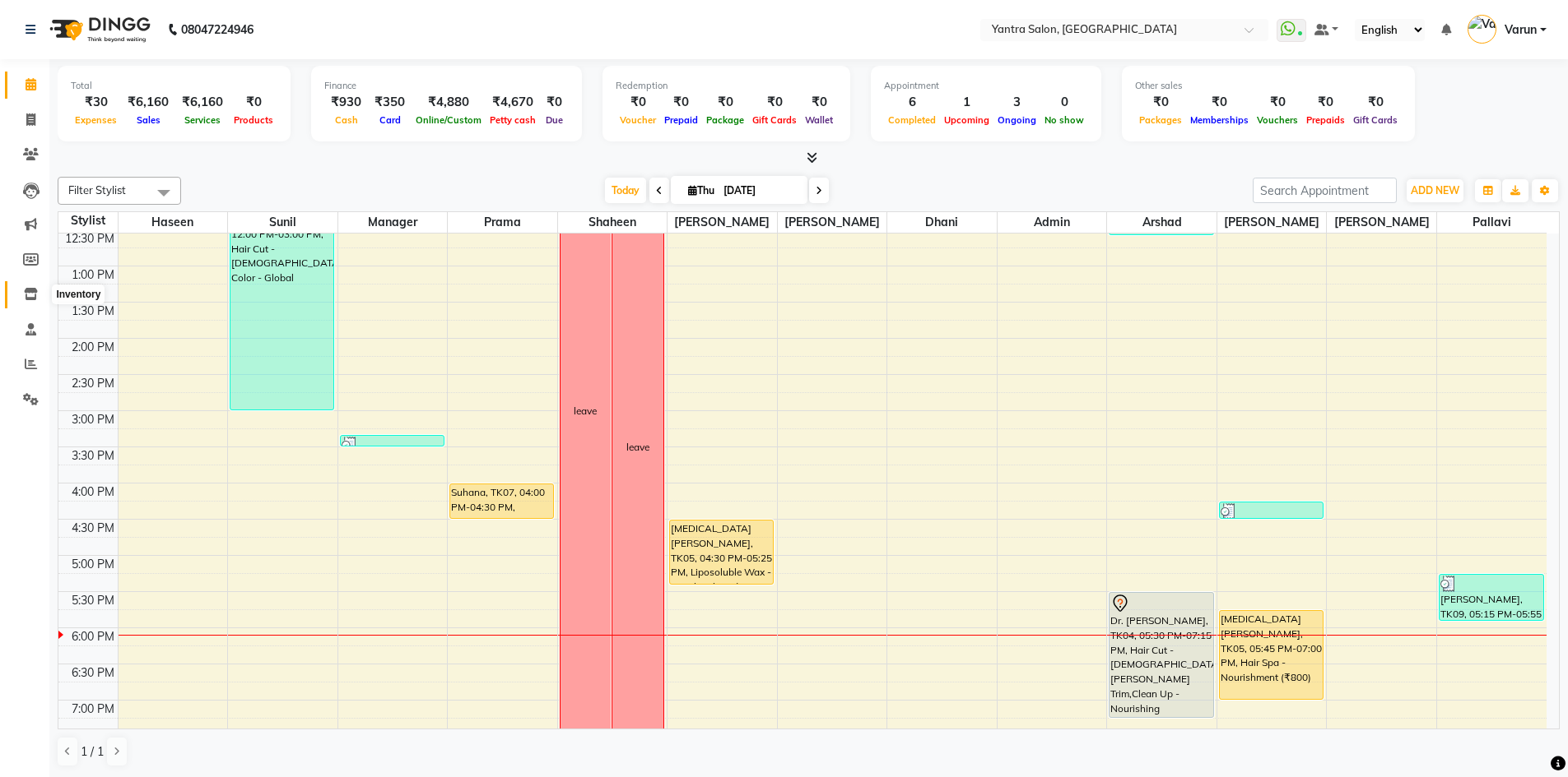
click at [36, 294] on icon at bounding box center [31, 293] width 14 height 13
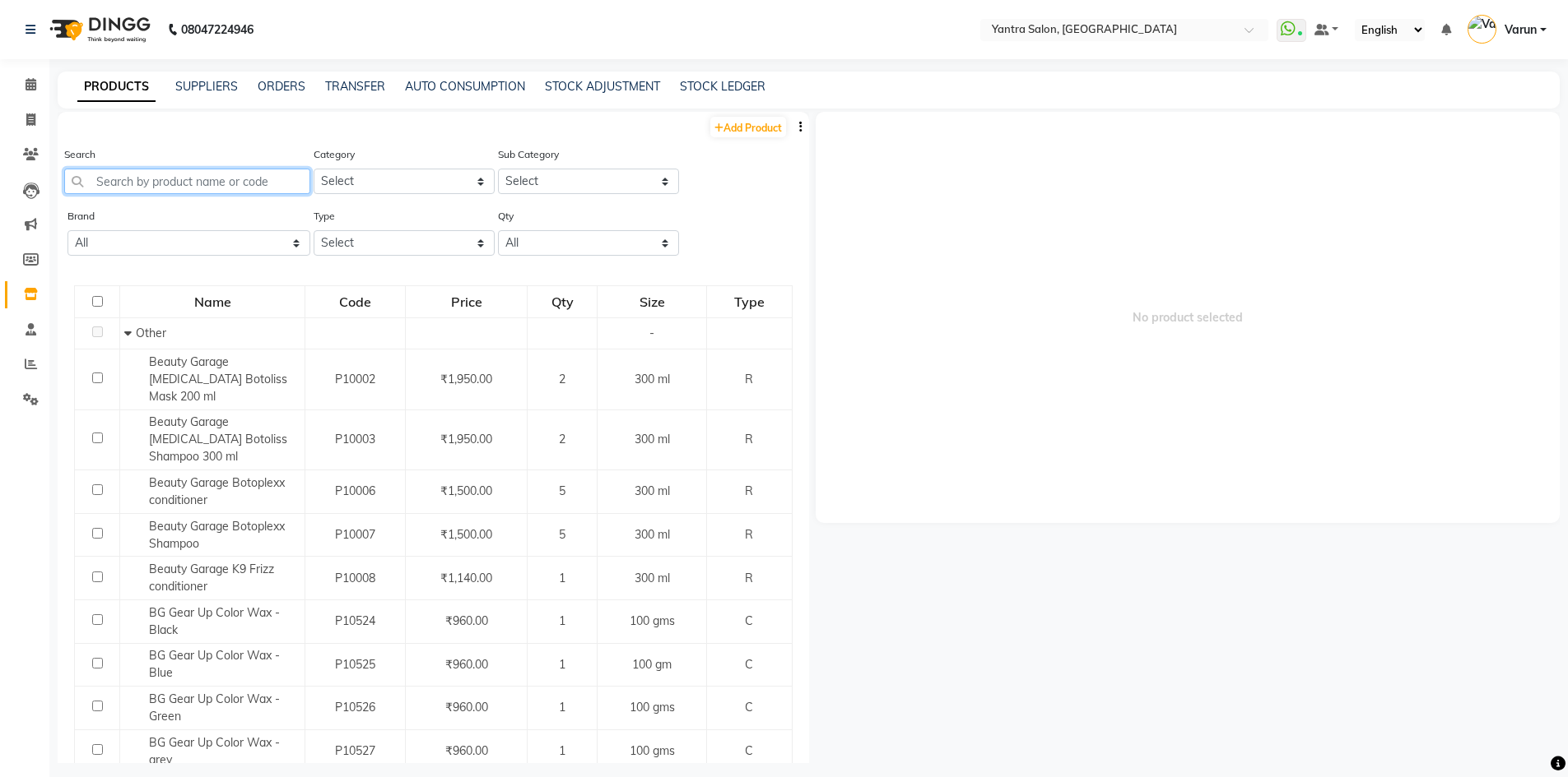
click at [94, 184] on input "text" at bounding box center [188, 181] width 246 height 26
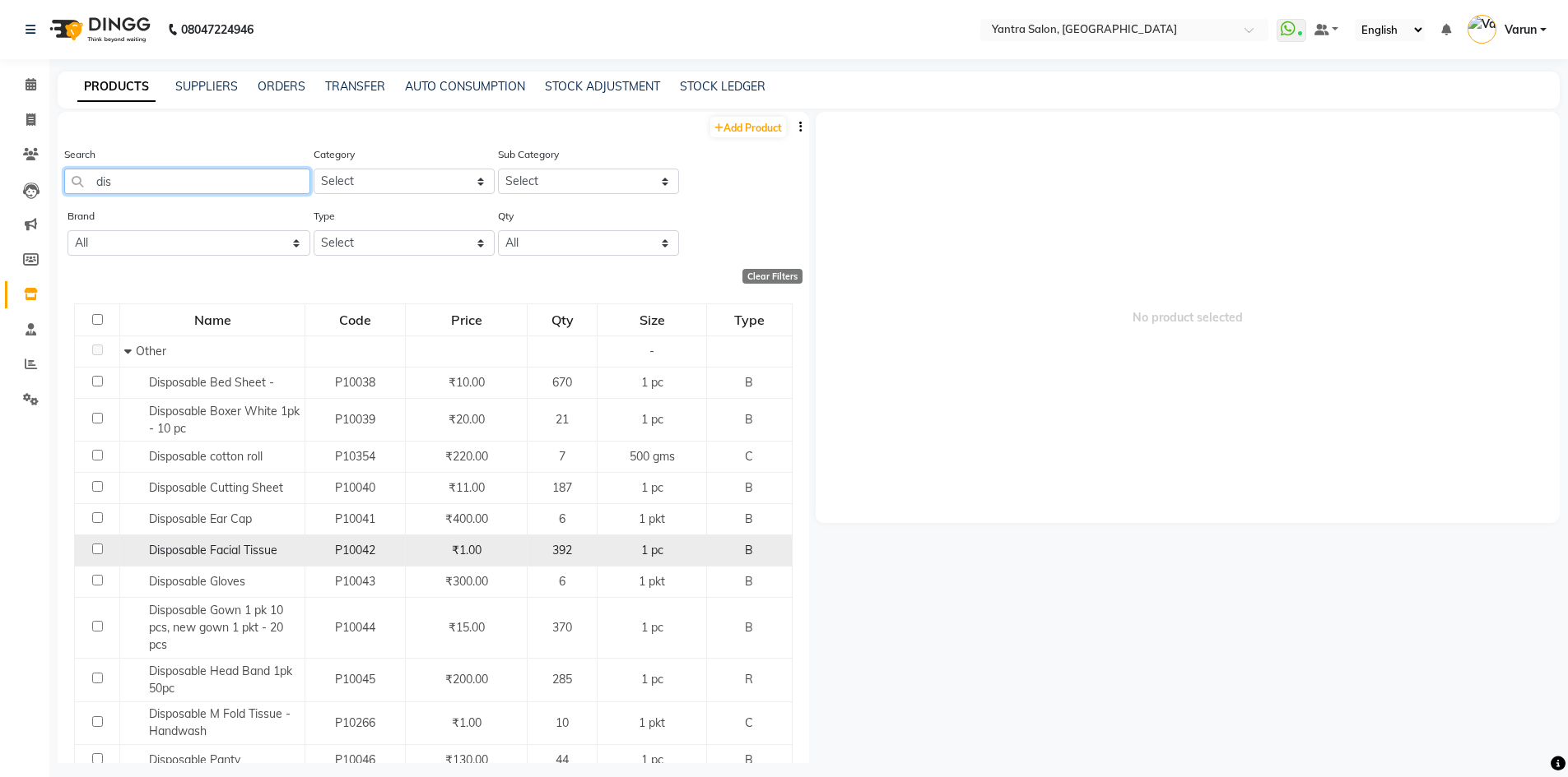
type input "dis"
click at [101, 550] on input "checkbox" at bounding box center [97, 548] width 11 height 11
checkbox input "true"
select select
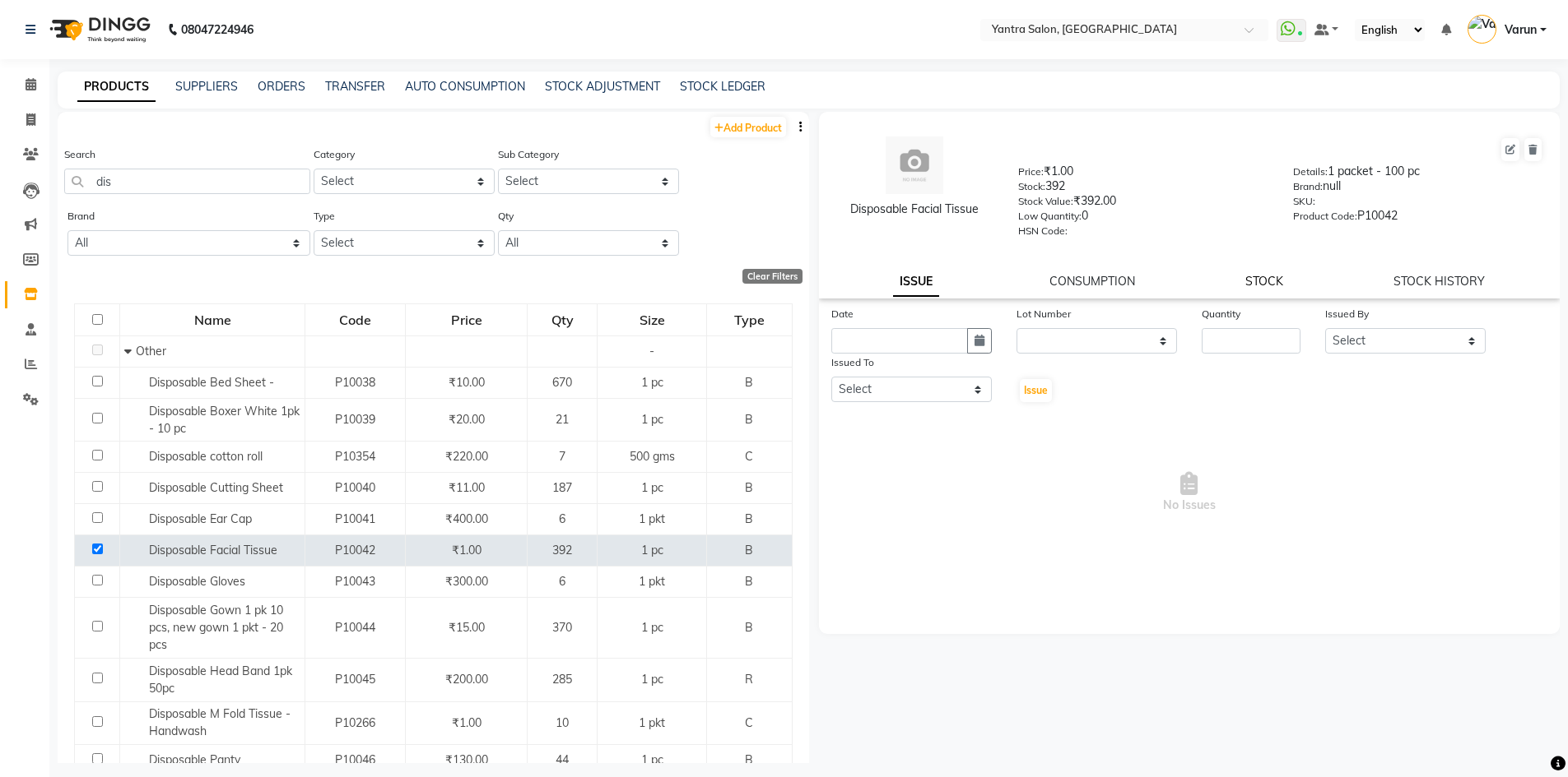
click at [1261, 282] on link "STOCK" at bounding box center [1263, 281] width 38 height 14
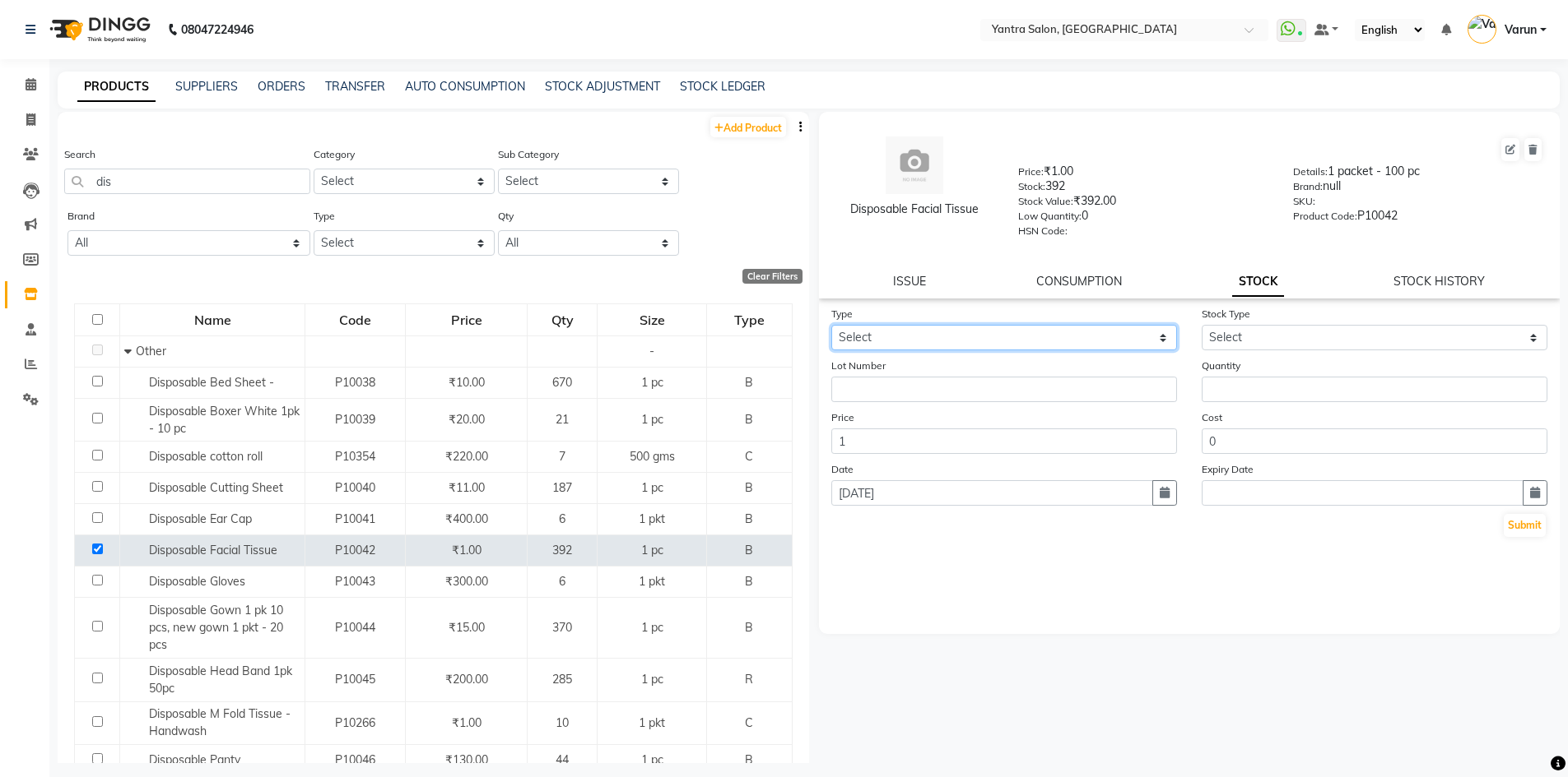
click at [853, 336] on select "Select In Out" at bounding box center [1003, 338] width 345 height 26
select select "out"
click at [831, 325] on select "Select In Out" at bounding box center [1003, 338] width 345 height 26
select select
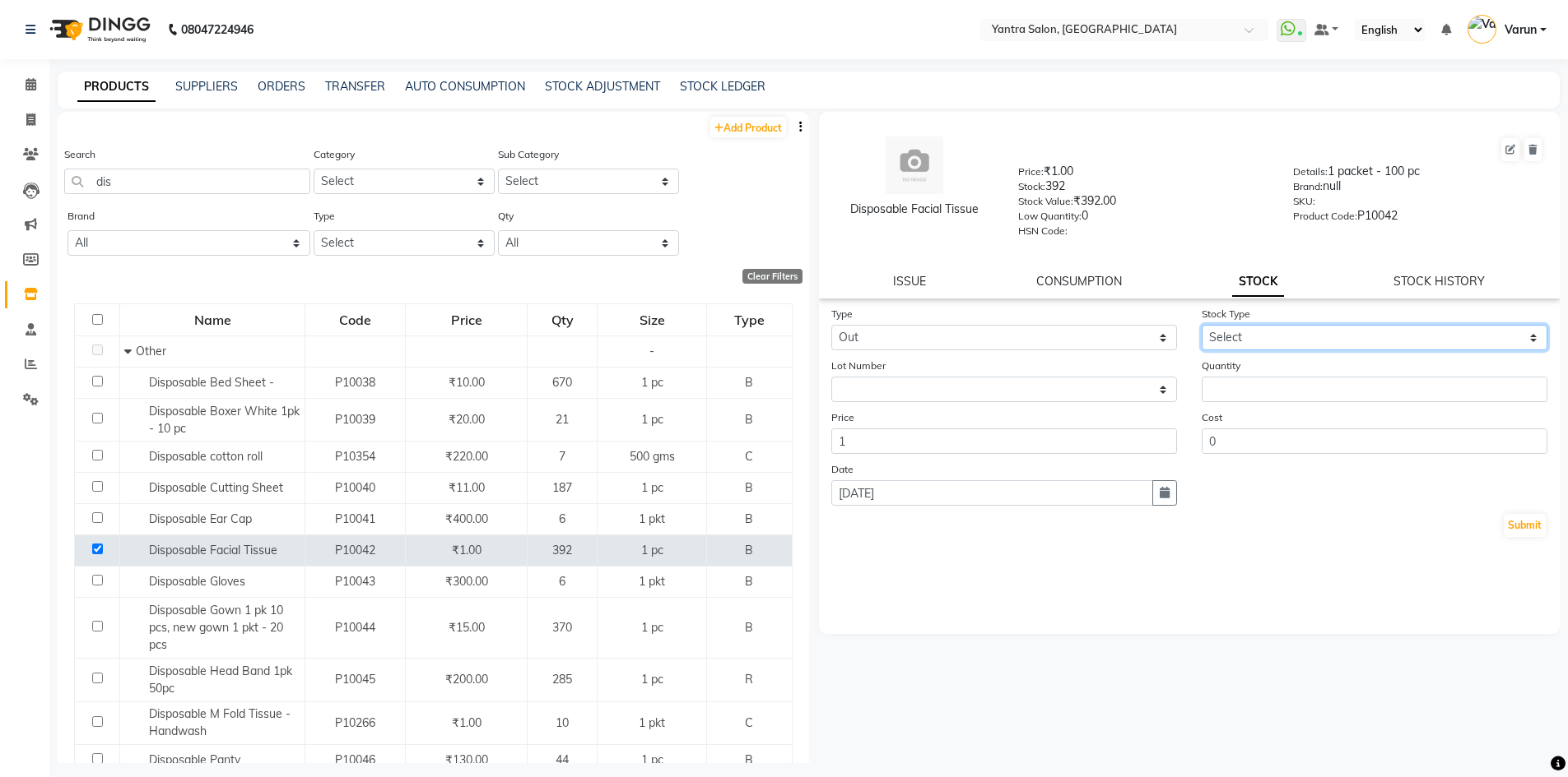
click at [1248, 332] on select "Select Internal Use Damaged Expired Adjustment Return Other" at bounding box center [1374, 338] width 345 height 26
select select "internal use"
click at [1201, 325] on select "Select Internal Use Damaged Expired Adjustment Return Other" at bounding box center [1374, 338] width 345 height 26
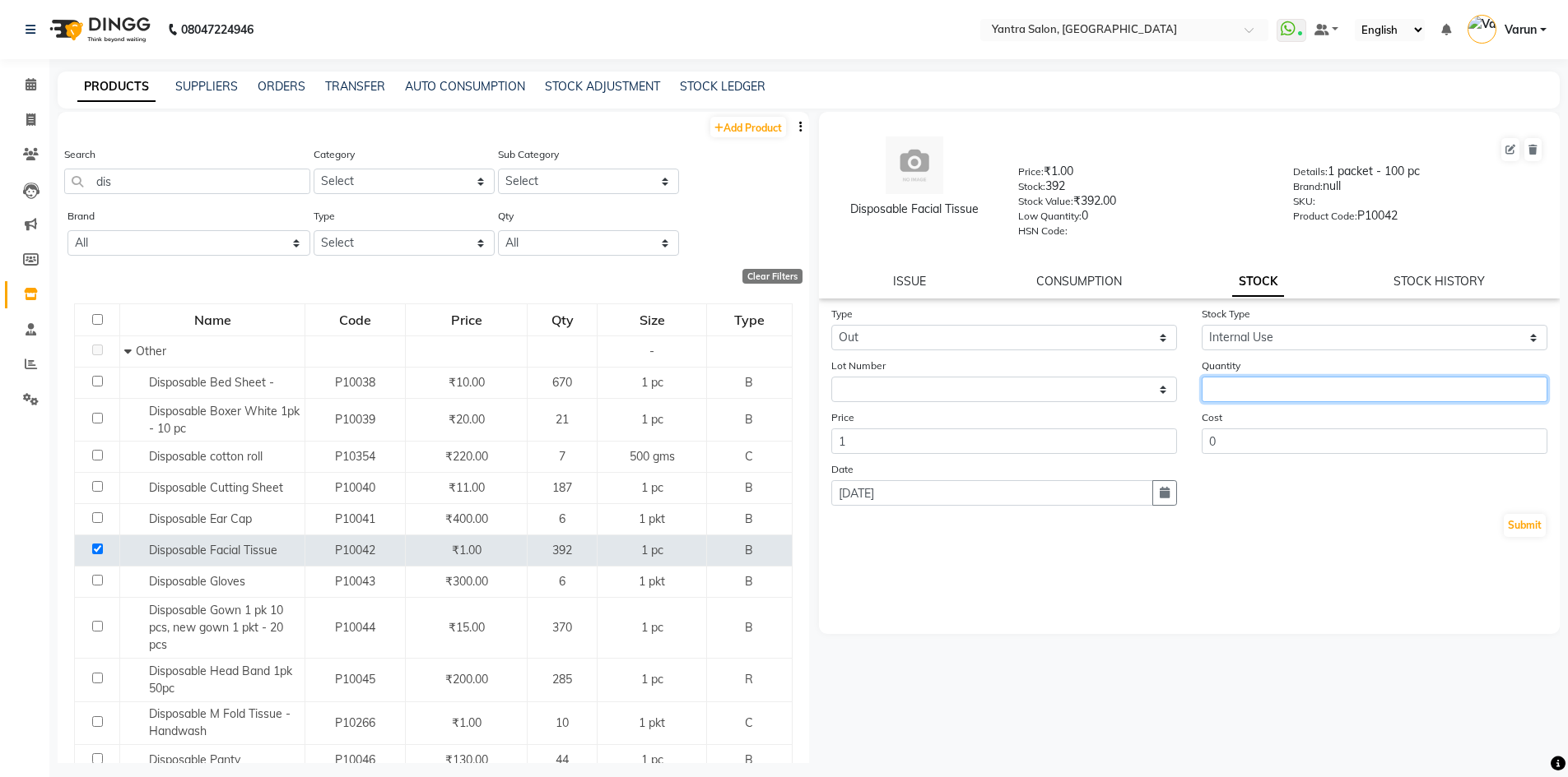
click at [1220, 395] on input "number" at bounding box center [1374, 389] width 345 height 26
type input "10"
click at [1517, 532] on button "Submit" at bounding box center [1525, 526] width 42 height 23
select select
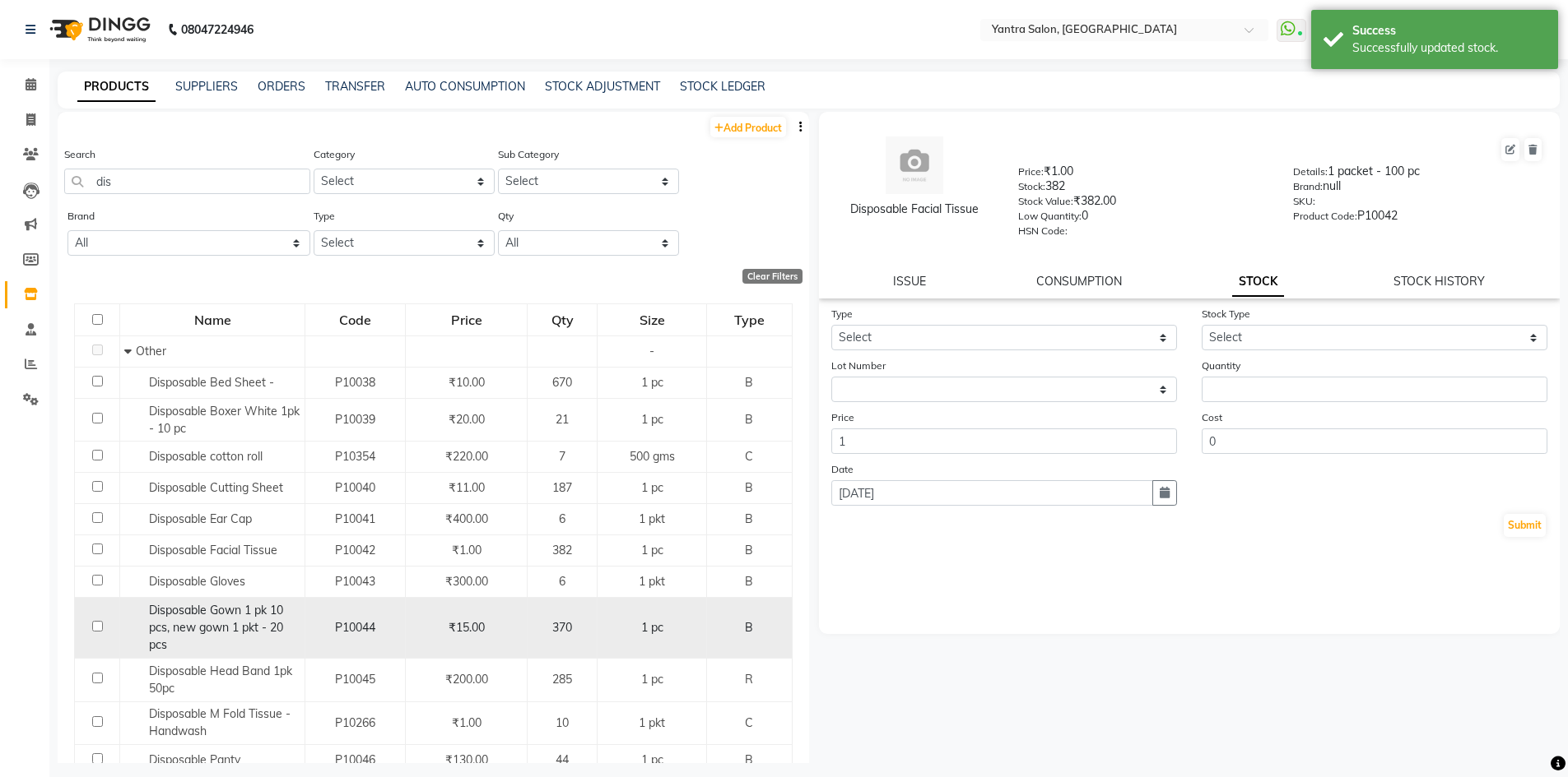
click at [97, 627] on input "checkbox" at bounding box center [97, 626] width 11 height 11
checkbox input "true"
select select
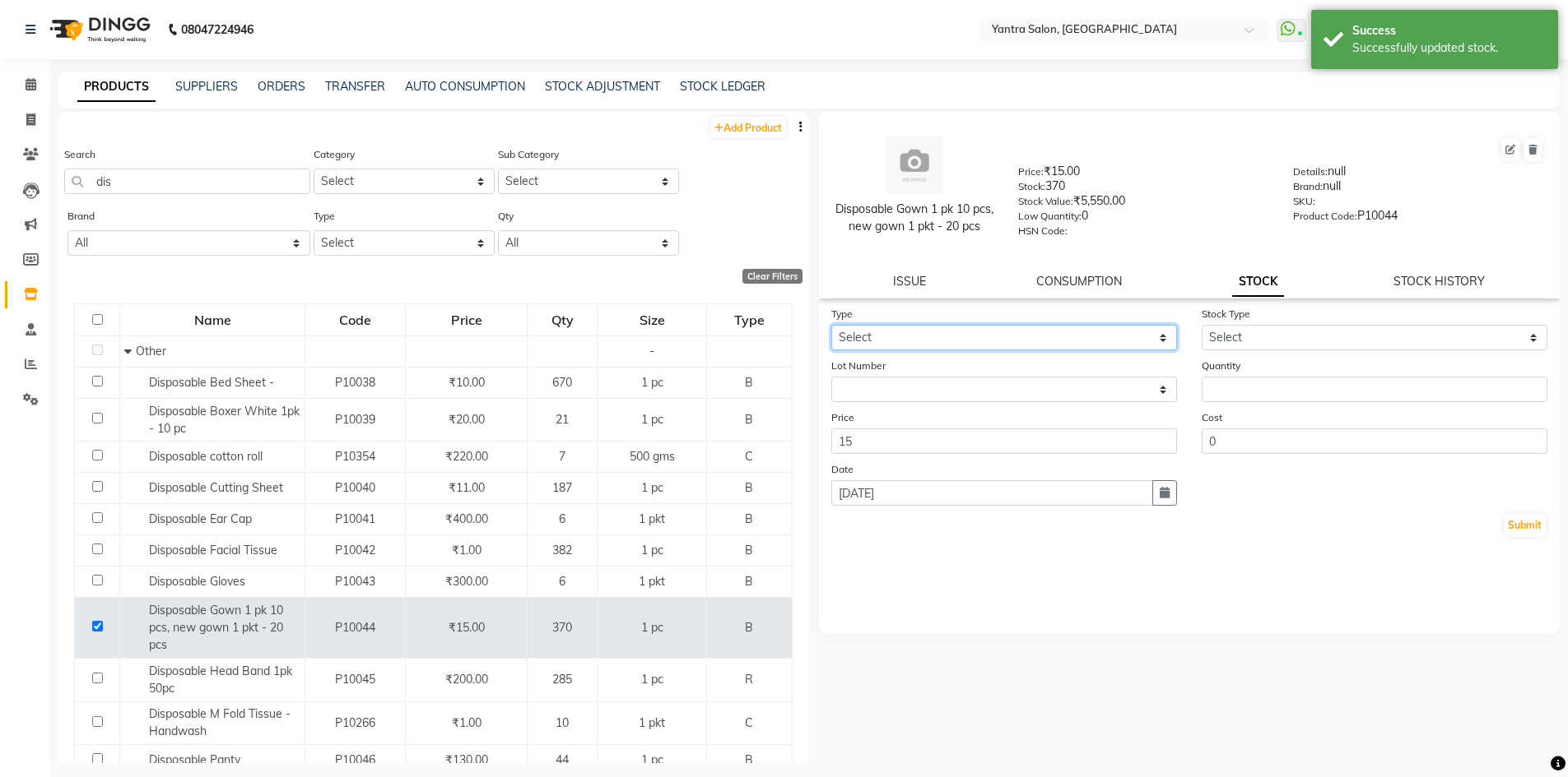
click at [862, 336] on select "Select In Out" at bounding box center [1003, 338] width 345 height 26
select select "out"
click at [831, 325] on select "Select In Out" at bounding box center [1003, 338] width 345 height 26
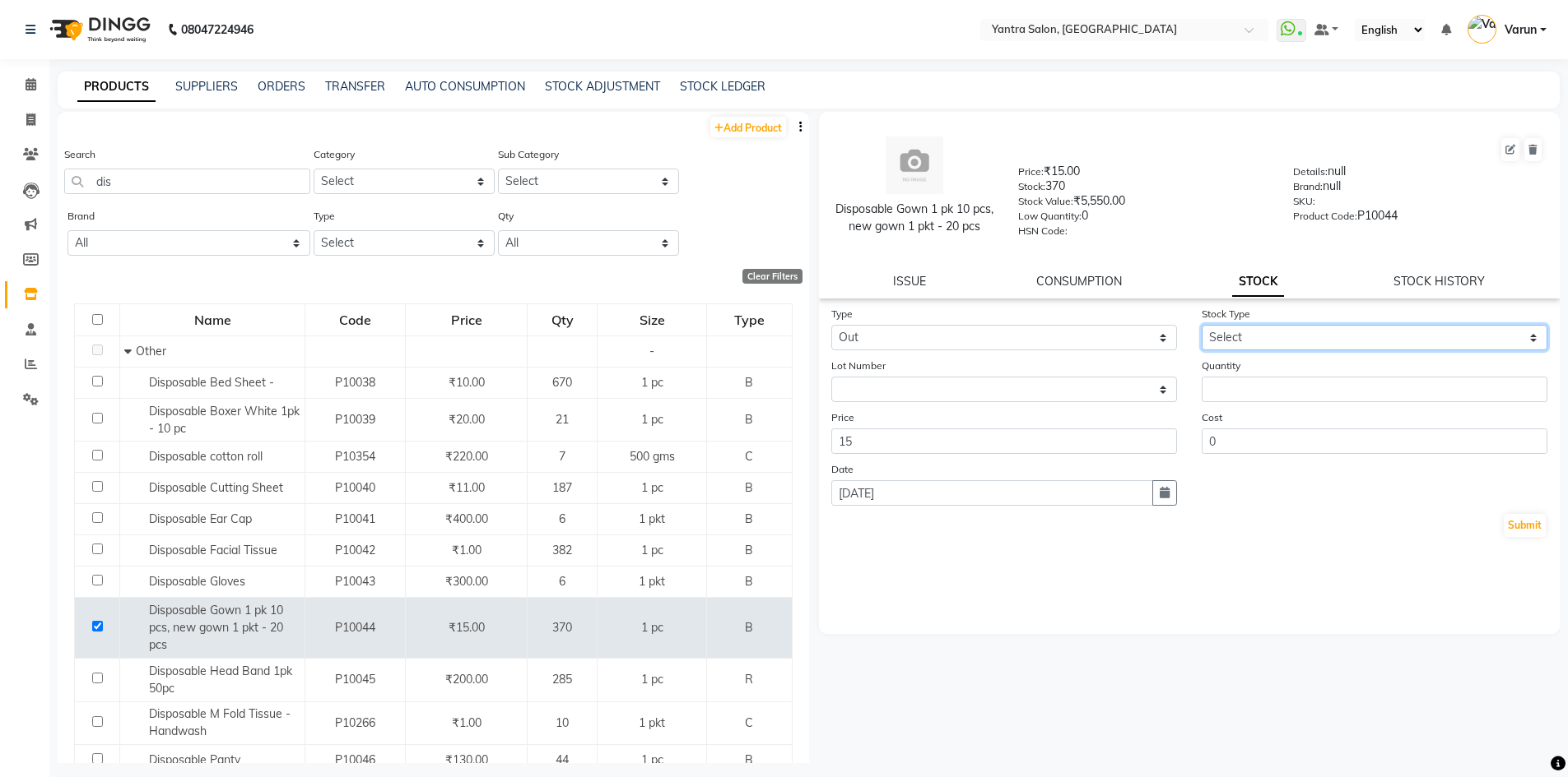
click at [1249, 339] on select "Select Internal Use Damaged Expired Adjustment Return Other" at bounding box center [1374, 338] width 345 height 26
select select "internal use"
click at [1201, 325] on select "Select Internal Use Damaged Expired Adjustment Return Other" at bounding box center [1374, 338] width 345 height 26
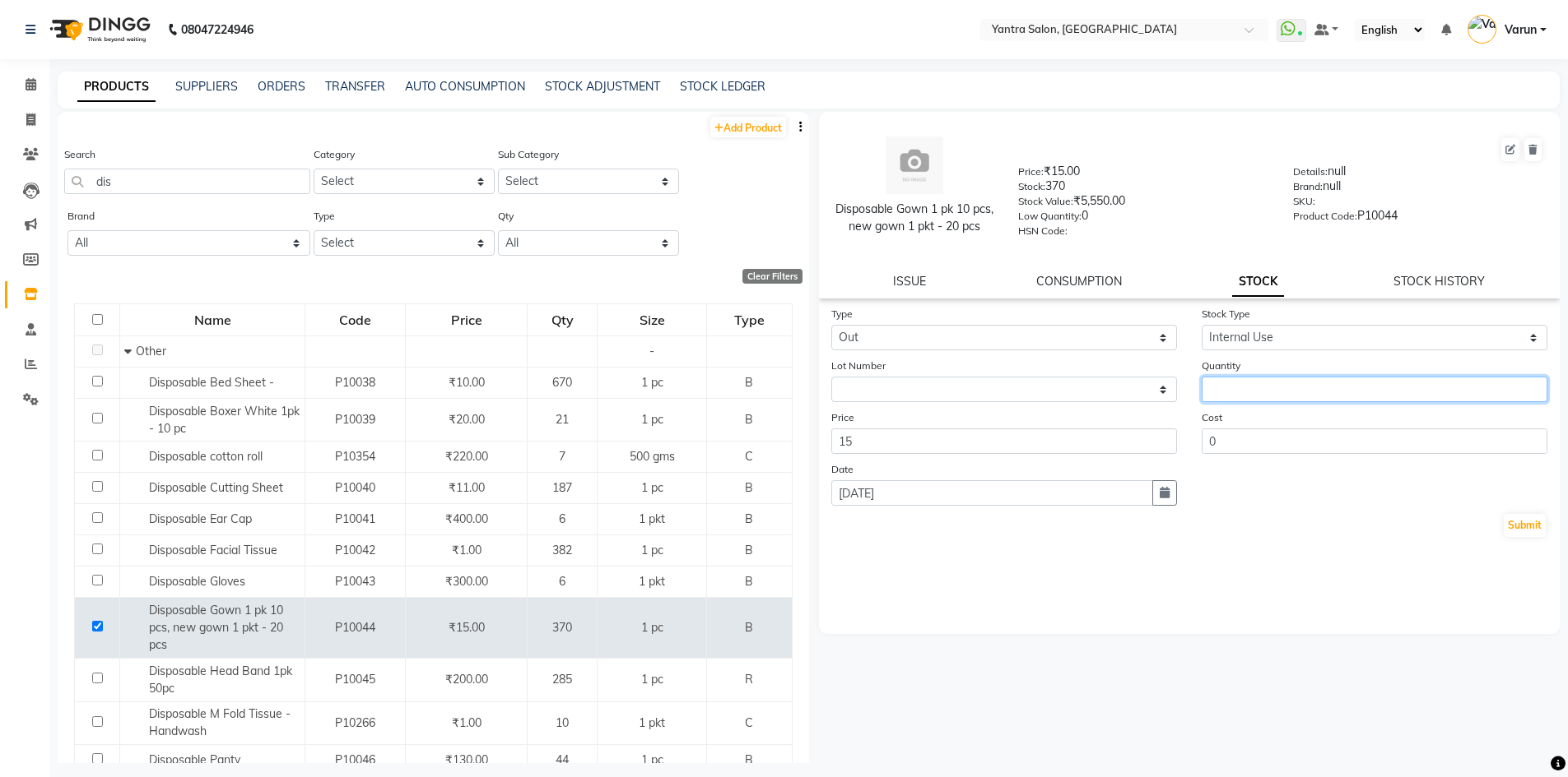
click at [1226, 398] on input "number" at bounding box center [1374, 389] width 345 height 26
type input "10"
click at [1521, 529] on button "Submit" at bounding box center [1525, 526] width 42 height 23
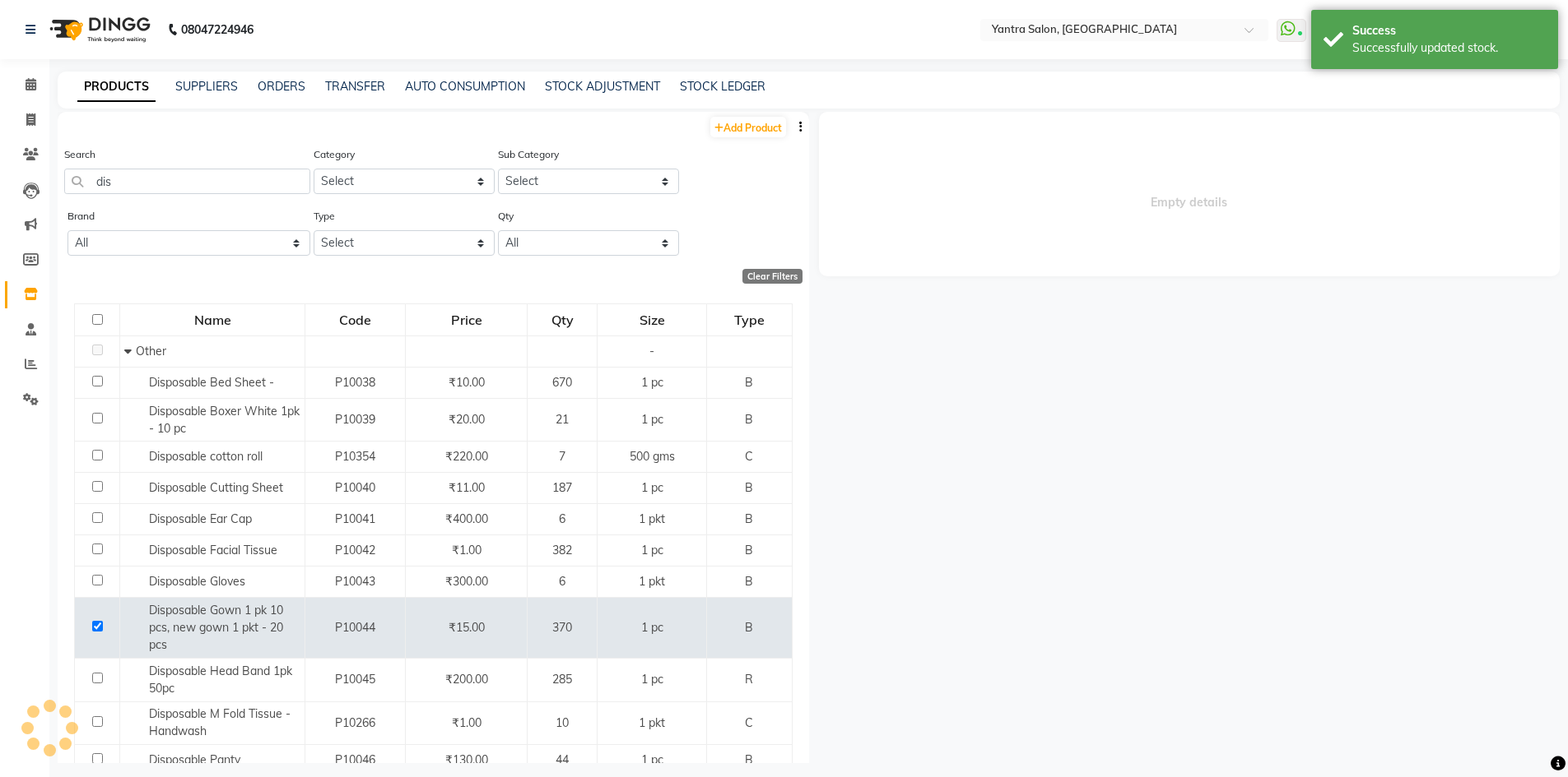
select select
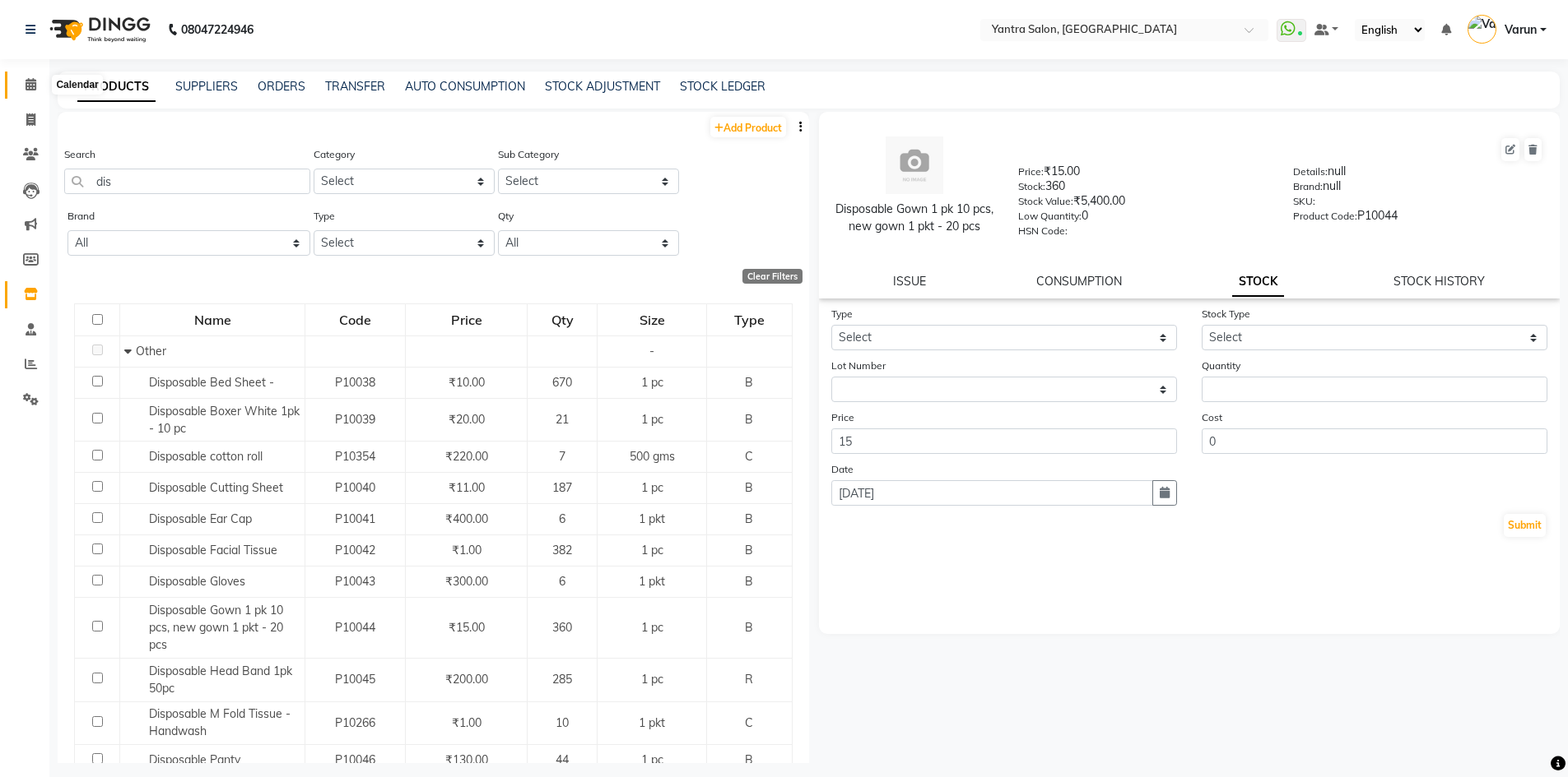
click at [33, 86] on icon at bounding box center [31, 84] width 11 height 13
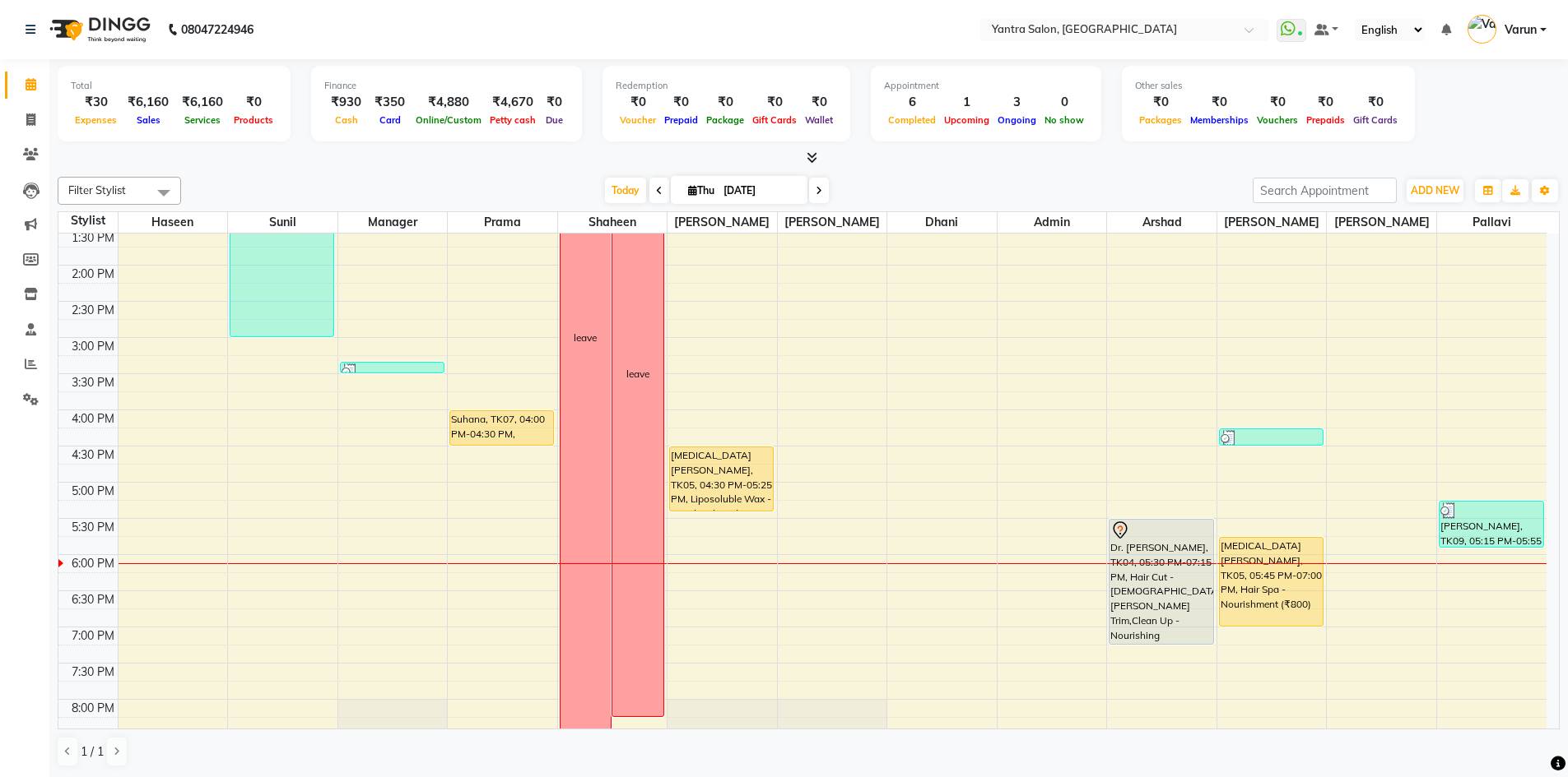
scroll to position [439, 0]
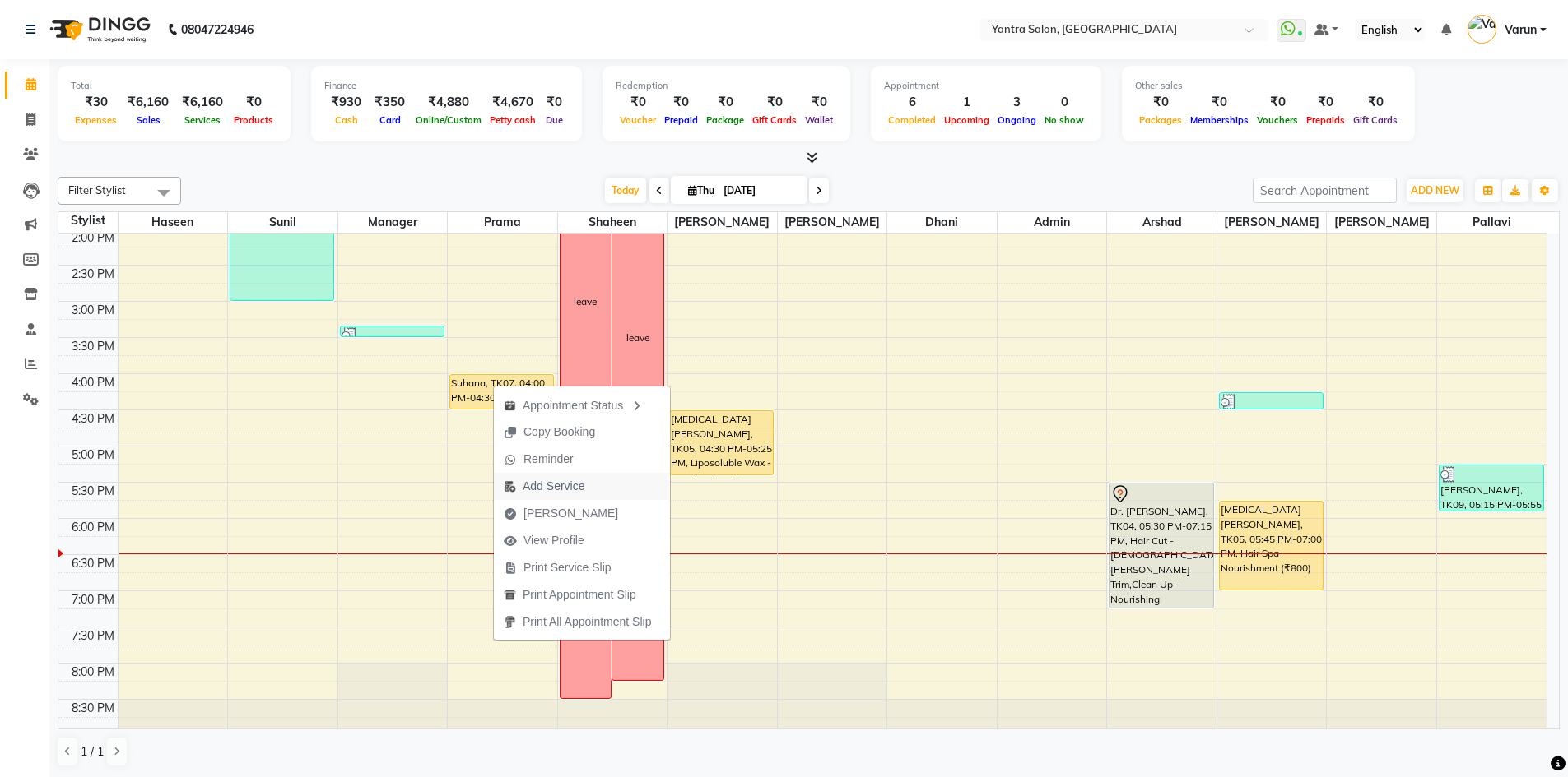
click at [542, 487] on span "Add Service" at bounding box center [553, 487] width 62 height 17
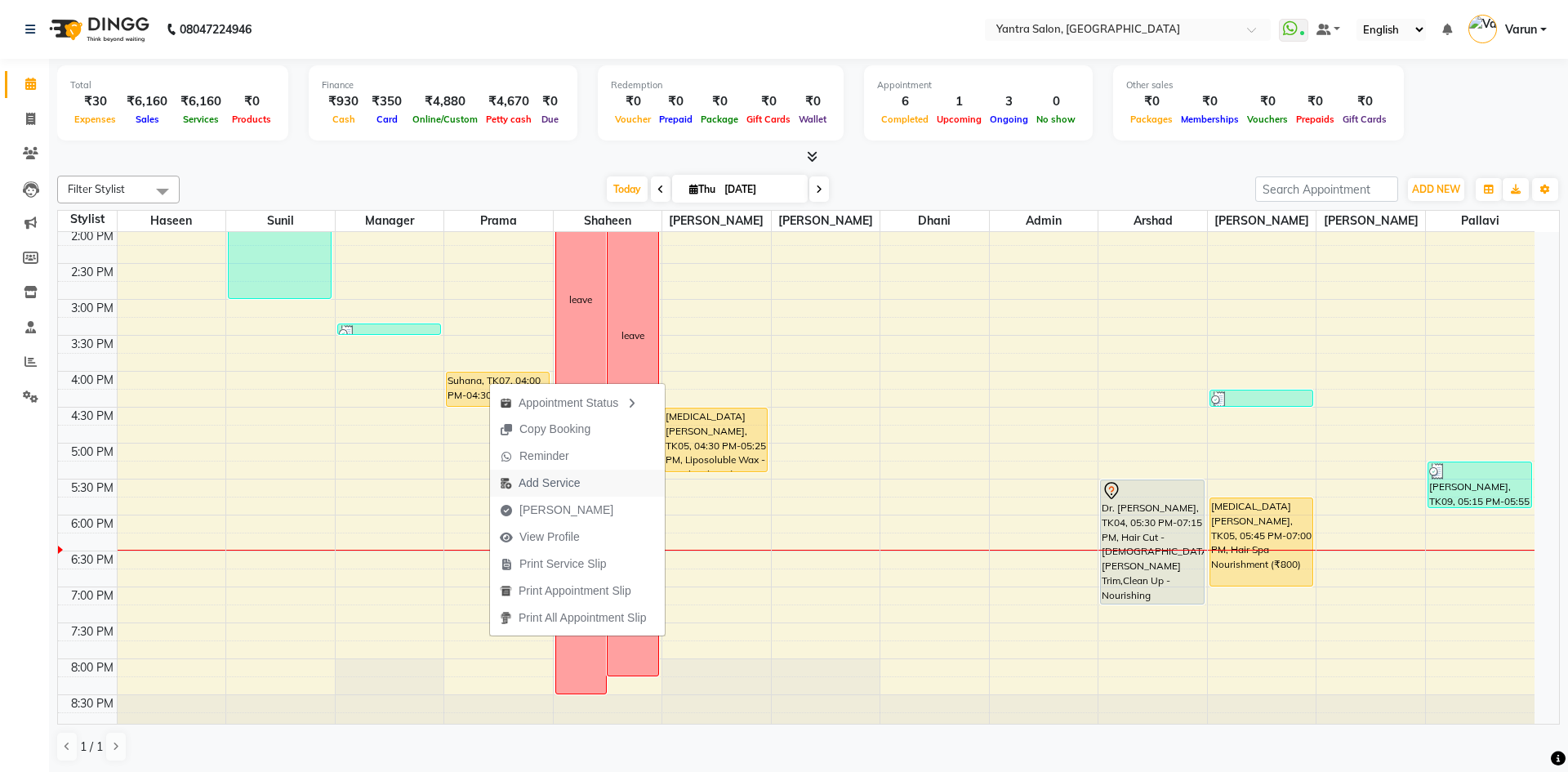
select select "73201"
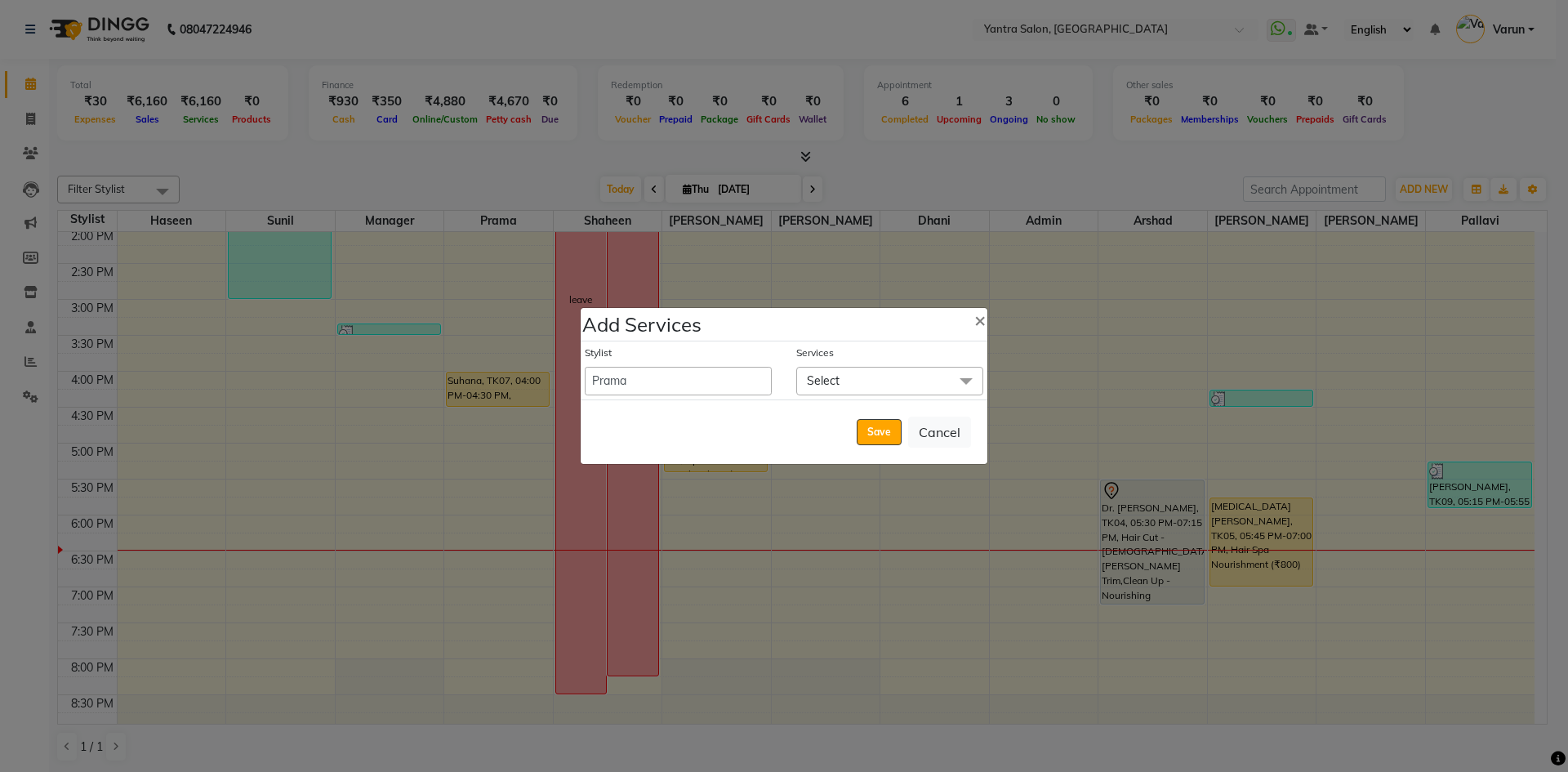
click at [839, 382] on span "Select" at bounding box center [890, 381] width 187 height 29
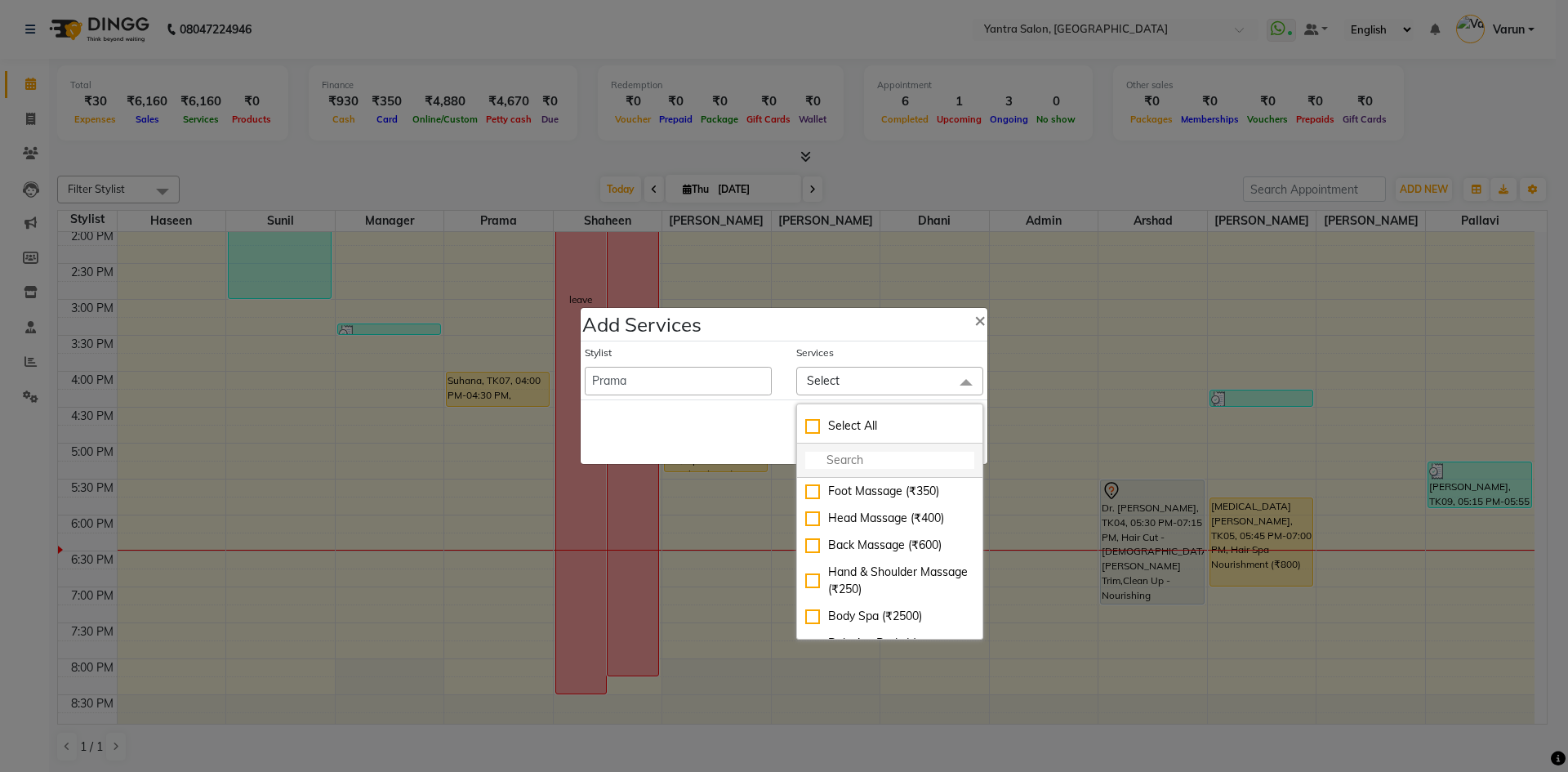
click at [835, 455] on input "multiselect-search" at bounding box center [889, 461] width 169 height 17
type input "pedicur"
click at [816, 540] on div "Pedicure - Regular (₹800)" at bounding box center [889, 536] width 169 height 17
checkbox input "true"
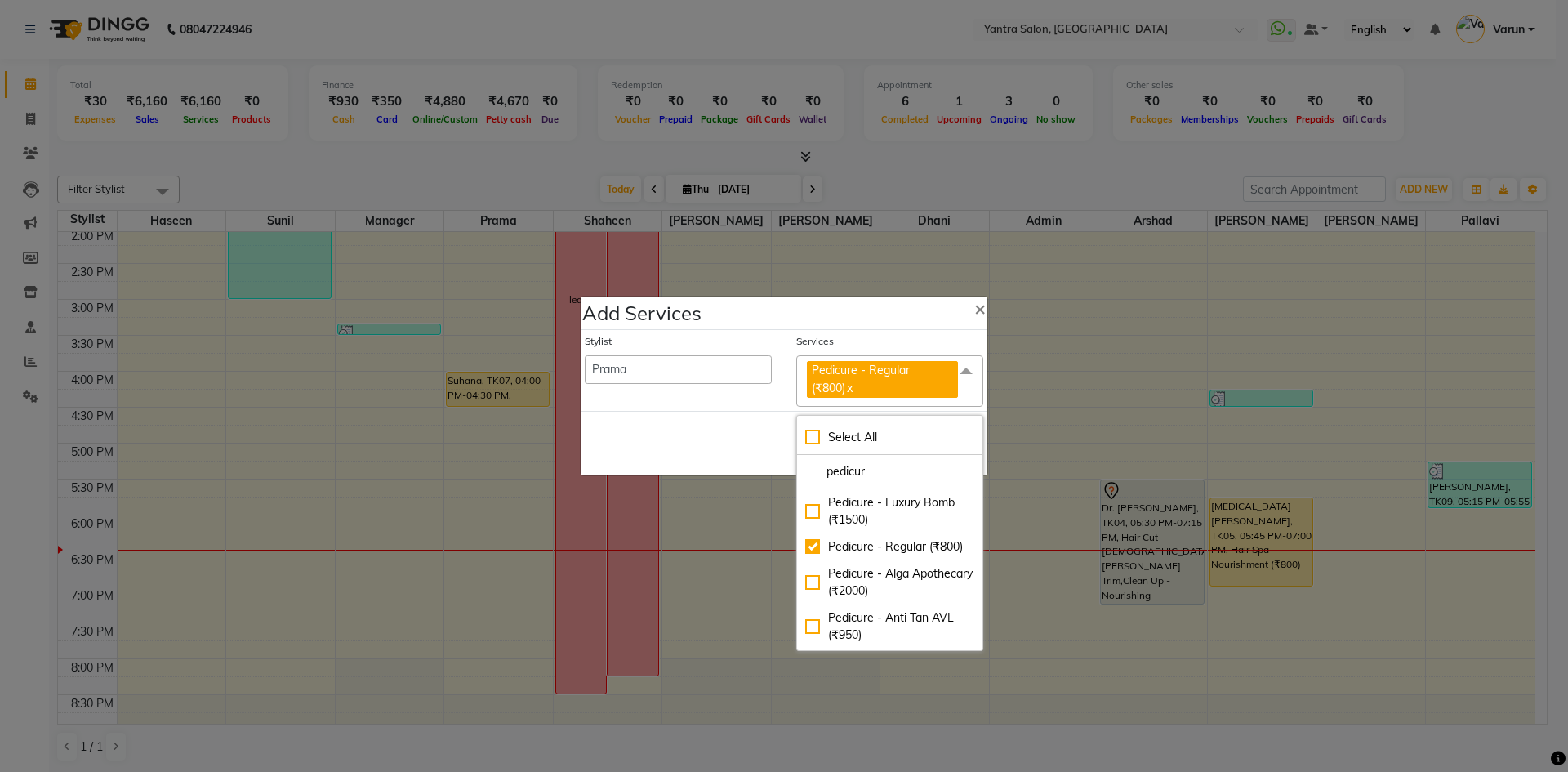
click at [965, 371] on span at bounding box center [966, 371] width 32 height 32
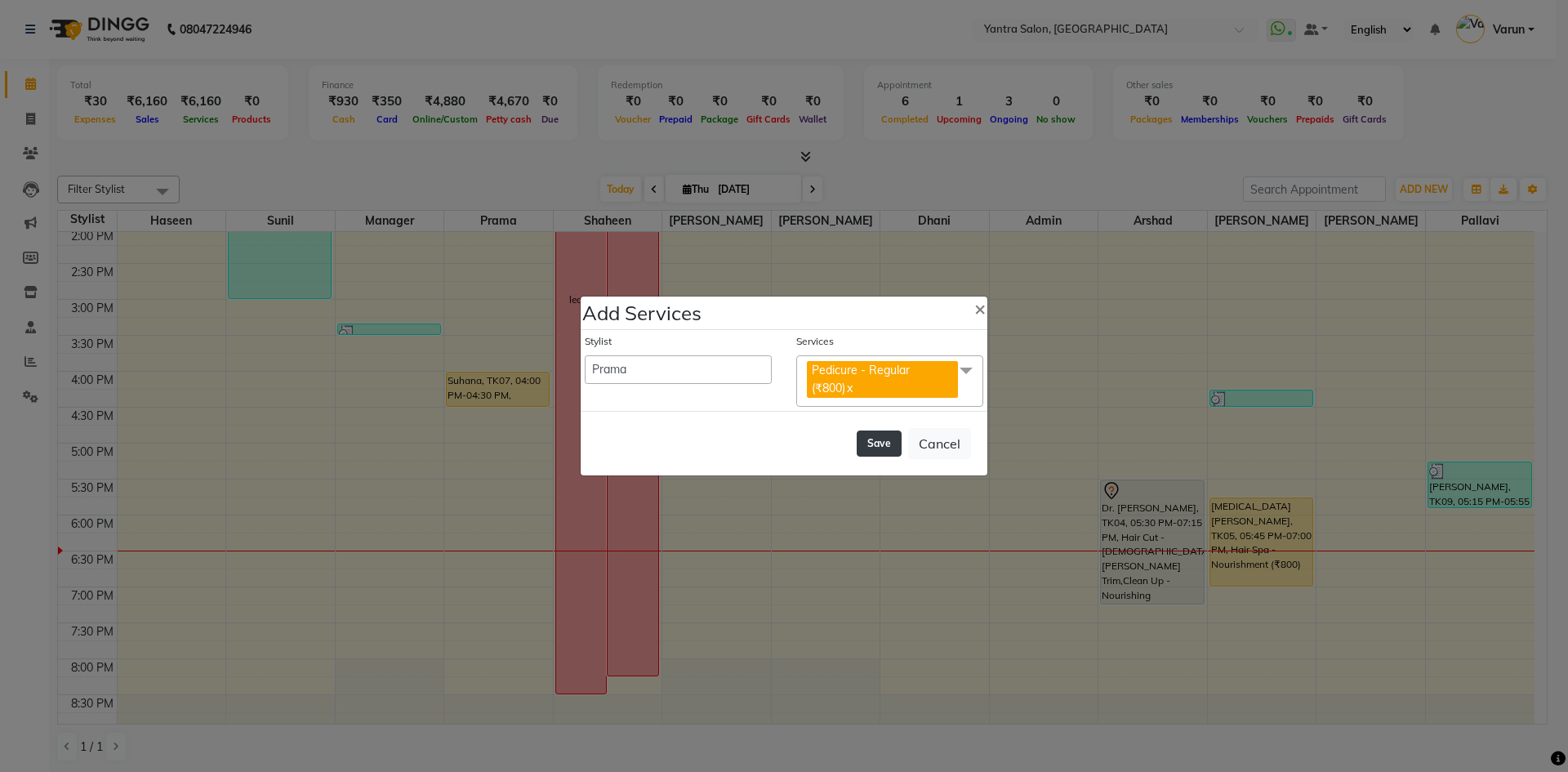
click at [883, 445] on button "Save" at bounding box center [879, 443] width 45 height 26
select select "72664"
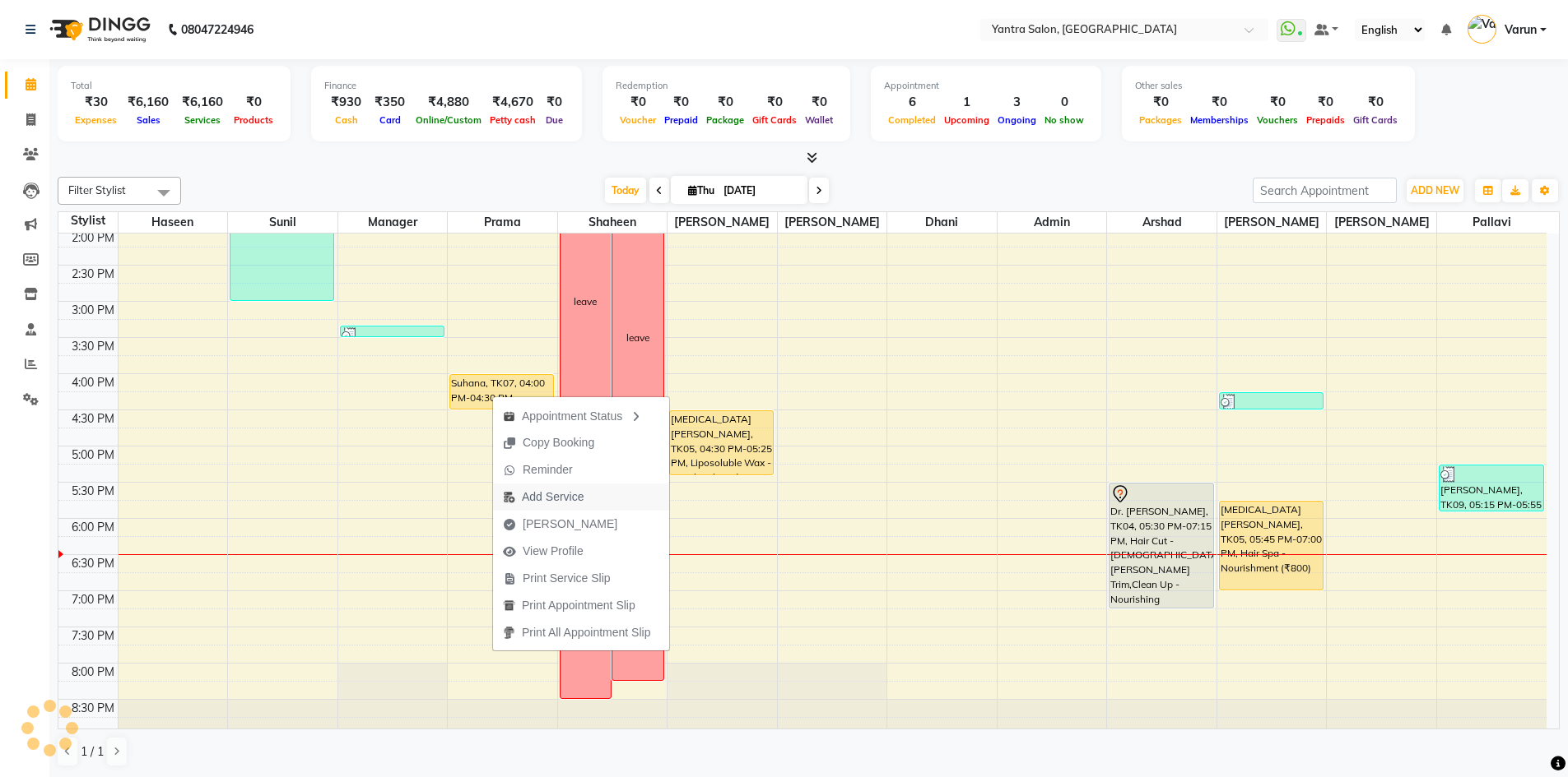
click at [534, 493] on span "Add Service" at bounding box center [552, 497] width 62 height 17
select select "73201"
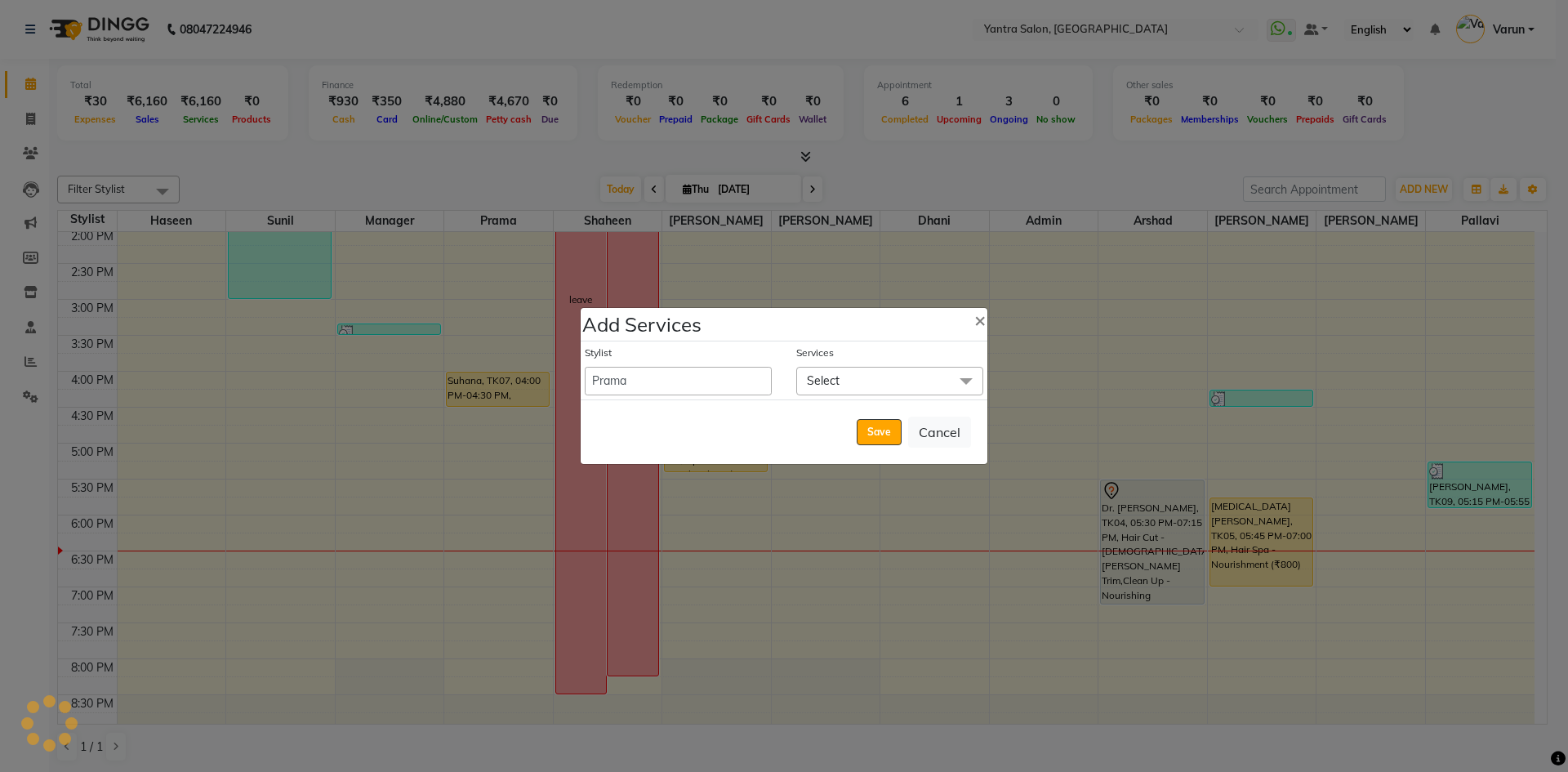
click at [838, 383] on span "Select" at bounding box center [823, 380] width 32 height 14
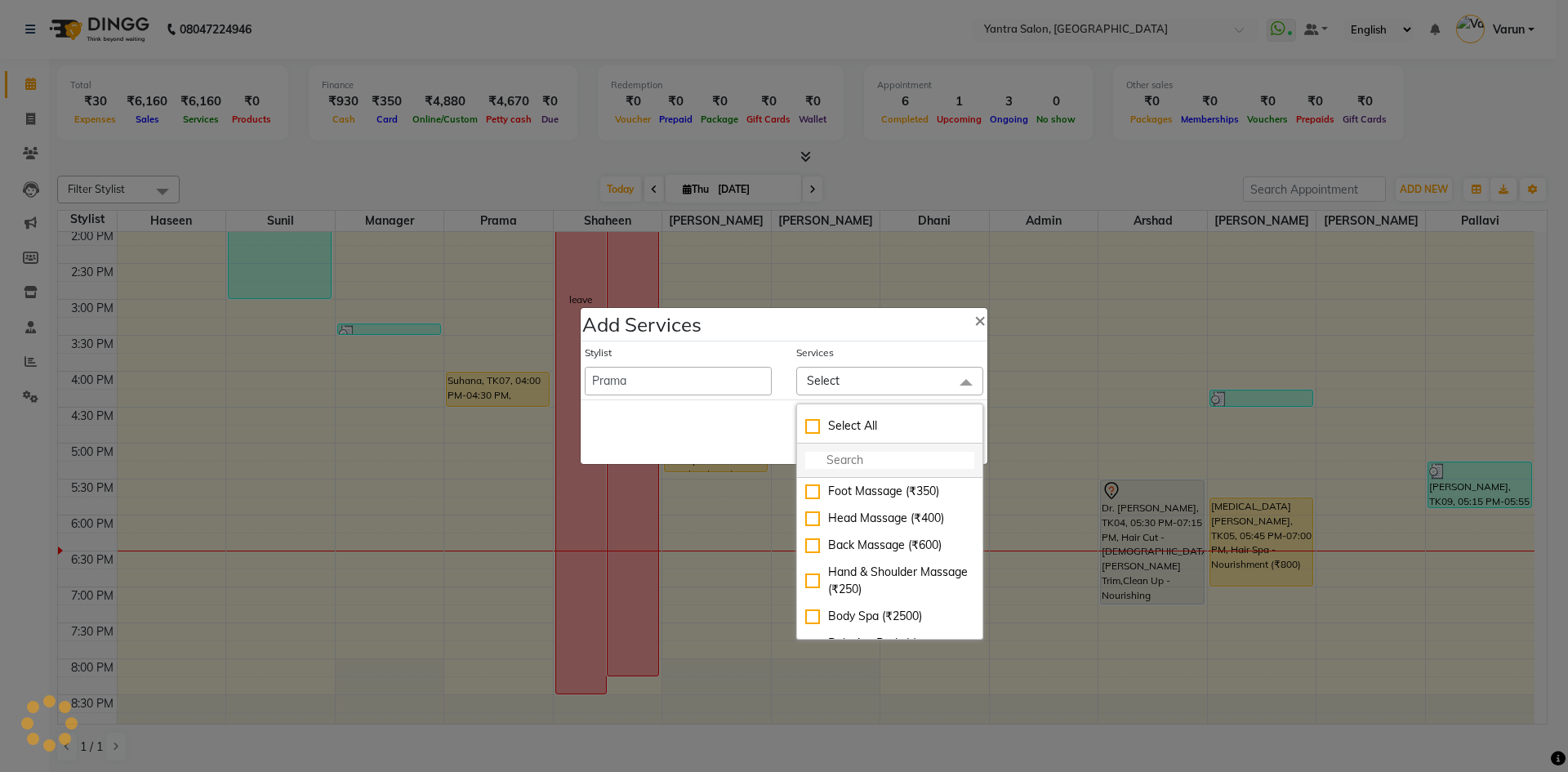
click at [821, 466] on input "multiselect-search" at bounding box center [889, 461] width 169 height 17
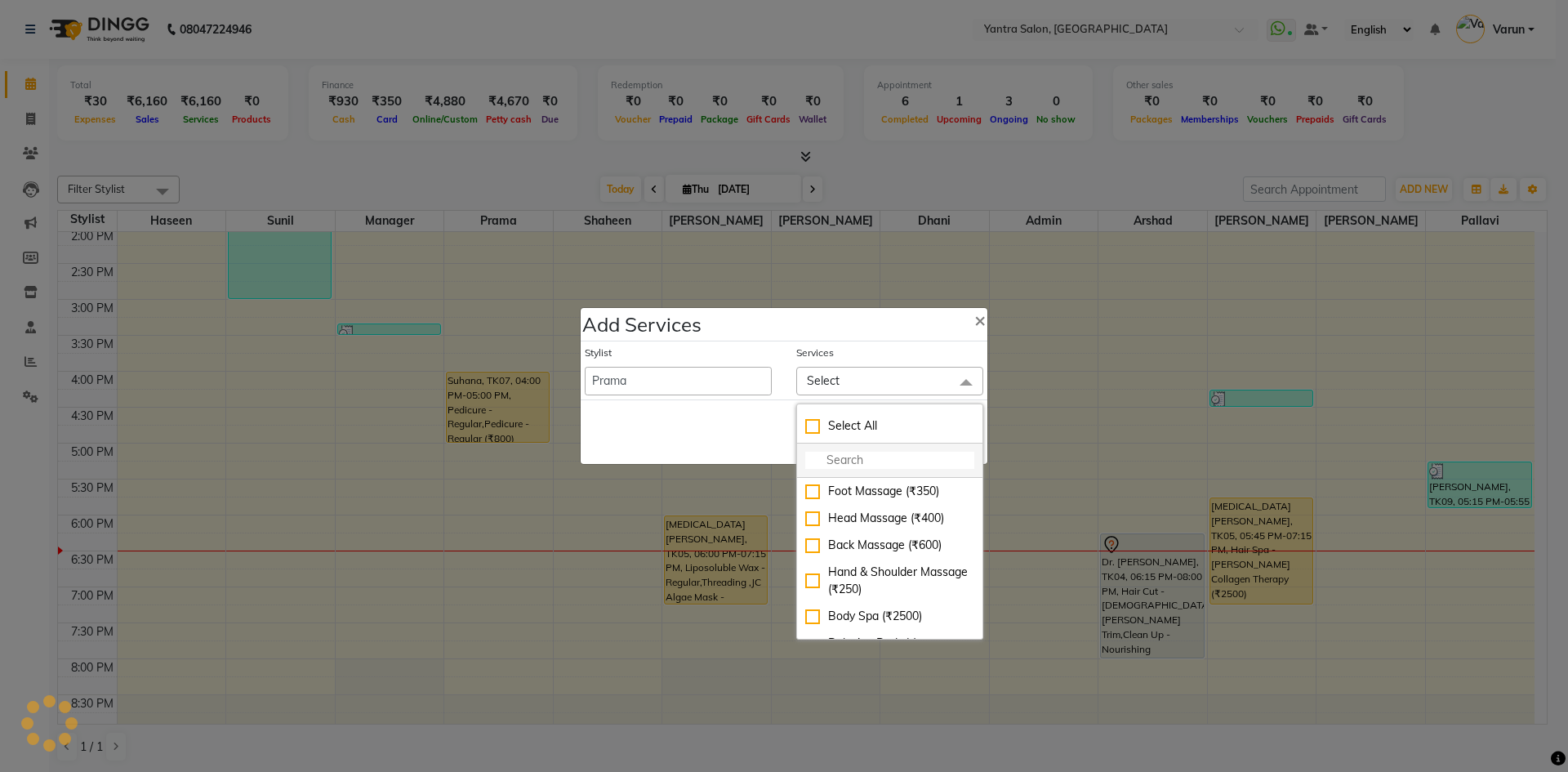
type input "r"
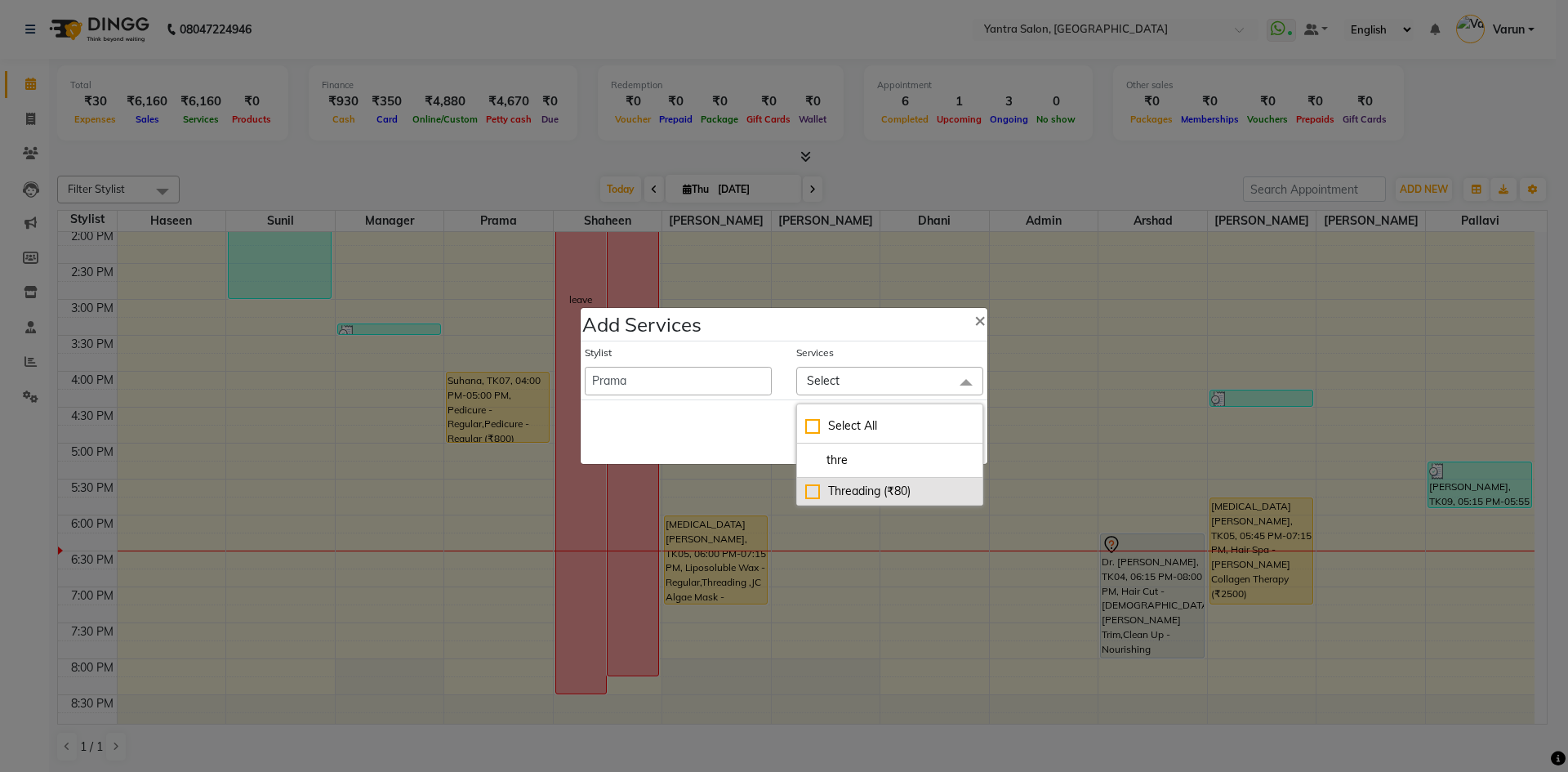
type input "thre"
click at [816, 490] on div "Threading (₹80)" at bounding box center [889, 492] width 169 height 17
checkbox input "true"
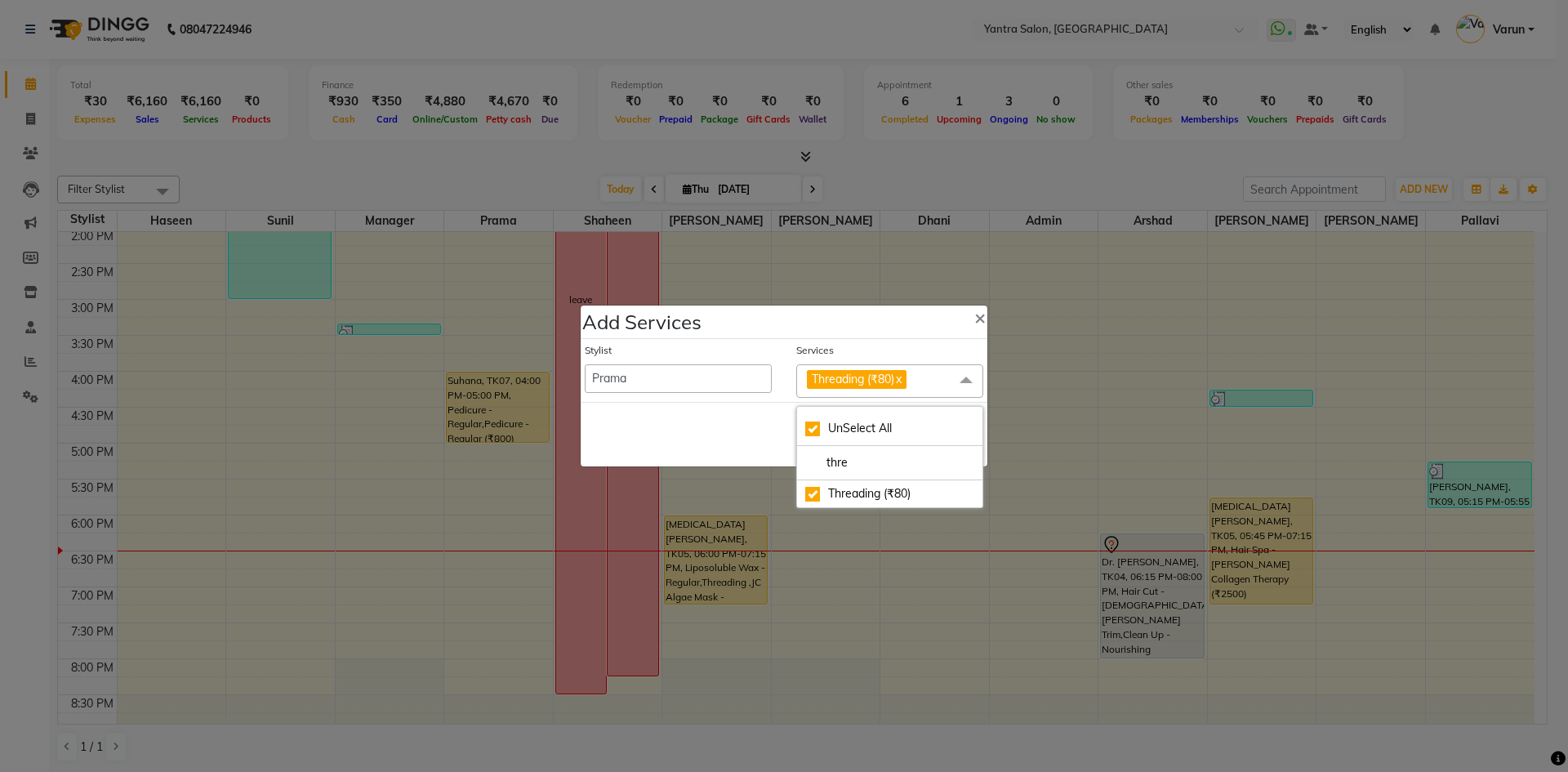
click at [967, 377] on span at bounding box center [966, 380] width 32 height 32
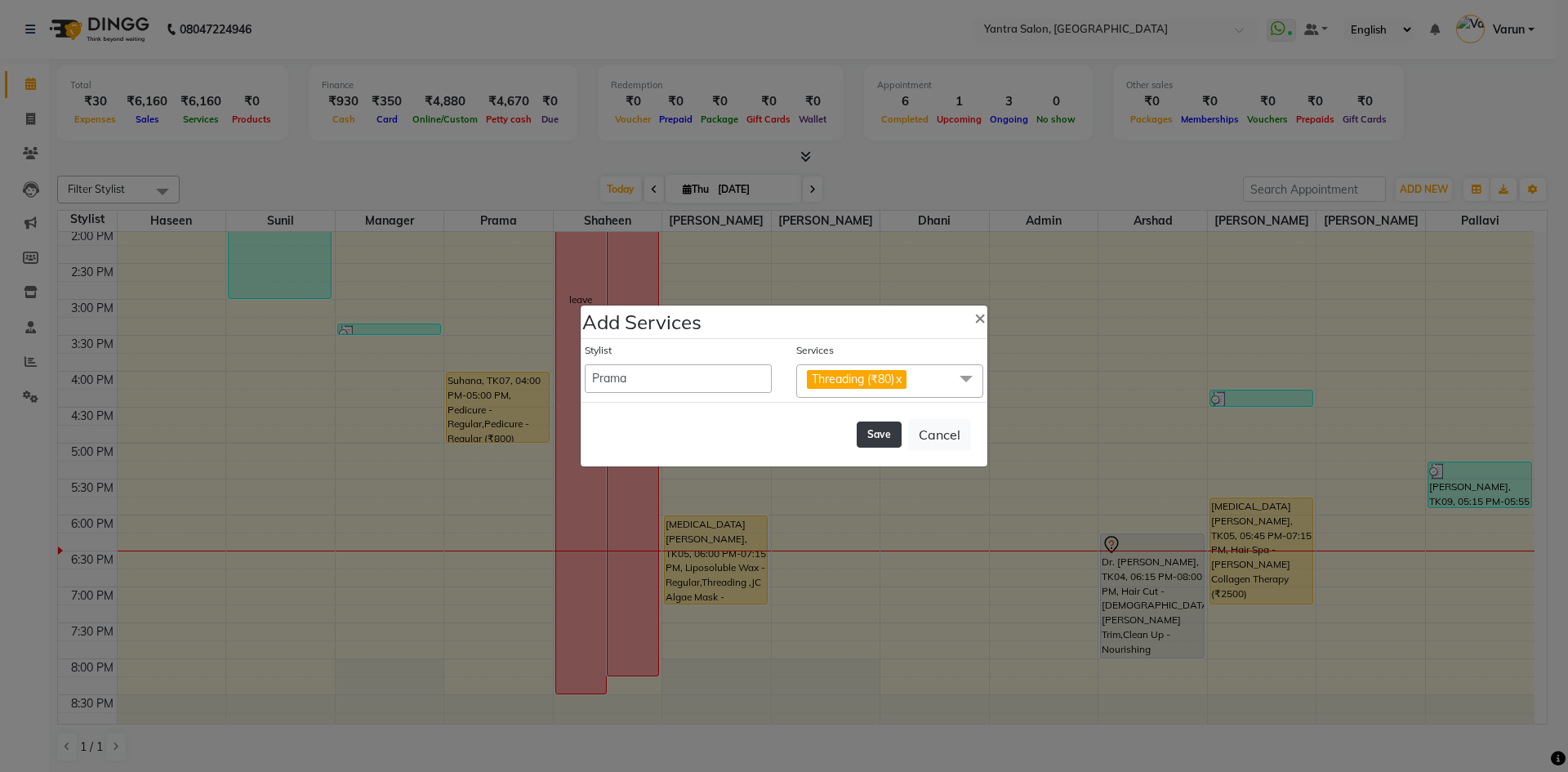
click at [880, 439] on button "Save" at bounding box center [879, 434] width 45 height 26
select select "72664"
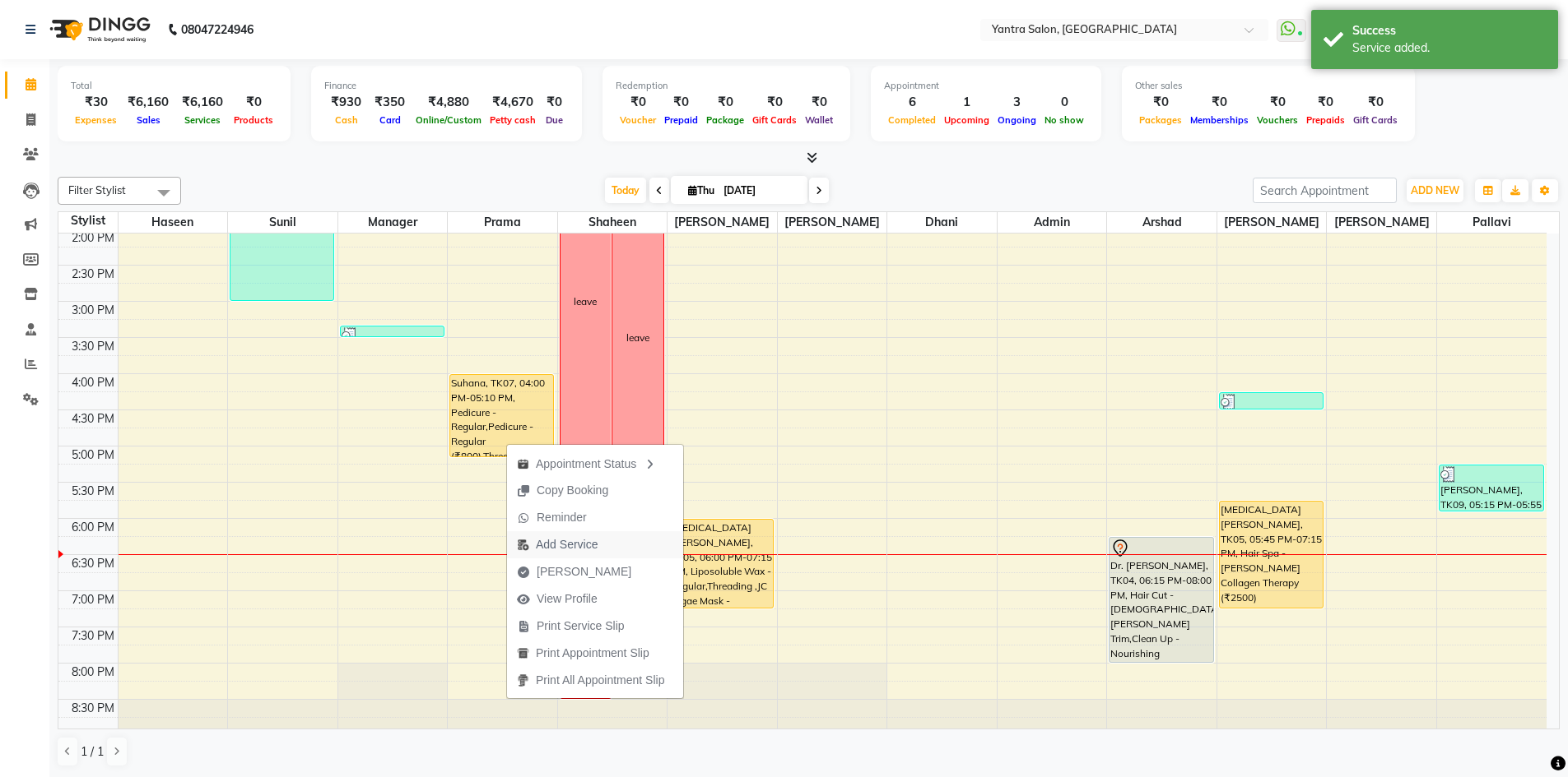
click at [562, 545] on span "Add Service" at bounding box center [567, 545] width 62 height 17
select select "73201"
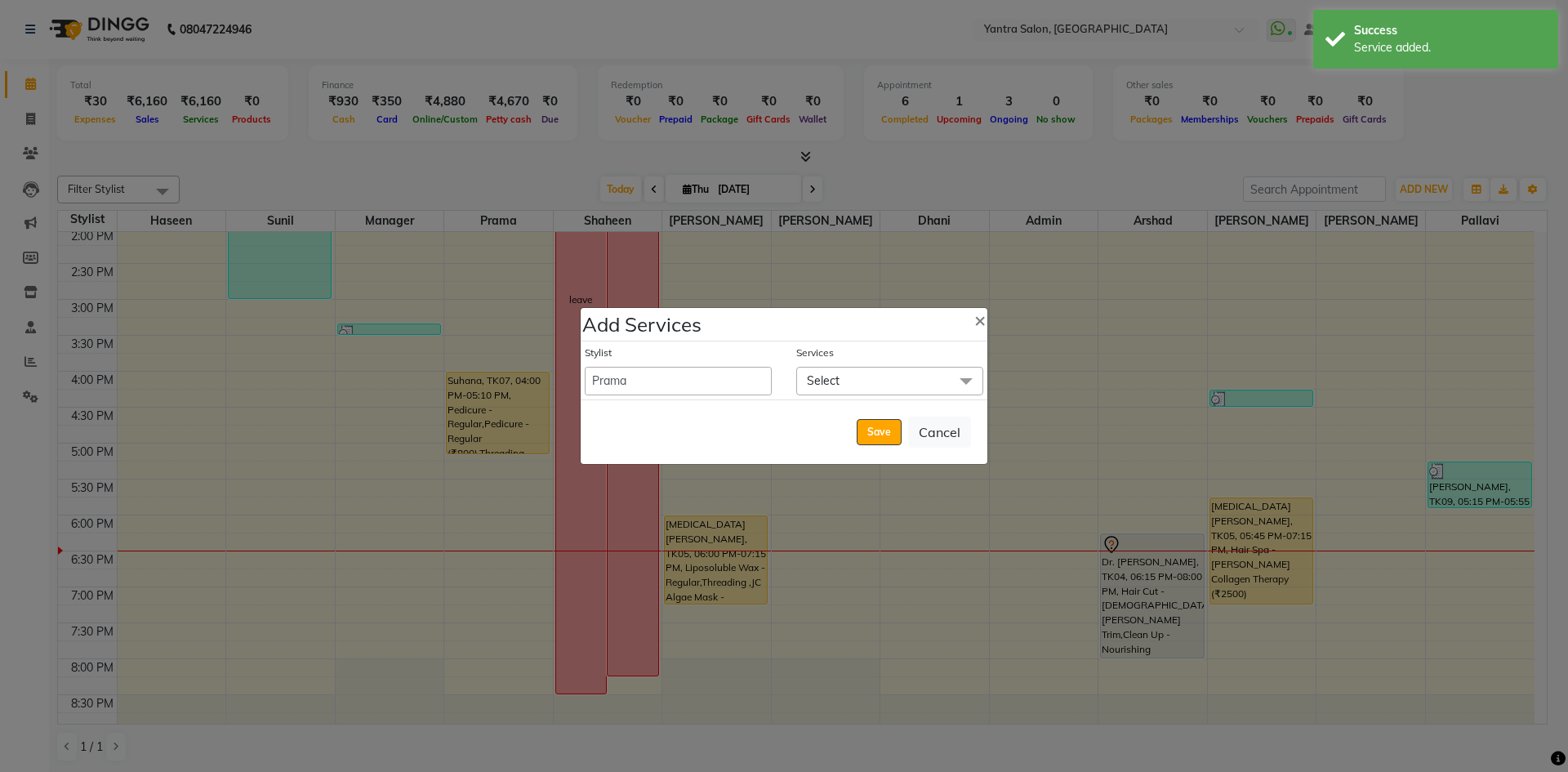
click at [834, 378] on span "Select" at bounding box center [823, 380] width 32 height 14
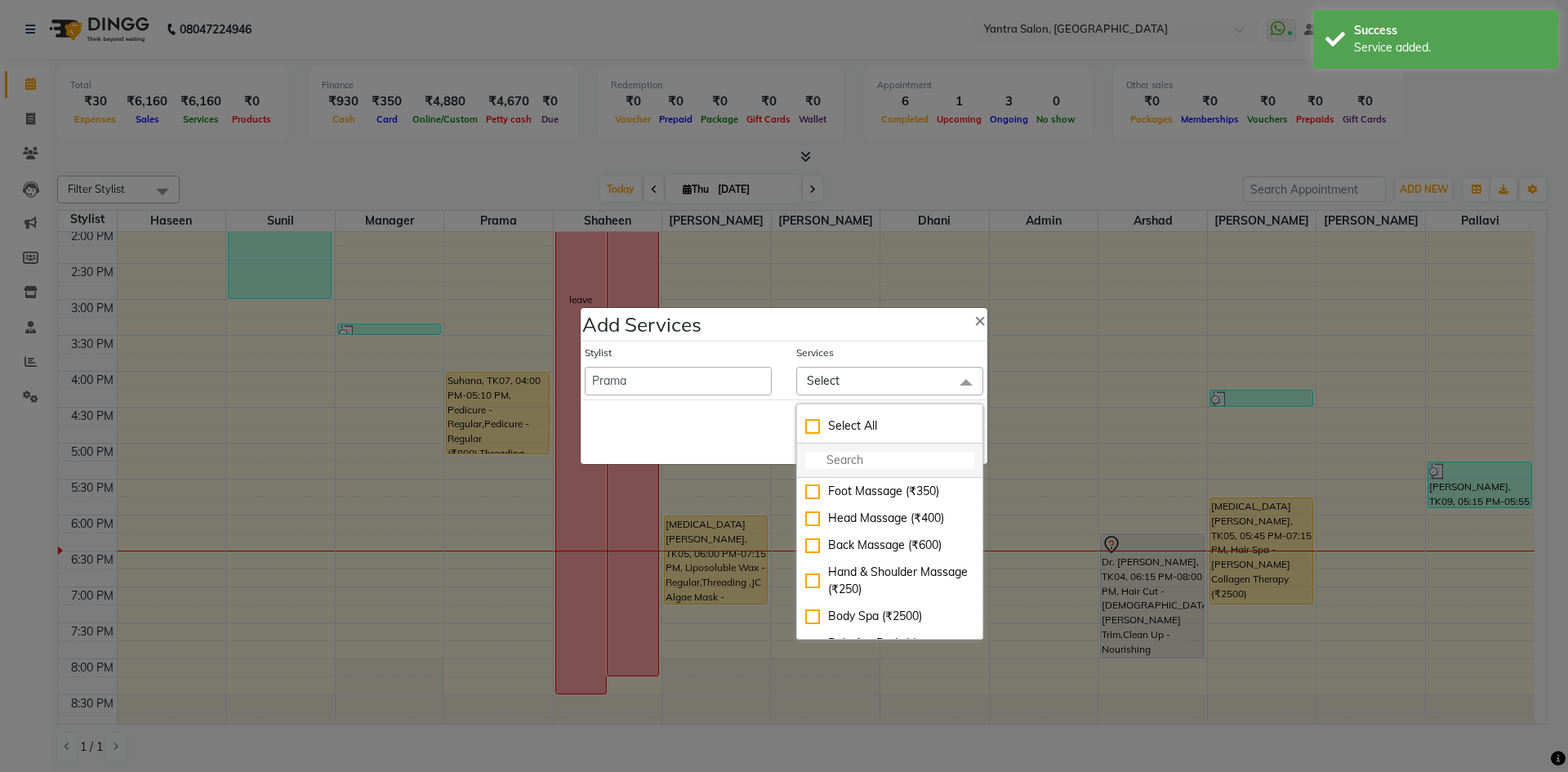
click at [821, 460] on input "multiselect-search" at bounding box center [889, 461] width 169 height 17
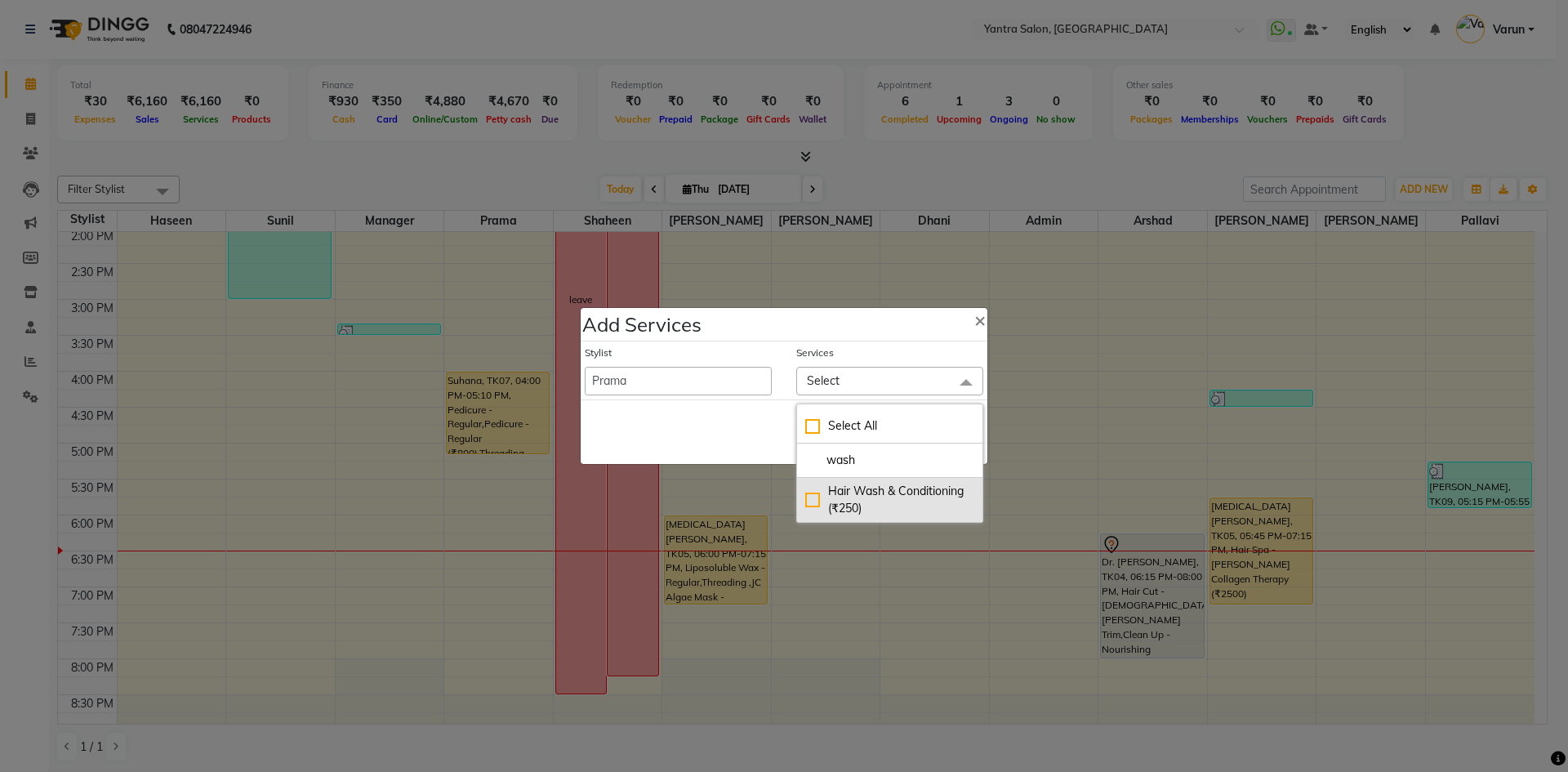
type input "wash"
click at [813, 504] on div "Hair Wash & Conditioning (₹250)" at bounding box center [889, 501] width 169 height 34
checkbox input "true"
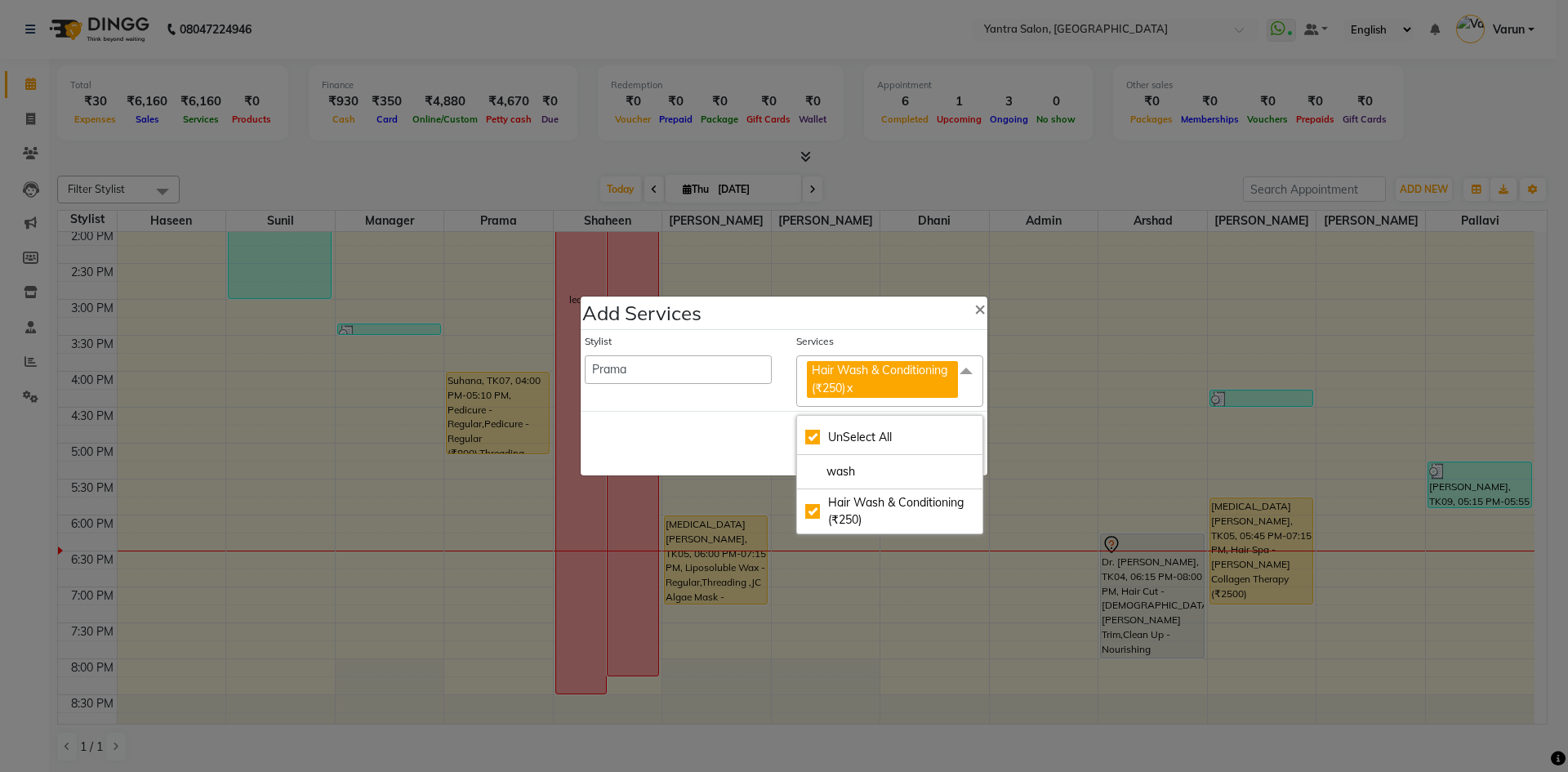
click at [965, 371] on span at bounding box center [966, 371] width 32 height 32
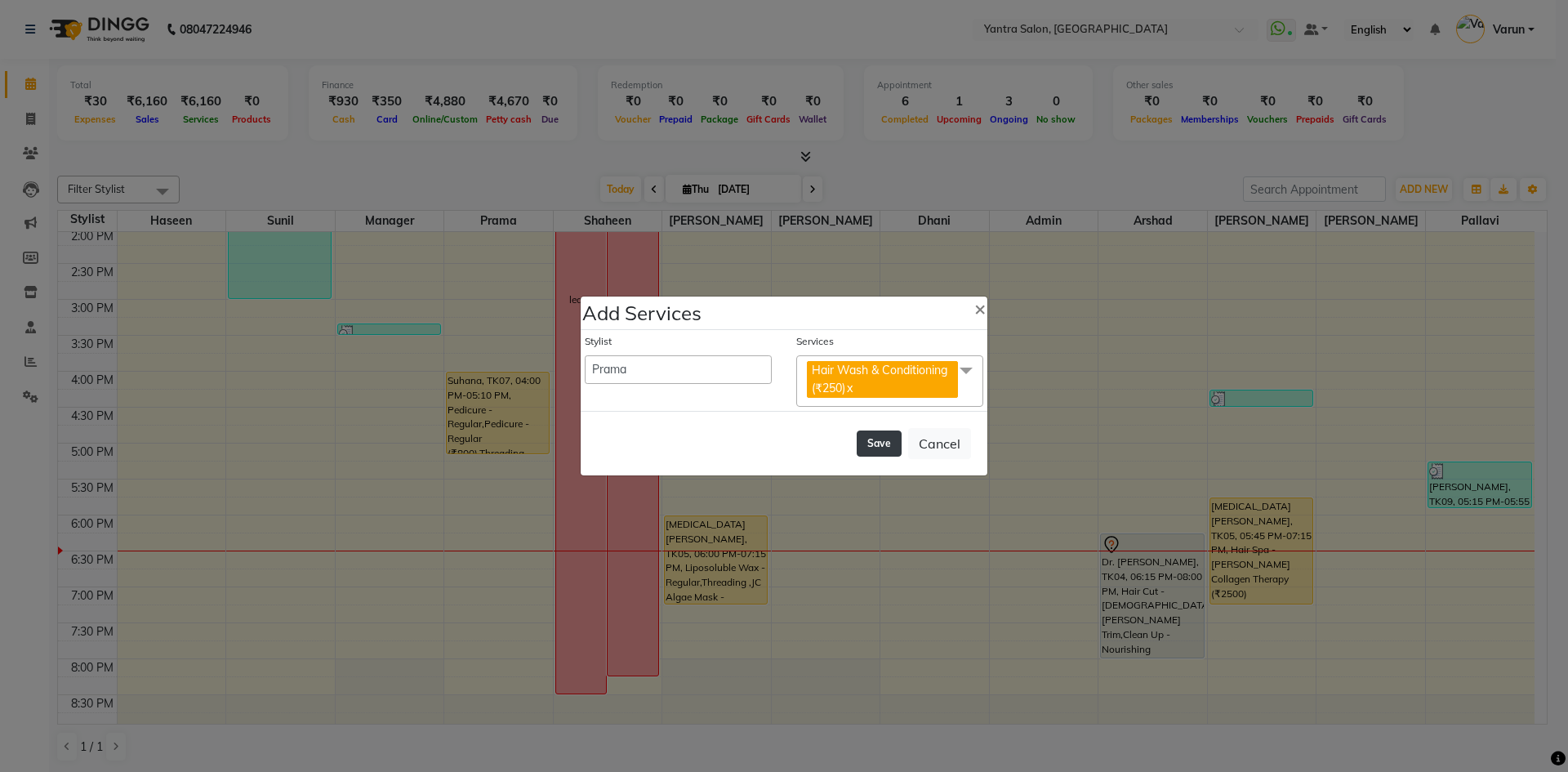
click at [885, 450] on button "Save" at bounding box center [879, 443] width 45 height 26
select select "72664"
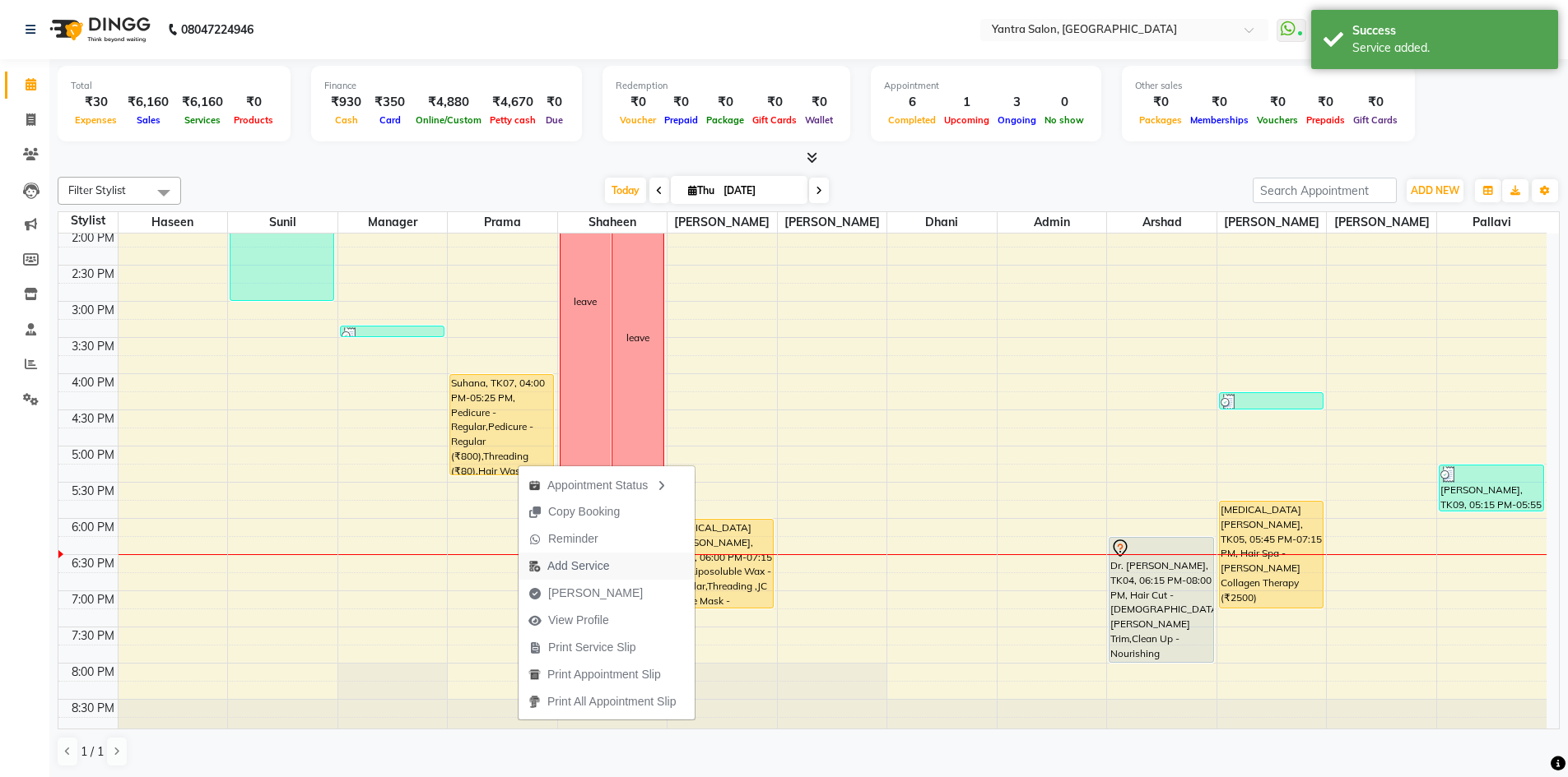
click at [553, 563] on span "Add Service" at bounding box center [578, 566] width 62 height 17
select select "73201"
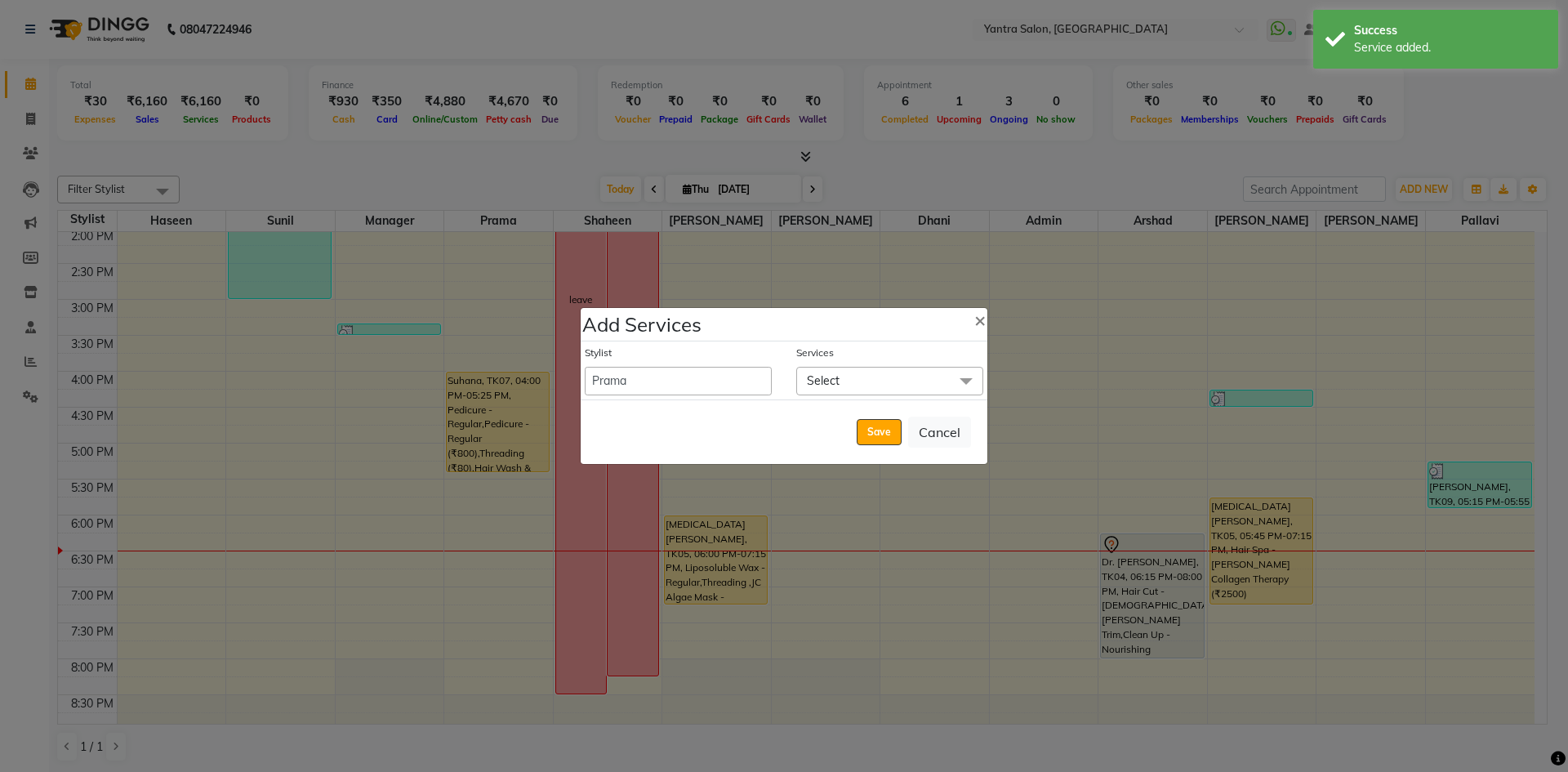
click at [827, 383] on span "Select" at bounding box center [823, 380] width 32 height 14
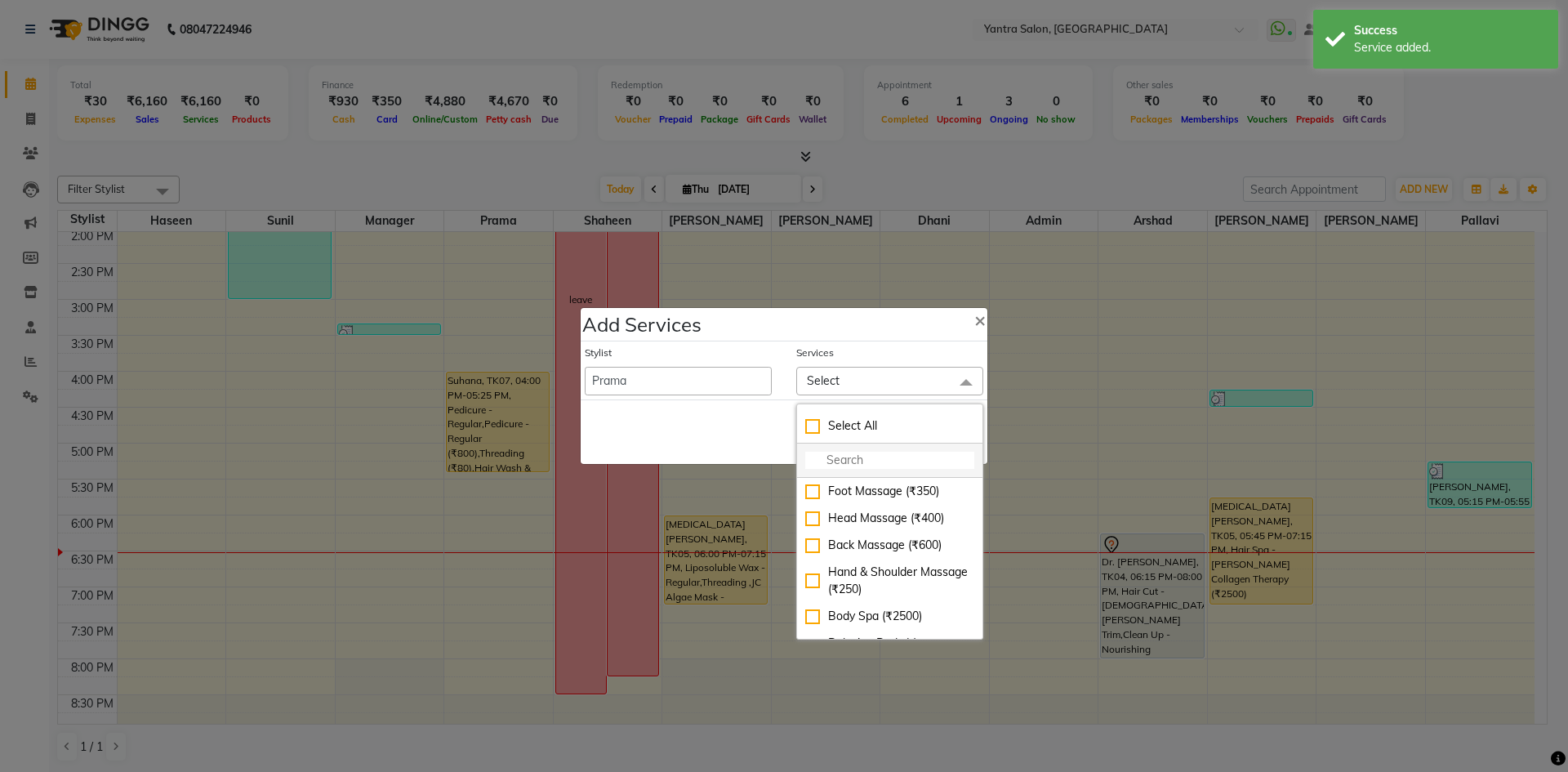
click at [816, 463] on input "multiselect-search" at bounding box center [889, 461] width 169 height 17
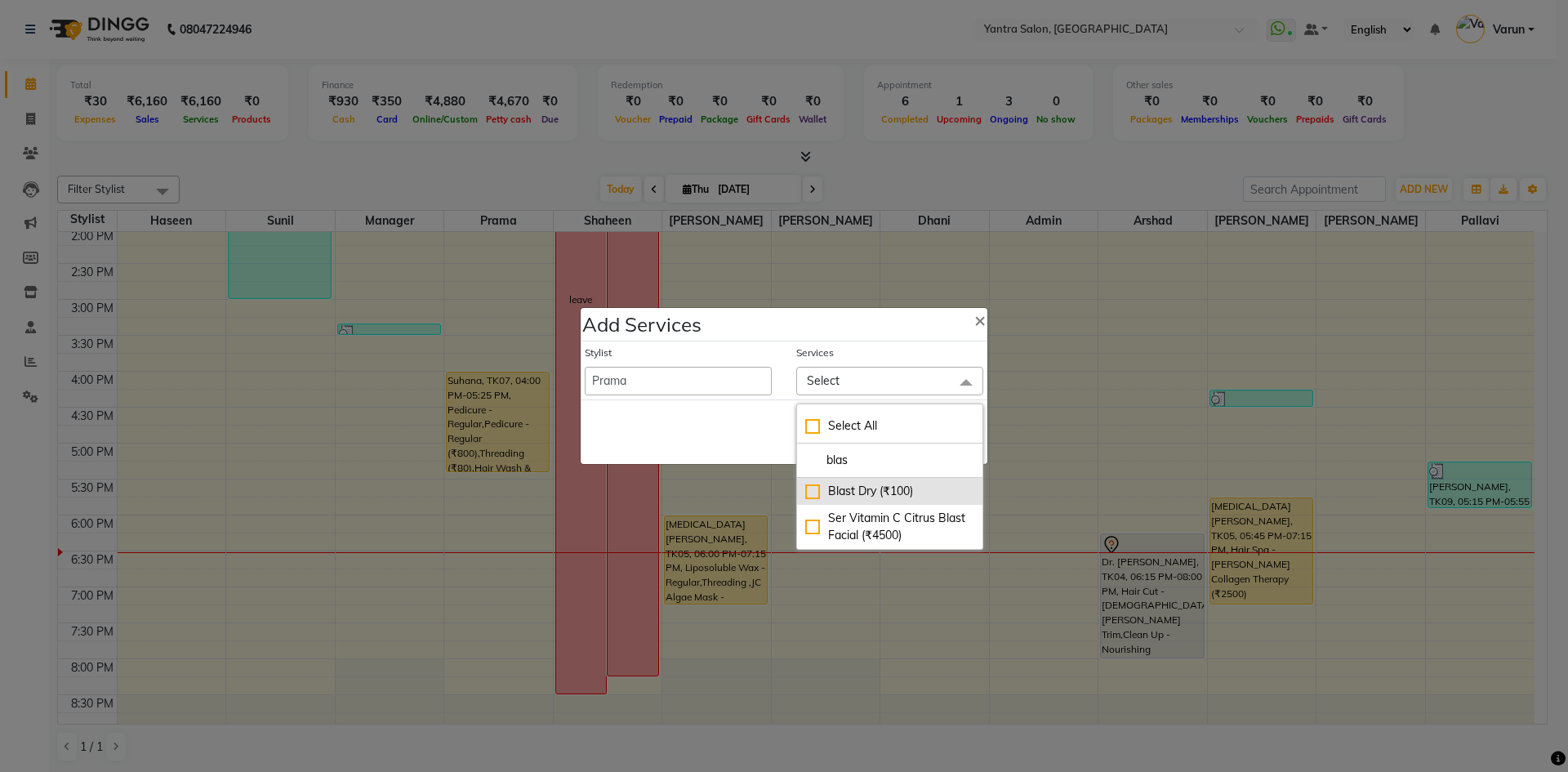
type input "blas"
click at [814, 491] on div "Blast Dry (₹100)" at bounding box center [889, 492] width 169 height 17
checkbox input "true"
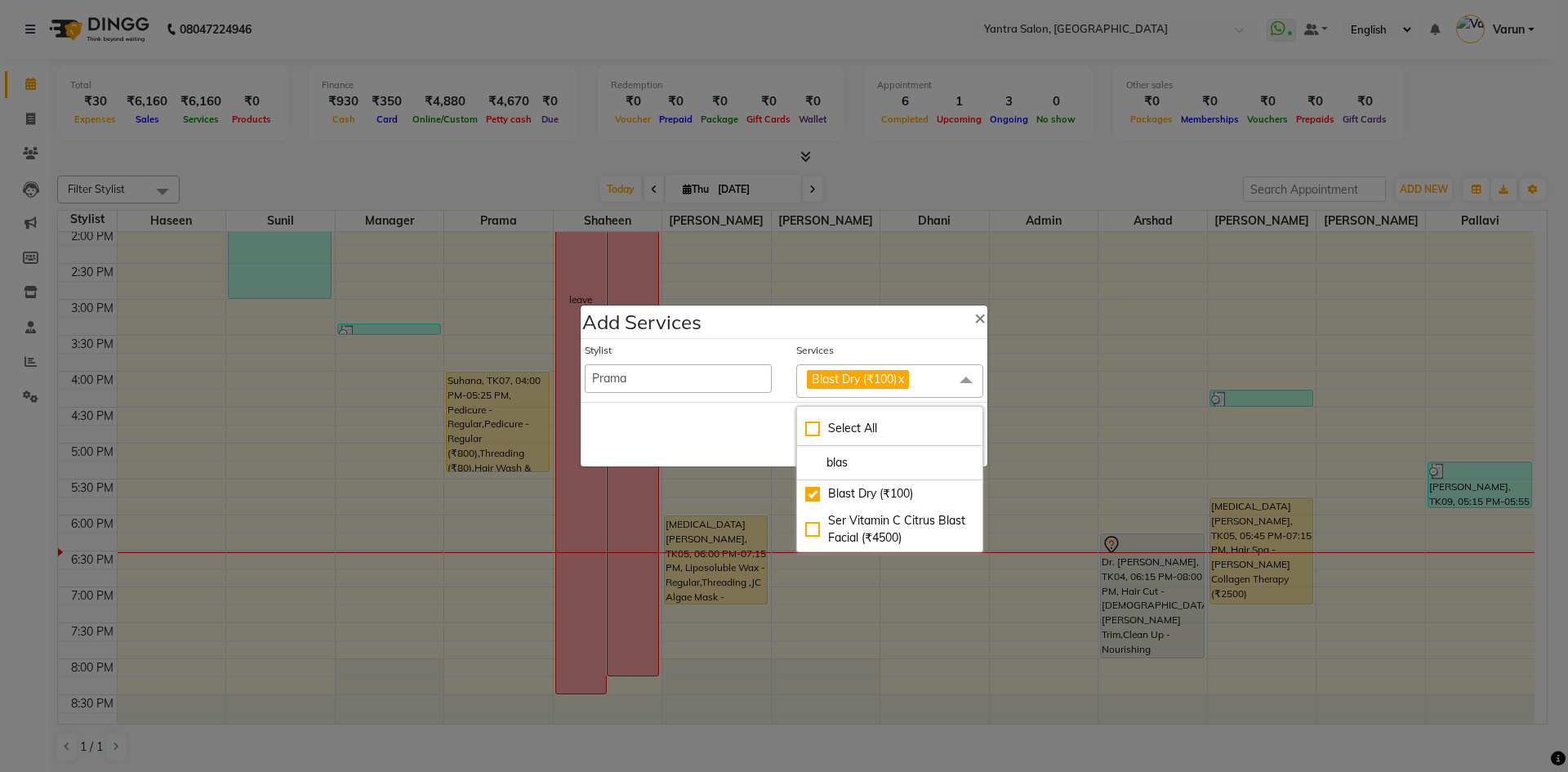
click at [965, 379] on span at bounding box center [966, 380] width 32 height 32
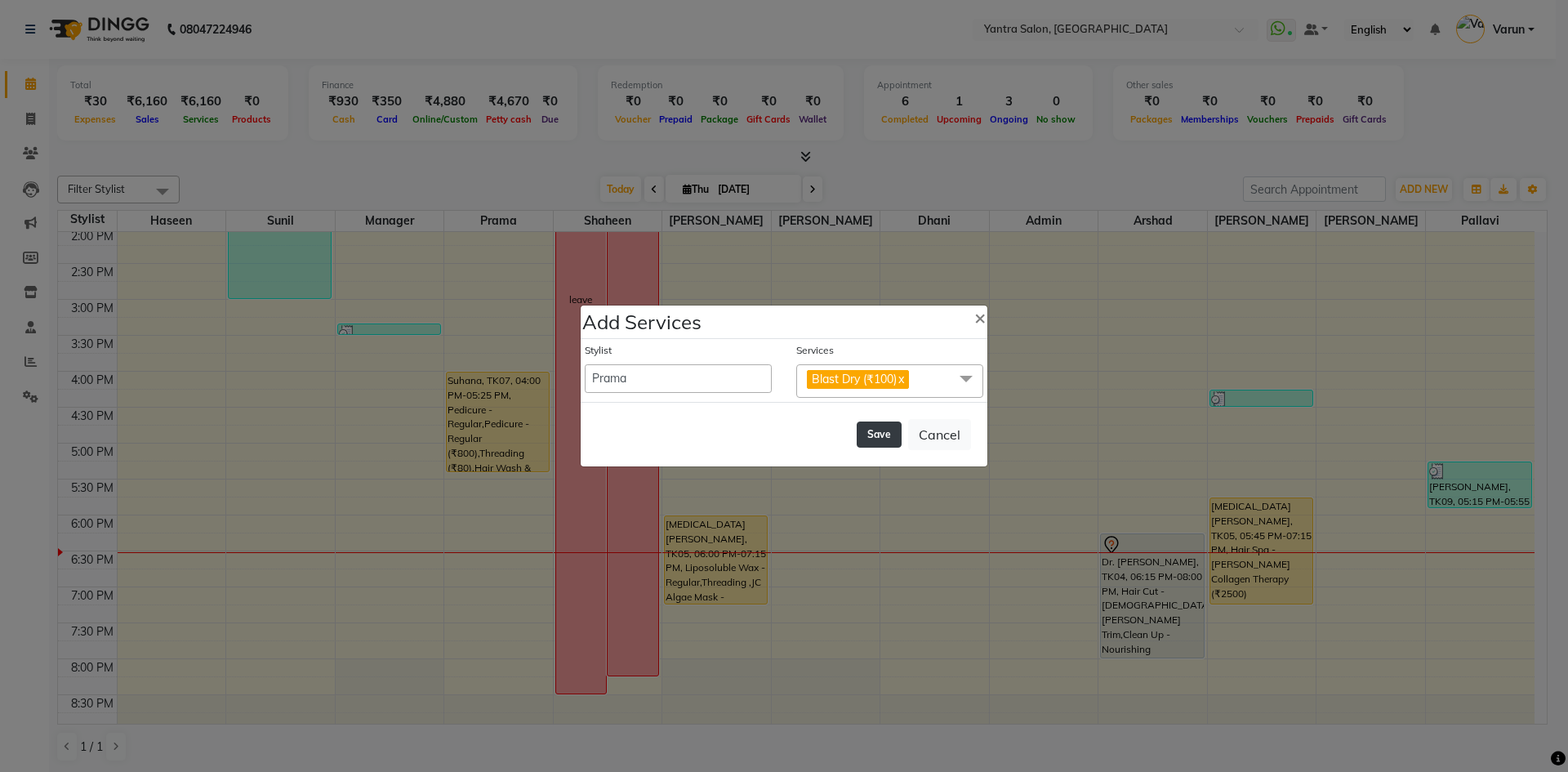
click at [891, 427] on button "Save" at bounding box center [879, 434] width 45 height 26
select select "72664"
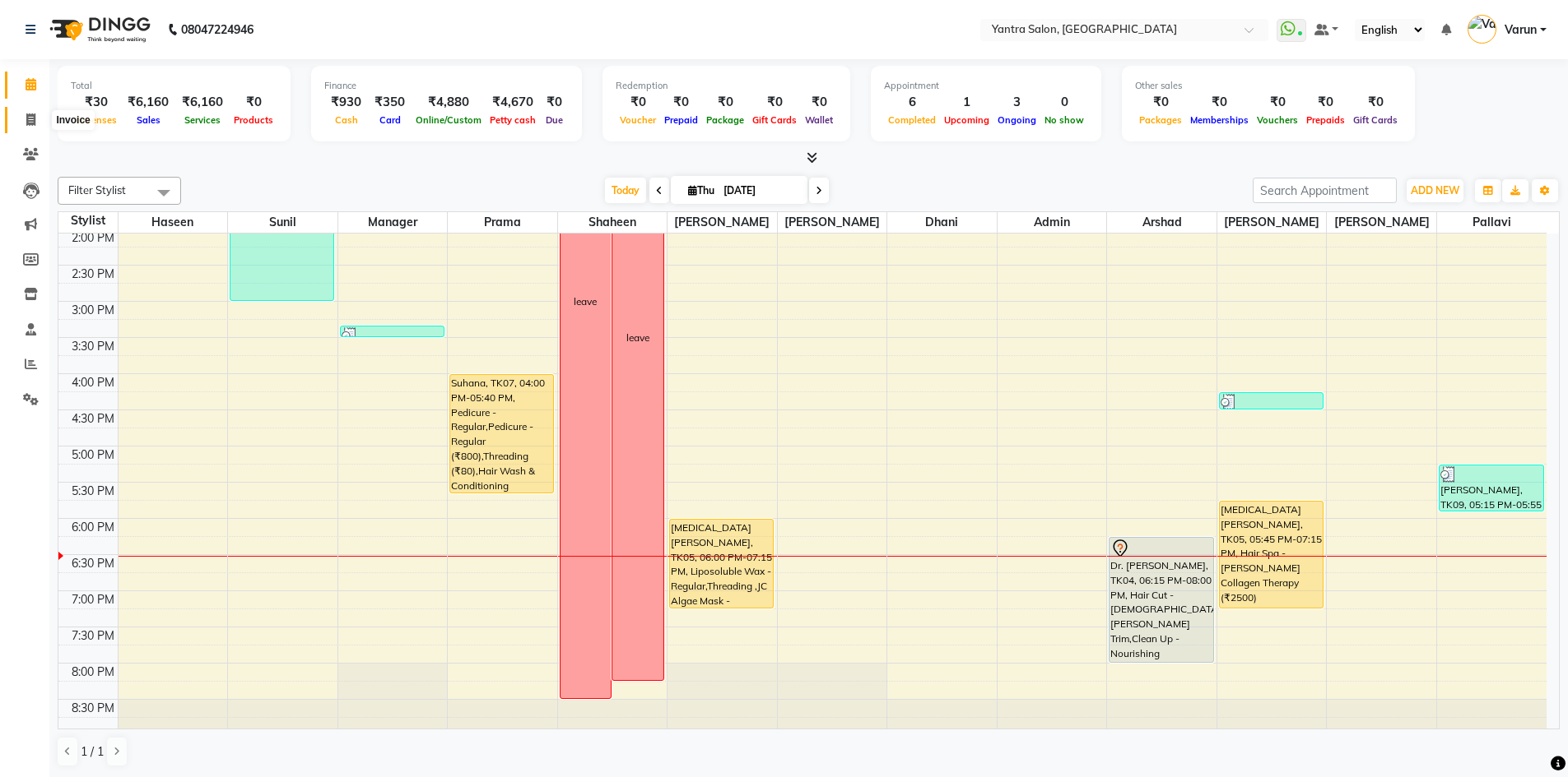
click at [29, 118] on icon at bounding box center [30, 119] width 9 height 13
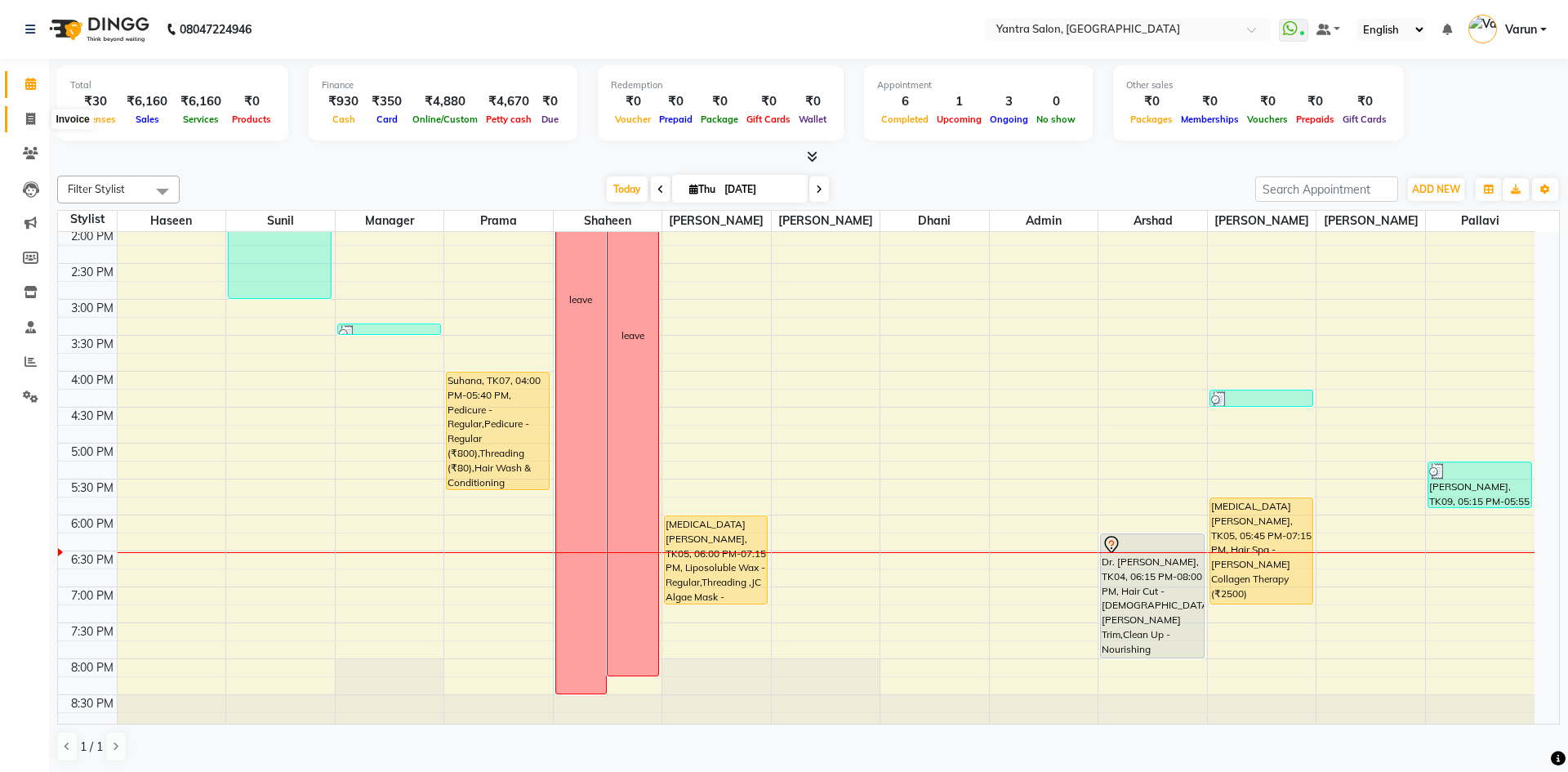
select select "service"
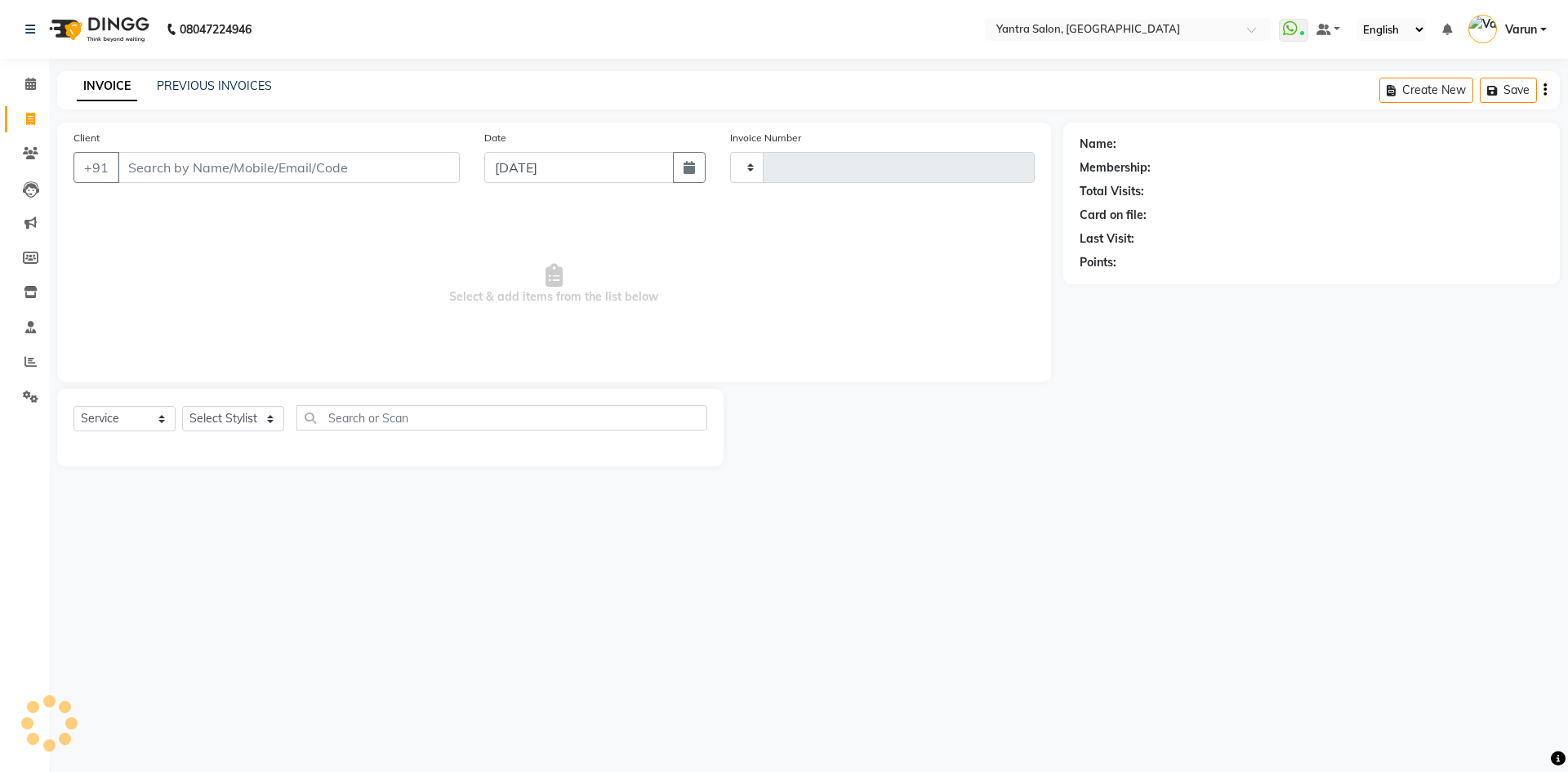
type input "2456"
select select "6253"
type input "9"
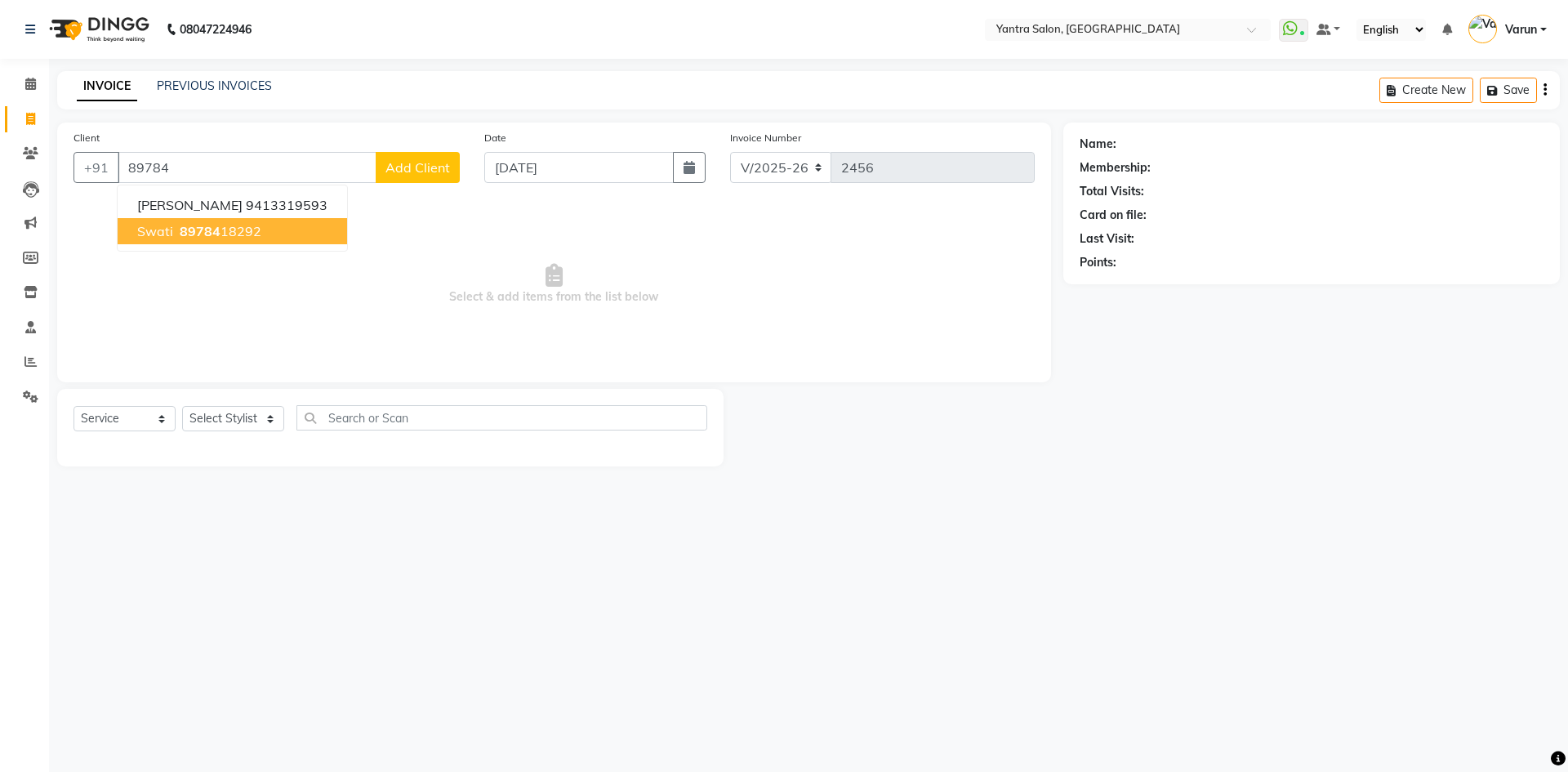
click at [161, 226] on span "Swati" at bounding box center [156, 231] width 36 height 16
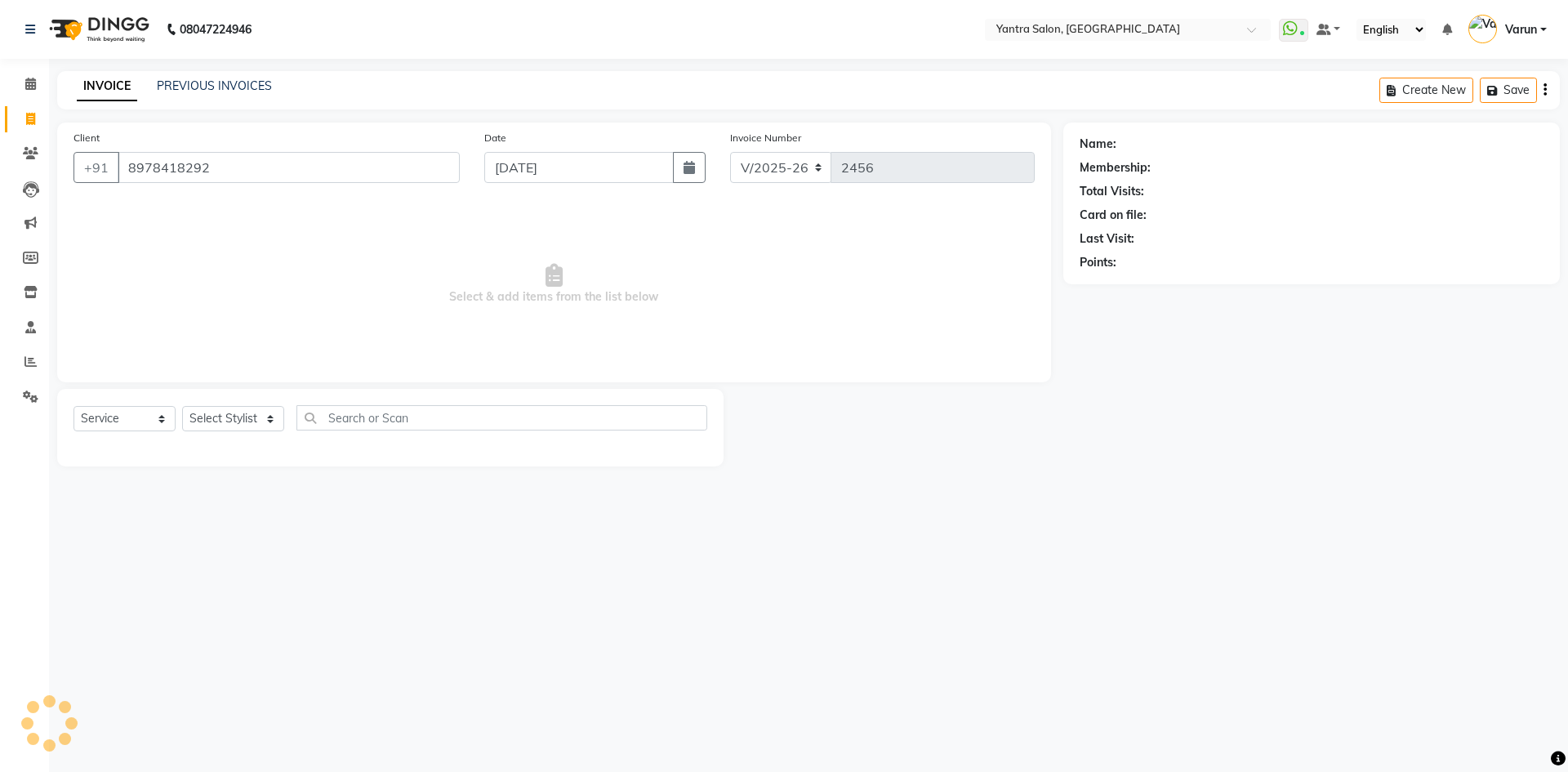
type input "8978418292"
select select "1: Object"
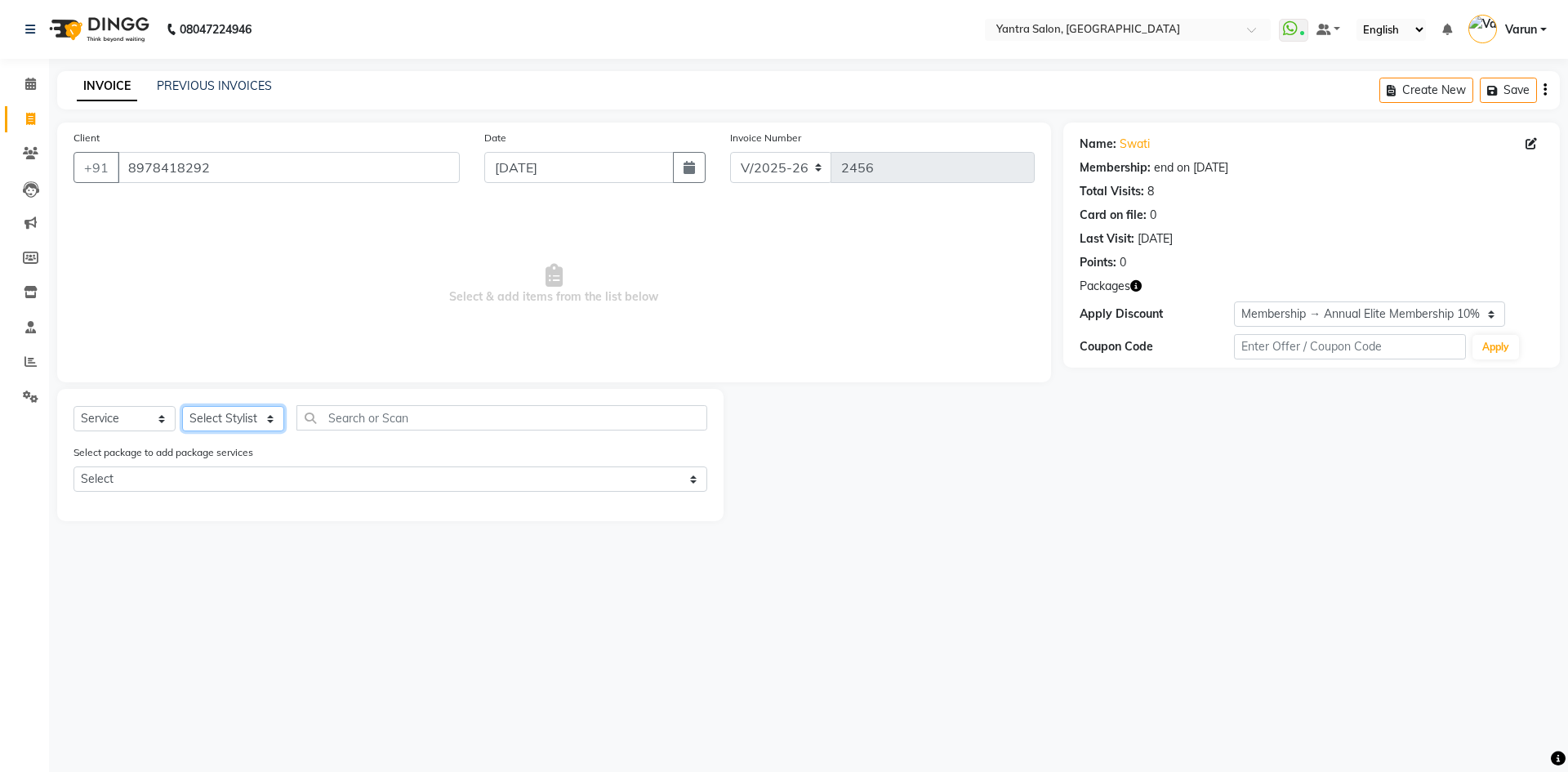
click at [217, 419] on select "Select Stylist admin [PERSON_NAME] Dhani Haseen [PERSON_NAME] Manager [PERSON_N…" at bounding box center [233, 418] width 102 height 26
select select "73201"
click at [182, 406] on select "Select Stylist admin [PERSON_NAME] Dhani Haseen [PERSON_NAME] Manager [PERSON_N…" at bounding box center [233, 418] width 102 height 26
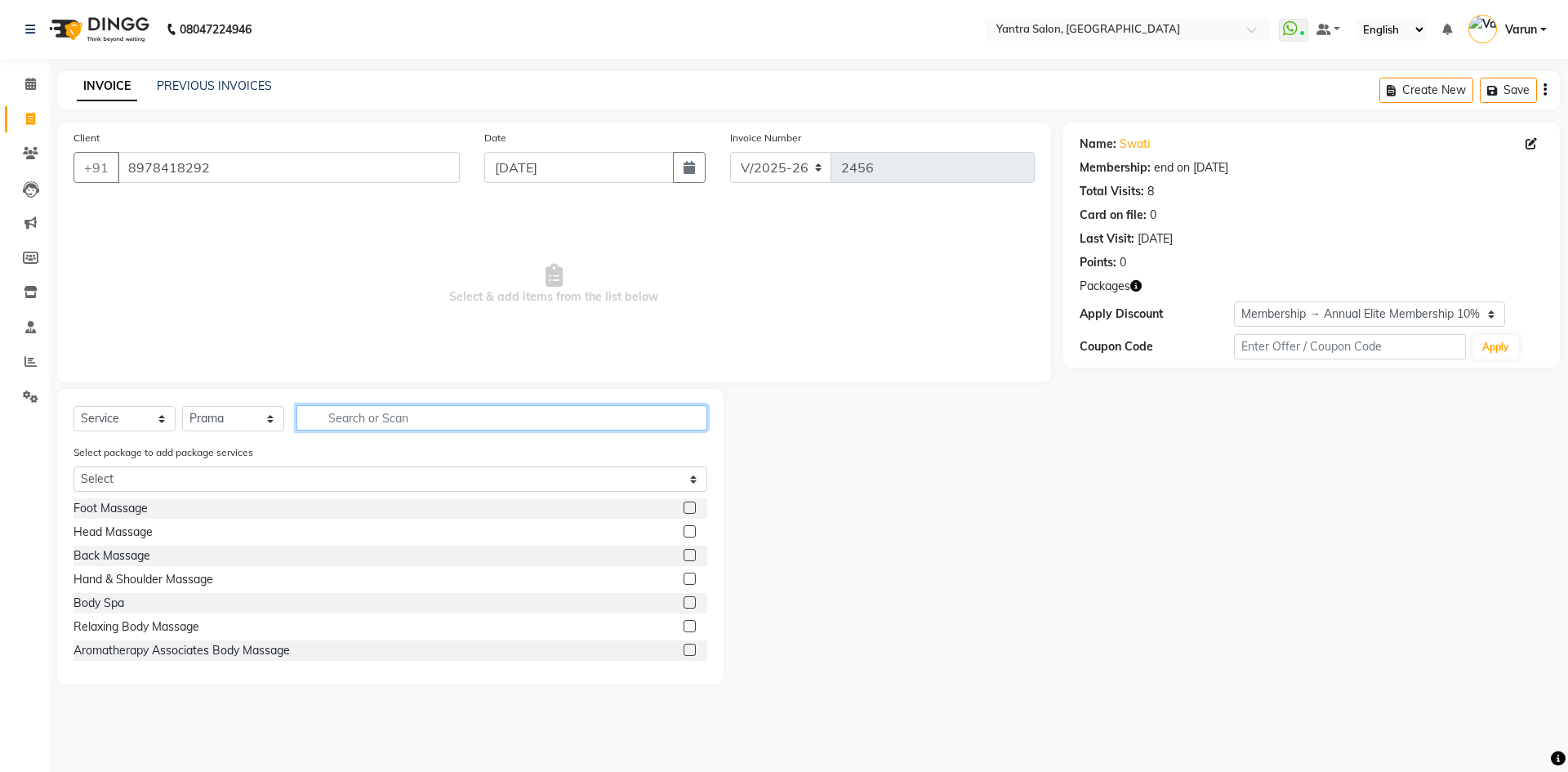
click at [349, 424] on input "text" at bounding box center [502, 418] width 411 height 26
type input "lipo"
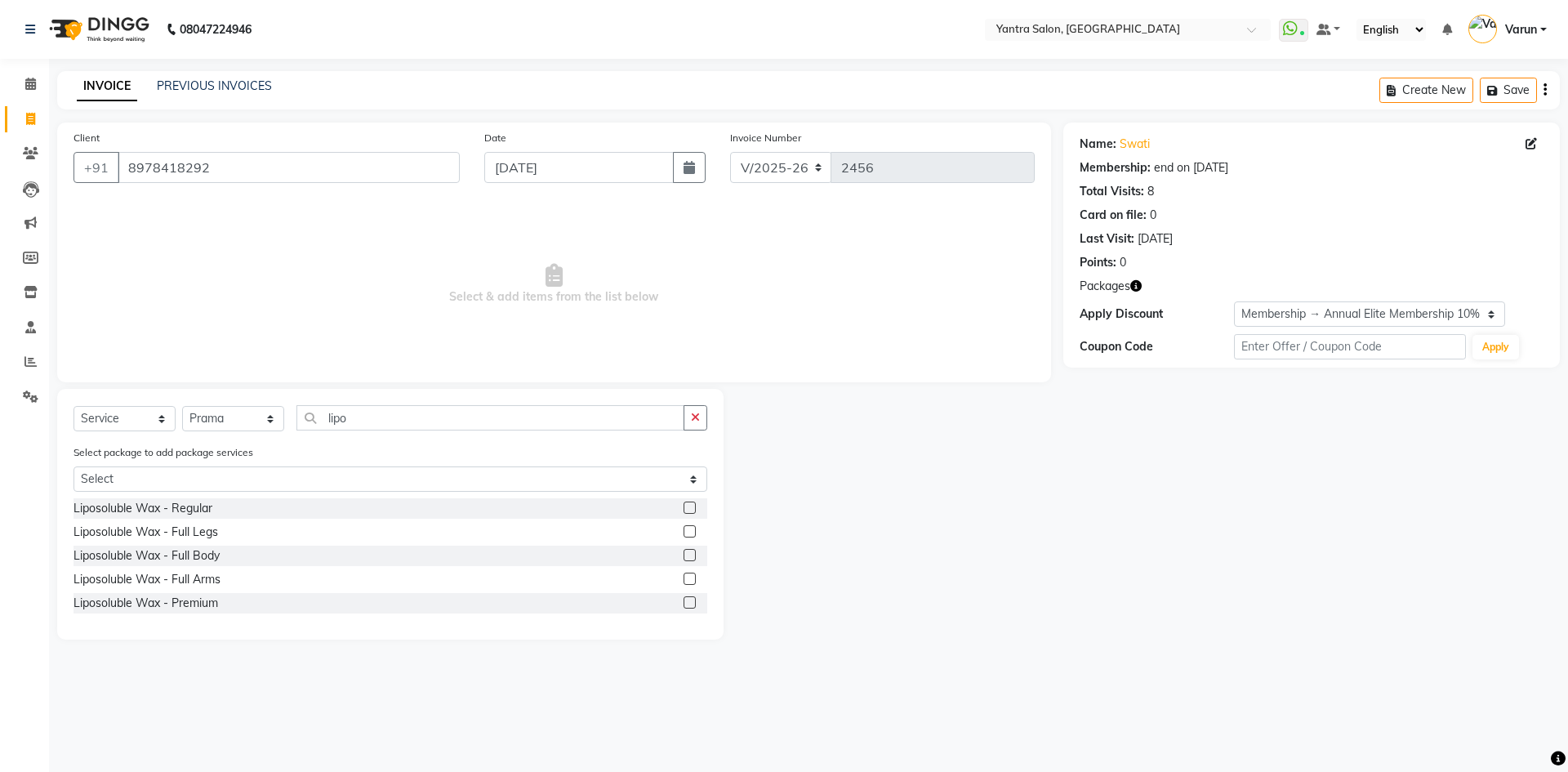
click at [687, 598] on label at bounding box center [689, 602] width 12 height 12
click at [687, 598] on input "checkbox" at bounding box center [689, 603] width 11 height 11
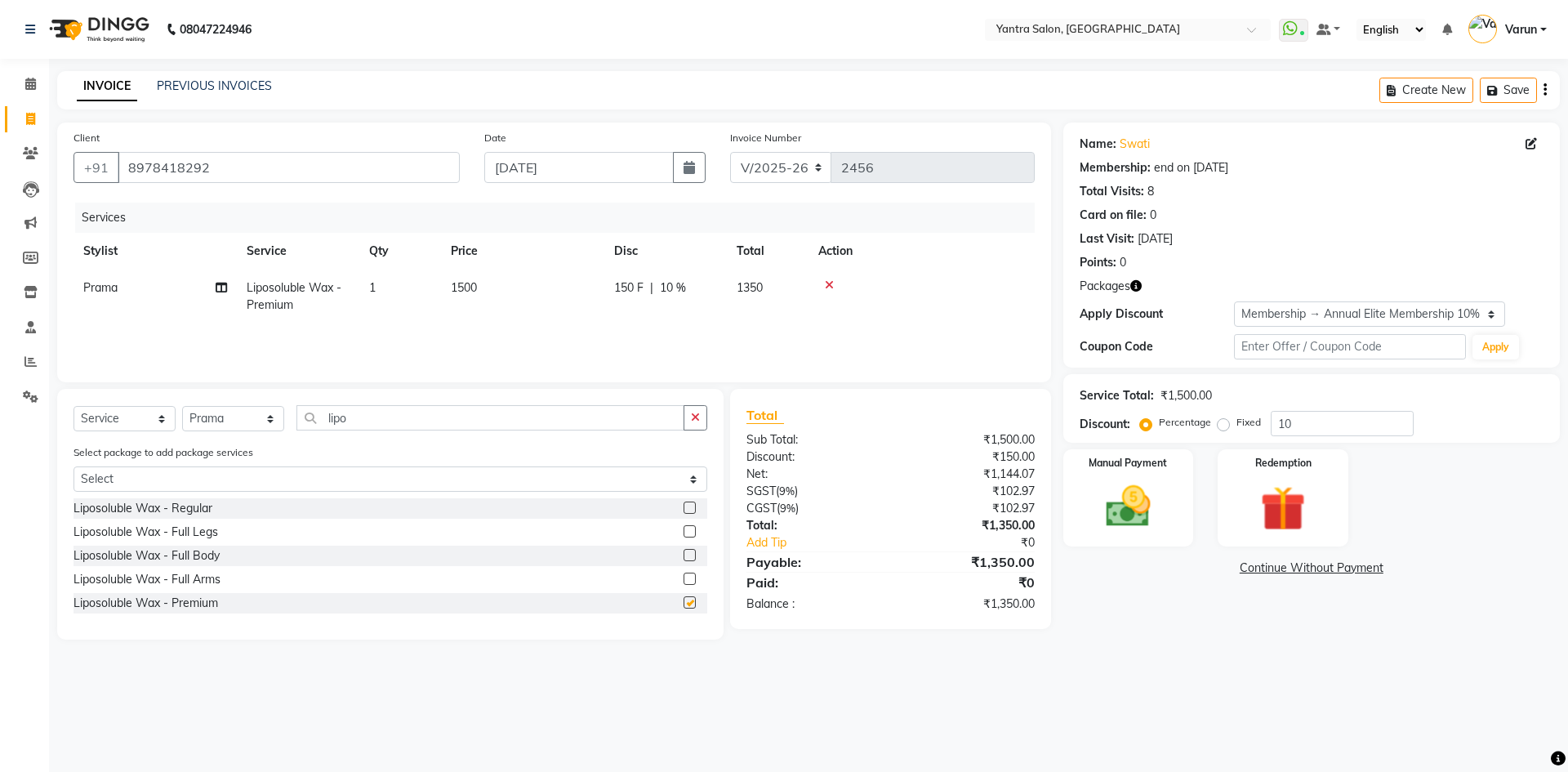
checkbox input "false"
click at [458, 290] on span "1500" at bounding box center [463, 287] width 26 height 14
select select "73201"
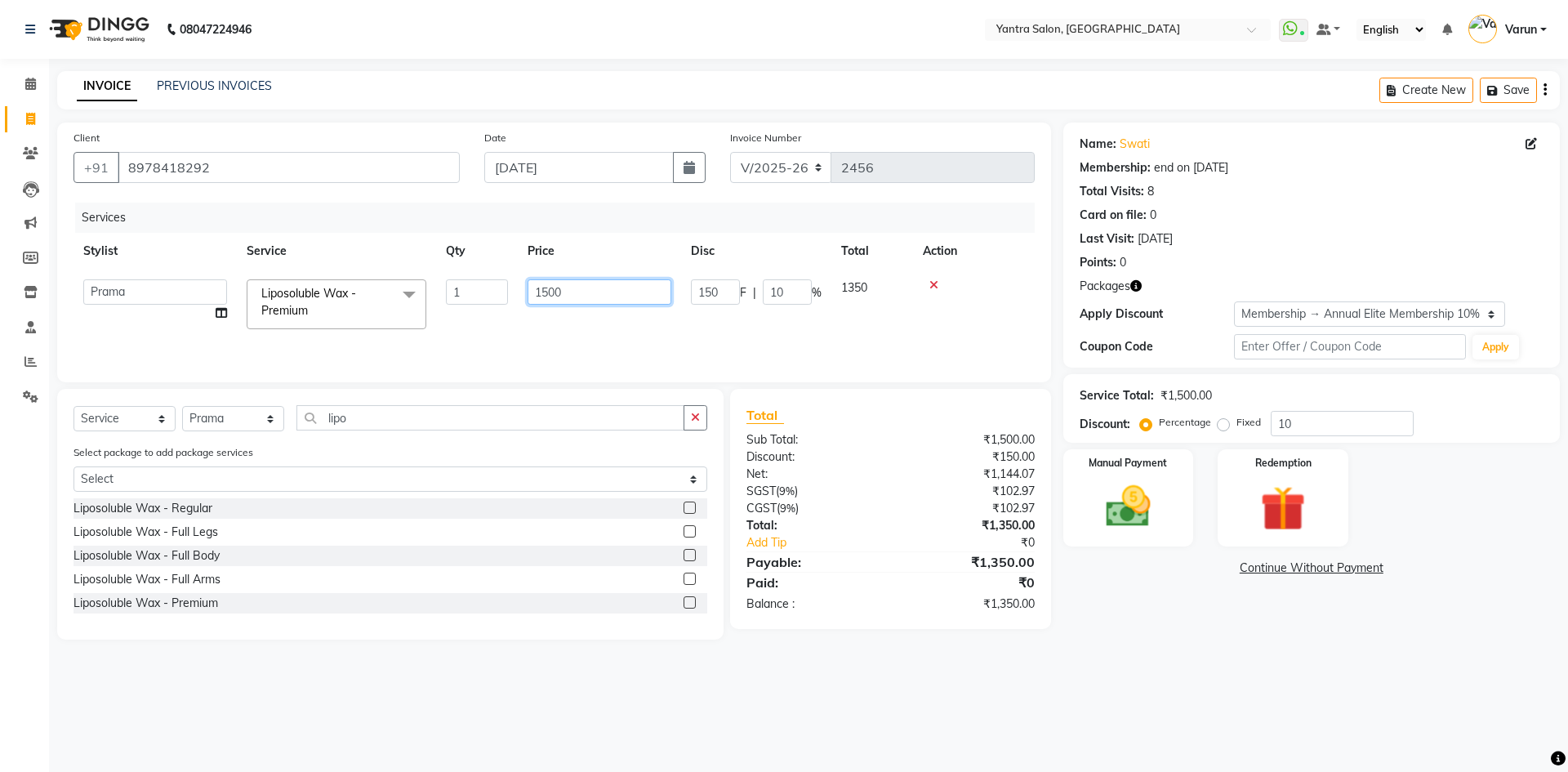
click at [533, 289] on input "1500" at bounding box center [600, 292] width 144 height 26
type input "950"
click at [221, 311] on td "admin [PERSON_NAME] Dhani Haseen [PERSON_NAME] Manager [PERSON_NAME] Prama [PER…" at bounding box center [155, 304] width 163 height 70
select select "73201"
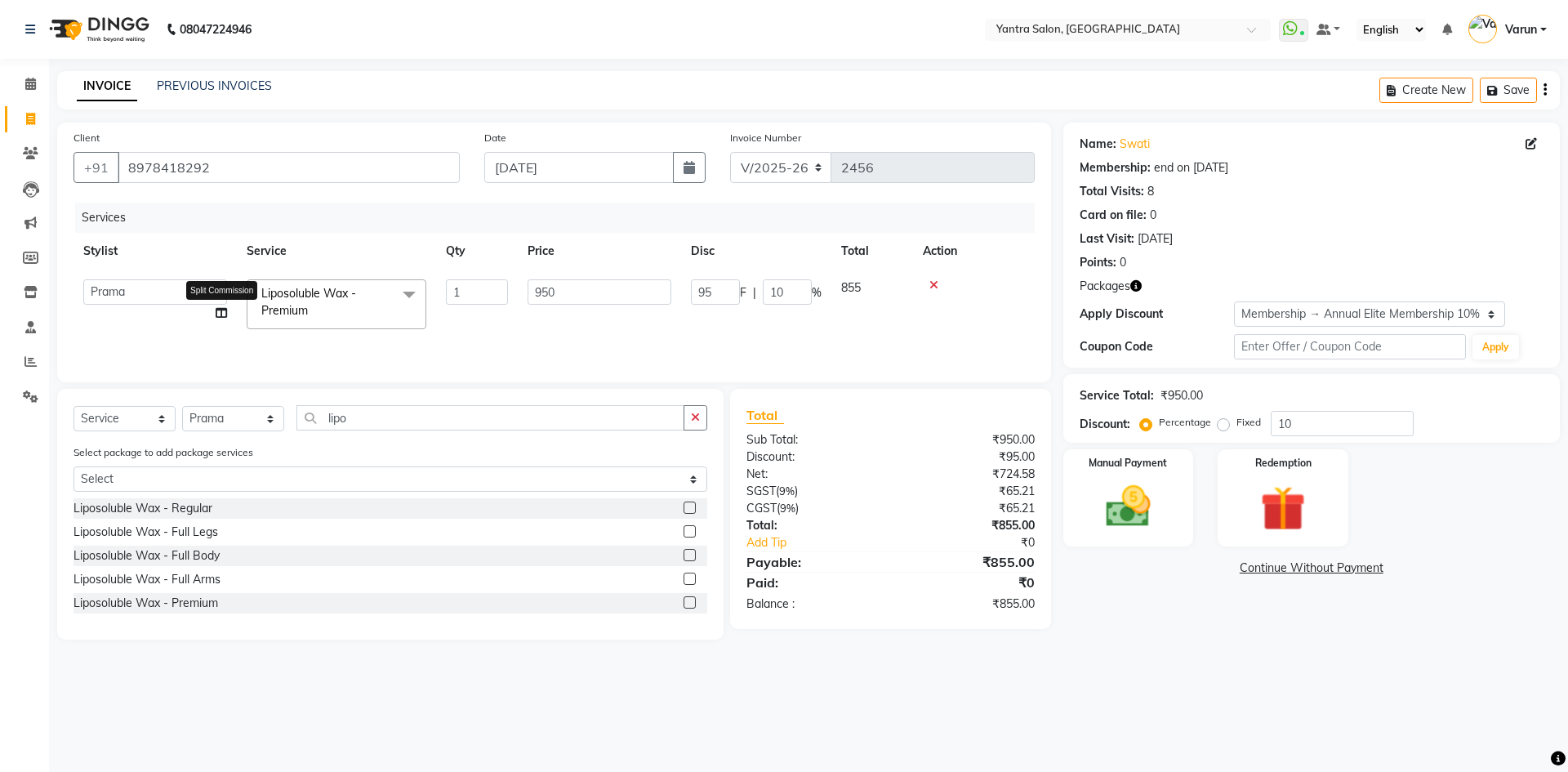
click at [222, 311] on icon at bounding box center [222, 313] width 11 height 11
select select "73201"
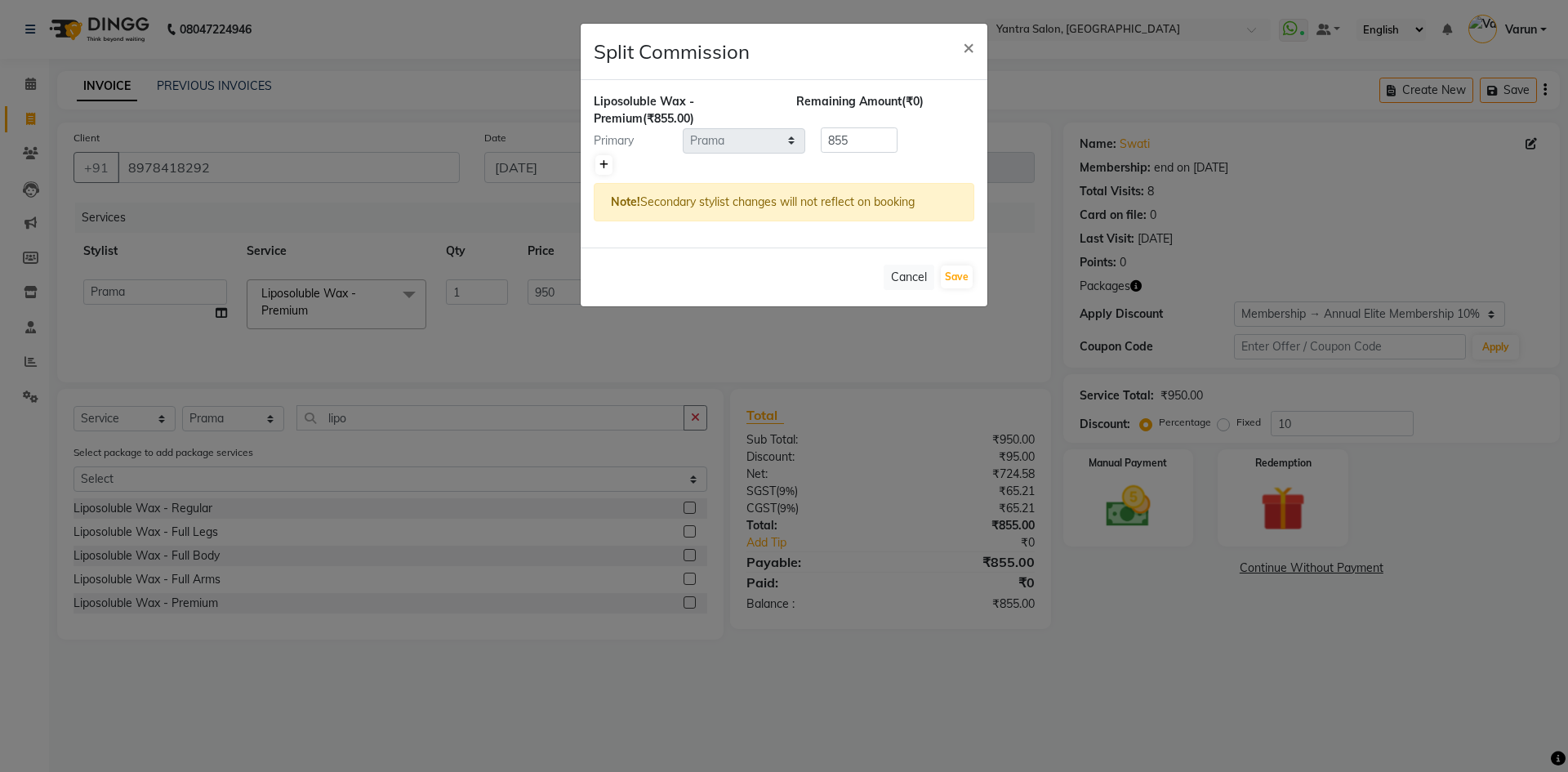
click at [602, 167] on icon at bounding box center [604, 165] width 9 height 10
type input "427.5"
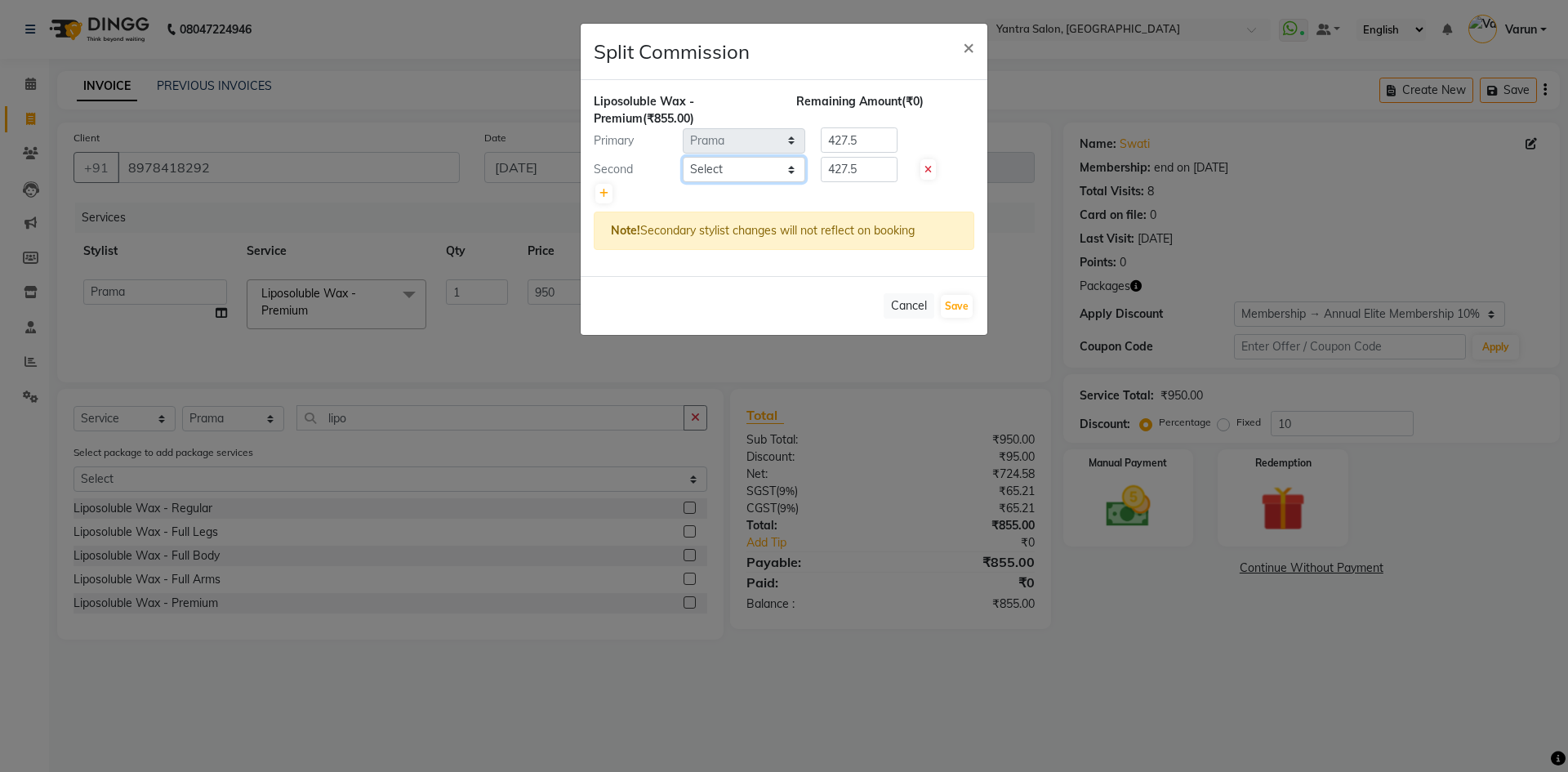
click at [716, 160] on select "Select admin [PERSON_NAME] Dhani Haseen [PERSON_NAME] Manager [PERSON_NAME] Pra…" at bounding box center [744, 169] width 122 height 26
select select "46214"
click at [683, 157] on select "Select admin [PERSON_NAME] Dhani Haseen [PERSON_NAME] Manager [PERSON_NAME] Pra…" at bounding box center [744, 169] width 122 height 26
click at [955, 310] on button "Save" at bounding box center [956, 307] width 32 height 23
select select "Select"
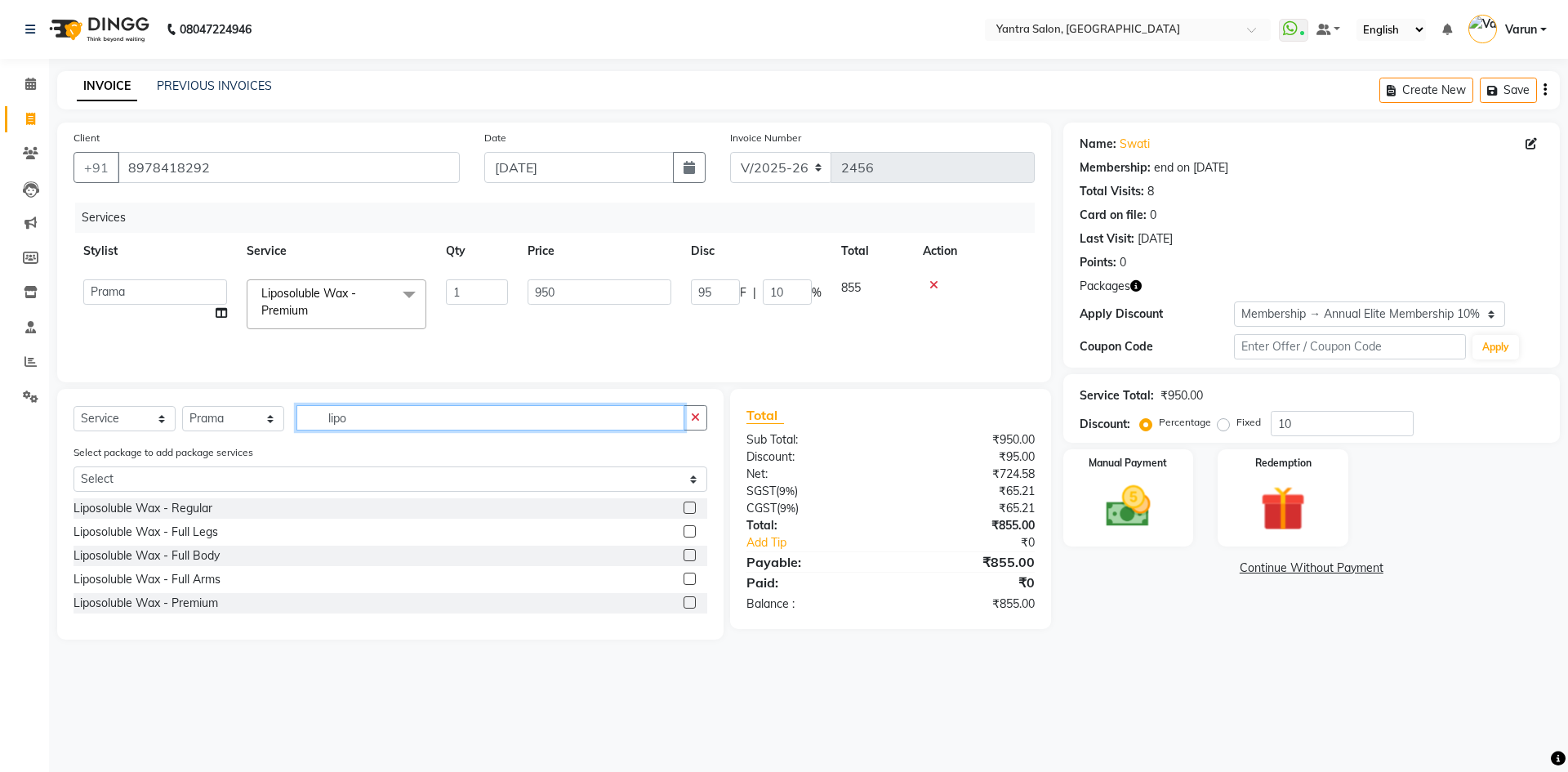
click at [353, 424] on input "lipo" at bounding box center [491, 418] width 388 height 26
type input "l"
type input "pedic"
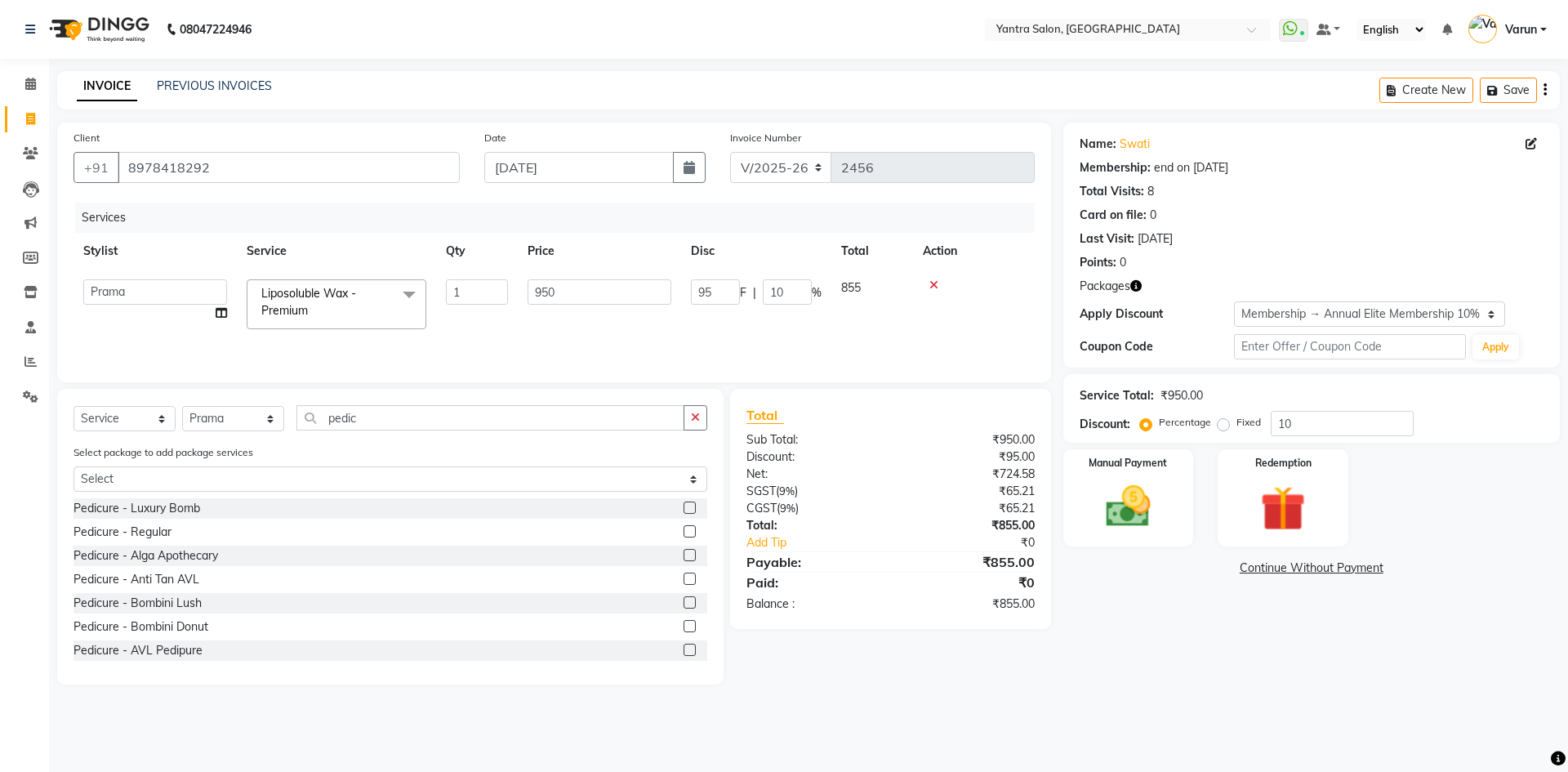
click at [684, 534] on label at bounding box center [689, 531] width 12 height 12
click at [684, 534] on input "checkbox" at bounding box center [689, 532] width 11 height 11
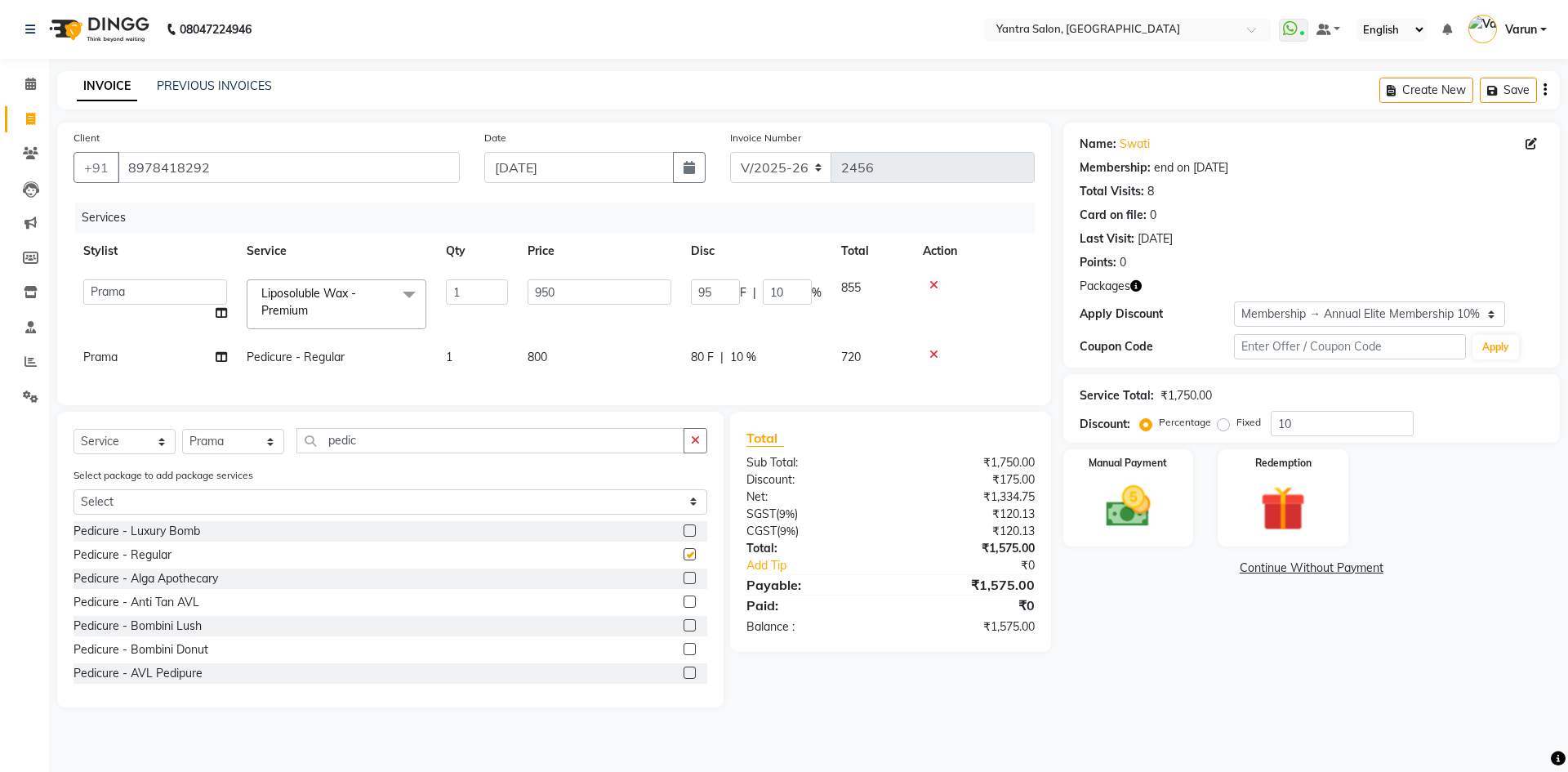
checkbox input "false"
click at [363, 454] on input "pedic" at bounding box center [491, 440] width 388 height 26
type input "p"
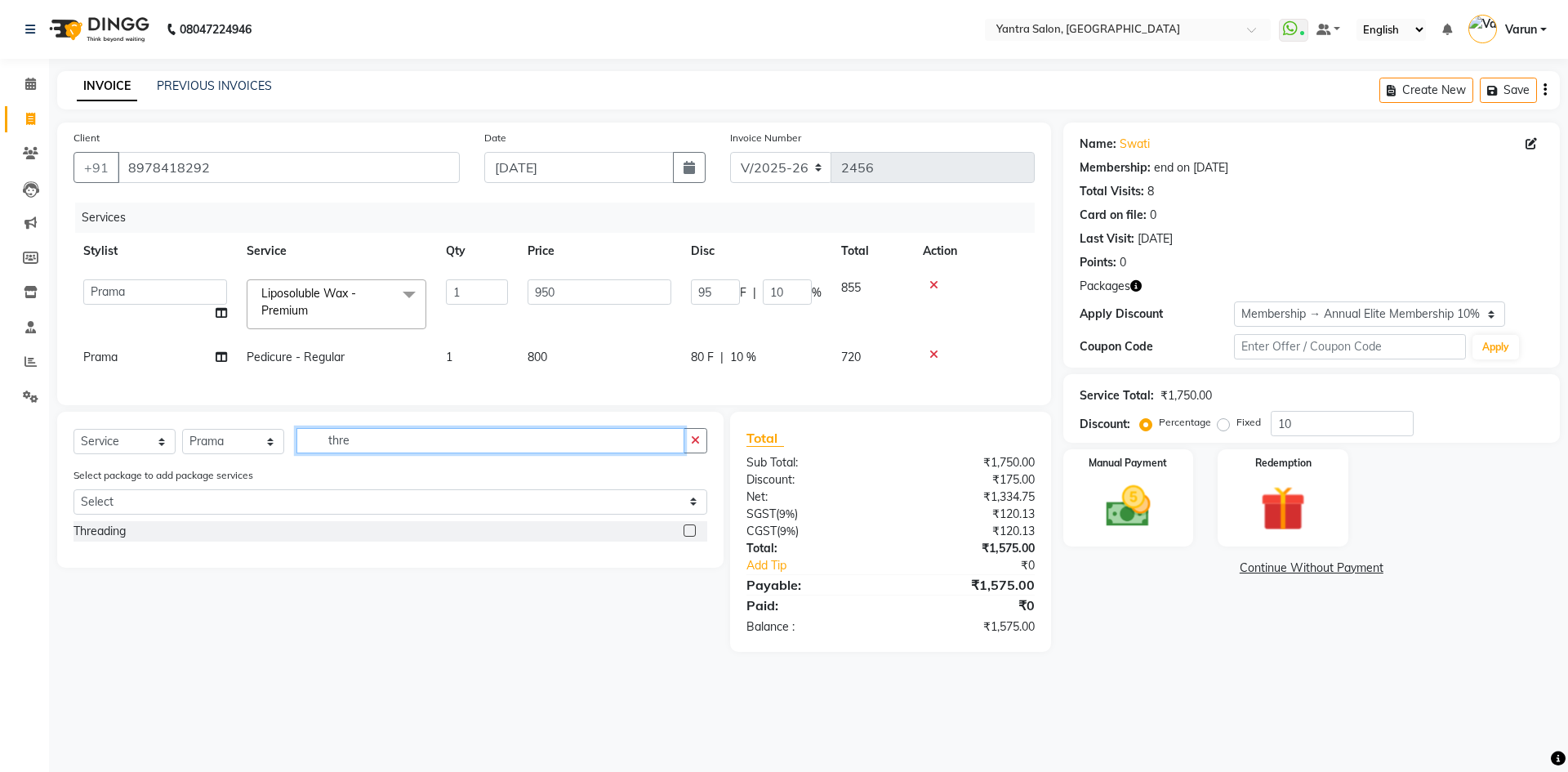
type input "thre"
click at [687, 537] on label at bounding box center [689, 530] width 12 height 12
click at [687, 537] on input "checkbox" at bounding box center [689, 531] width 11 height 11
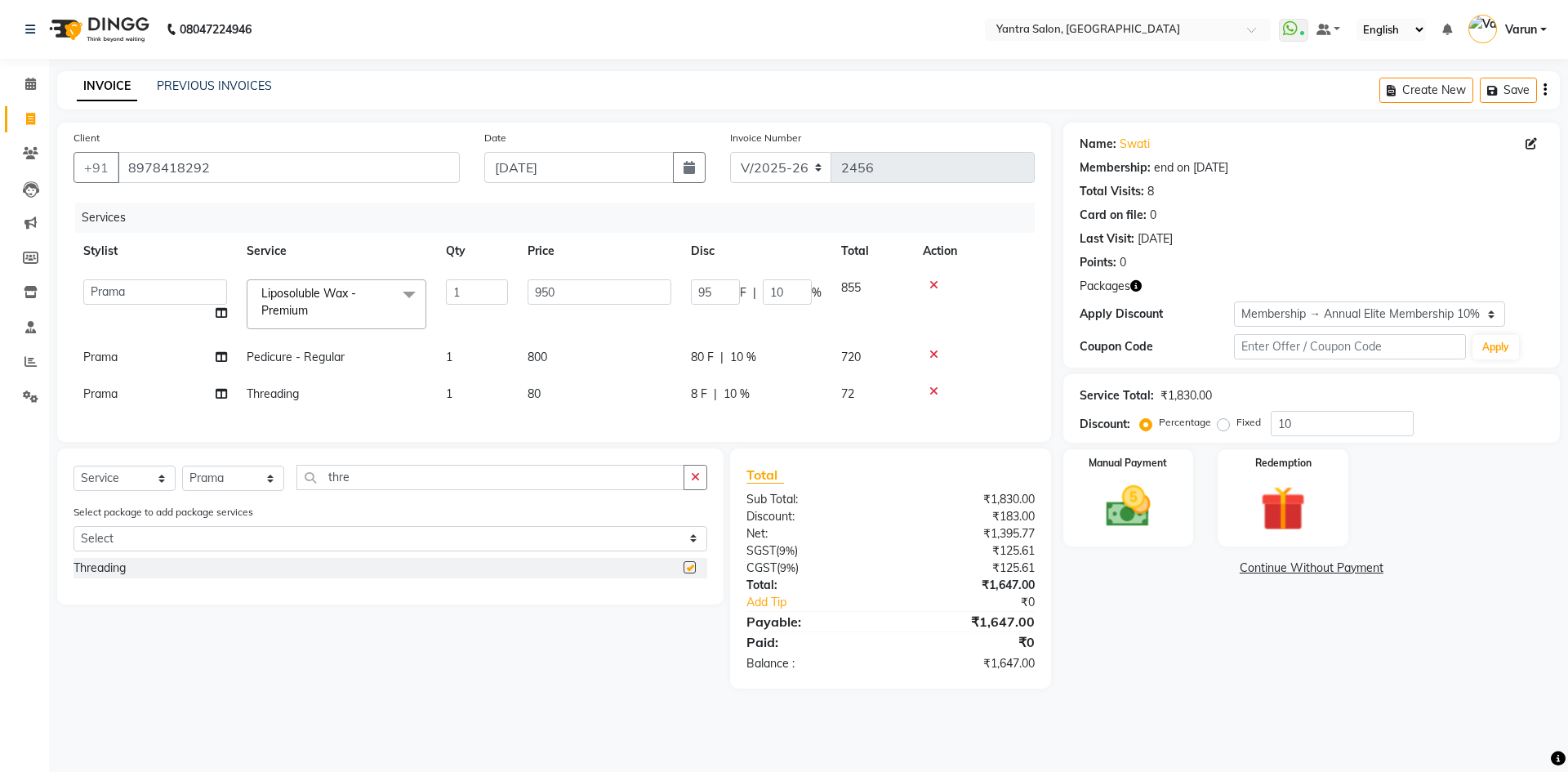
checkbox input "false"
click at [533, 395] on span "80" at bounding box center [535, 394] width 13 height 14
select select "73201"
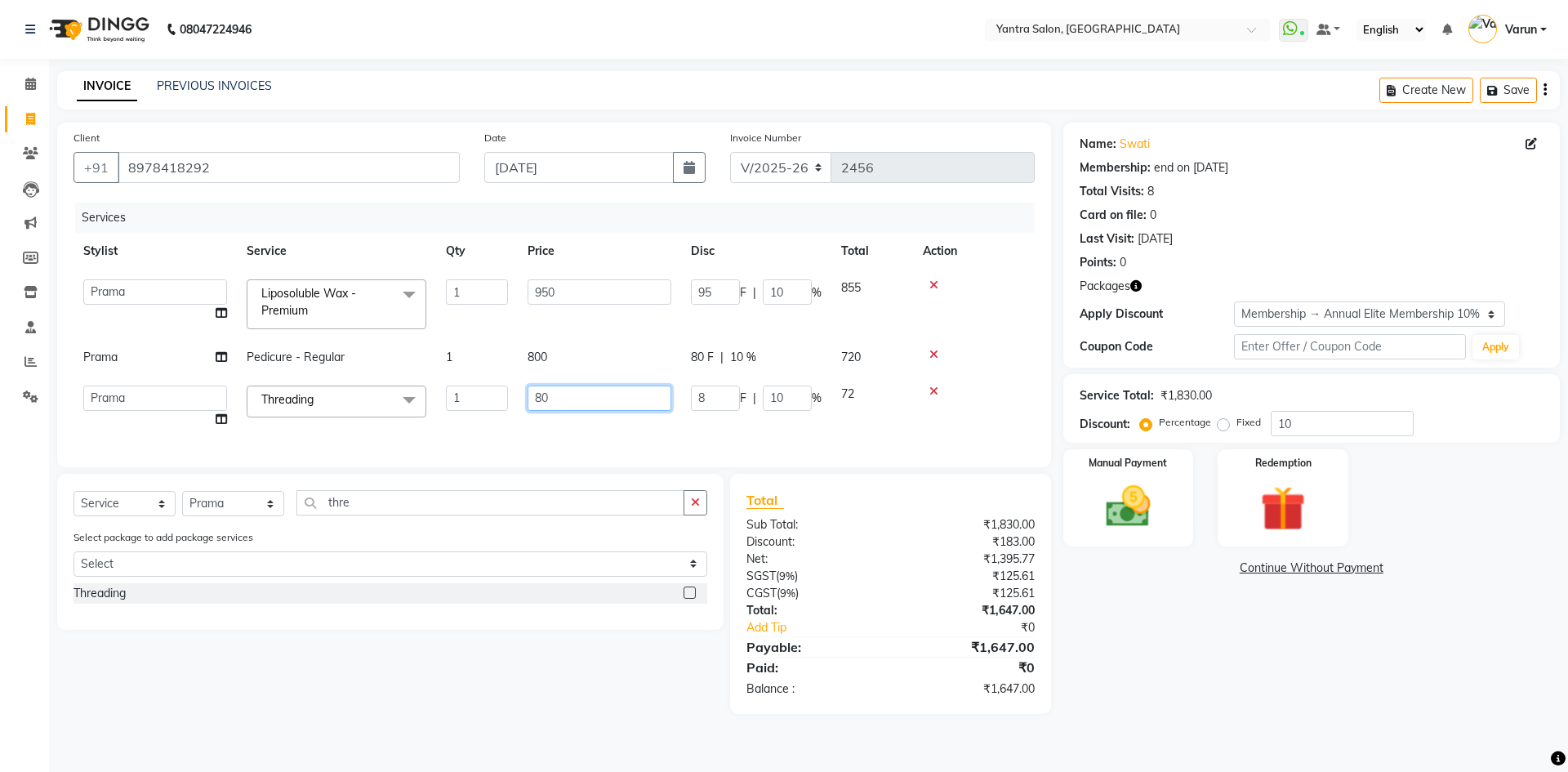
click at [540, 395] on input "80" at bounding box center [600, 398] width 144 height 26
type input "120"
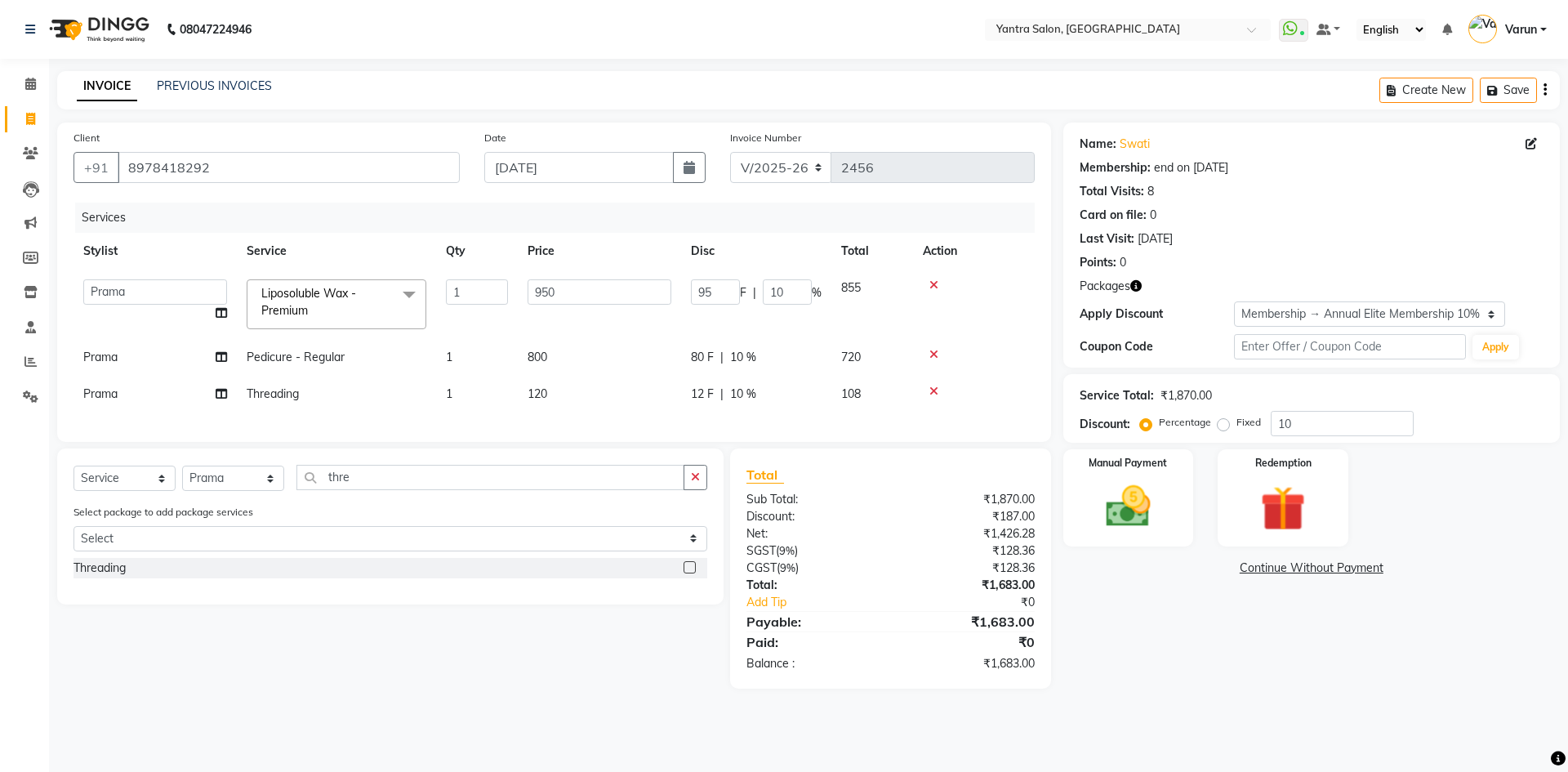
click at [483, 417] on div "Services Stylist Service Qty Price Disc Total Action admin [PERSON_NAME] Dhani …" at bounding box center [554, 314] width 962 height 224
click at [349, 490] on input "thre" at bounding box center [491, 478] width 388 height 26
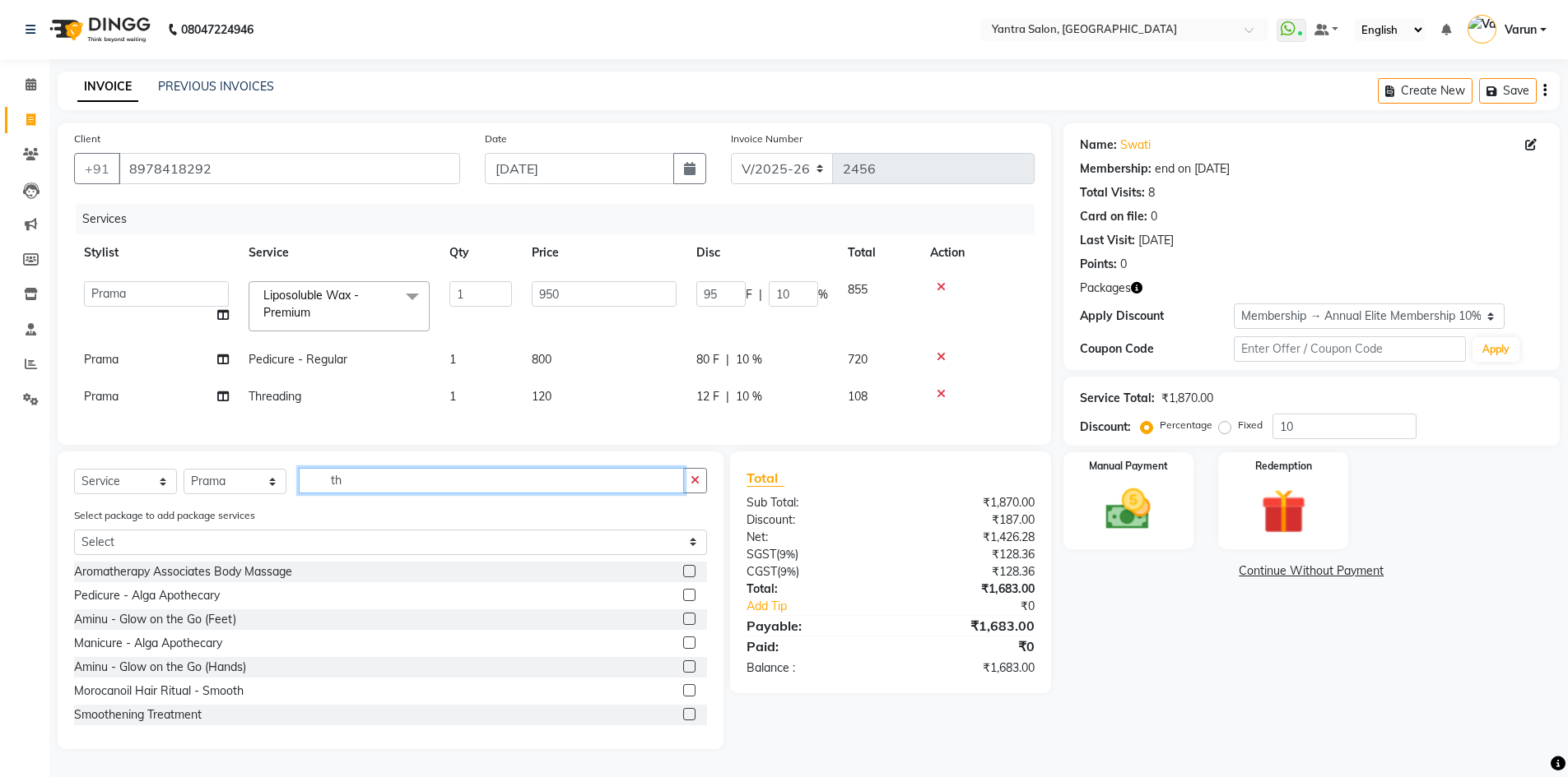
type input "t"
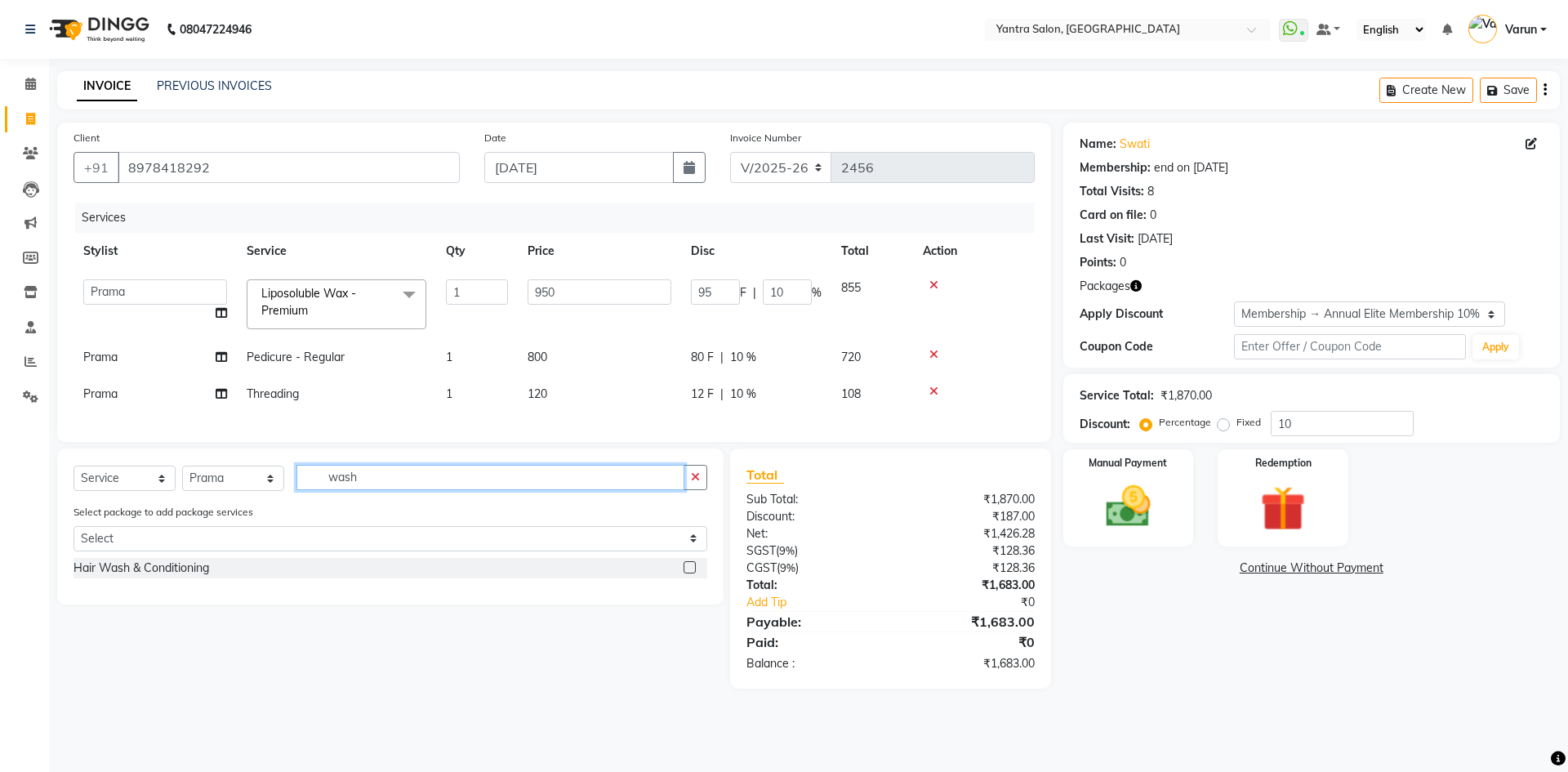
type input "wash"
click at [688, 574] on label at bounding box center [689, 568] width 12 height 12
click at [688, 574] on input "checkbox" at bounding box center [689, 568] width 11 height 11
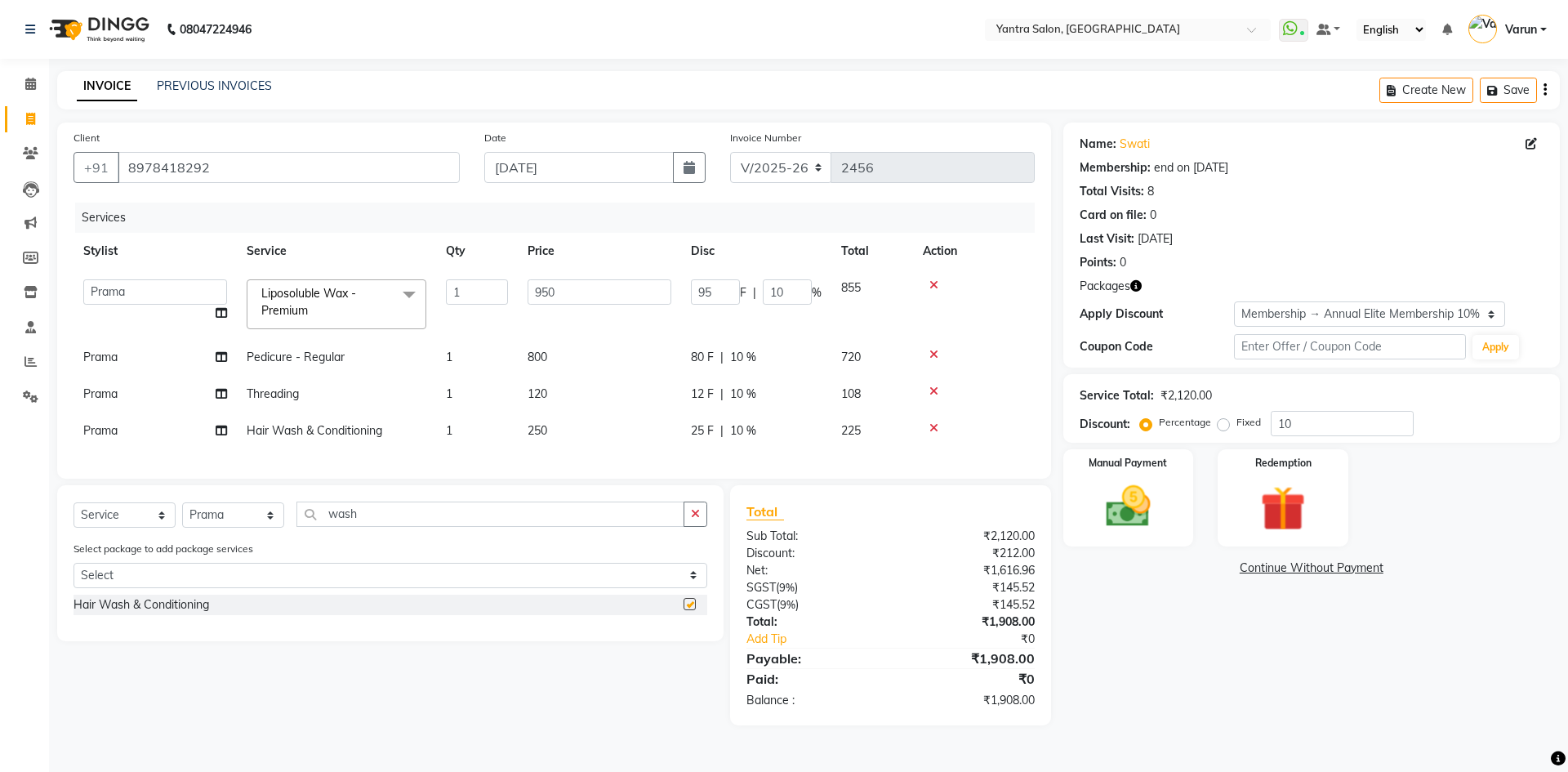
checkbox input "false"
click at [364, 525] on input "wash" at bounding box center [491, 514] width 388 height 26
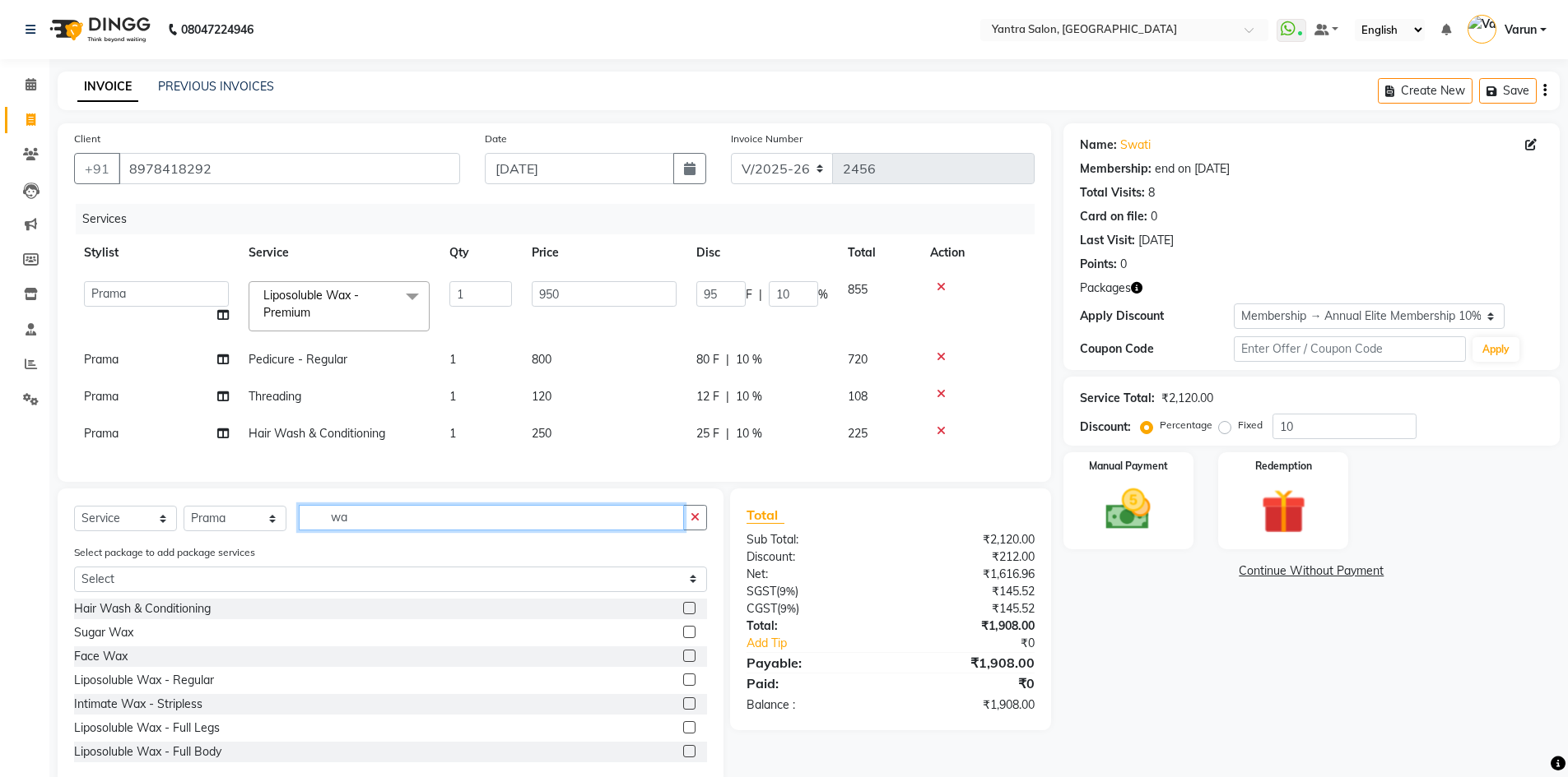
type input "w"
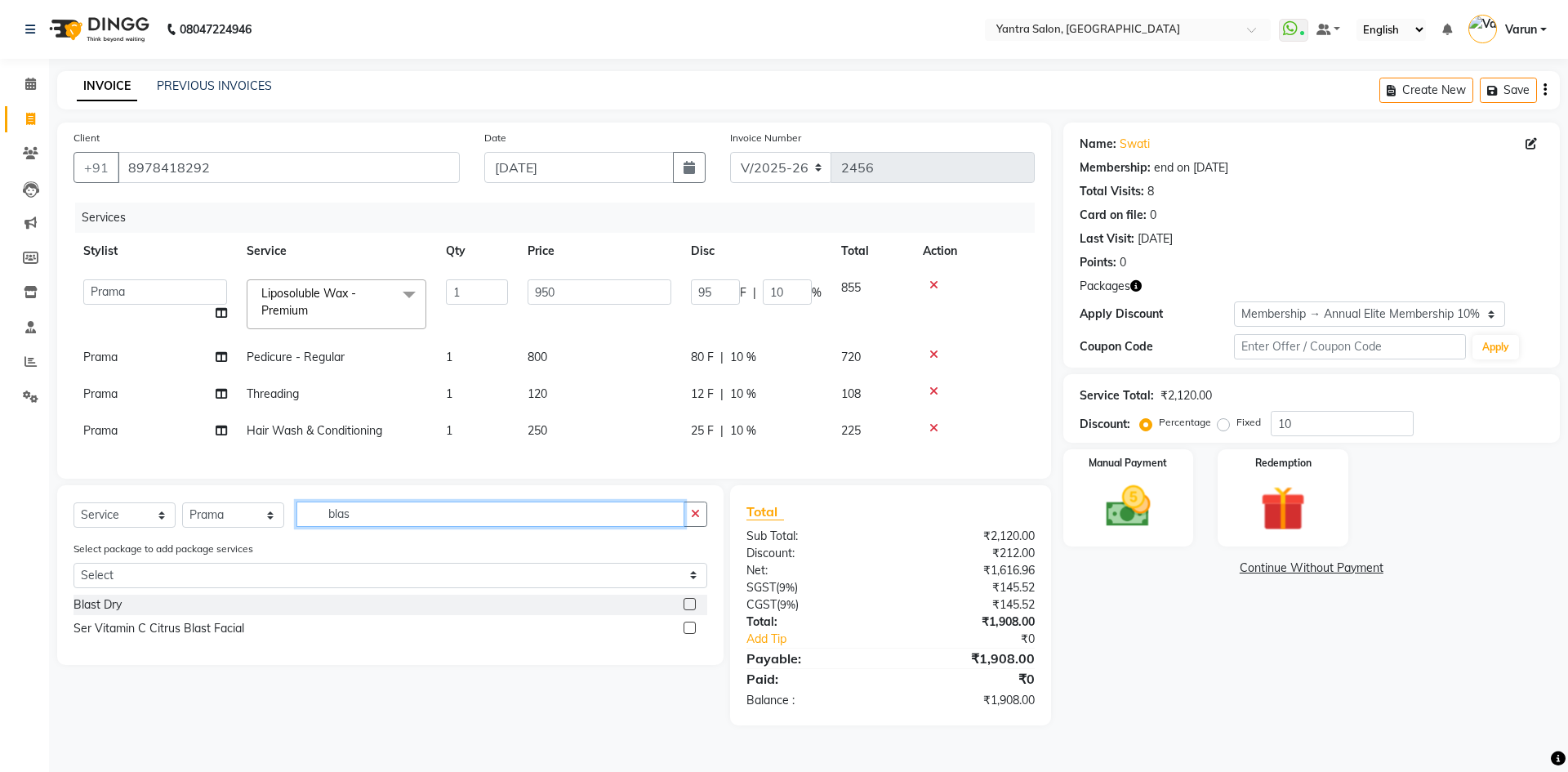
type input "blas"
click at [689, 611] on label at bounding box center [689, 604] width 12 height 12
click at [689, 611] on input "checkbox" at bounding box center [689, 605] width 11 height 11
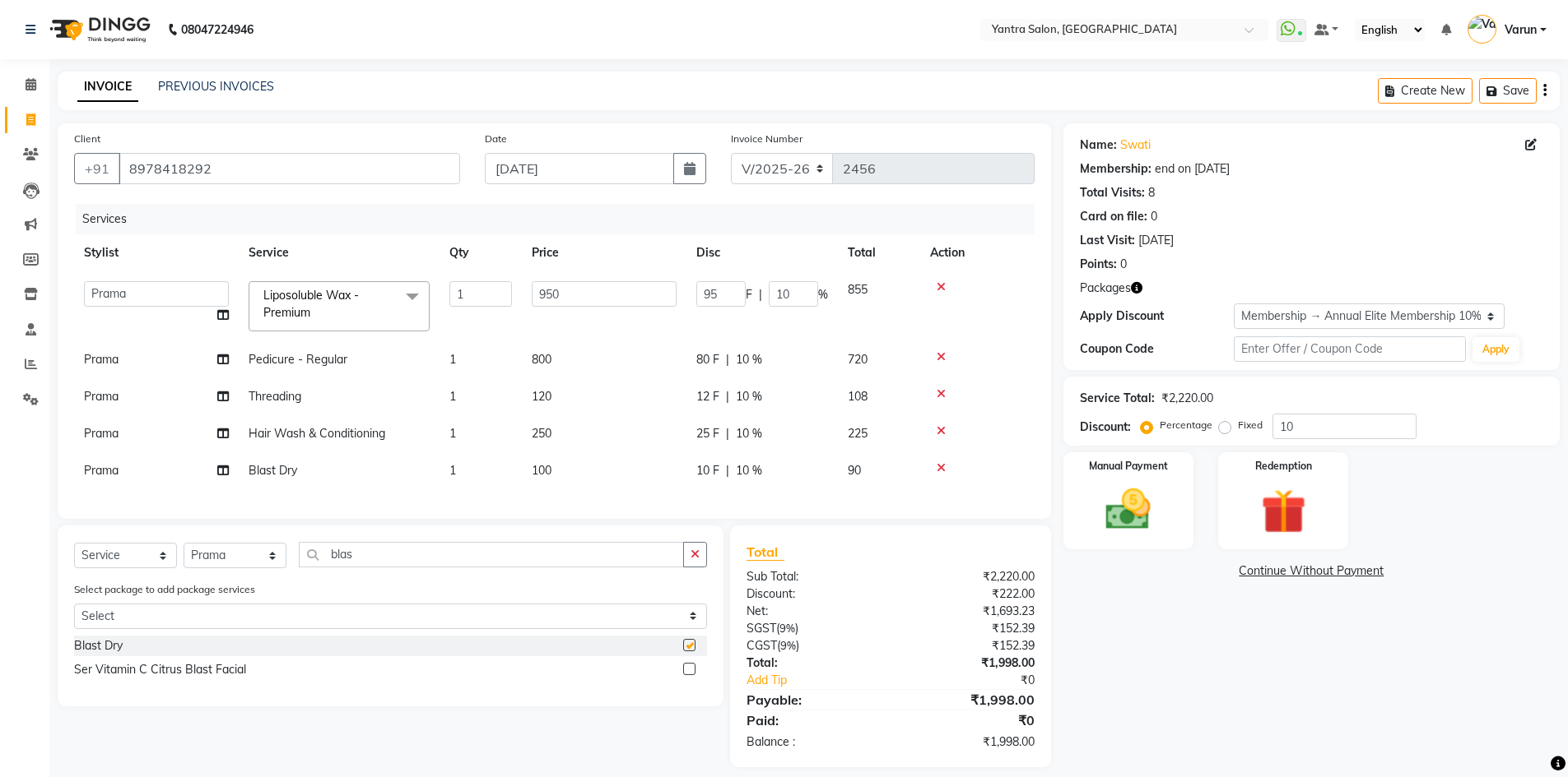
checkbox input "false"
click at [225, 568] on select "Select Stylist admin [PERSON_NAME] Dhani Haseen [PERSON_NAME] Manager [PERSON_N…" at bounding box center [235, 556] width 103 height 26
select select "46998"
click at [184, 555] on select "Select Stylist admin [PERSON_NAME] Dhani Haseen [PERSON_NAME] Manager [PERSON_N…" at bounding box center [235, 556] width 103 height 26
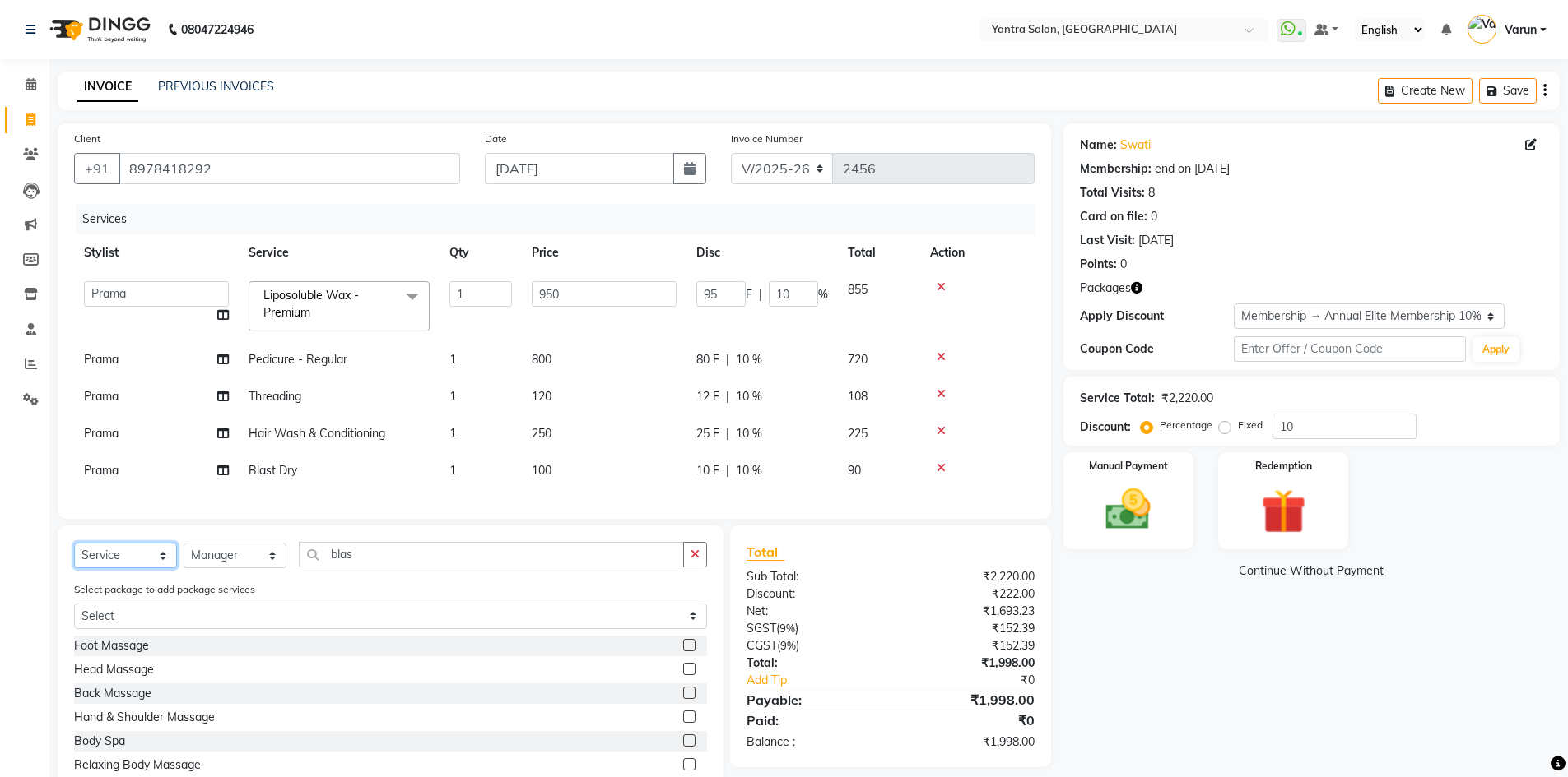
click at [89, 564] on select "Select Service Product Membership Package Voucher Prepaid Gift Card" at bounding box center [125, 556] width 103 height 26
select select "product"
click at [74, 555] on select "Select Service Product Membership Package Voucher Prepaid Gift Card" at bounding box center [125, 556] width 103 height 26
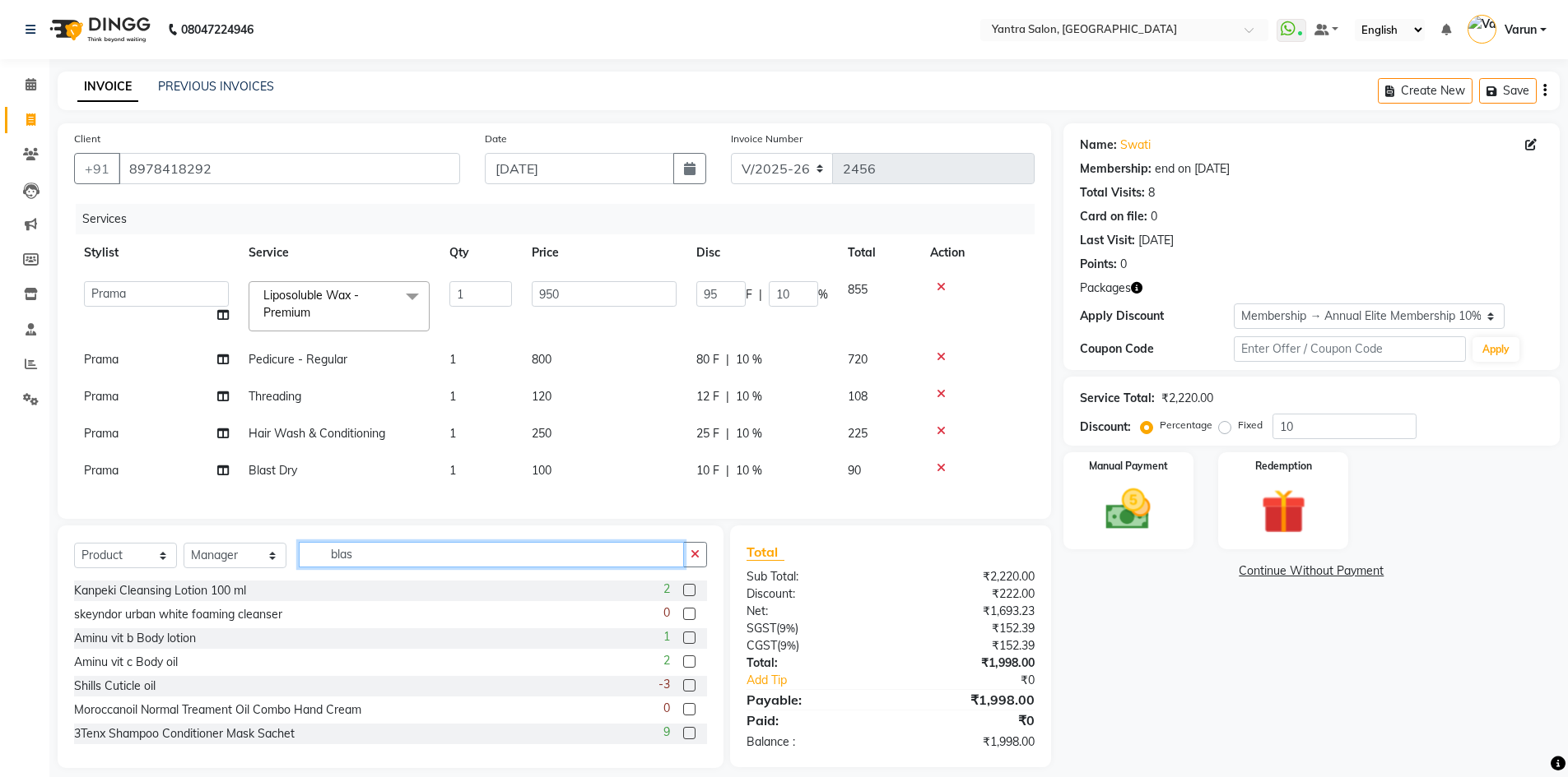
click at [355, 564] on input "blas" at bounding box center [492, 555] width 385 height 26
type input "b"
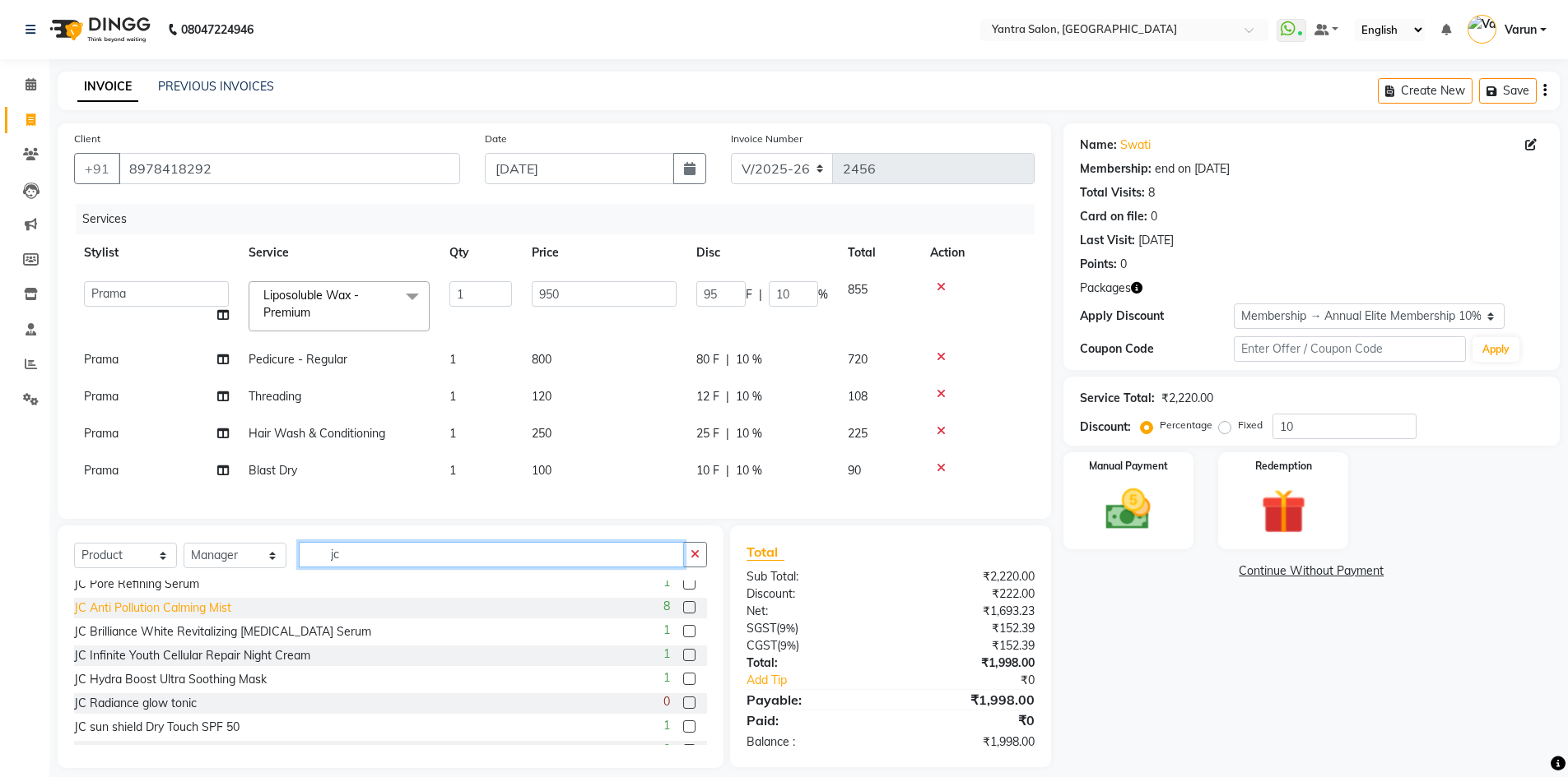
scroll to position [164, 0]
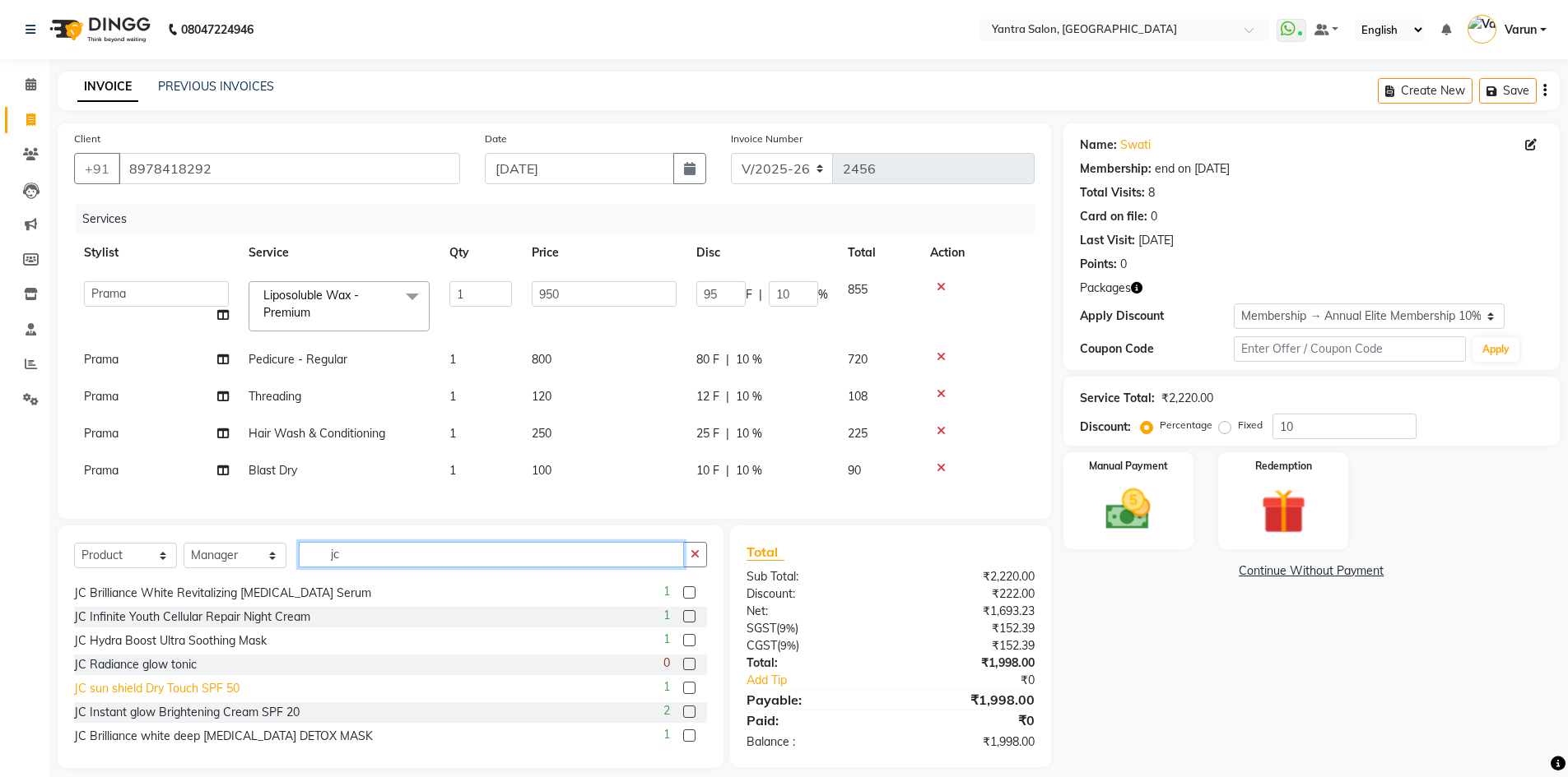
type input "jc"
click at [204, 697] on div "JC sun shield Dry Touch SPF 50" at bounding box center [157, 689] width 165 height 17
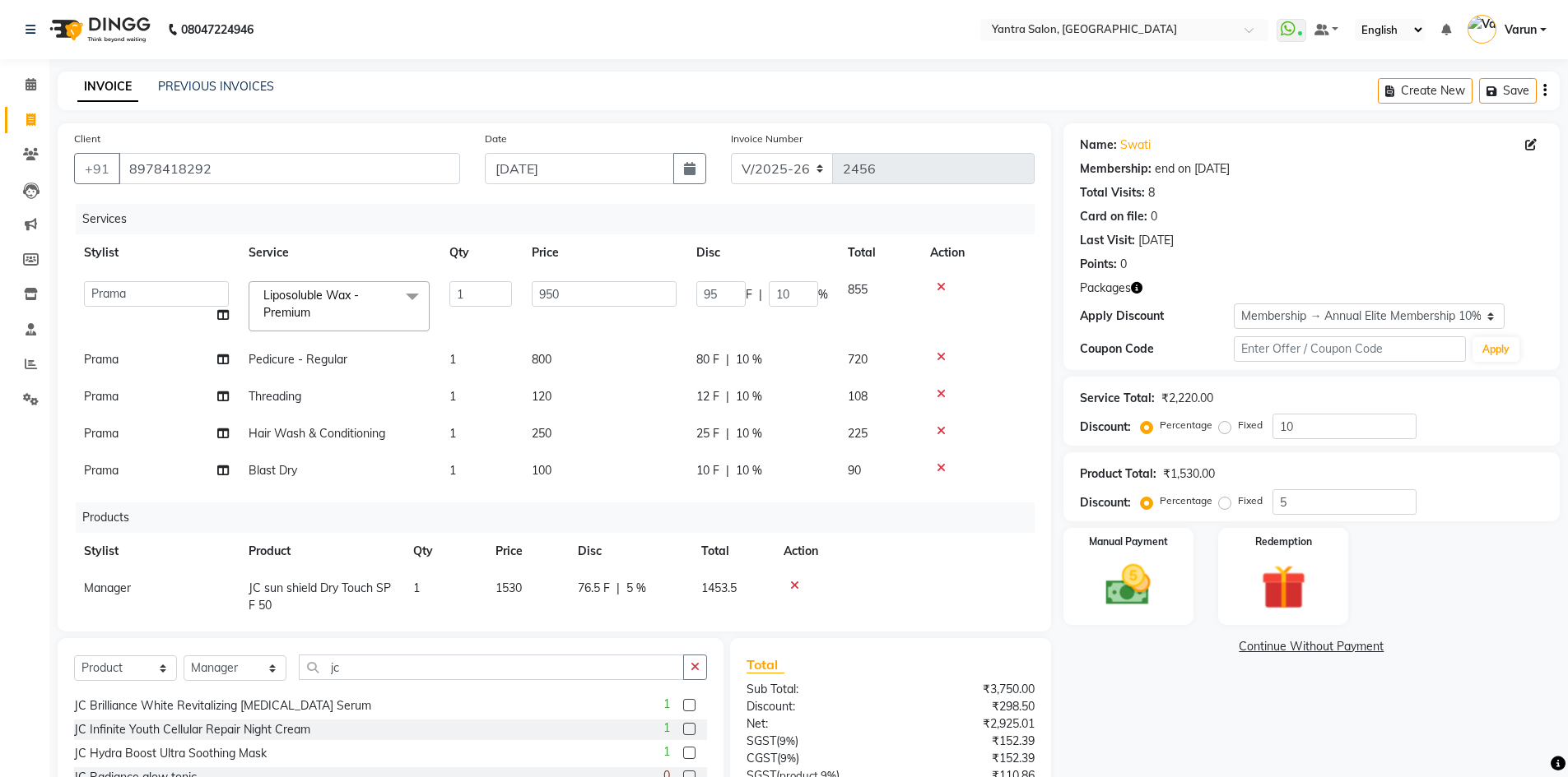
checkbox input "false"
click at [220, 667] on select "Select Stylist admin [PERSON_NAME] Dhani Haseen [PERSON_NAME] Manager [PERSON_N…" at bounding box center [235, 668] width 103 height 26
select select "46214"
click at [184, 656] on select "Select Stylist admin [PERSON_NAME] Dhani Haseen [PERSON_NAME] Manager [PERSON_N…" at bounding box center [235, 668] width 103 height 26
click at [343, 670] on input "jc" at bounding box center [492, 667] width 385 height 26
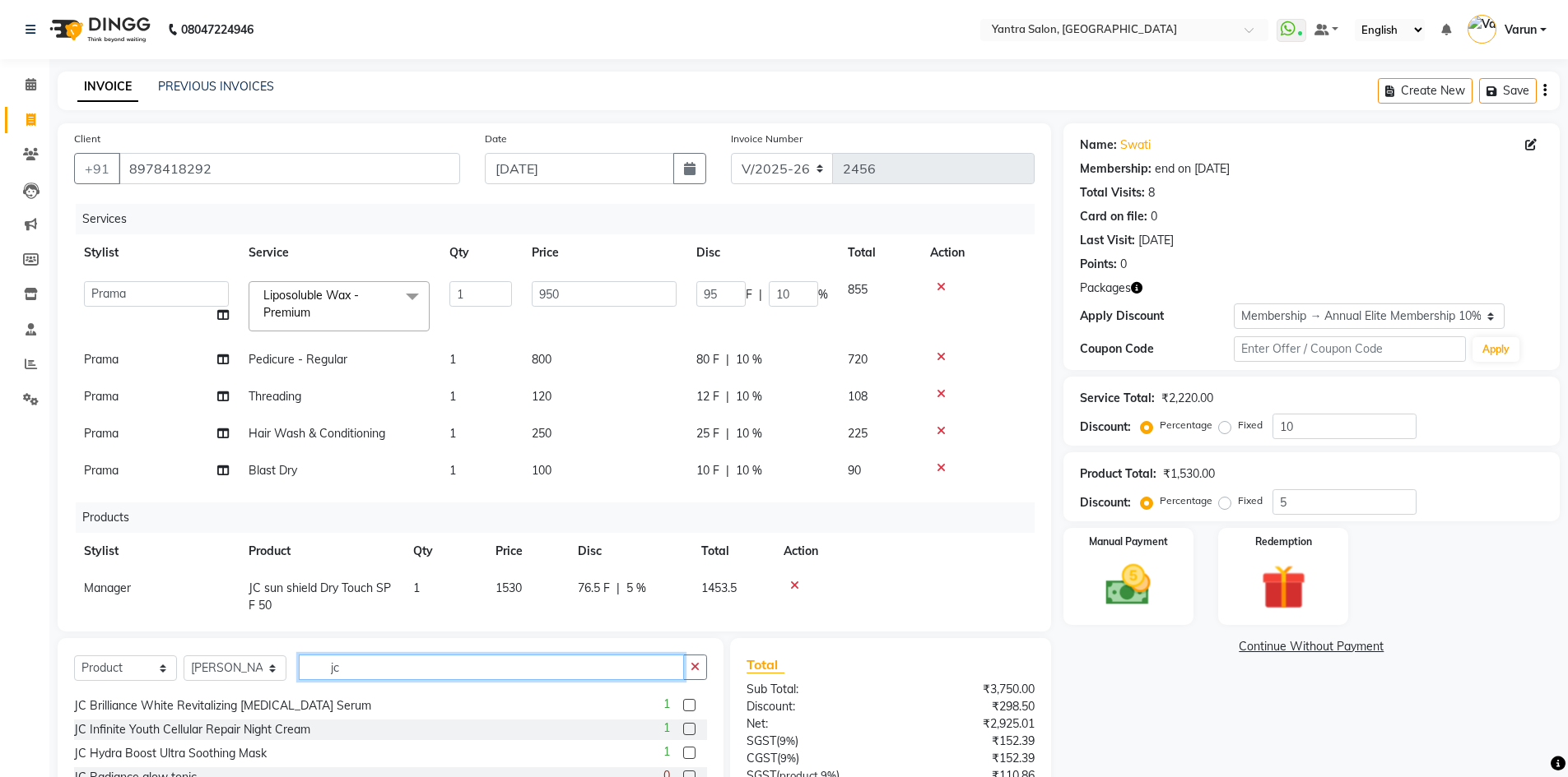
type input "j"
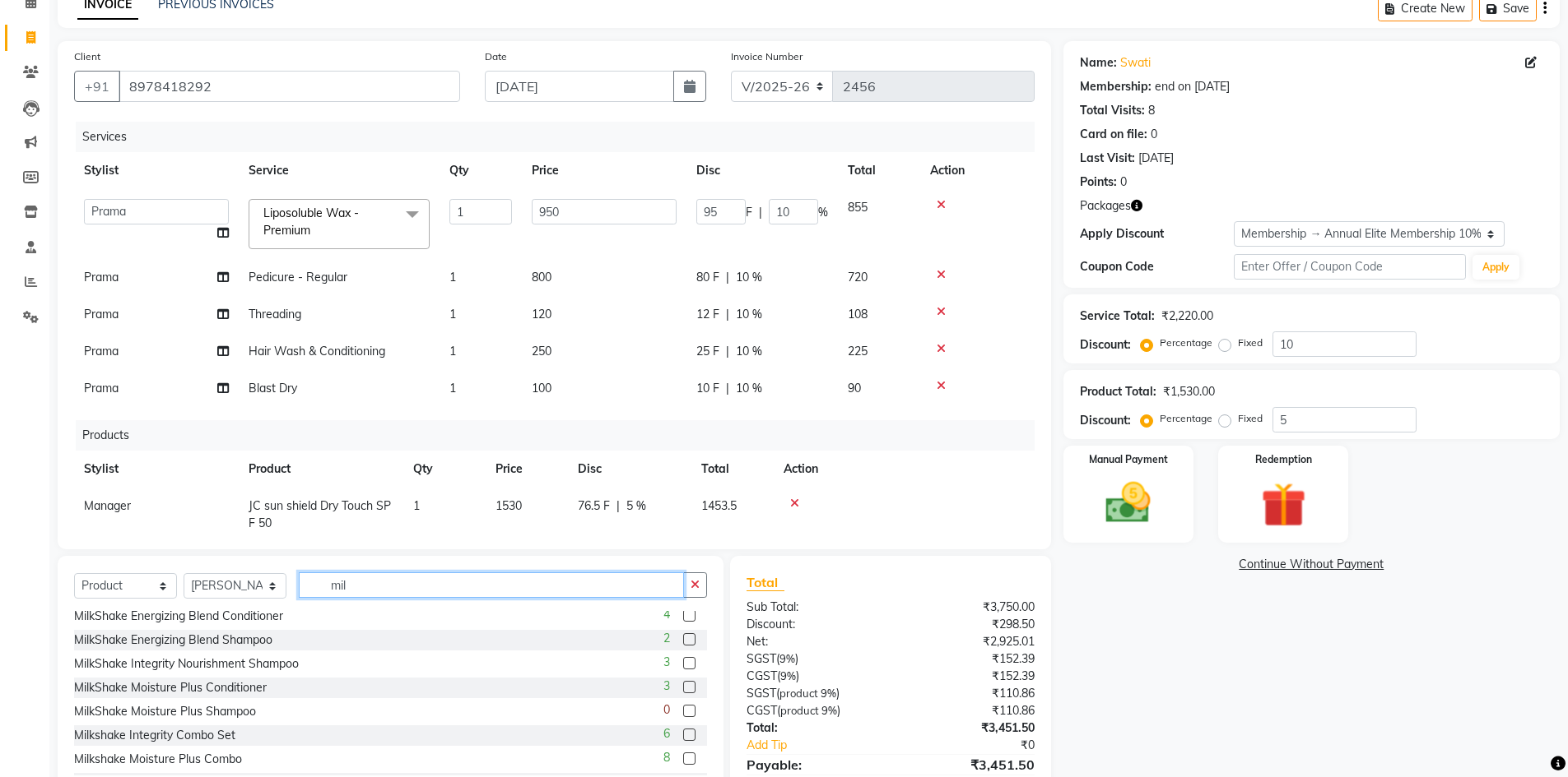
scroll to position [421, 0]
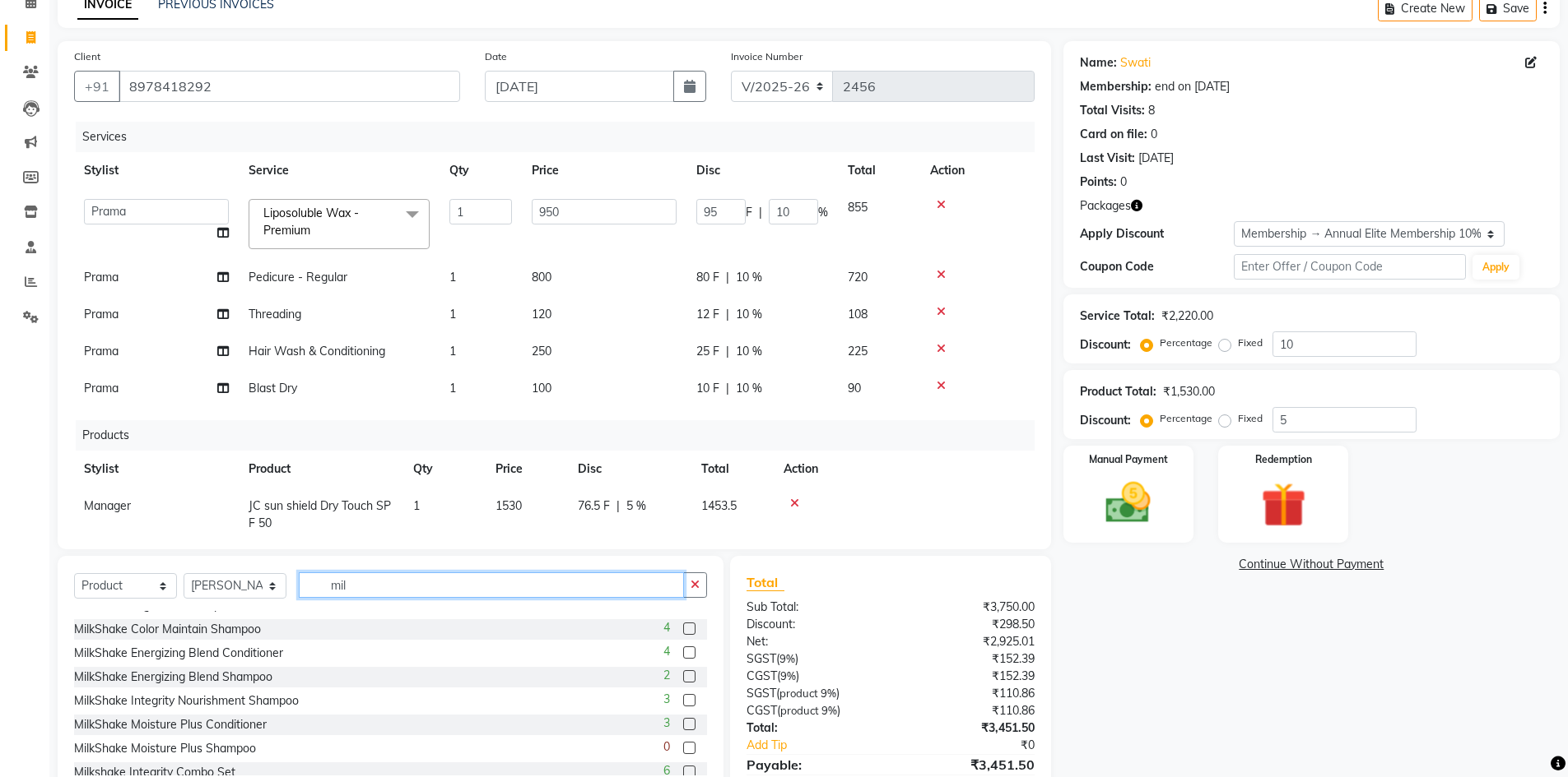
type input "mil"
click at [683, 703] on label at bounding box center [689, 700] width 13 height 13
click at [683, 703] on input "checkbox" at bounding box center [688, 701] width 11 height 11
checkbox input "false"
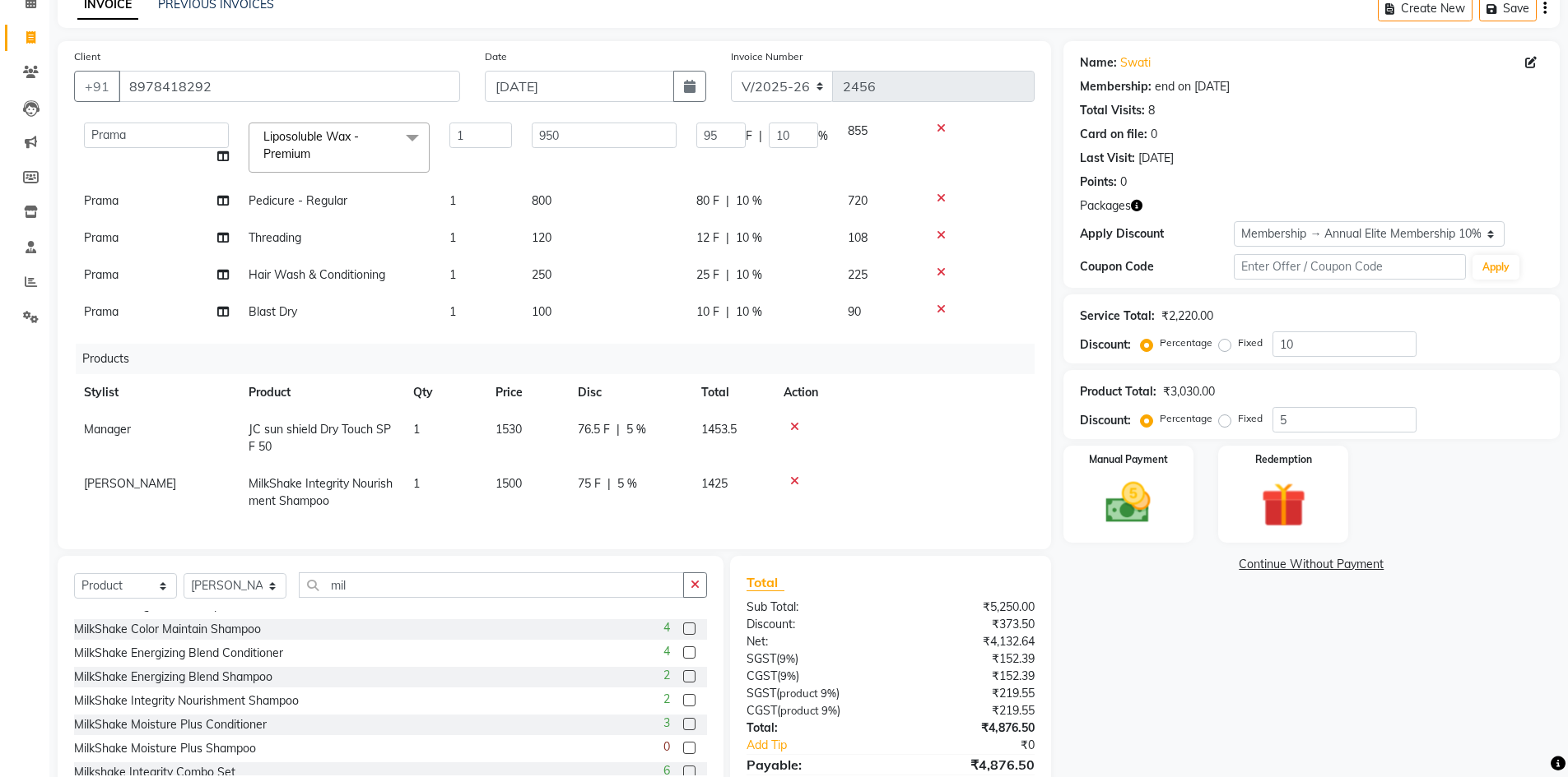
scroll to position [88, 0]
click at [1127, 513] on img at bounding box center [1127, 503] width 76 height 54
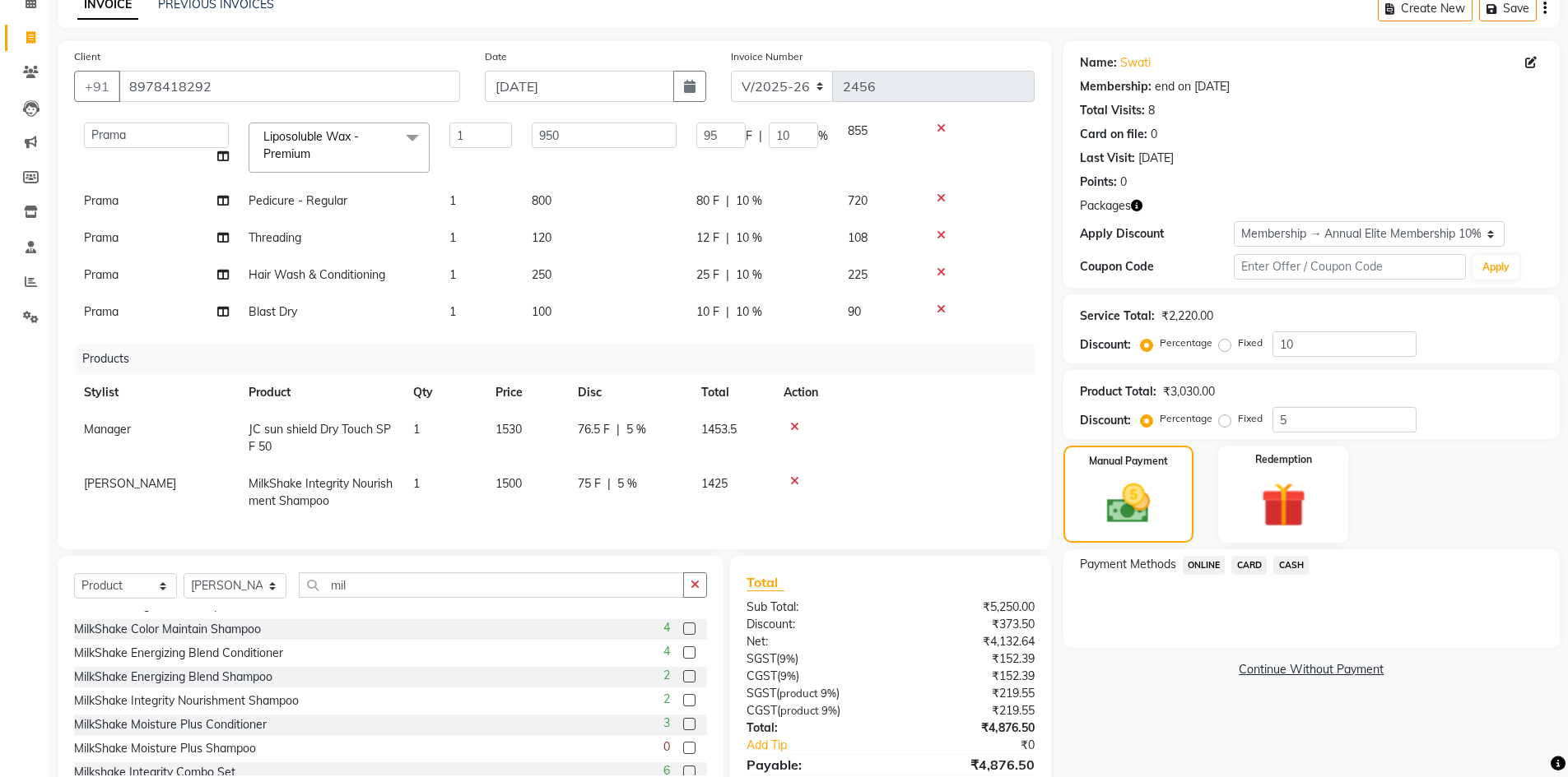
click at [1201, 566] on span "ONLINE" at bounding box center [1203, 565] width 42 height 19
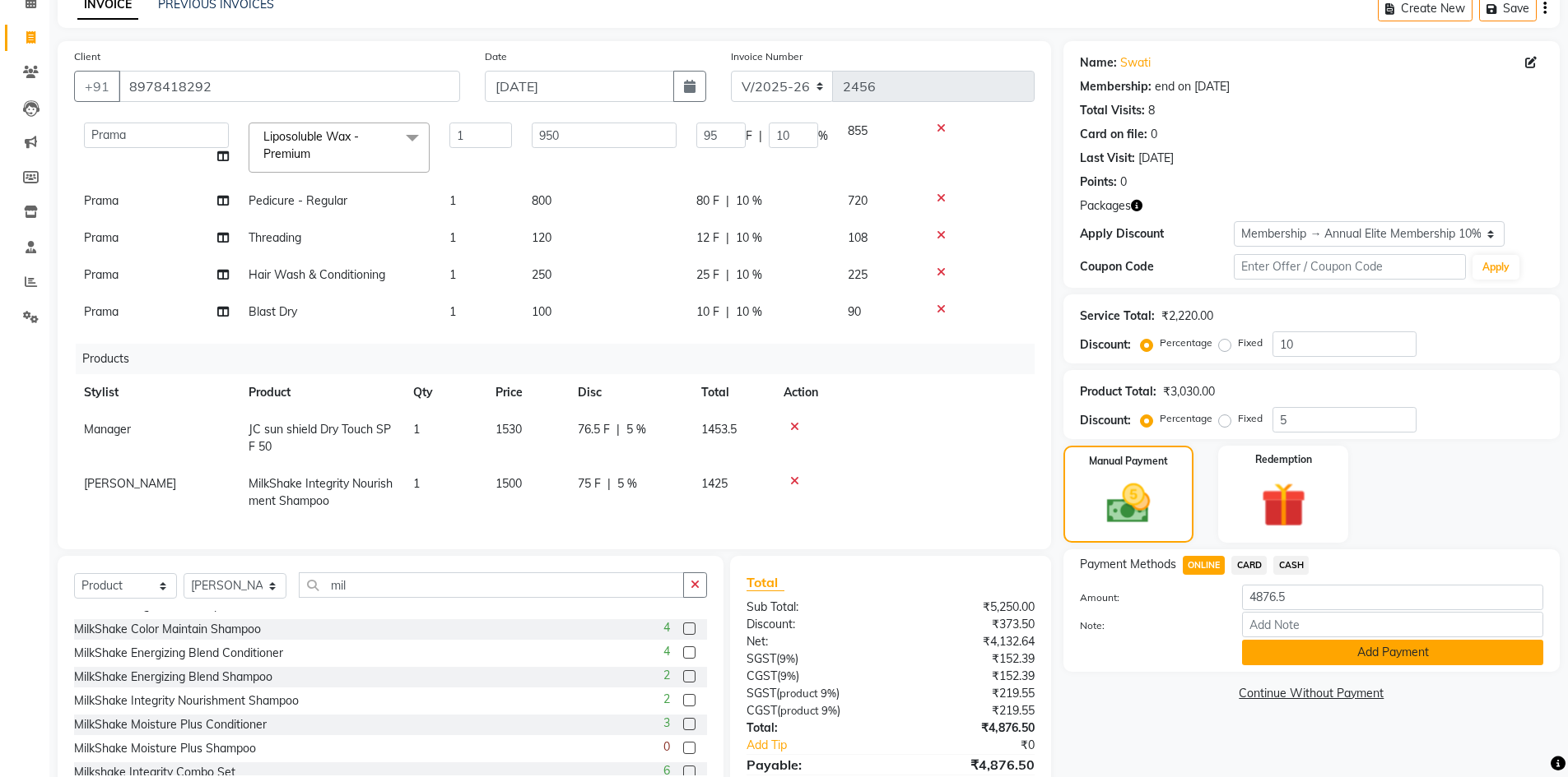
click at [1296, 649] on button "Add Payment" at bounding box center [1392, 653] width 301 height 26
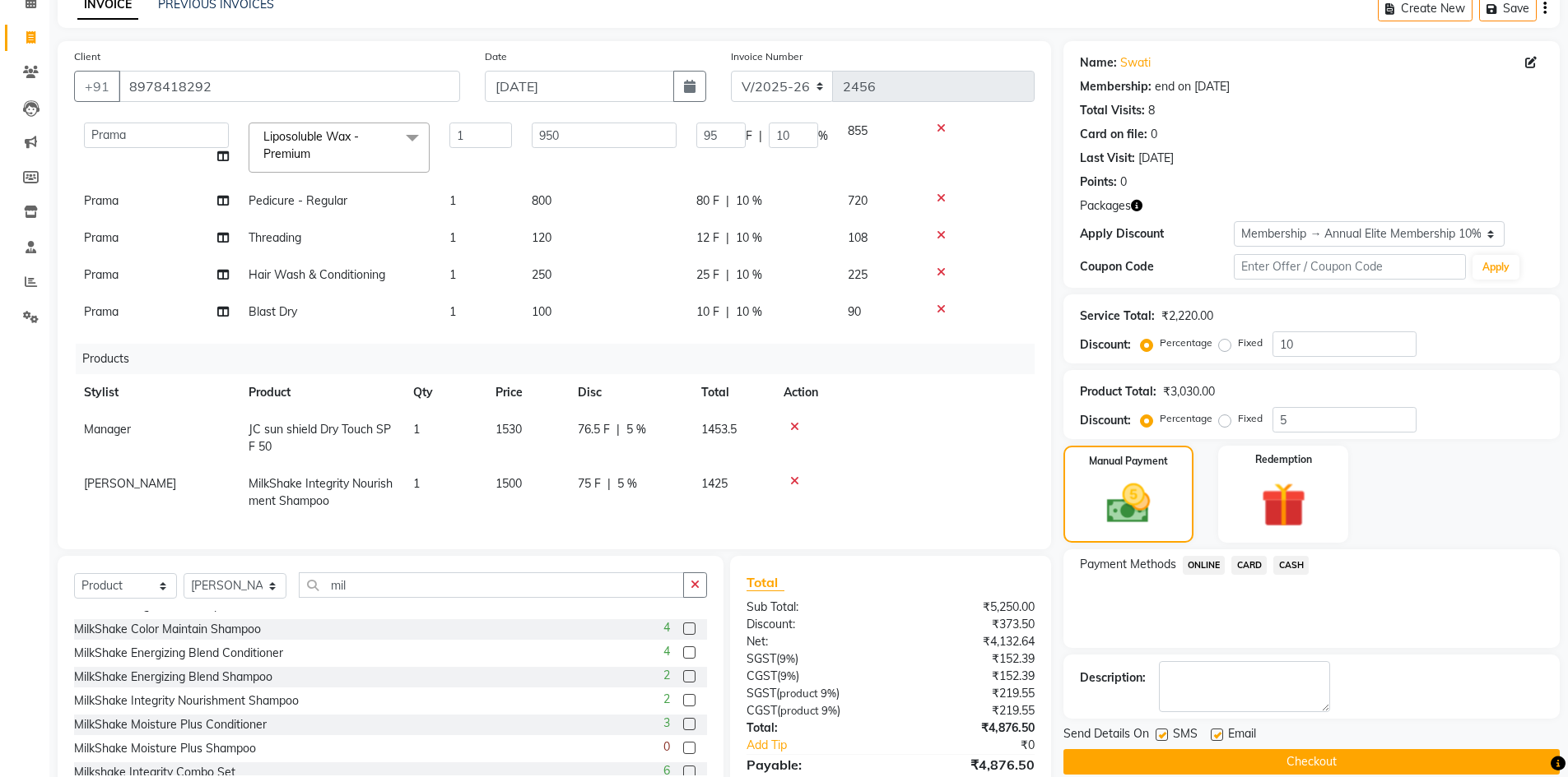
click at [1297, 765] on button "Checkout" at bounding box center [1311, 762] width 496 height 26
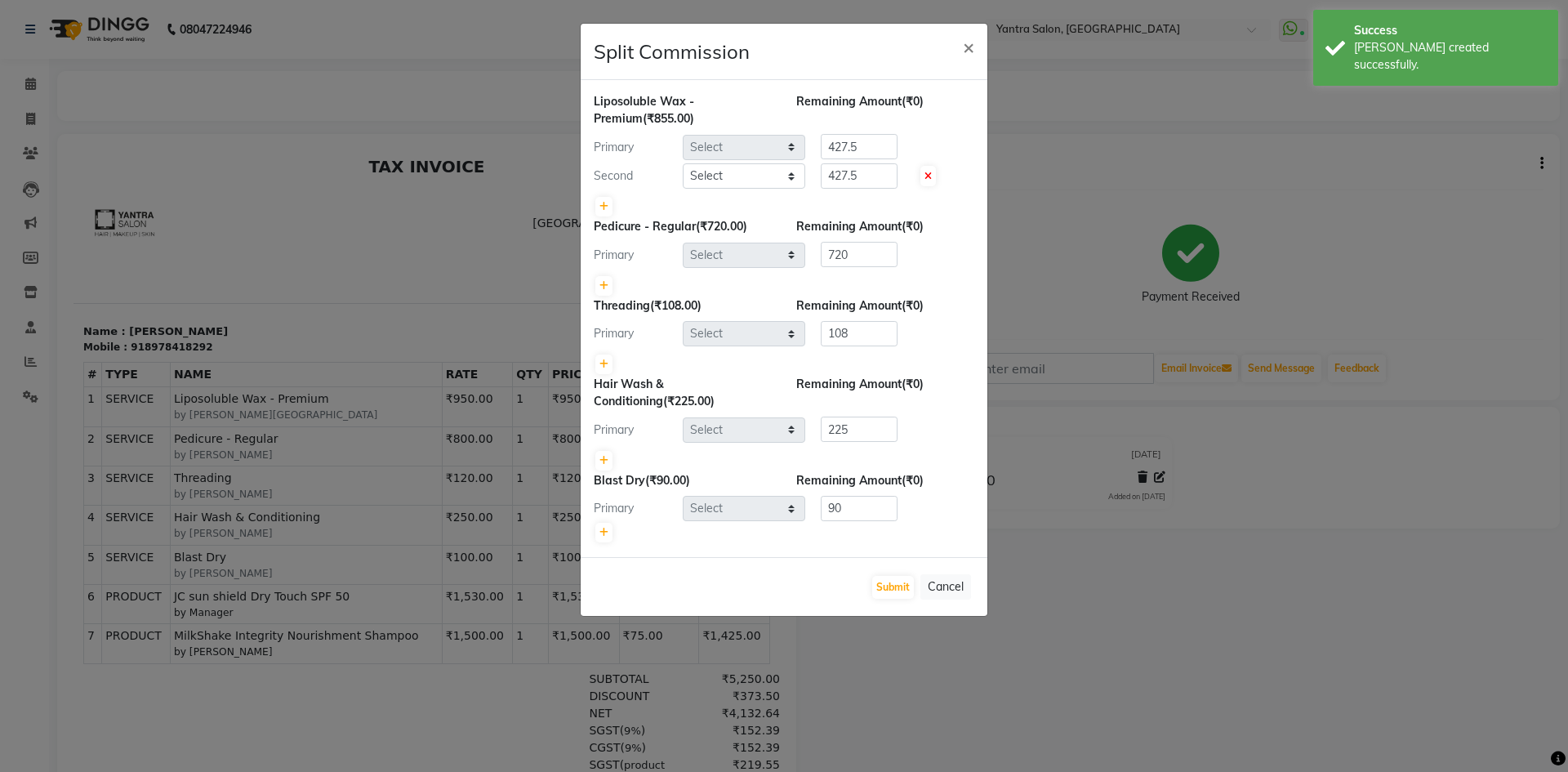
select select "73201"
select select "46214"
select select "73201"
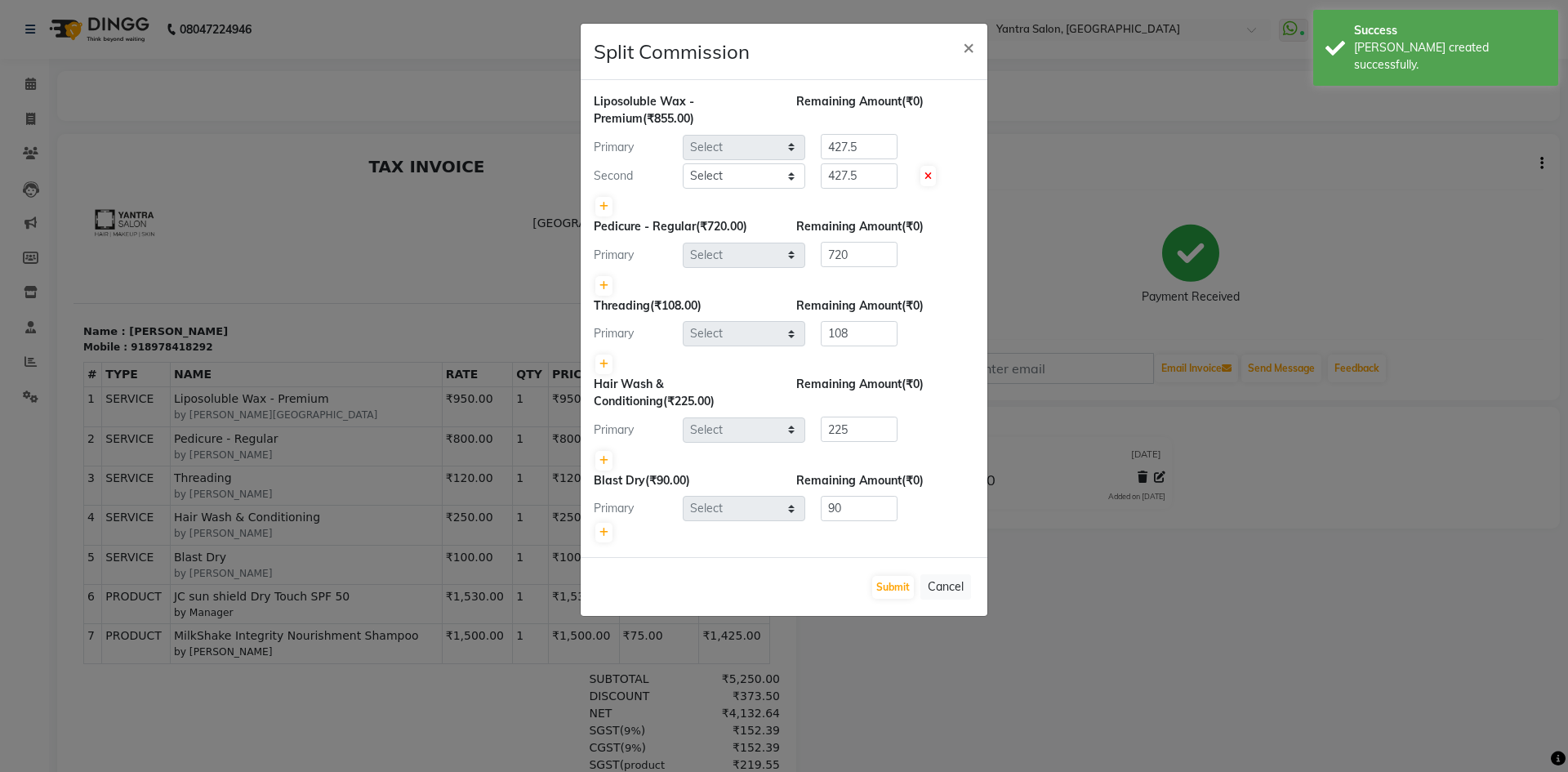
select select "73201"
click at [895, 584] on button "Submit" at bounding box center [894, 588] width 42 height 23
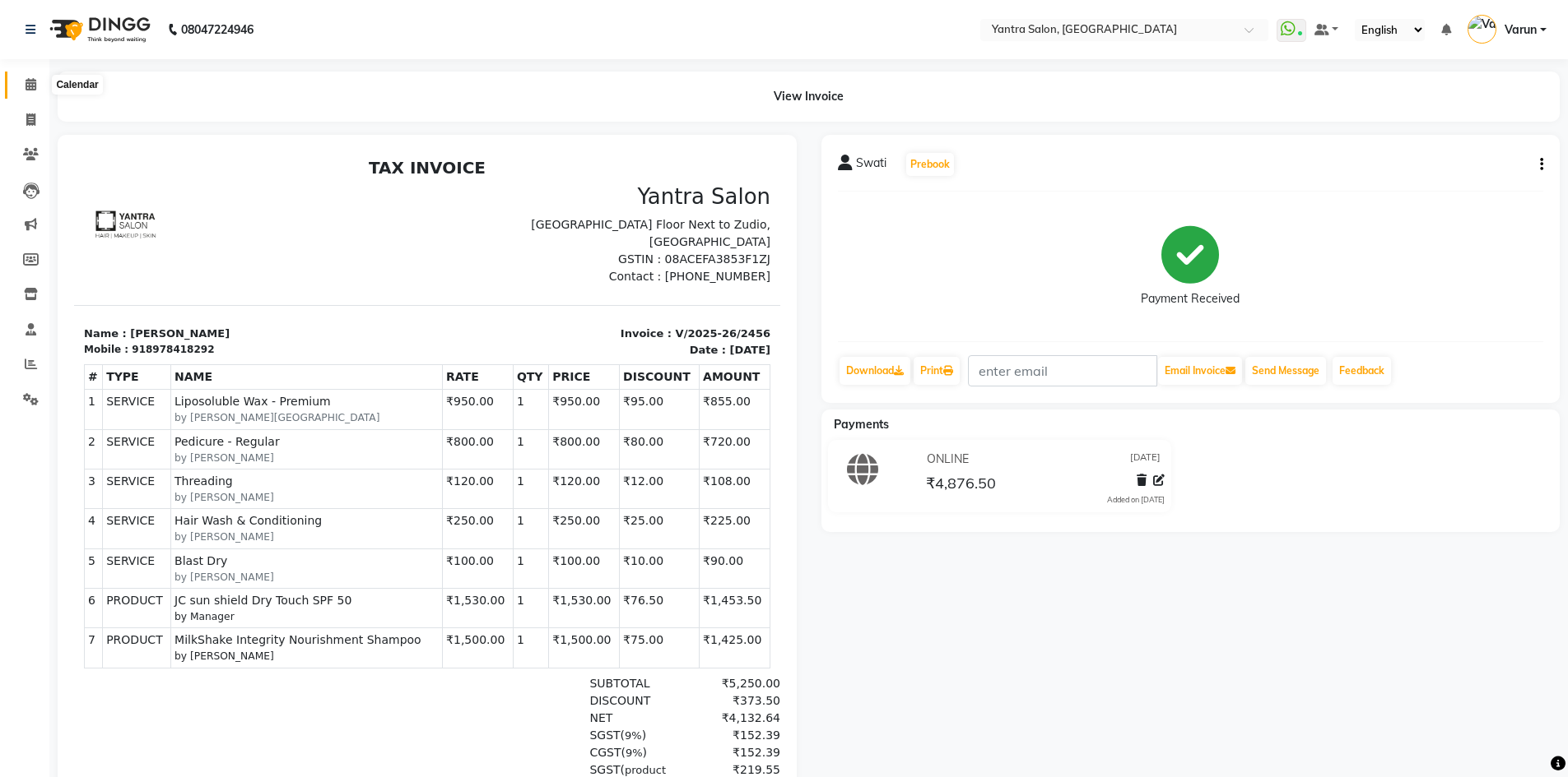
click at [32, 87] on icon at bounding box center [31, 84] width 11 height 13
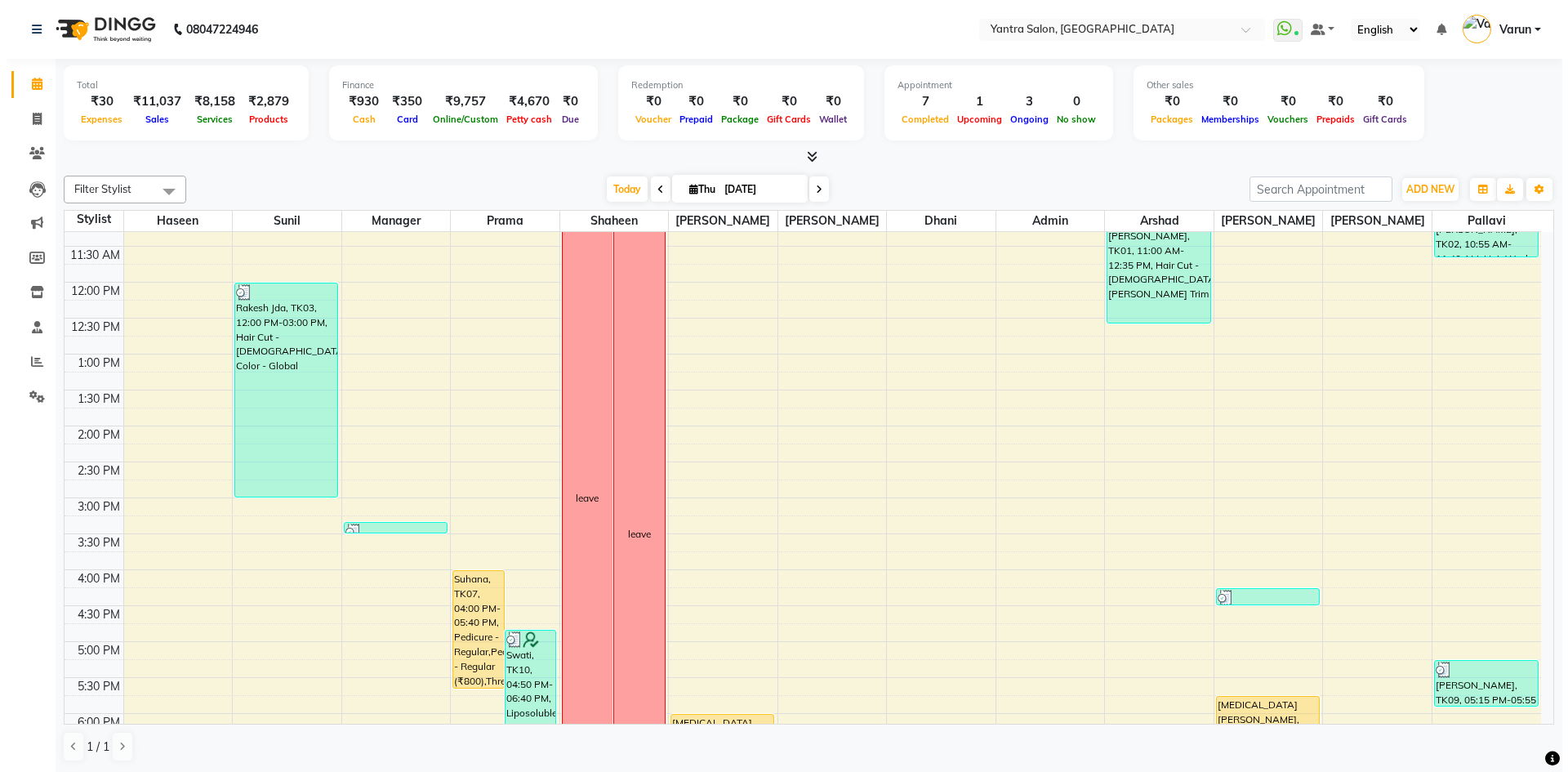
scroll to position [246, 0]
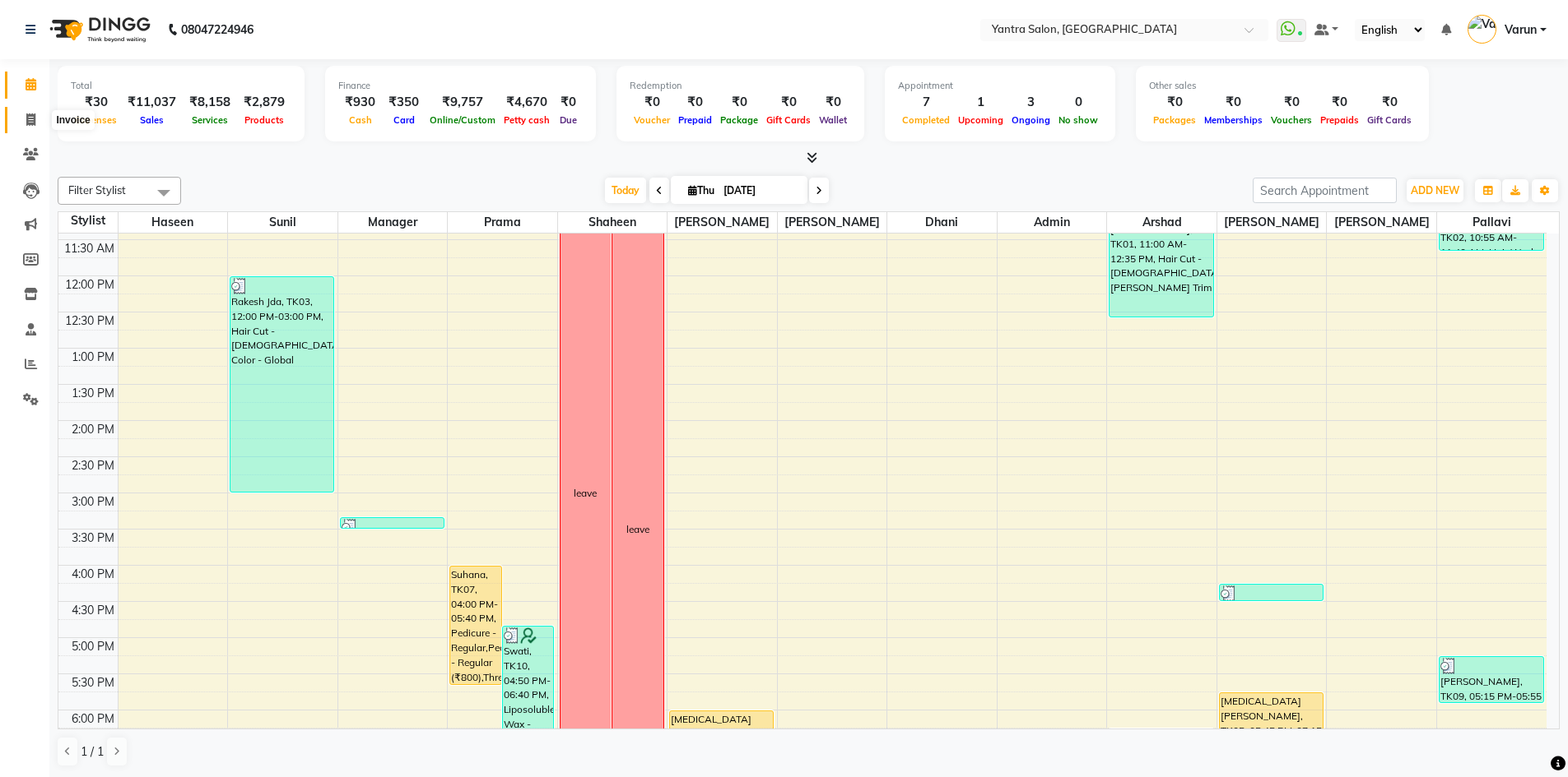
click at [32, 117] on icon at bounding box center [30, 119] width 9 height 13
select select "service"
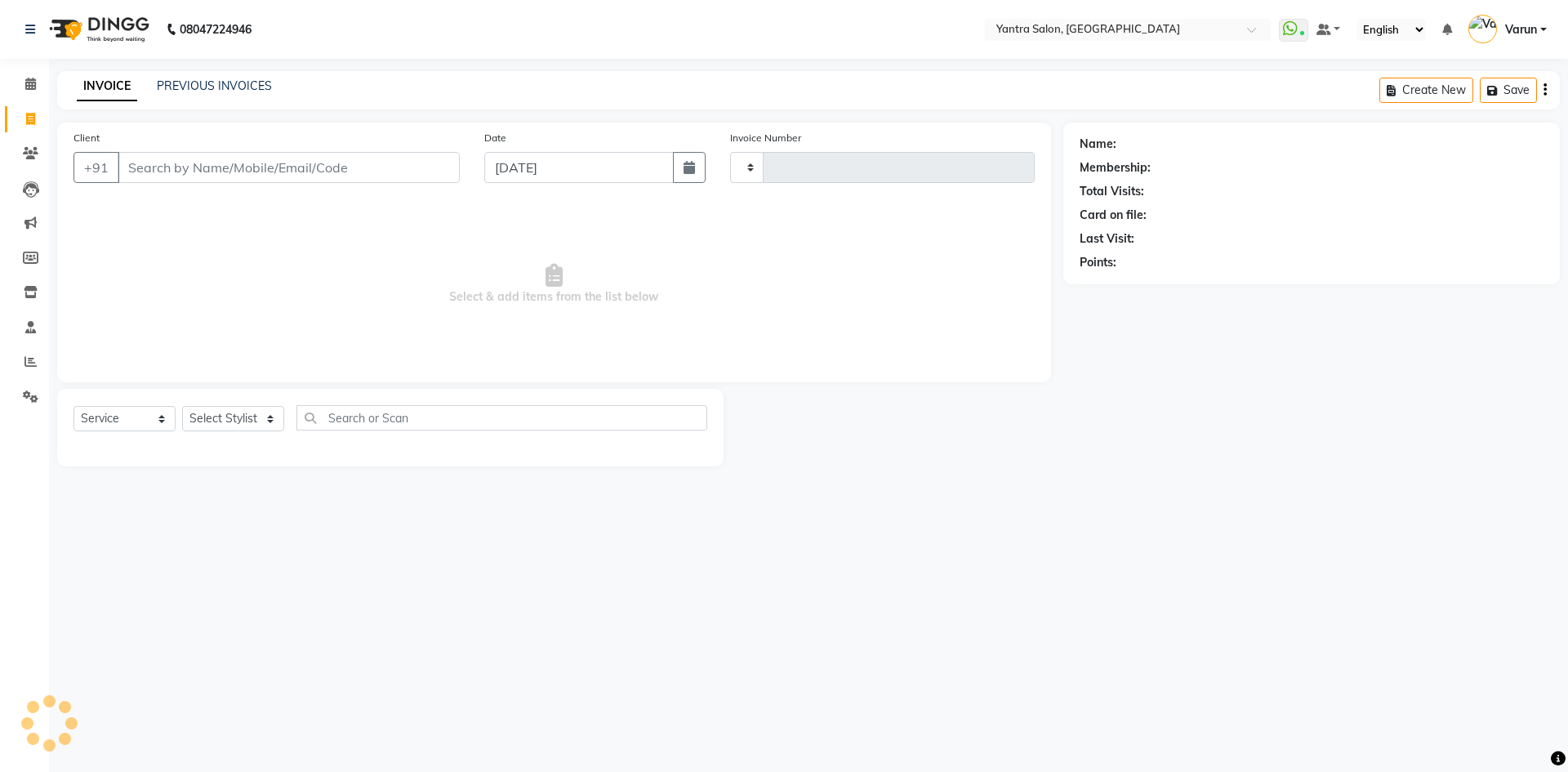
type input "2457"
select select "6253"
click at [221, 89] on link "PREVIOUS INVOICES" at bounding box center [214, 85] width 116 height 14
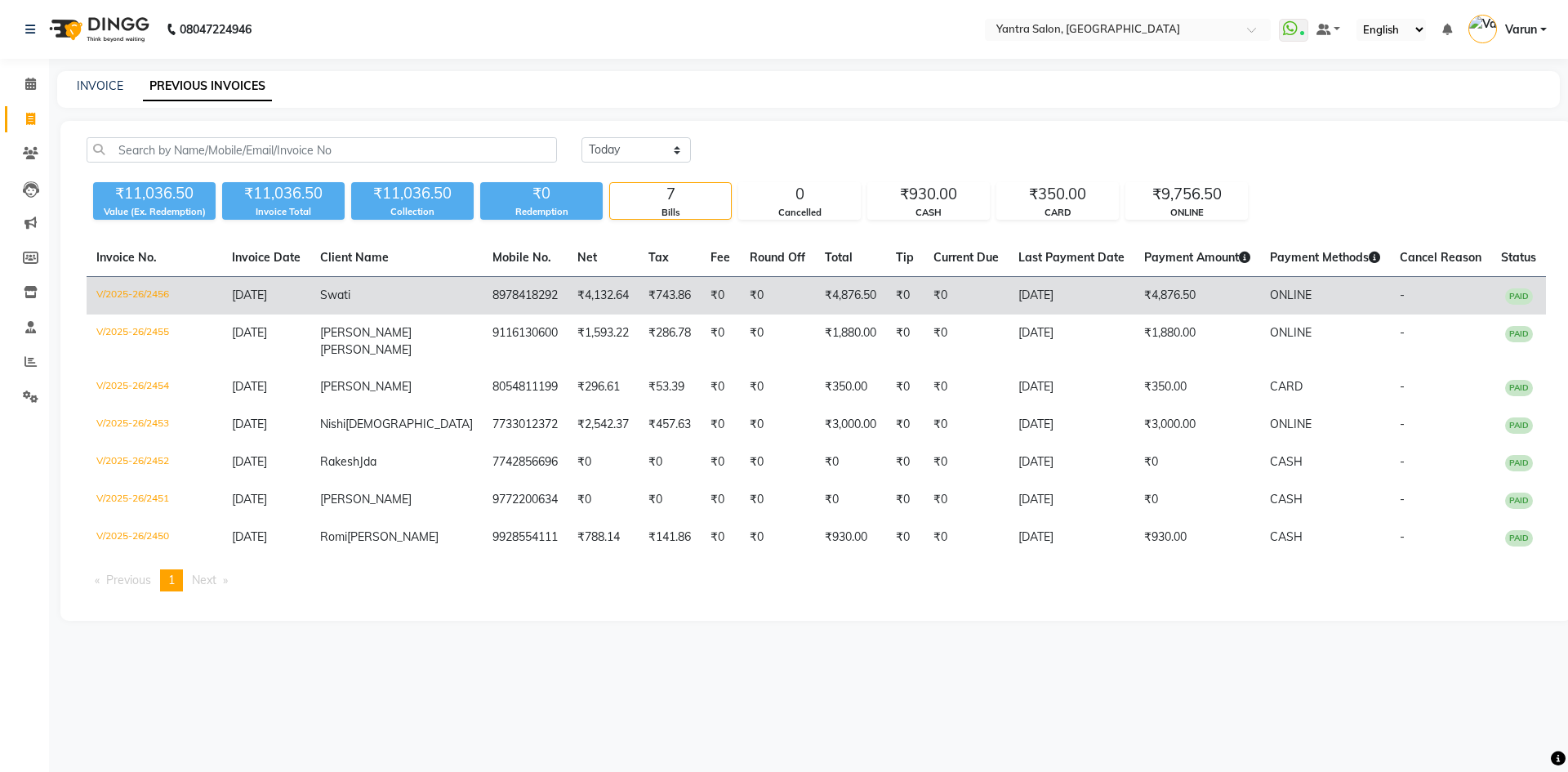
click at [398, 294] on td "Swati" at bounding box center [396, 296] width 173 height 38
